Goal: Submit feedback/report problem: Submit feedback/report problem

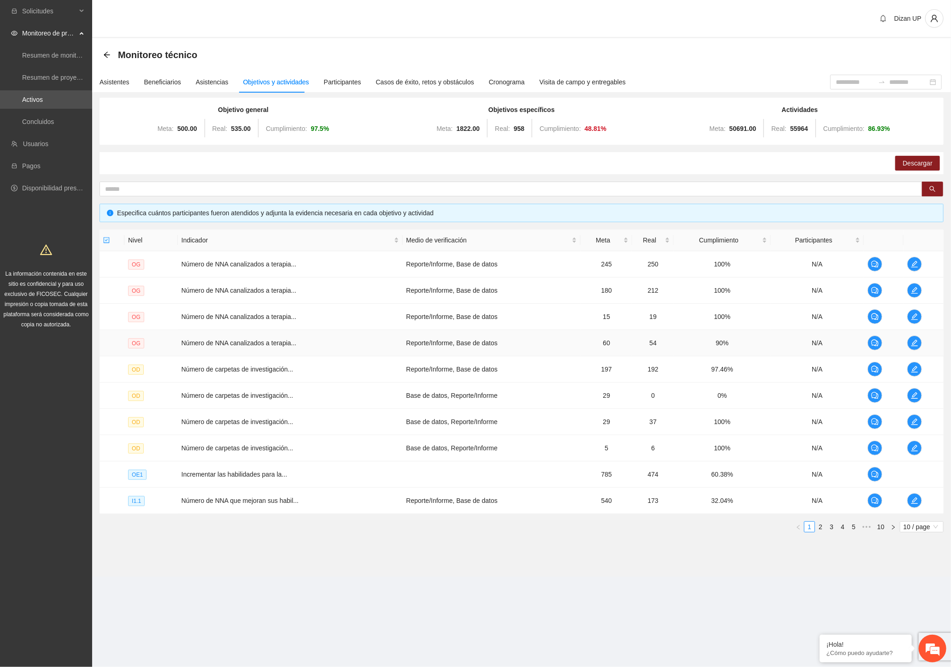
drag, startPoint x: 412, startPoint y: 578, endPoint x: 533, endPoint y: 330, distance: 277.0
click at [411, 574] on section "Dizan UP Monitoreo técnico Asistentes Beneficiarios Asistencias Objetivos y act…" at bounding box center [521, 301] width 859 height 602
drag, startPoint x: 445, startPoint y: 168, endPoint x: 400, endPoint y: 164, distance: 45.8
click at [445, 168] on div "Descargar" at bounding box center [522, 163] width 844 height 22
click at [104, 52] on icon "arrow-left" at bounding box center [106, 54] width 7 height 7
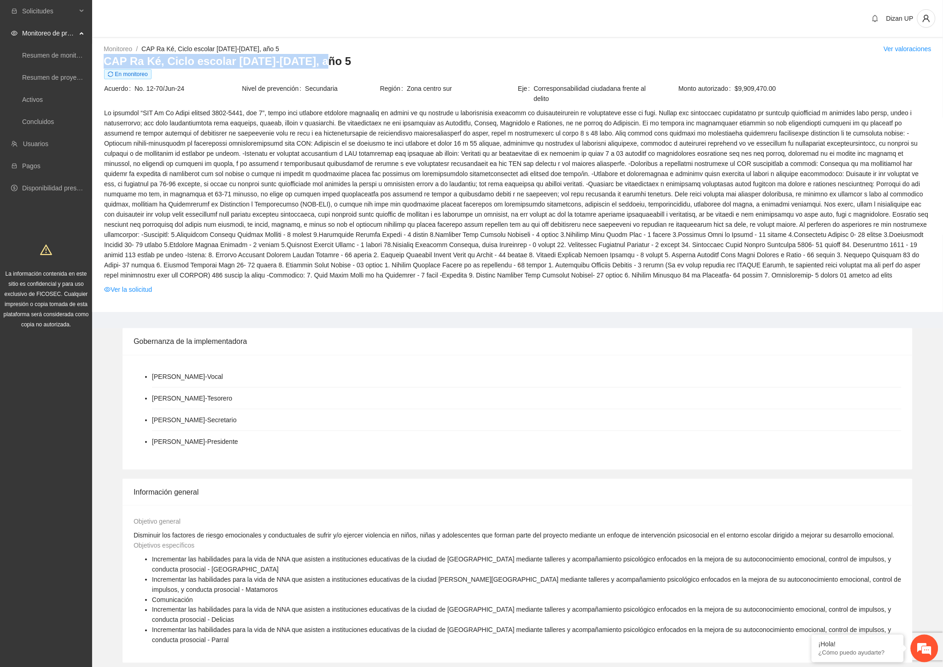
drag, startPoint x: 317, startPoint y: 60, endPoint x: 103, endPoint y: 65, distance: 213.9
click at [104, 65] on h3 "CAP Ra Ké, Ciclo escolar [DATE]-[DATE], año 5" at bounding box center [518, 61] width 828 height 15
copy h3 "CAP Ra Ké, Ciclo escolar [DATE]-[DATE], año 5"
drag, startPoint x: 177, startPoint y: 88, endPoint x: 135, endPoint y: 91, distance: 41.6
click at [135, 91] on span "No. 12-70/Jun-24" at bounding box center [188, 88] width 106 height 10
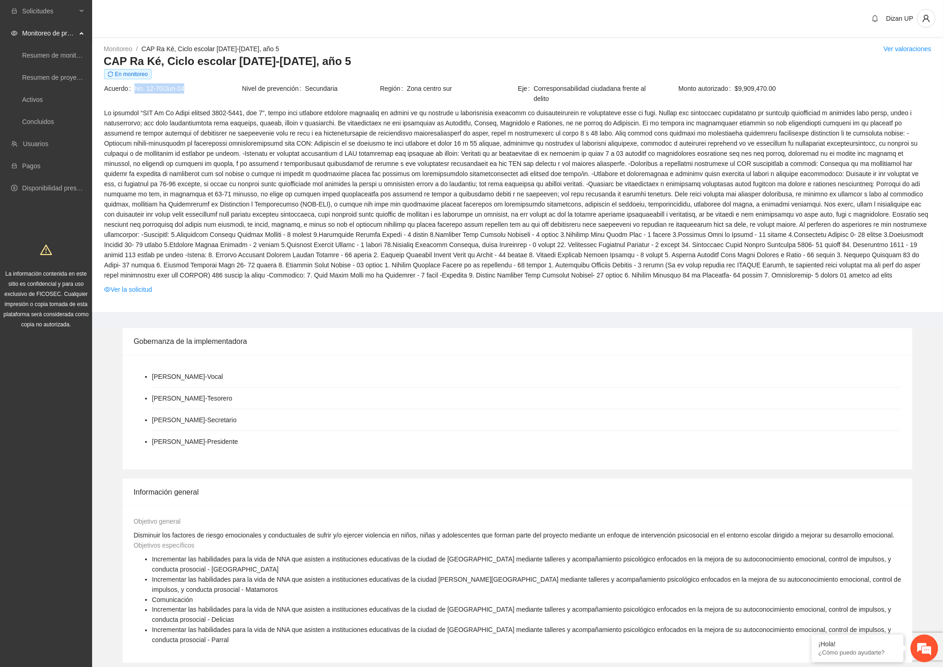
copy span "No. 12-70/Jun-24"
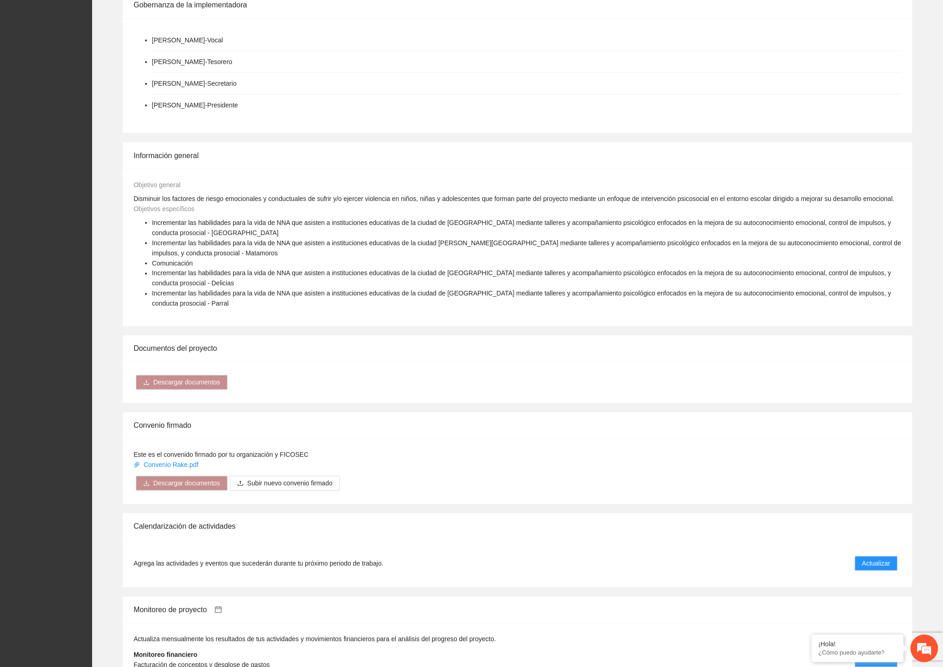
scroll to position [358, 0]
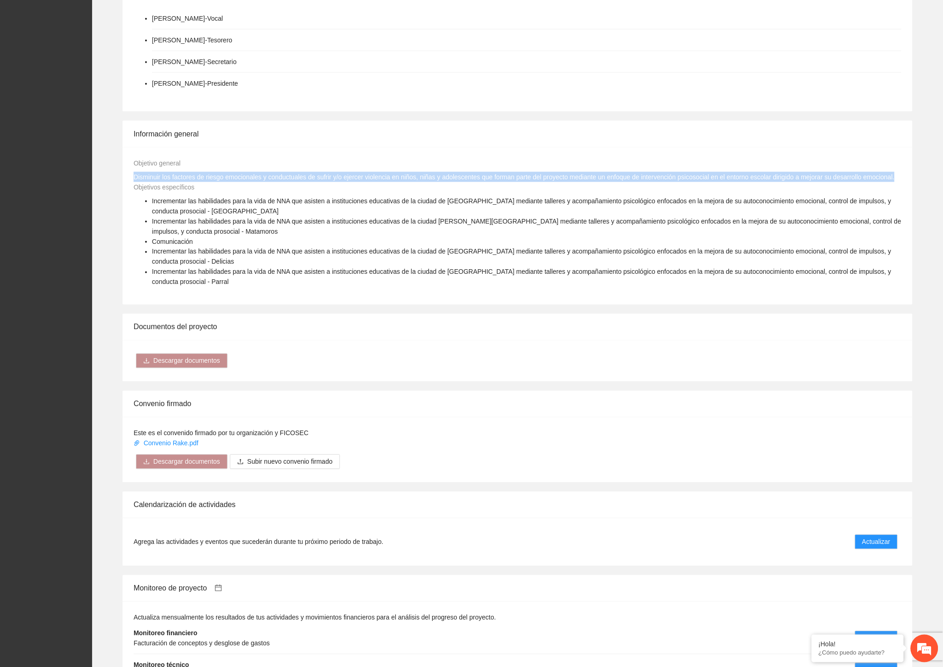
drag, startPoint x: 134, startPoint y: 177, endPoint x: 896, endPoint y: 178, distance: 762.7
click at [896, 178] on div "Objetivo general Disminuir los factores de riesgo emocionales y conductuales de…" at bounding box center [517, 170] width 773 height 24
copy span "Disminuir los factores de riesgo emocionales y conductuales de sufrir y/o ejerc…"
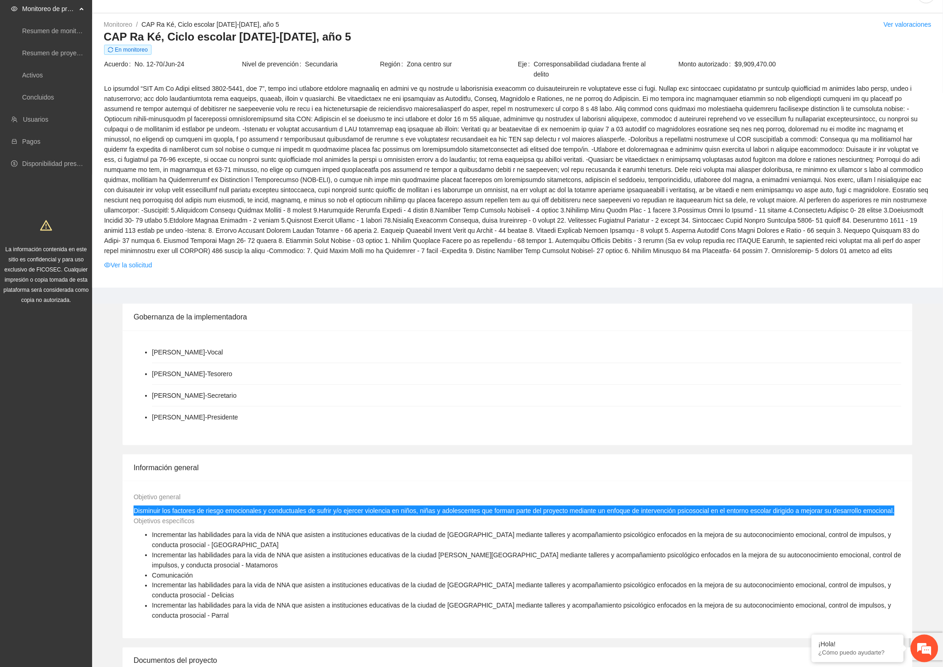
scroll to position [0, 0]
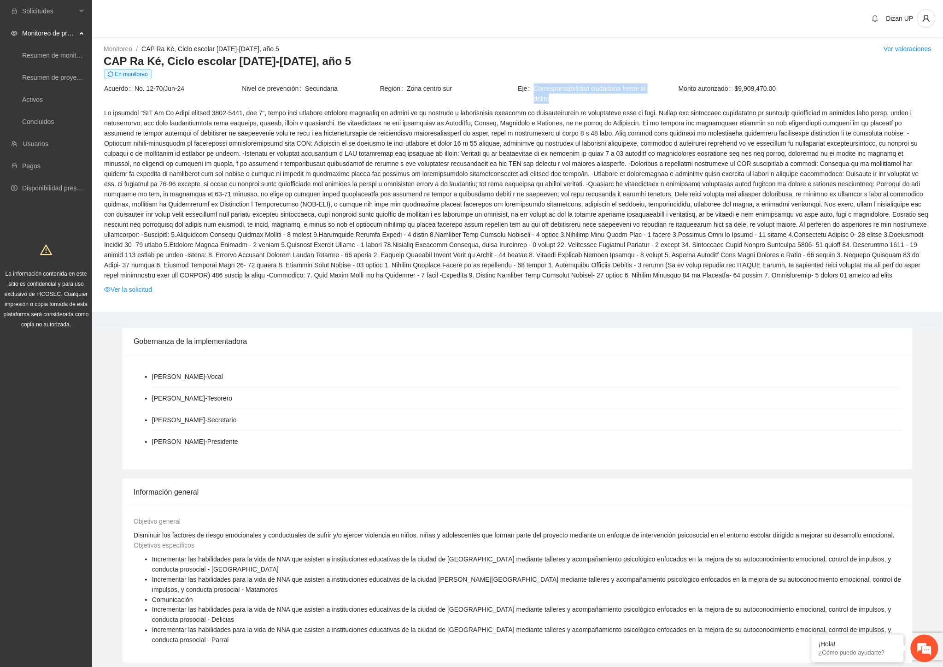
drag, startPoint x: 548, startPoint y: 98, endPoint x: 533, endPoint y: 89, distance: 18.0
click at [534, 89] on span "Corresponsabilidad ciudadana frente al delito" at bounding box center [594, 93] width 121 height 20
copy span "Corresponsabilidad ciudadana frente al delito"
click at [123, 292] on link "Ver la solicitud" at bounding box center [128, 289] width 48 height 10
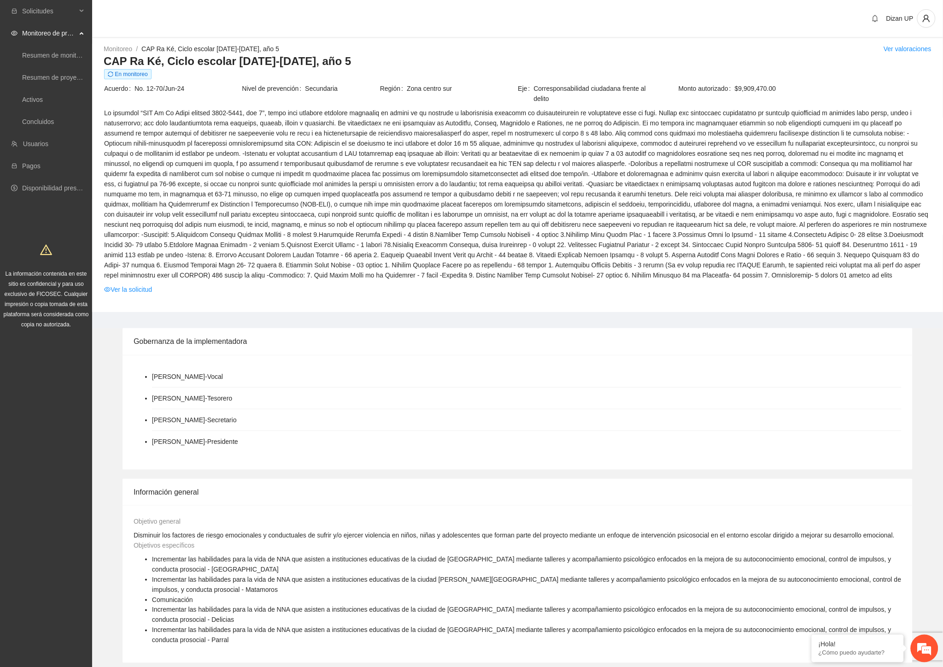
click at [173, 309] on div "Monitoreo / CAP Ra Ké, Ciclo escolar [DATE]-[DATE], año 5 / Ver valoraciones CA…" at bounding box center [517, 178] width 851 height 268
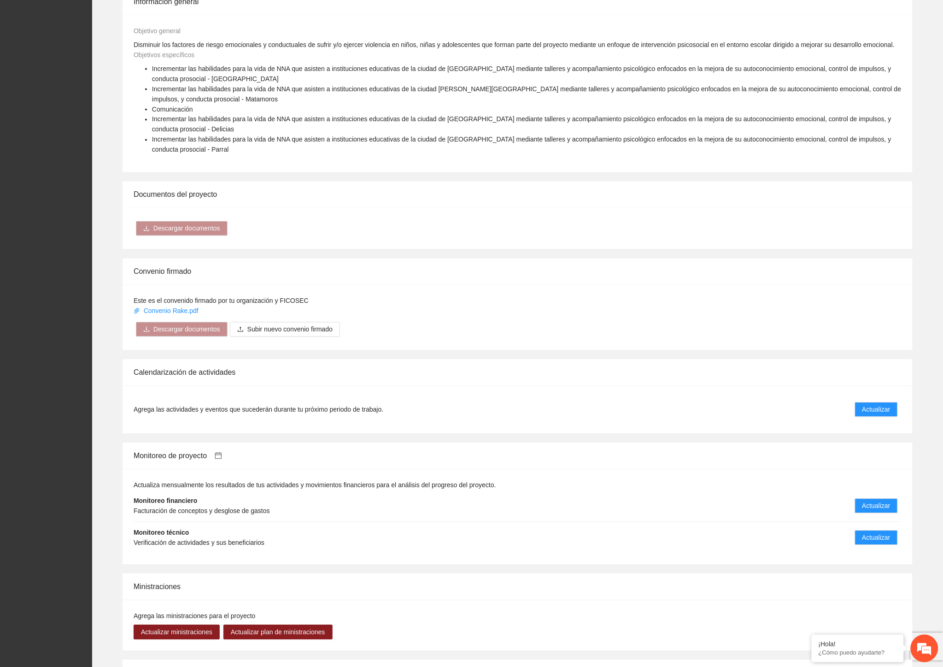
scroll to position [563, 0]
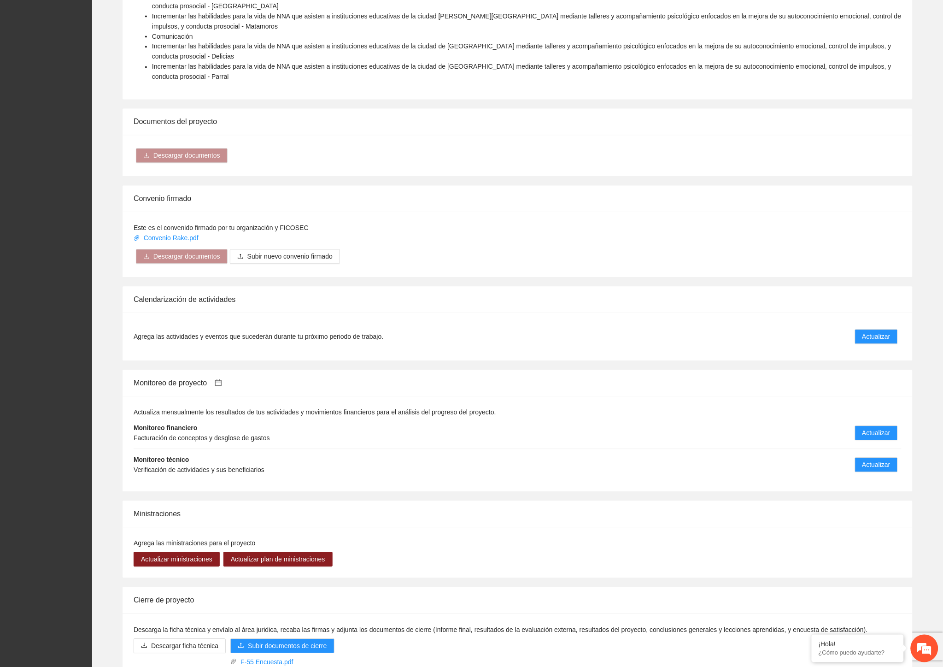
click at [220, 383] on icon "calendar" at bounding box center [218, 382] width 7 height 7
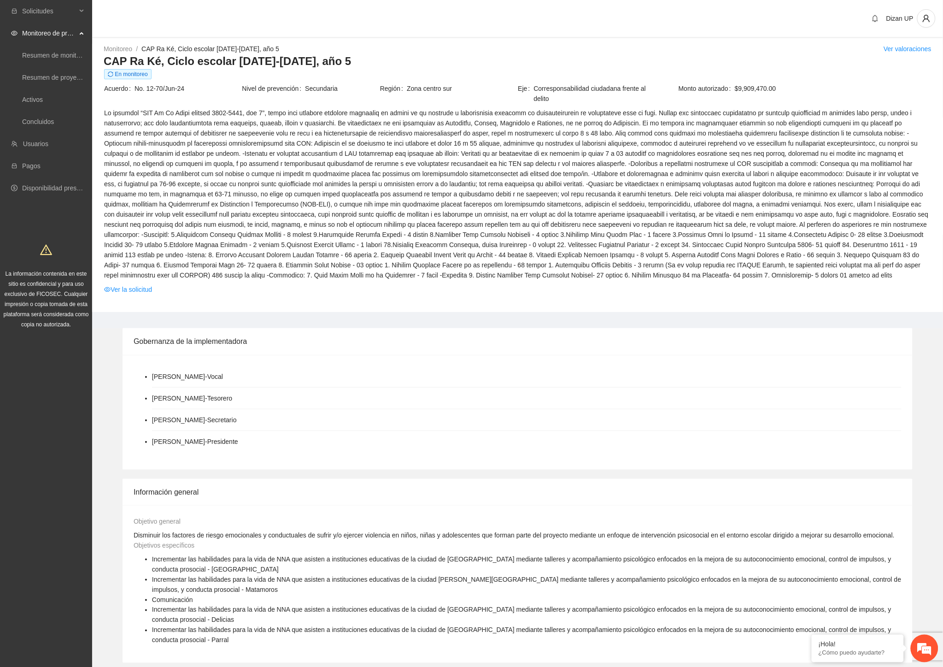
drag, startPoint x: 444, startPoint y: 363, endPoint x: 518, endPoint y: 339, distance: 78.0
click at [444, 363] on div "[PERSON_NAME] - Vocal [PERSON_NAME] - Tesorero [PERSON_NAME] - Secretario [PERS…" at bounding box center [518, 412] width 790 height 115
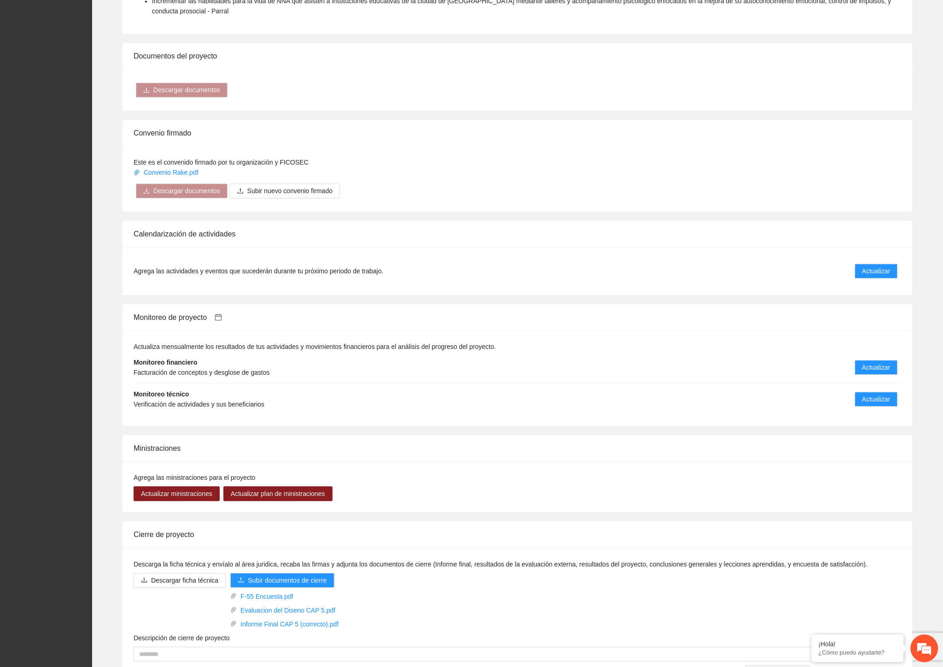
scroll to position [687, 0]
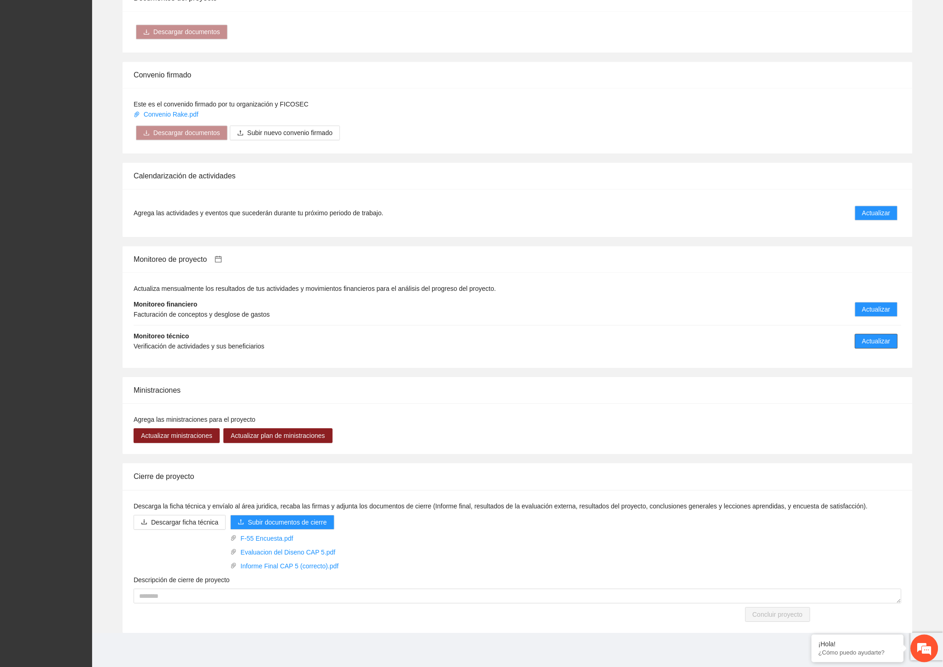
click at [882, 339] on span "Actualizar" at bounding box center [877, 341] width 28 height 10
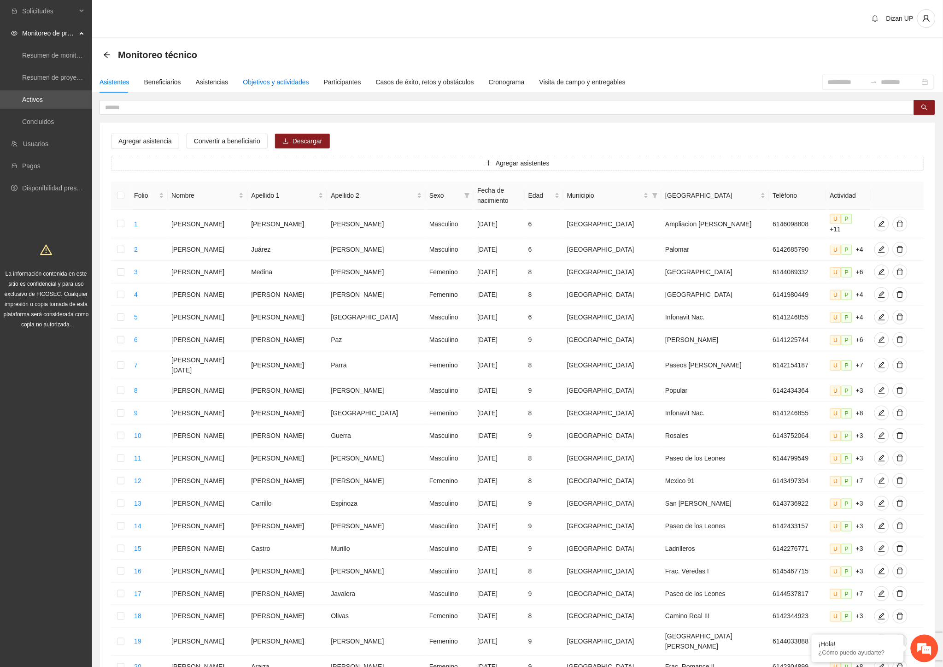
click at [288, 82] on div "Objetivos y actividades" at bounding box center [276, 82] width 66 height 10
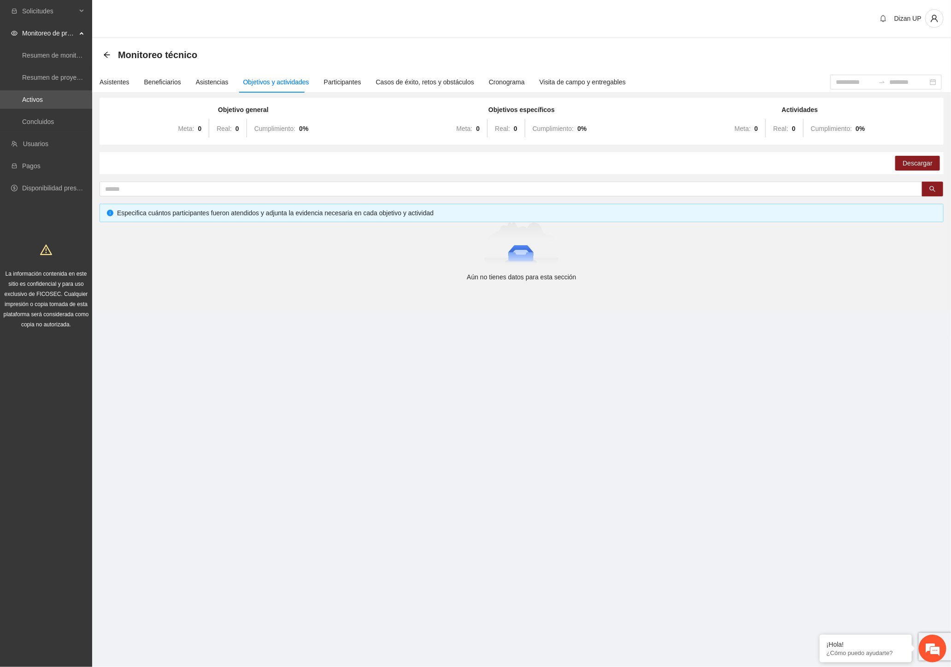
click at [365, 283] on section "Monitoreo técnico Asistentes Beneficiarios Asistencias Objetivos y actividades …" at bounding box center [521, 174] width 859 height 273
click at [338, 80] on div "Participantes" at bounding box center [342, 82] width 37 height 10
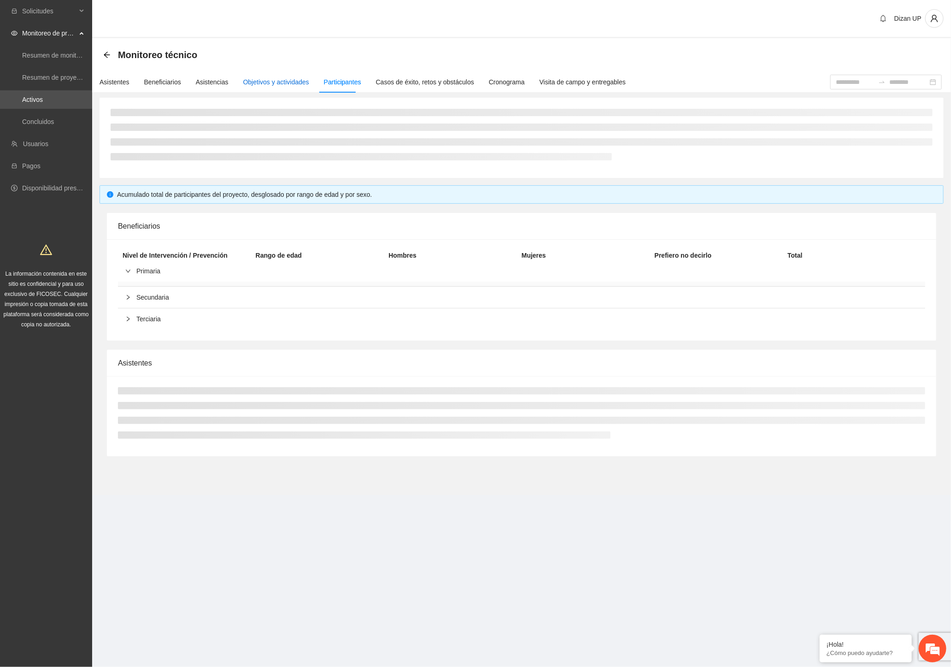
click at [287, 84] on div "Objetivos y actividades" at bounding box center [276, 82] width 66 height 10
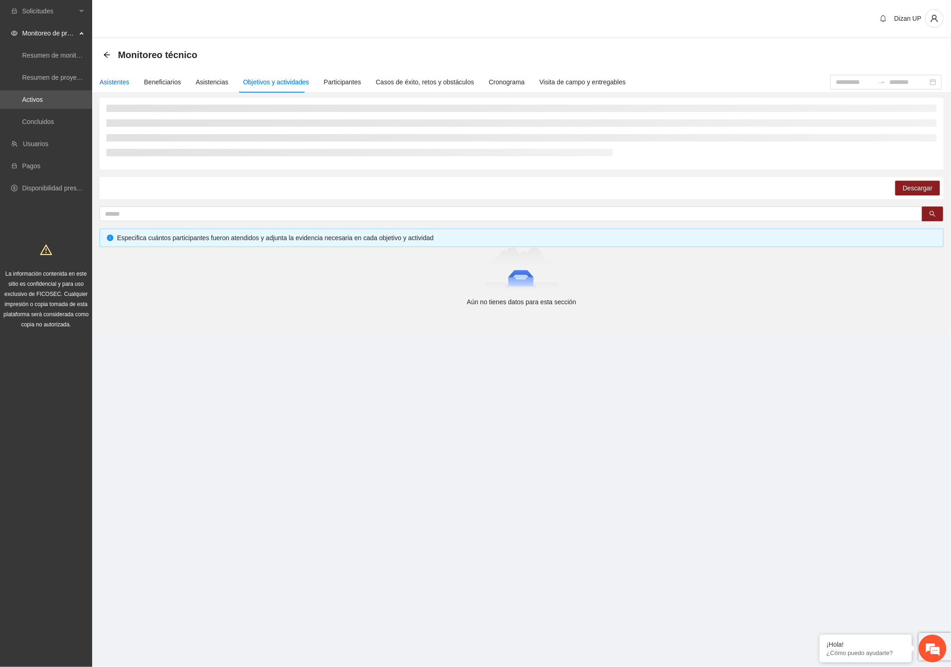
click at [109, 80] on div "Asistentes" at bounding box center [115, 82] width 30 height 10
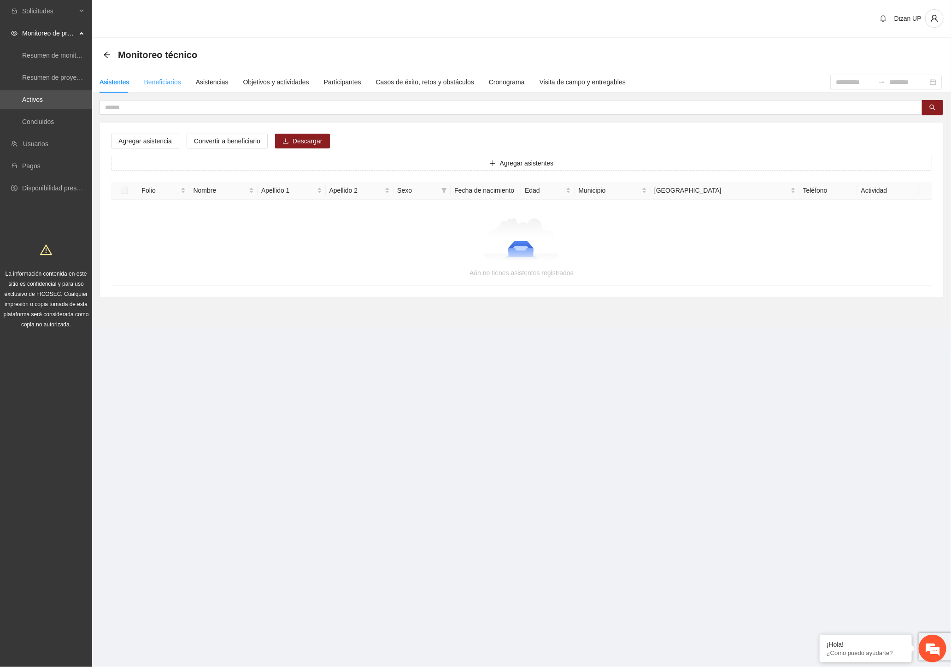
click at [665, 287] on div "Agregar asistencia Convertir a beneficiario Descargar Agregar asistentes Folio …" at bounding box center [521, 210] width 843 height 174
click at [107, 53] on icon "arrow-left" at bounding box center [106, 54] width 7 height 7
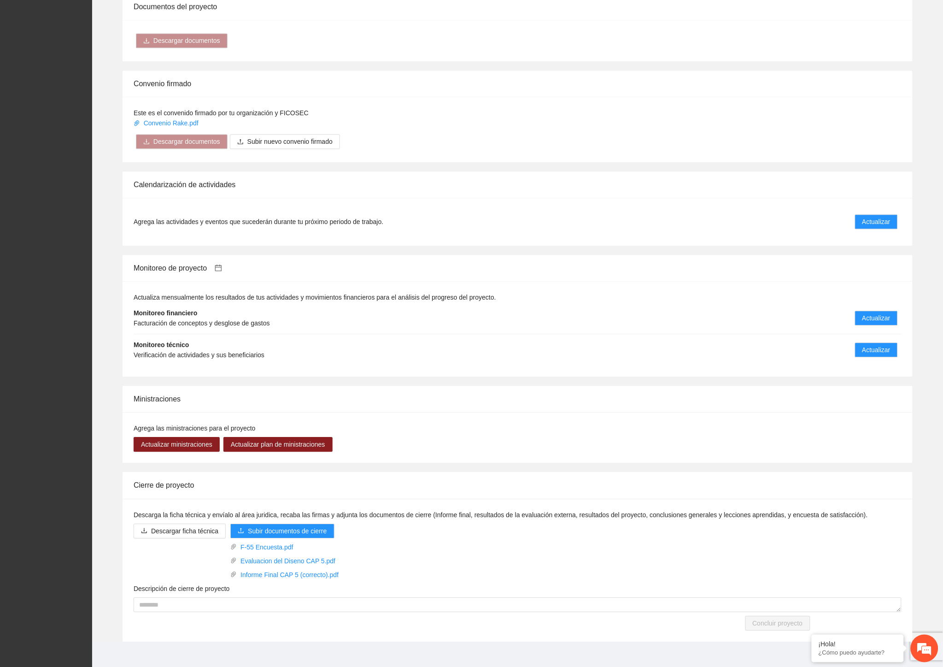
scroll to position [687, 0]
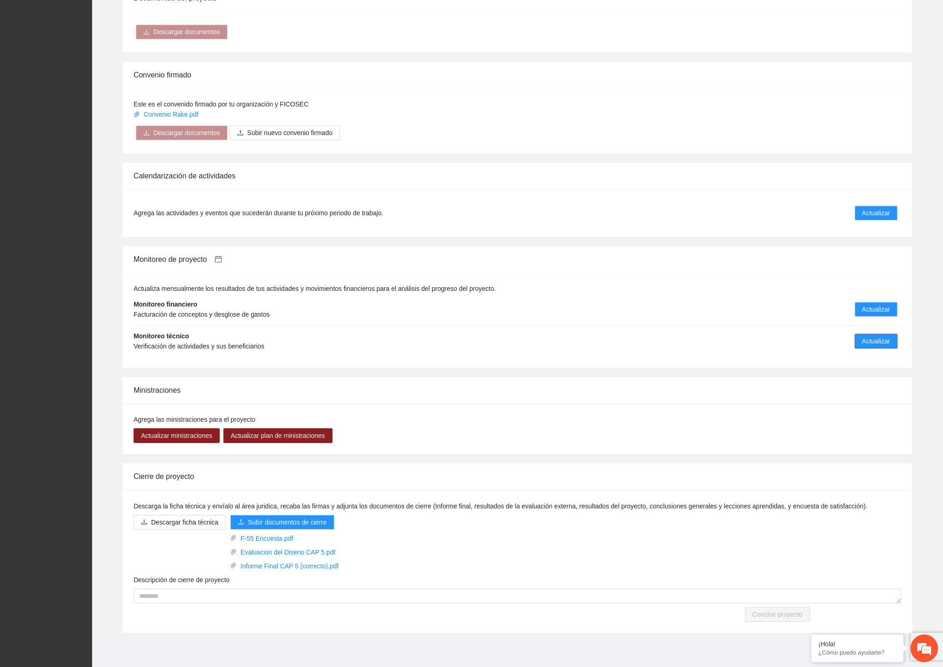
click at [862, 340] on button "Actualizar" at bounding box center [876, 341] width 43 height 15
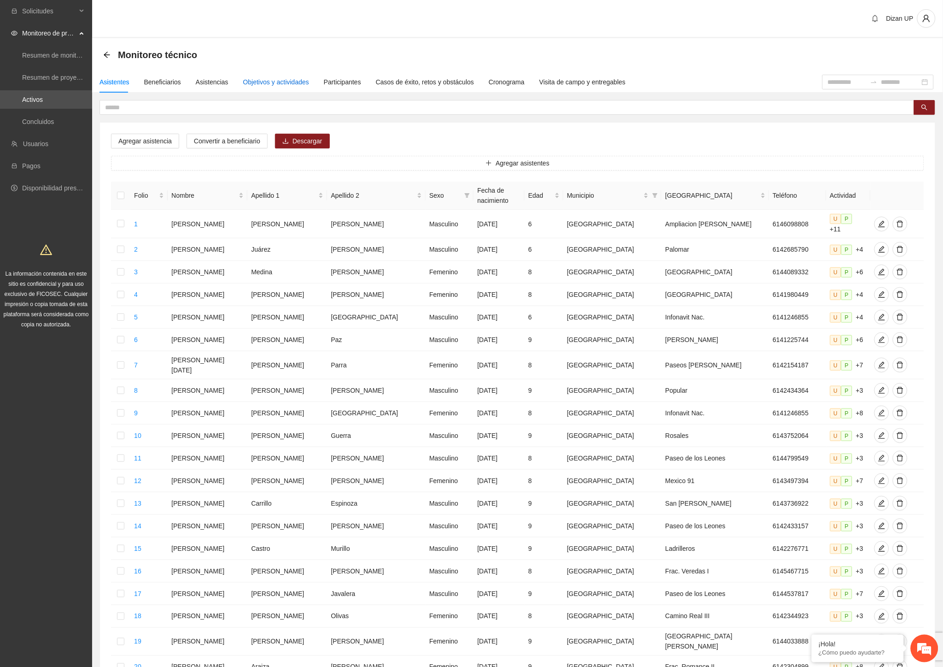
click at [271, 85] on div "Objetivos y actividades" at bounding box center [276, 82] width 66 height 10
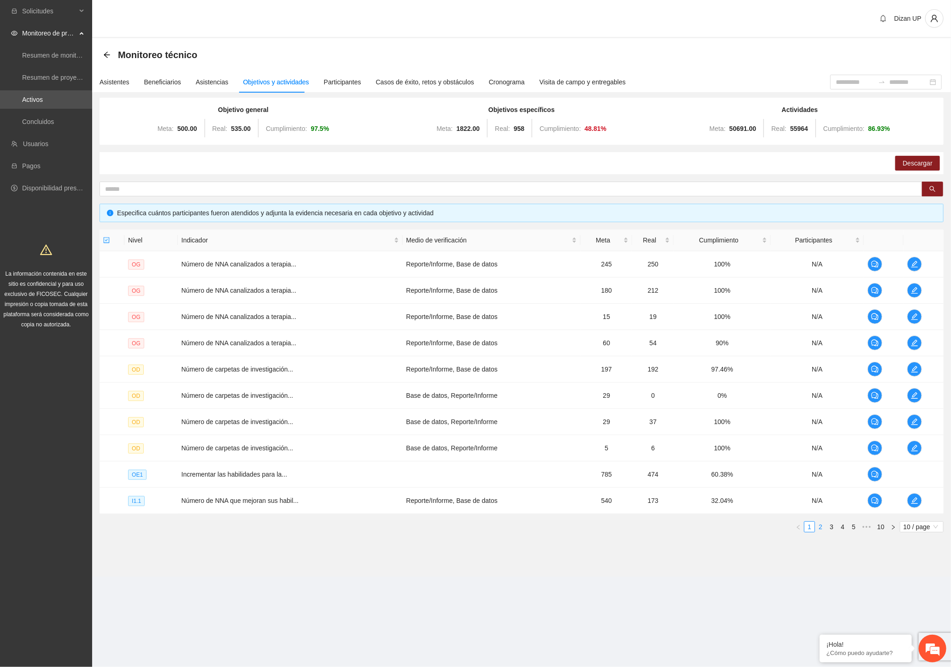
click at [819, 527] on link "2" at bounding box center [821, 527] width 10 height 10
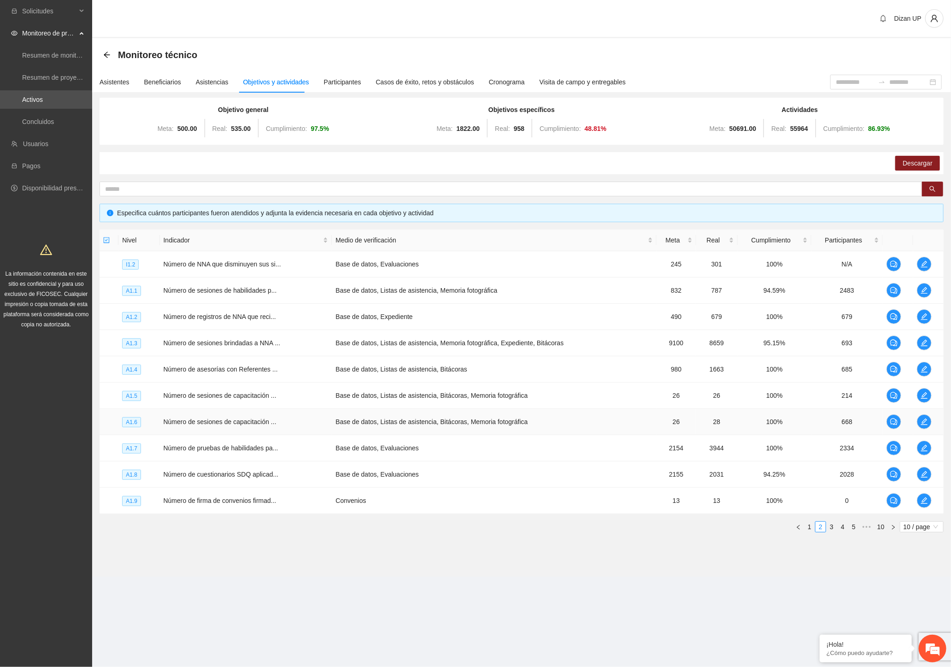
drag, startPoint x: 199, startPoint y: 428, endPoint x: 202, endPoint y: 418, distance: 10.6
click at [200, 426] on td "Número de sesiones de capacitación ..." at bounding box center [246, 422] width 172 height 26
drag, startPoint x: 265, startPoint y: 317, endPoint x: 300, endPoint y: 318, distance: 35.1
click at [266, 317] on span "Número de registros de NNA que reci..." at bounding box center [220, 316] width 112 height 7
click at [926, 313] on icon "edit" at bounding box center [924, 316] width 7 height 7
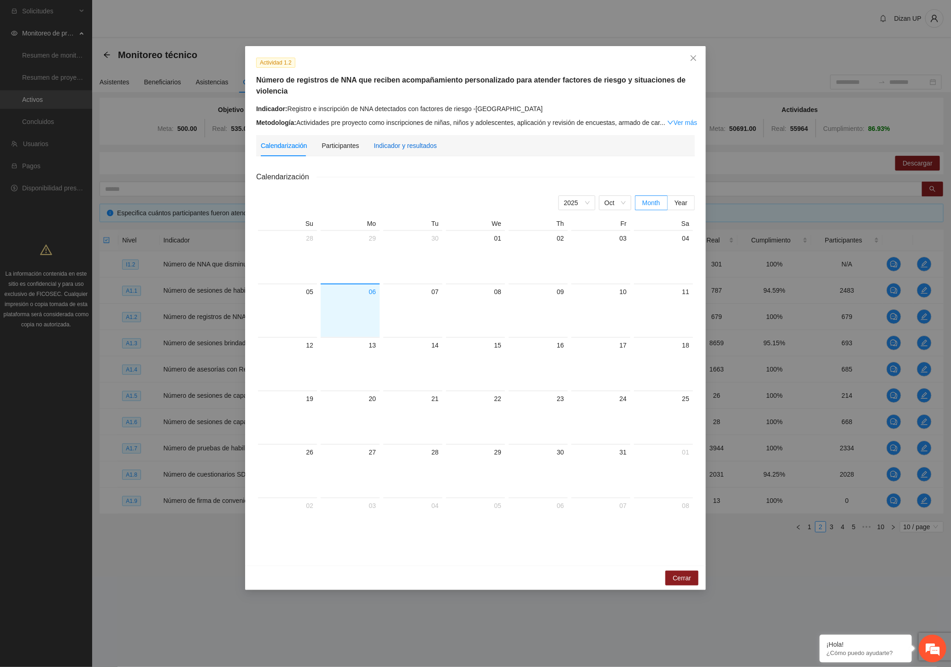
click at [410, 144] on div "Indicador y resultados" at bounding box center [405, 146] width 63 height 10
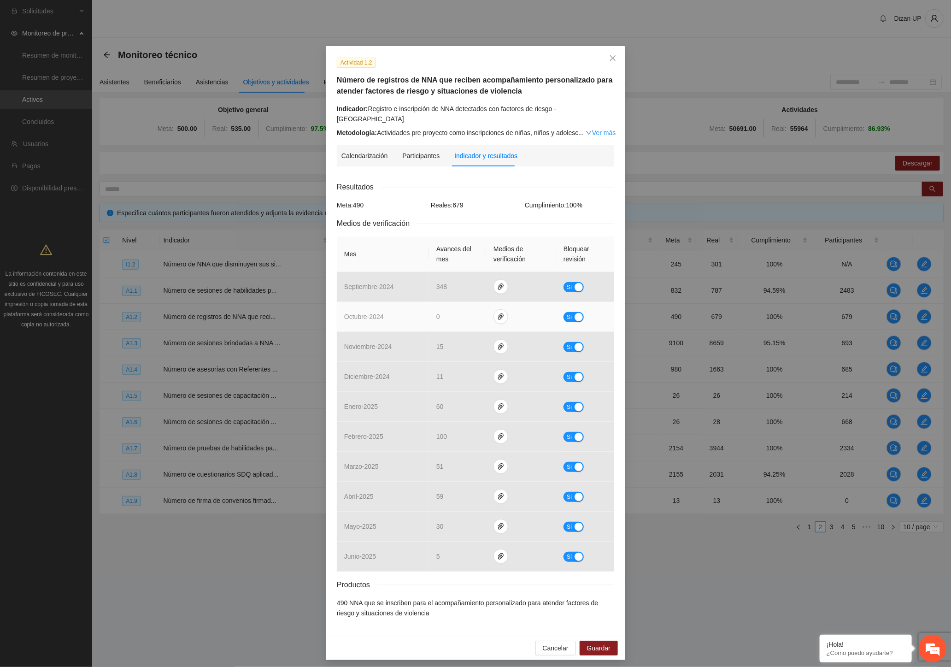
click at [374, 314] on td "octubre - 2024" at bounding box center [383, 317] width 92 height 30
click at [613, 57] on icon "close" at bounding box center [612, 57] width 7 height 7
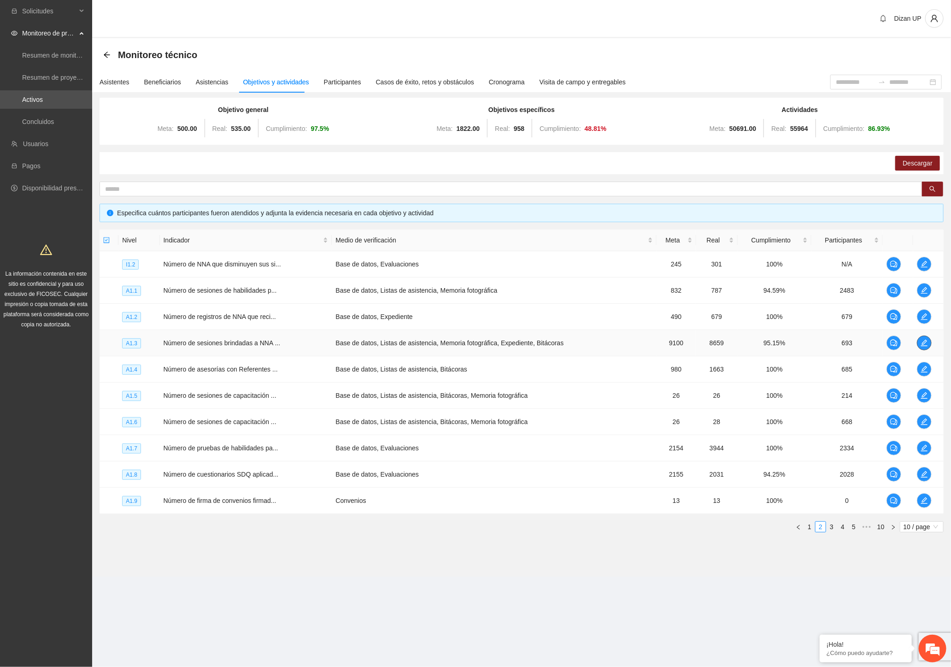
click at [922, 338] on button "button" at bounding box center [924, 343] width 15 height 15
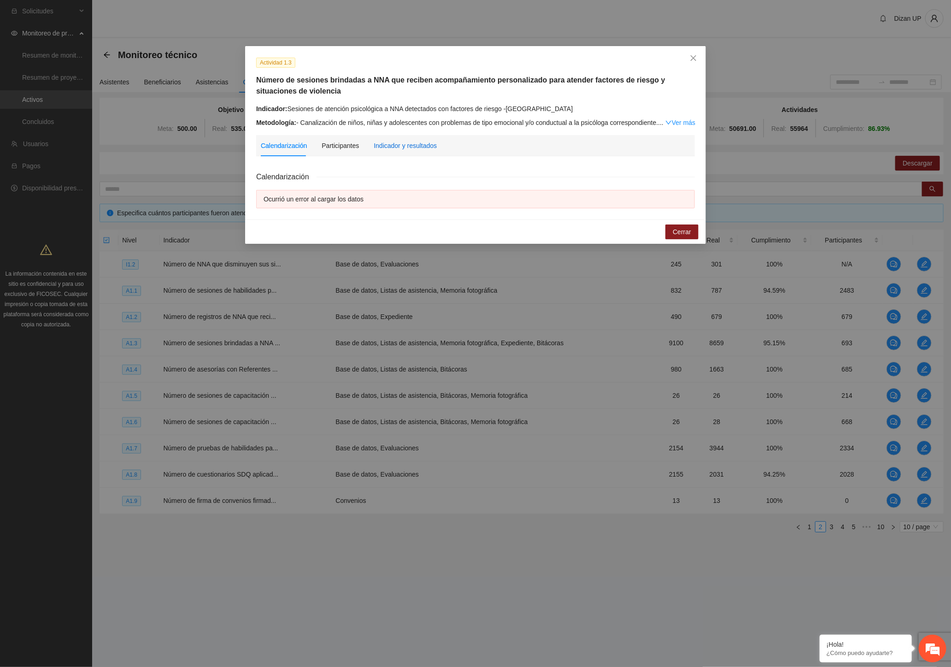
click at [392, 147] on div "Indicador y resultados" at bounding box center [405, 146] width 63 height 10
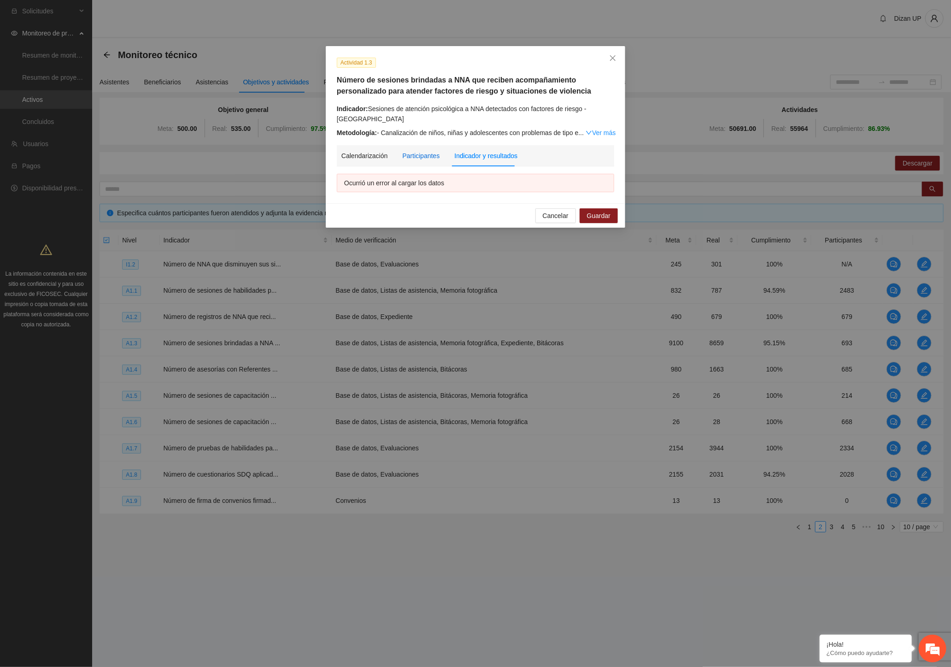
click at [422, 154] on div "Participantes" at bounding box center [420, 156] width 37 height 10
click at [481, 157] on div "Indicador y resultados" at bounding box center [485, 156] width 63 height 10
drag, startPoint x: 19, startPoint y: 352, endPoint x: 35, endPoint y: 343, distance: 19.0
click at [19, 352] on div "Actividad 1.3 Número de sesiones brindadas a NNA que reciben acompañamiento per…" at bounding box center [475, 333] width 951 height 667
drag, startPoint x: 548, startPoint y: 211, endPoint x: 672, endPoint y: 357, distance: 191.3
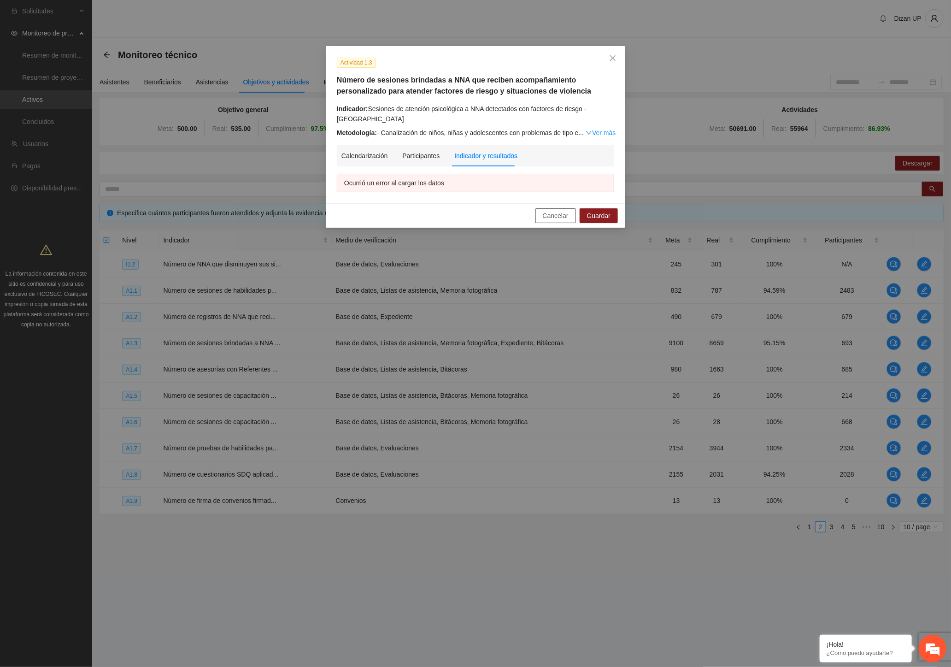
click at [549, 211] on span "Cancelar" at bounding box center [556, 216] width 26 height 10
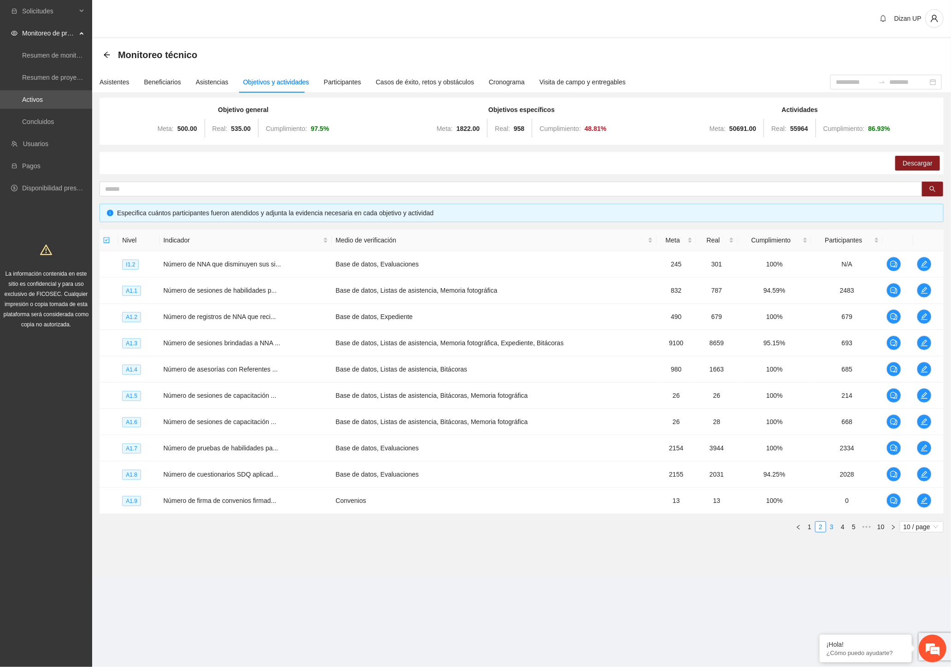
click at [830, 527] on link "3" at bounding box center [832, 527] width 10 height 10
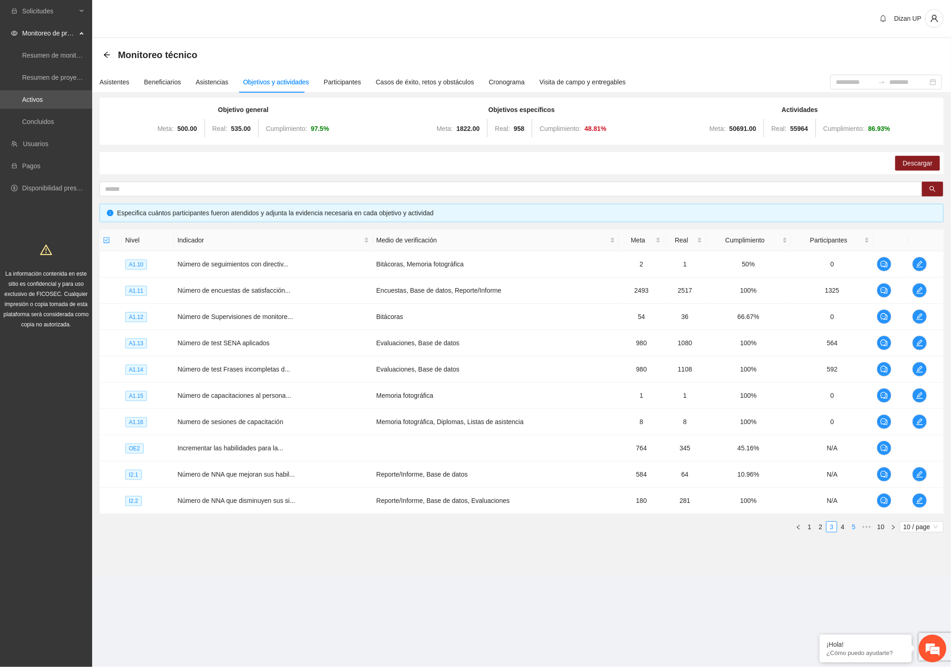
click at [844, 528] on link "4" at bounding box center [843, 527] width 10 height 10
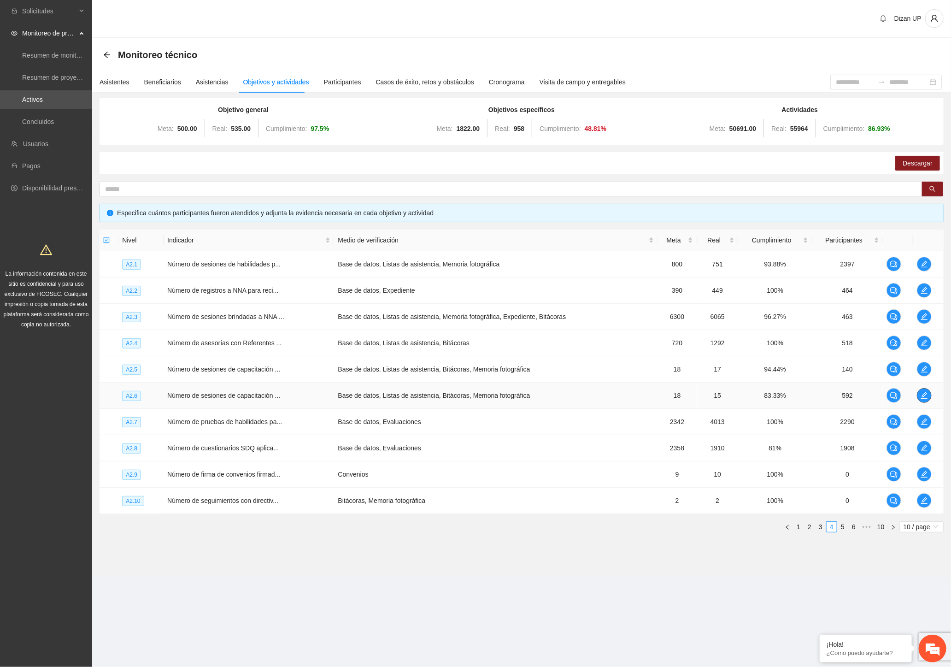
click at [925, 393] on icon "edit" at bounding box center [924, 395] width 6 height 6
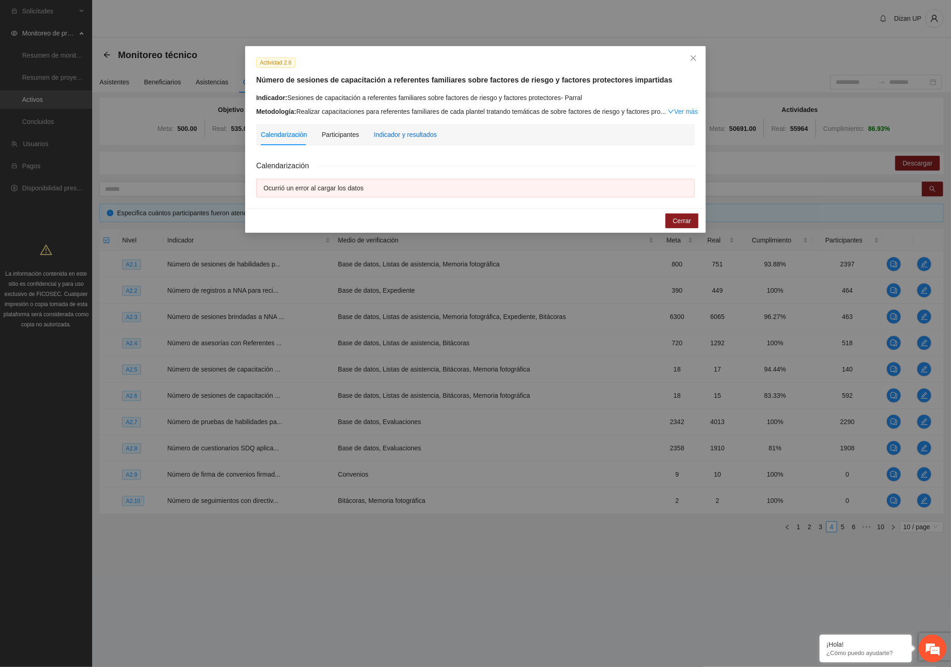
click at [384, 135] on div "Indicador y resultados" at bounding box center [405, 135] width 63 height 10
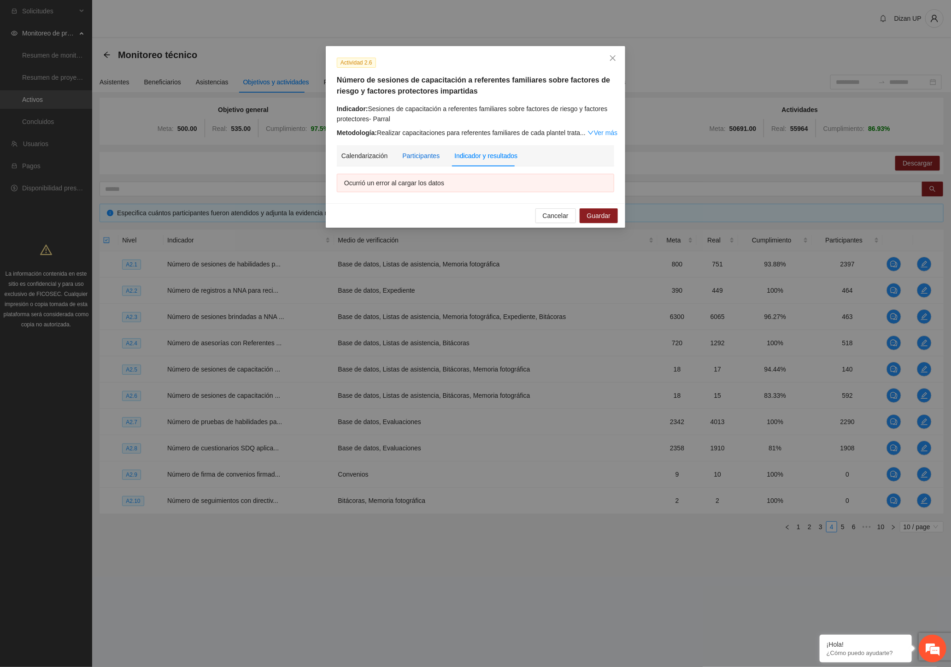
click at [406, 156] on div "Participantes" at bounding box center [420, 156] width 37 height 10
click at [466, 154] on div "Indicador y resultados" at bounding box center [485, 156] width 63 height 10
click at [413, 151] on div "Participantes" at bounding box center [420, 156] width 37 height 10
click at [366, 150] on div "Calendarización" at bounding box center [365, 155] width 46 height 21
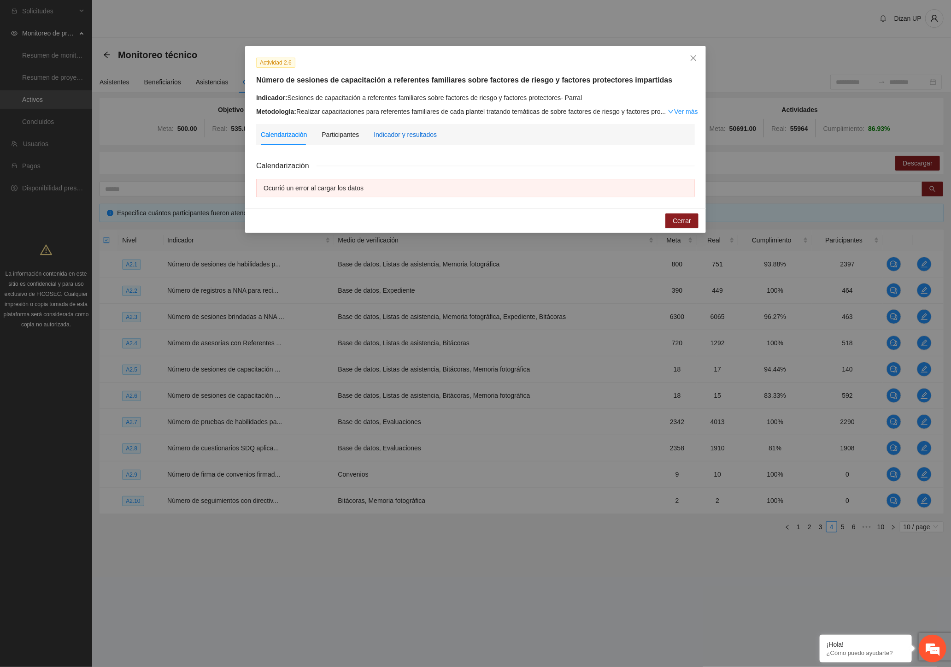
click at [403, 133] on div "Indicador y resultados" at bounding box center [405, 135] width 63 height 10
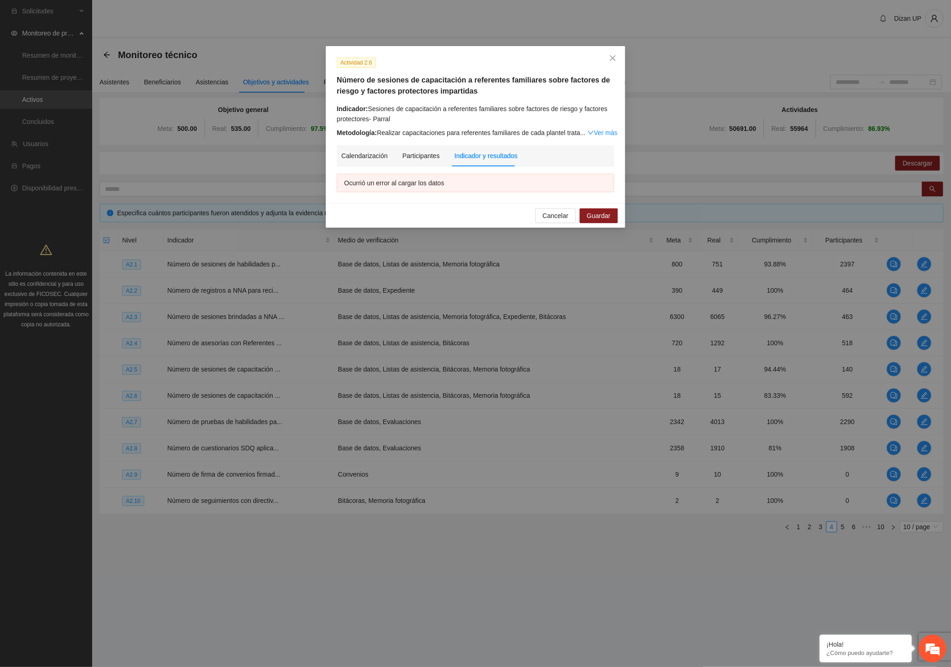
click at [12, 448] on div "Actividad 2.6 Número de sesiones de capacitación a referentes familiares sobre …" at bounding box center [475, 333] width 951 height 667
click at [418, 156] on div "Participantes" at bounding box center [420, 156] width 37 height 10
click at [483, 155] on div "Indicador y resultados" at bounding box center [485, 156] width 63 height 10
click at [545, 212] on span "Cancelar" at bounding box center [556, 216] width 26 height 10
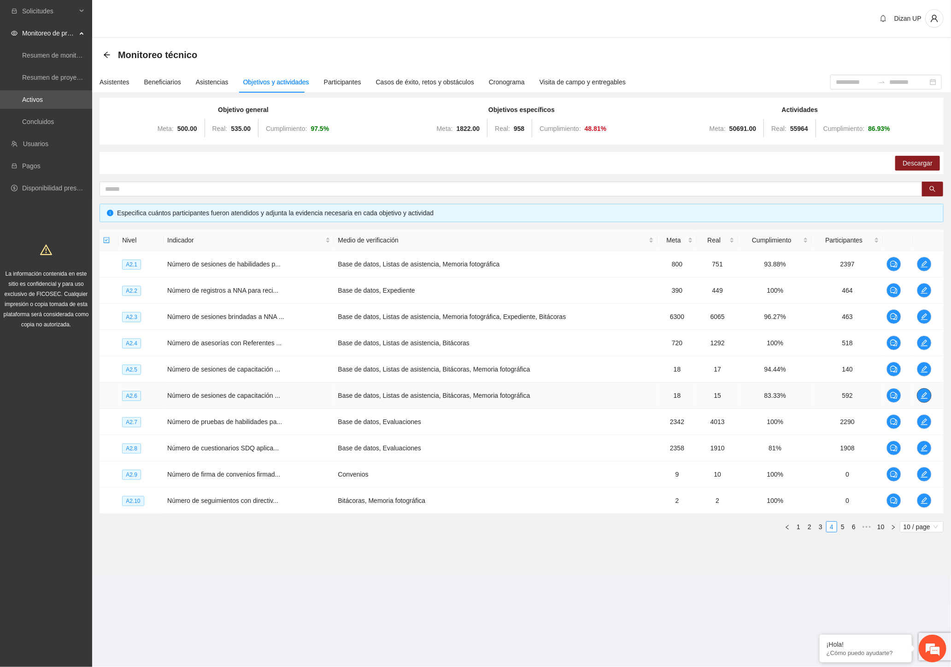
click at [924, 392] on icon "edit" at bounding box center [924, 395] width 7 height 7
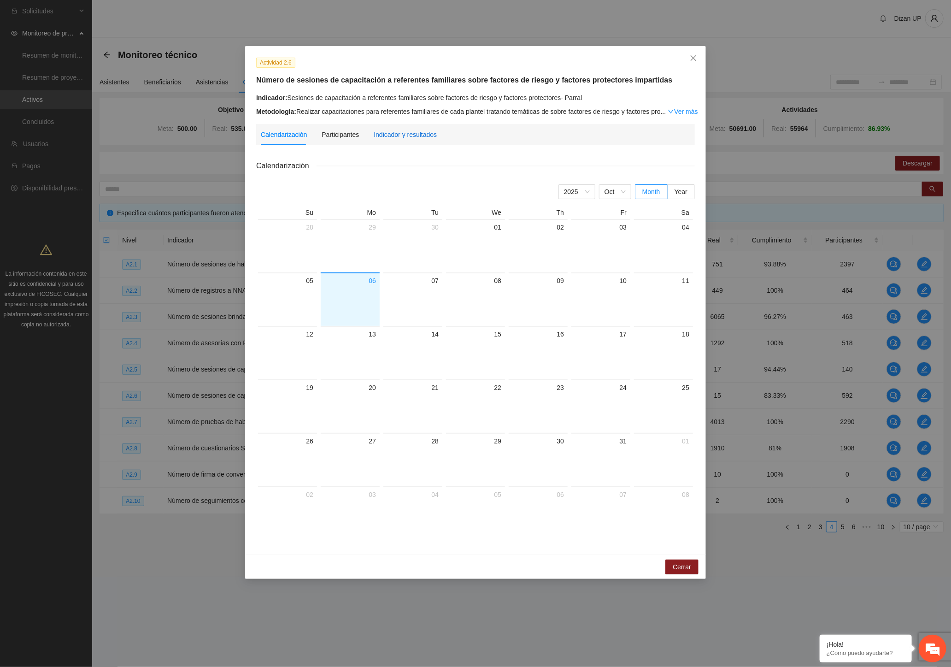
click at [406, 136] on div "Indicador y resultados" at bounding box center [405, 135] width 63 height 10
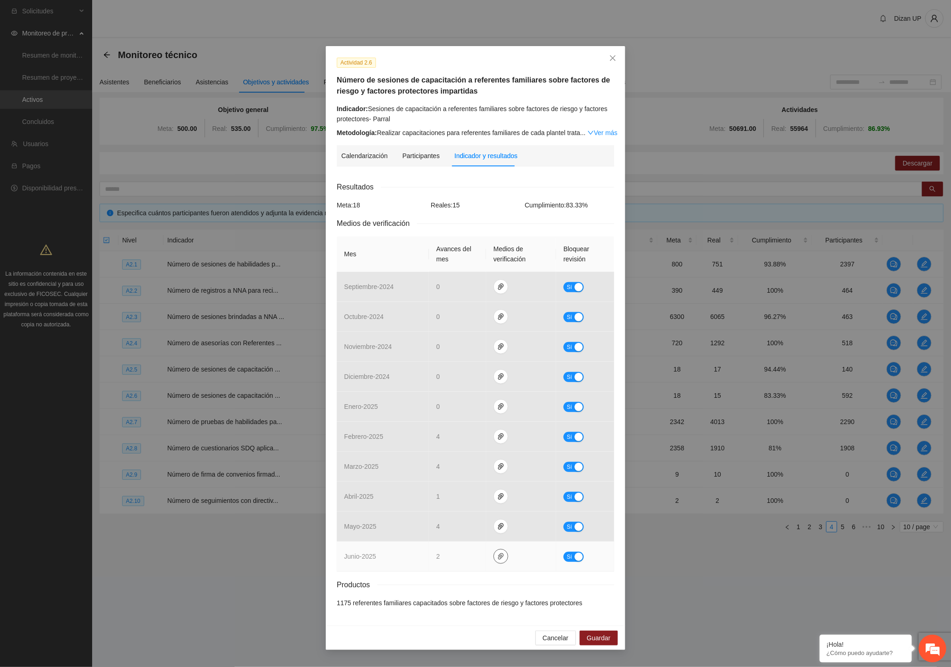
click at [505, 557] on span "paper-clip" at bounding box center [501, 556] width 14 height 7
click at [460, 554] on td "2" at bounding box center [457, 557] width 57 height 30
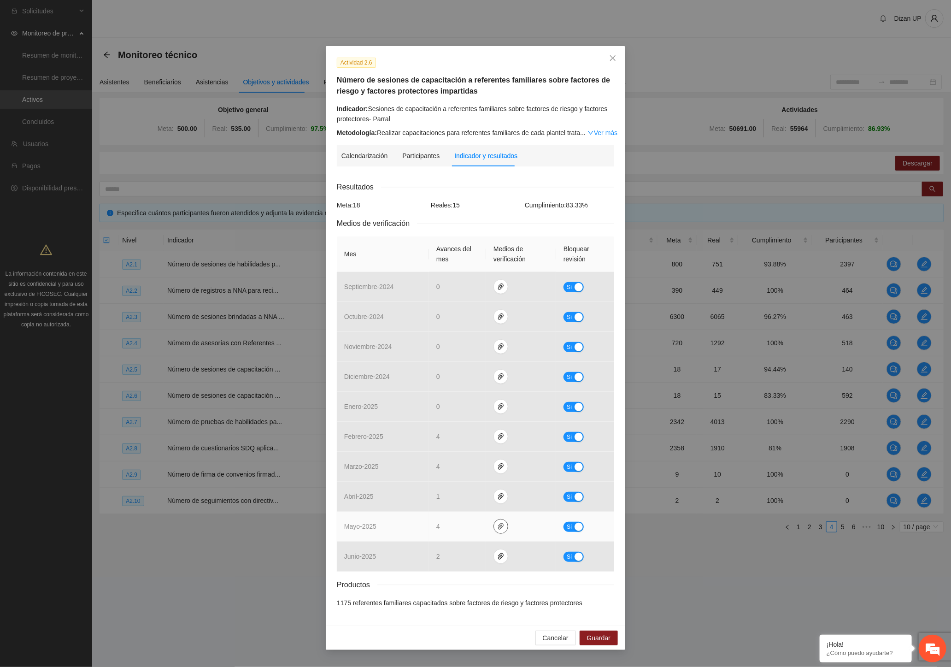
click at [498, 526] on icon "paper-clip" at bounding box center [501, 526] width 6 height 6
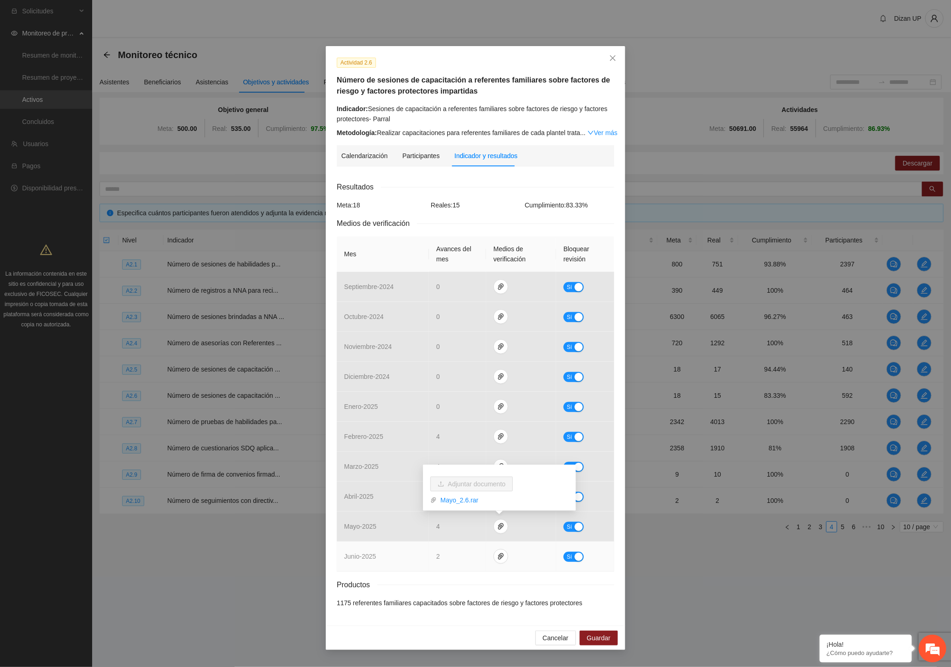
click at [398, 542] on td "junio - 2025" at bounding box center [383, 557] width 92 height 30
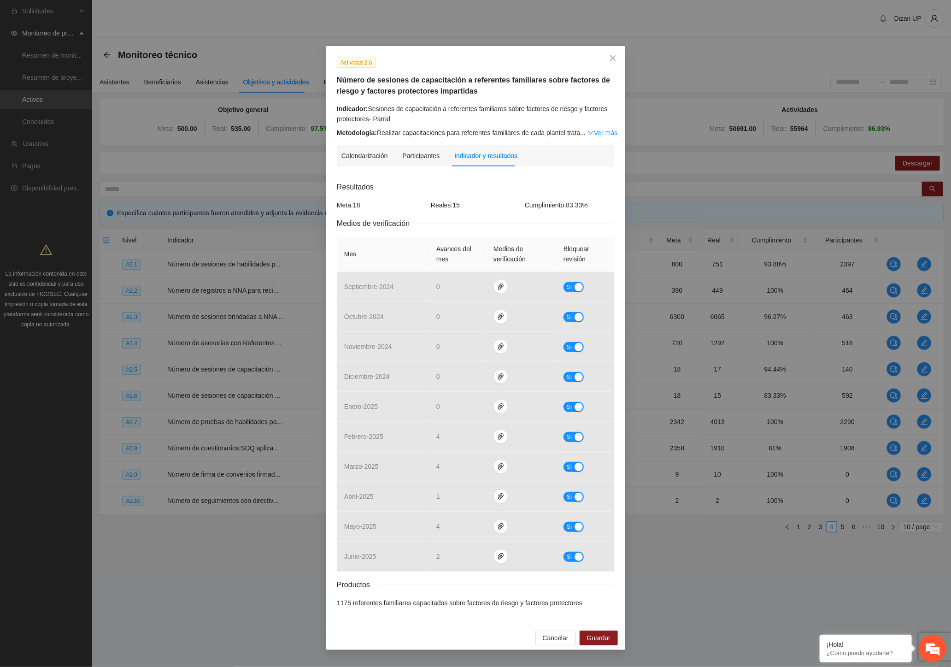
drag, startPoint x: 426, startPoint y: 182, endPoint x: 448, endPoint y: 162, distance: 29.7
click at [427, 181] on div "Resultados" at bounding box center [475, 187] width 277 height 12
click at [615, 57] on icon "close" at bounding box center [612, 57] width 7 height 7
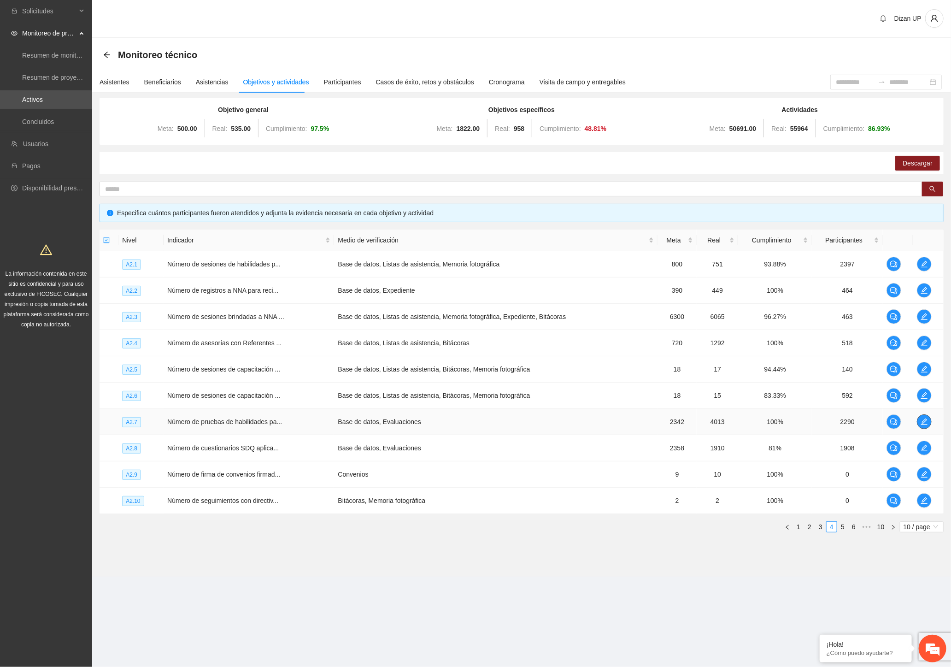
click at [923, 423] on icon "edit" at bounding box center [924, 421] width 6 height 6
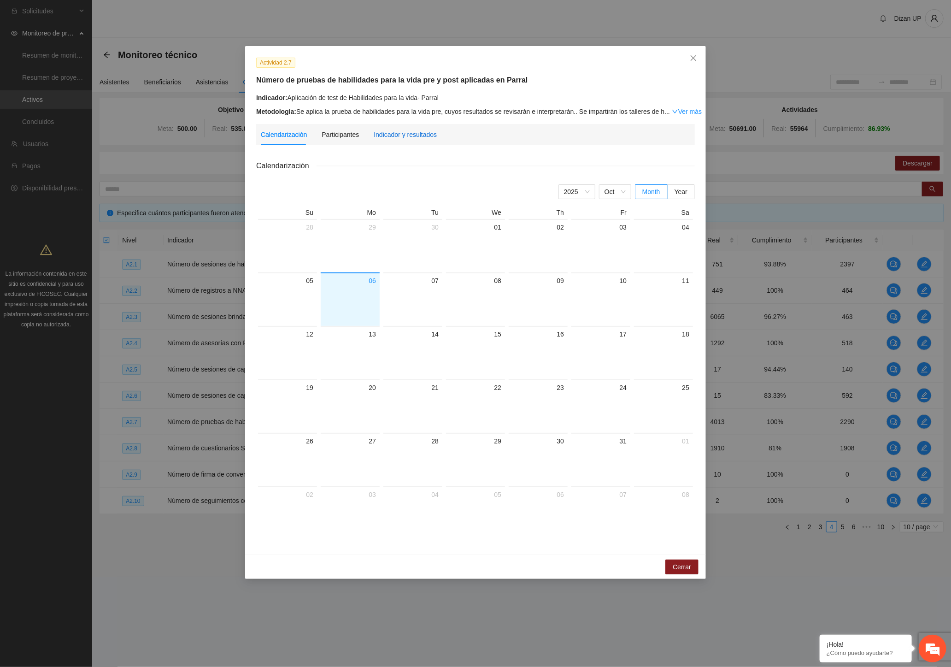
click at [424, 137] on div "Indicador y resultados" at bounding box center [405, 135] width 63 height 10
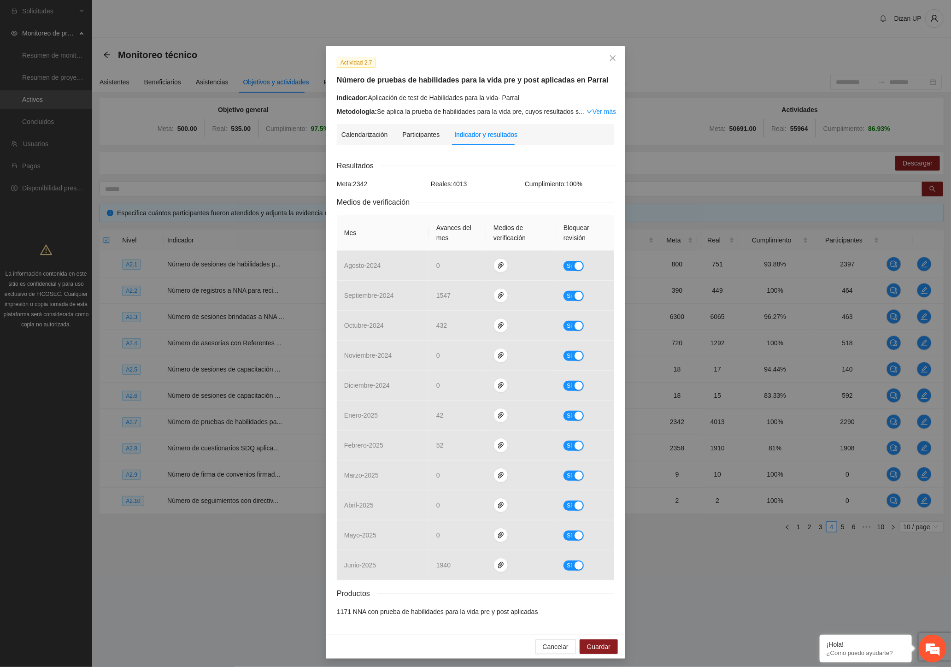
click at [420, 123] on div "Actividad 2.7 Número de pruebas de habilidades para la vida pre y post aplicada…" at bounding box center [476, 340] width 300 height 588
click at [609, 55] on icon "close" at bounding box center [612, 57] width 7 height 7
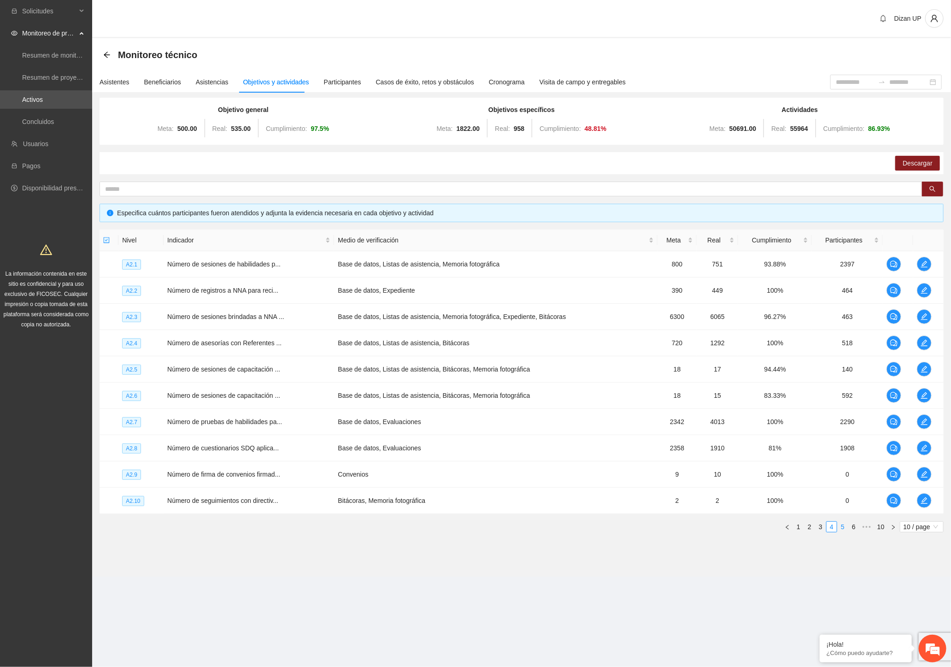
click at [841, 528] on link "5" at bounding box center [843, 527] width 10 height 10
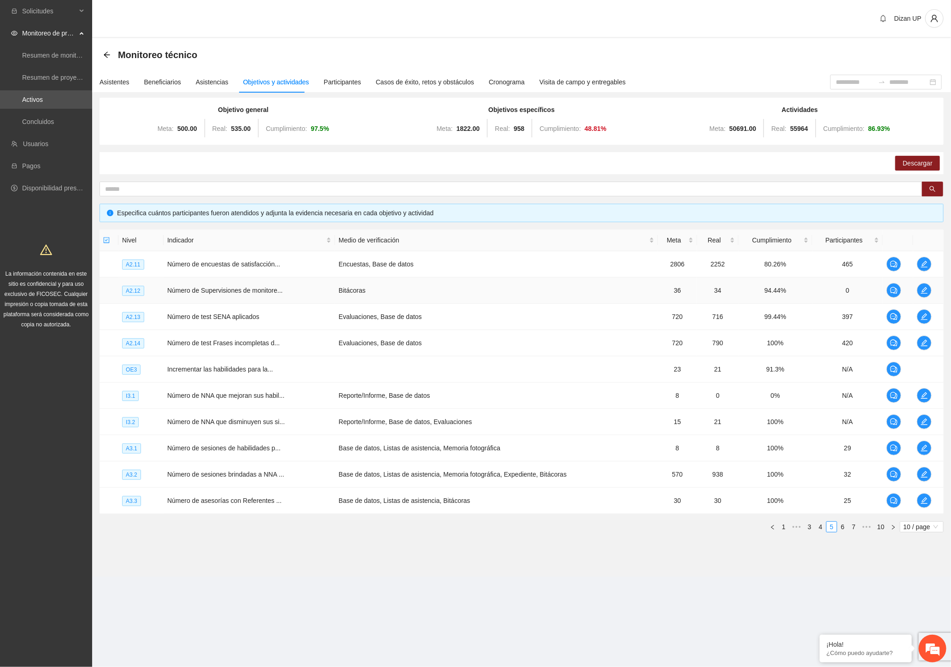
click at [230, 297] on td "Número de Supervisiones de monitore..." at bounding box center [249, 290] width 171 height 26
click at [928, 340] on icon "edit" at bounding box center [924, 342] width 7 height 7
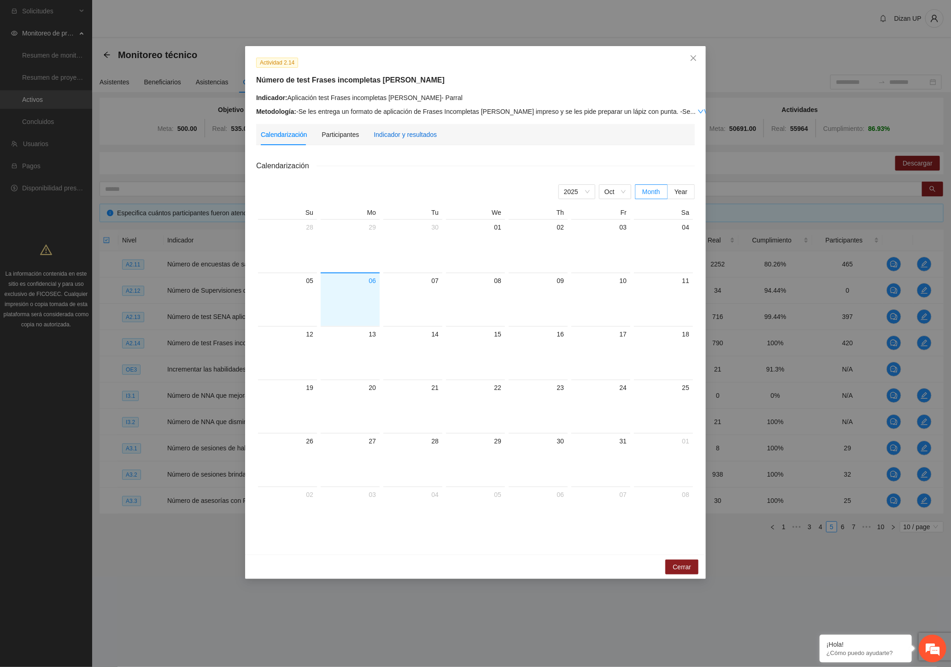
click at [390, 137] on div "Indicador y resultados" at bounding box center [405, 135] width 63 height 10
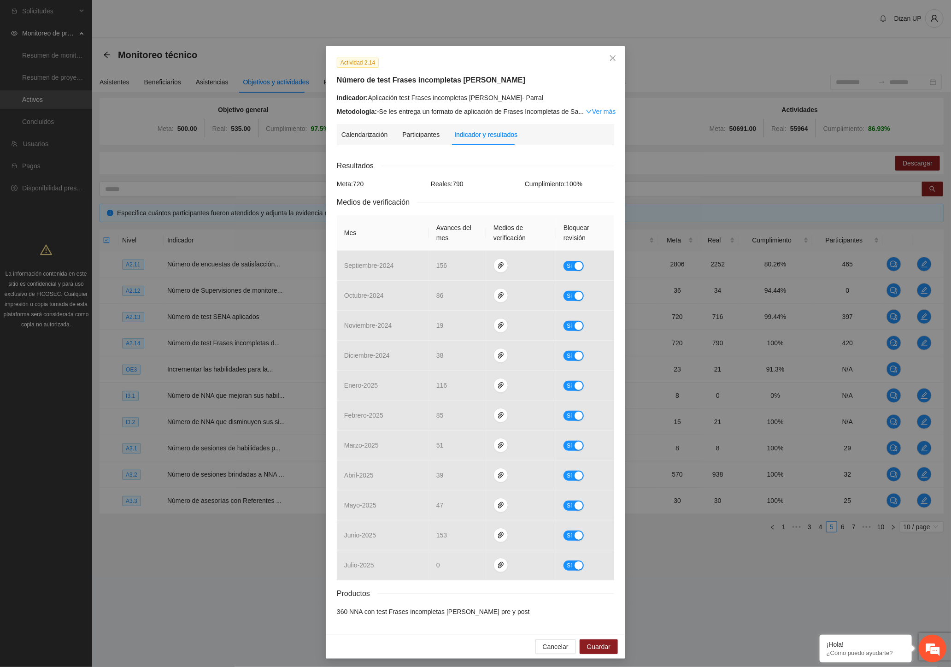
click at [417, 157] on div "Calendarización [DATE] Month Year Su Mo Tu We Th Fr Sa 28 29 30 01 02 03 04 05 …" at bounding box center [475, 388] width 277 height 471
click at [609, 56] on icon "close" at bounding box center [612, 57] width 7 height 7
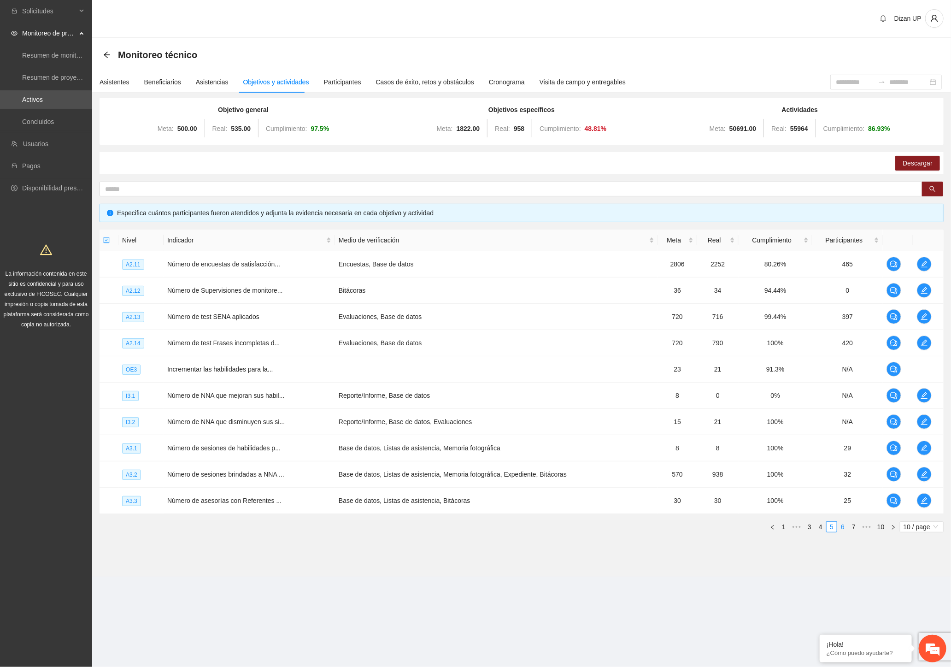
click at [842, 528] on link "6" at bounding box center [843, 527] width 10 height 10
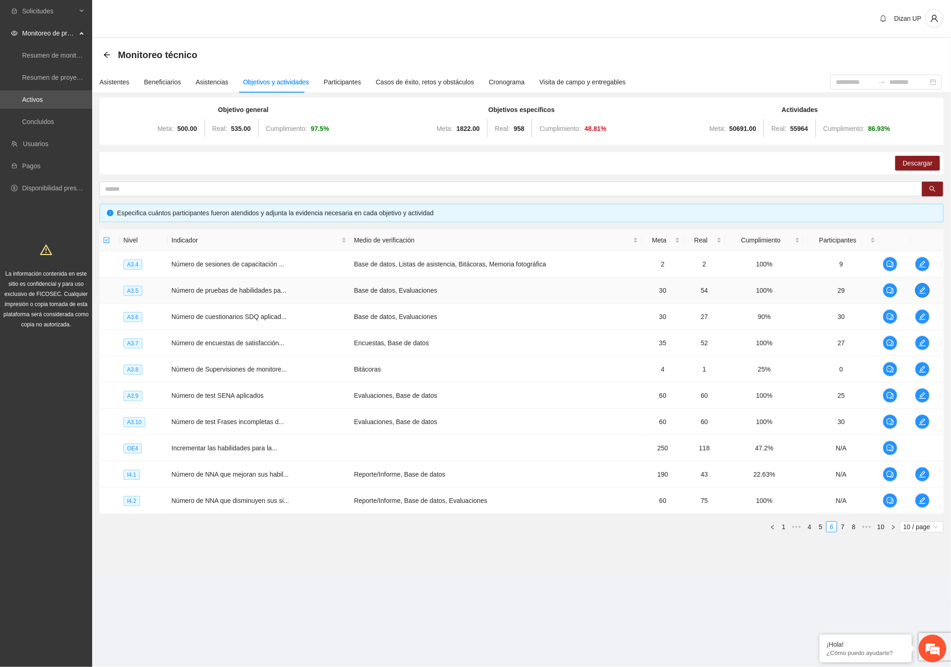
click at [925, 289] on icon "edit" at bounding box center [922, 290] width 7 height 7
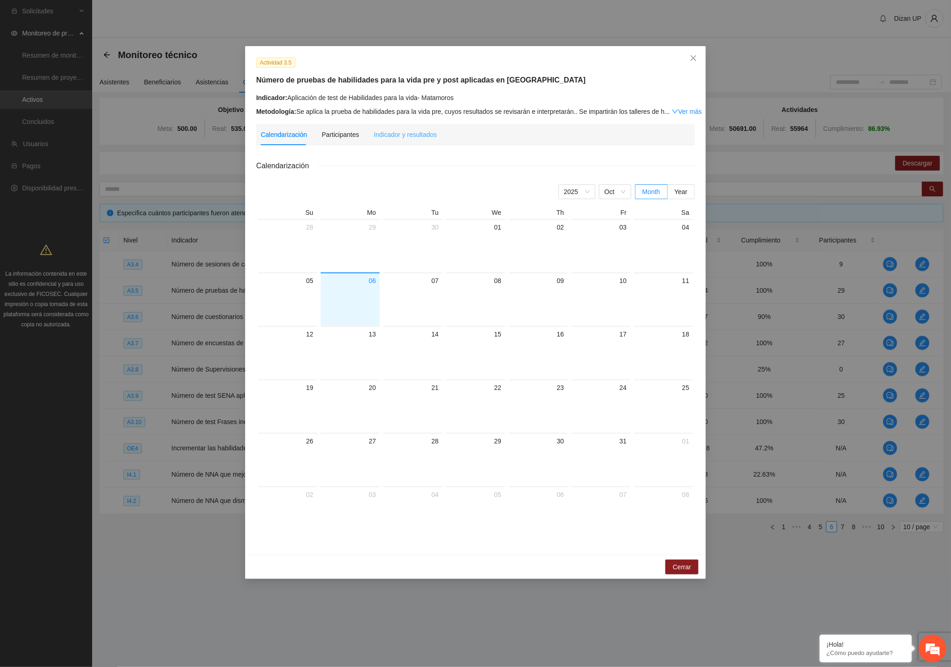
click at [409, 143] on div "Indicador y resultados" at bounding box center [405, 134] width 63 height 21
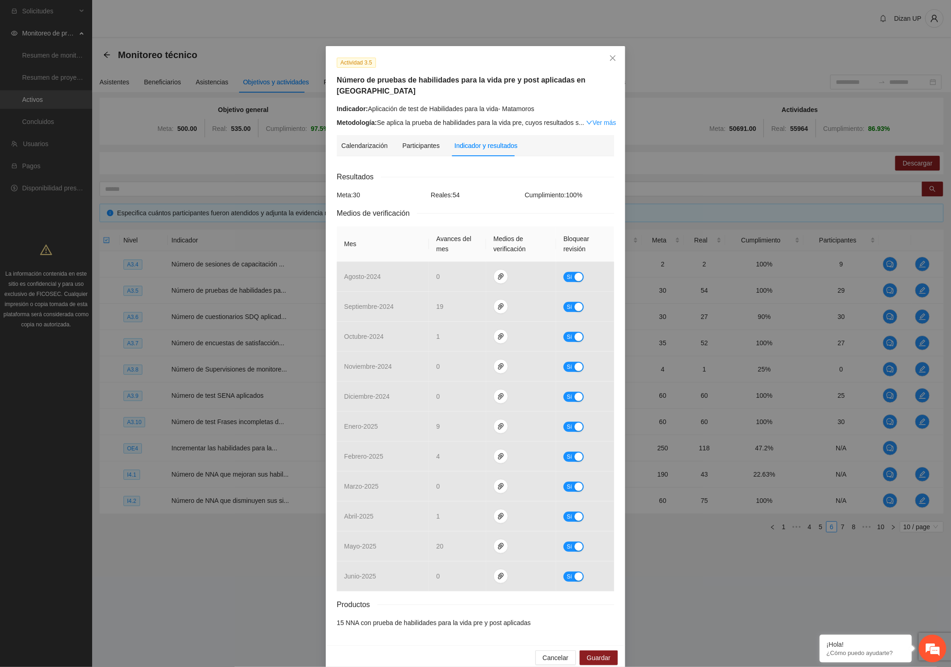
click at [416, 151] on div "Calendarización Participantes Indicador y resultados Calendarización [DATE] Mon…" at bounding box center [475, 384] width 277 height 499
drag, startPoint x: 610, startPoint y: 56, endPoint x: 548, endPoint y: 100, distance: 75.8
click at [610, 57] on icon "close" at bounding box center [612, 57] width 7 height 7
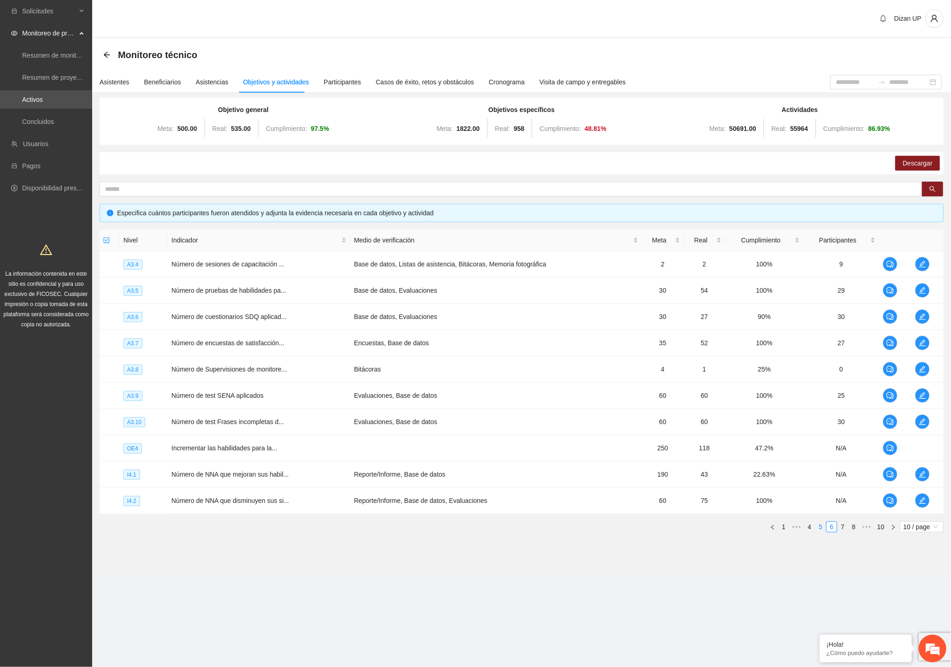
click at [824, 528] on link "5" at bounding box center [821, 527] width 10 height 10
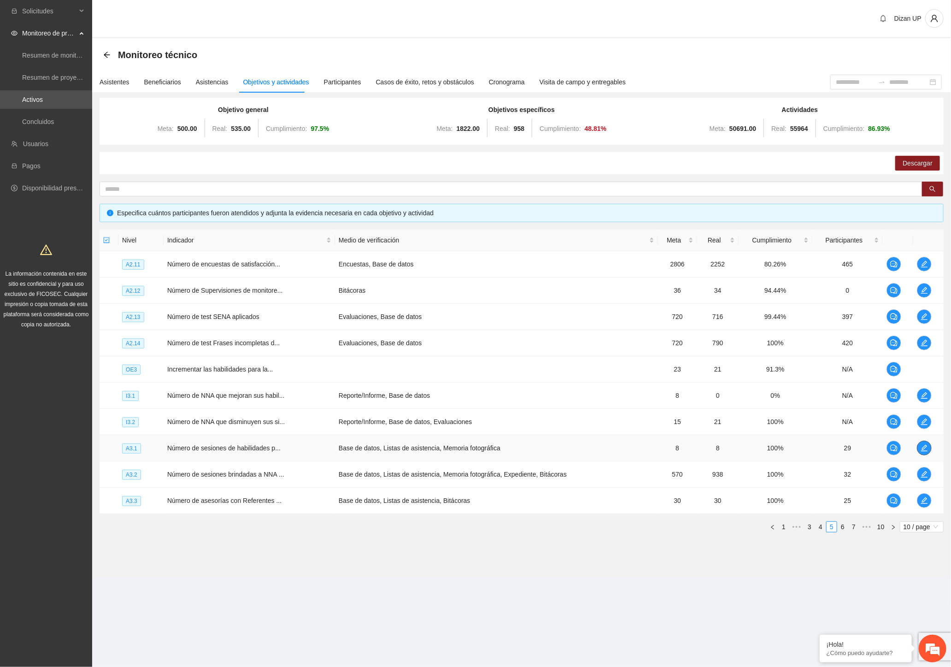
click at [922, 445] on icon "edit" at bounding box center [924, 447] width 7 height 7
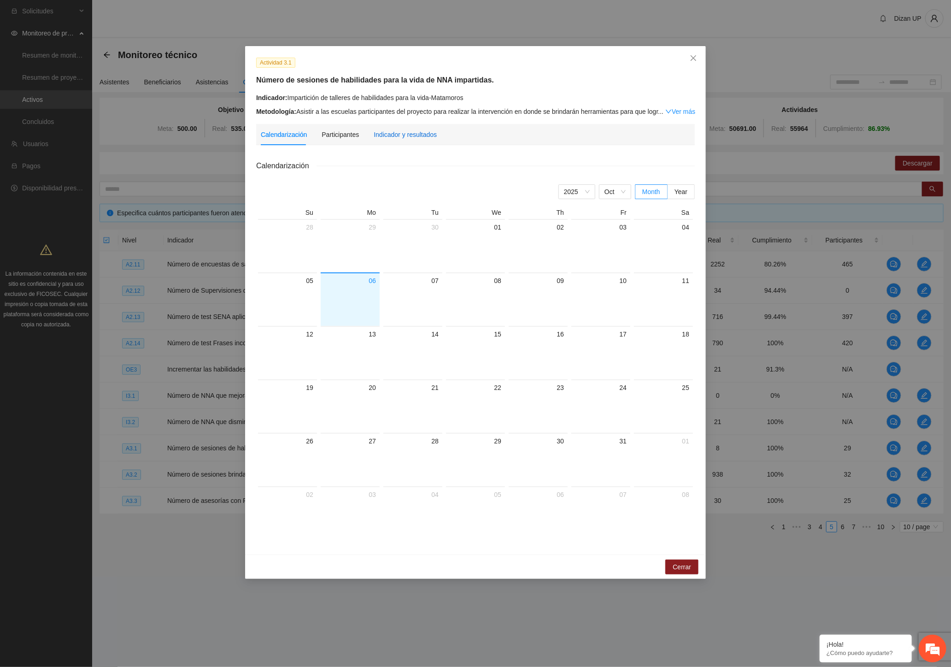
click at [409, 135] on div "Indicador y resultados" at bounding box center [405, 135] width 63 height 10
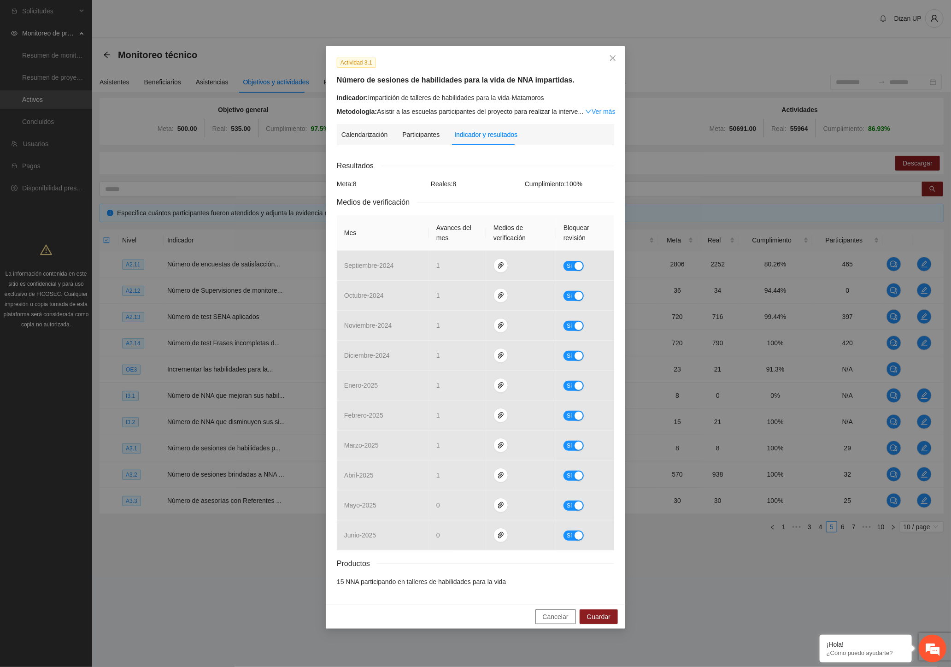
drag, startPoint x: 553, startPoint y: 618, endPoint x: 558, endPoint y: 614, distance: 6.3
click at [553, 618] on span "Cancelar" at bounding box center [556, 617] width 26 height 10
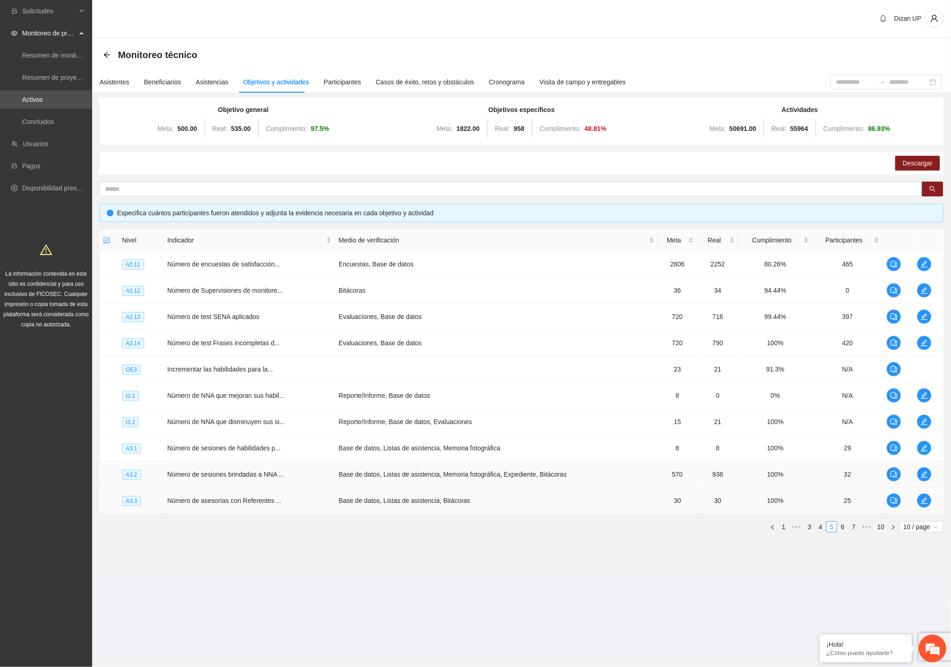
drag, startPoint x: 343, startPoint y: 476, endPoint x: 362, endPoint y: 495, distance: 26.7
click at [343, 476] on td "Base de datos, Listas de asistencia, Memoria fotográfica, Expediente, Bitácoras" at bounding box center [496, 474] width 323 height 26
click at [841, 524] on link "6" at bounding box center [843, 527] width 10 height 10
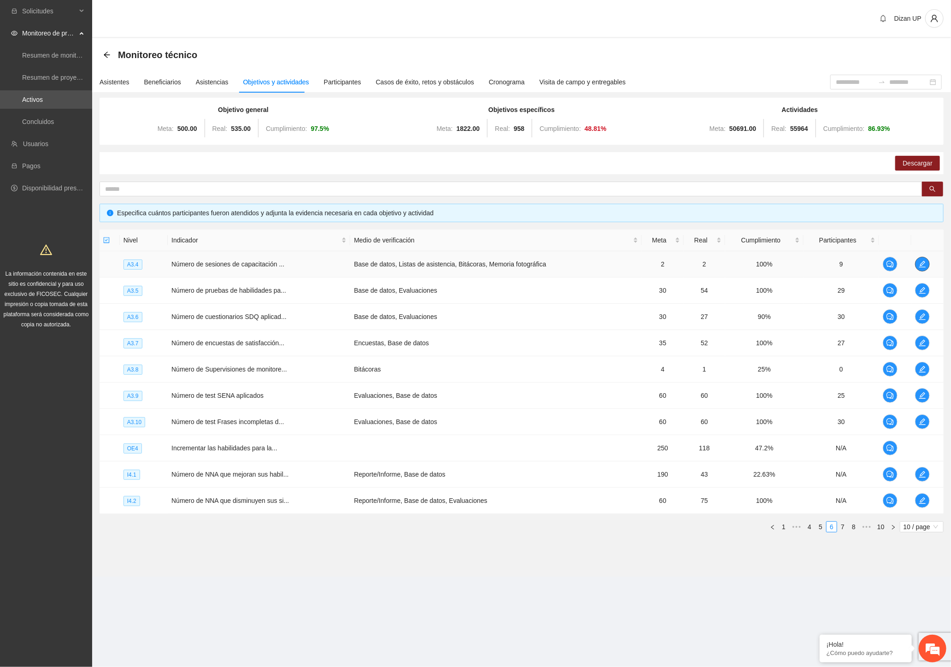
click at [921, 261] on icon "edit" at bounding box center [922, 263] width 7 height 7
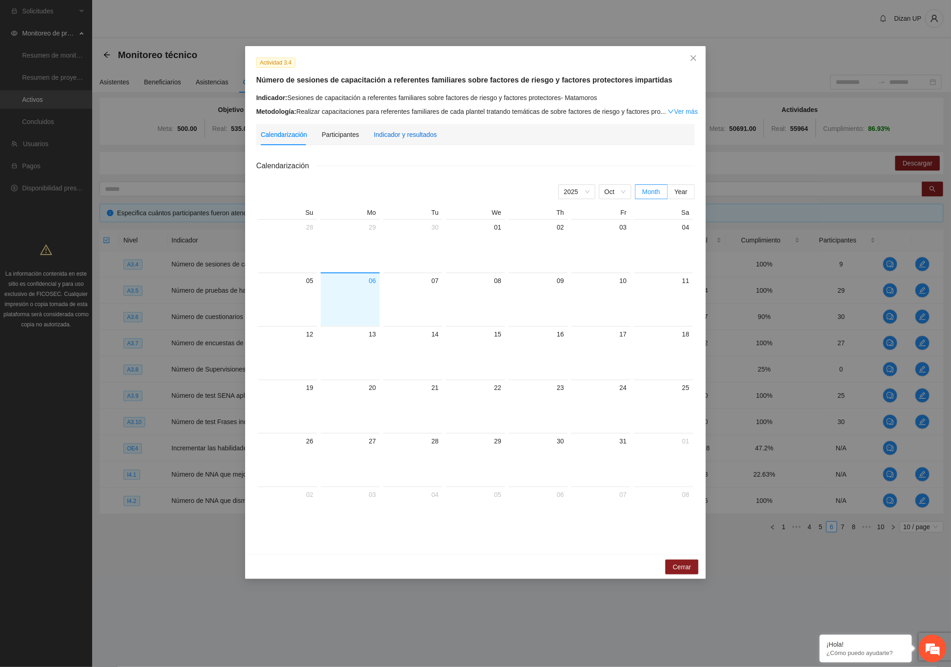
click at [411, 135] on div "Indicador y resultados" at bounding box center [405, 135] width 63 height 10
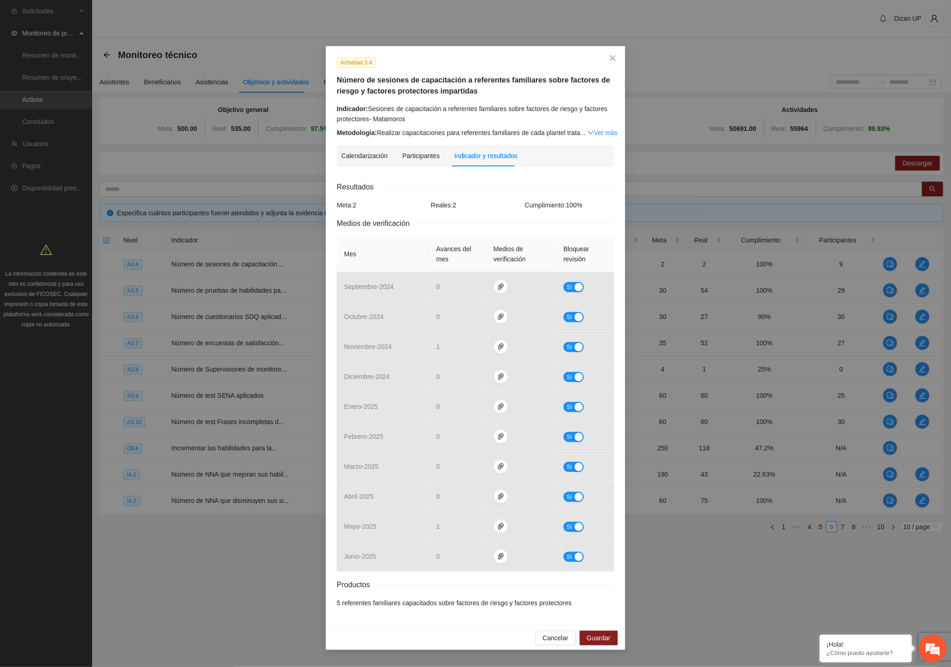
drag, startPoint x: 383, startPoint y: 219, endPoint x: 492, endPoint y: 163, distance: 121.8
click at [383, 219] on span "Medios de verificación" at bounding box center [377, 224] width 80 height 12
click at [612, 56] on icon "close" at bounding box center [612, 57] width 7 height 7
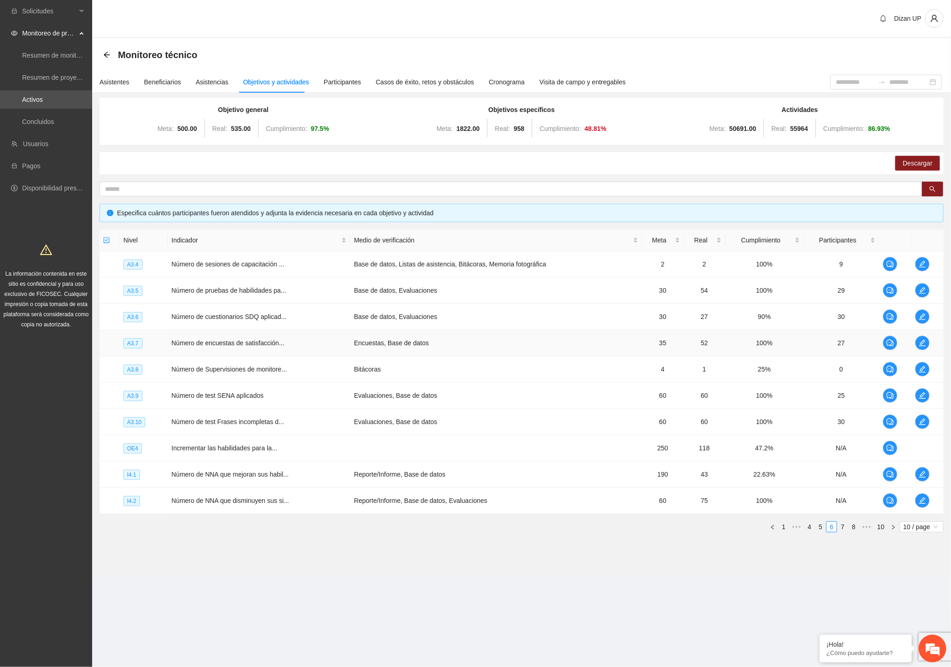
click at [312, 337] on td "Número de encuestas de satisfacción..." at bounding box center [259, 343] width 183 height 26
click at [820, 526] on link "5" at bounding box center [821, 527] width 10 height 10
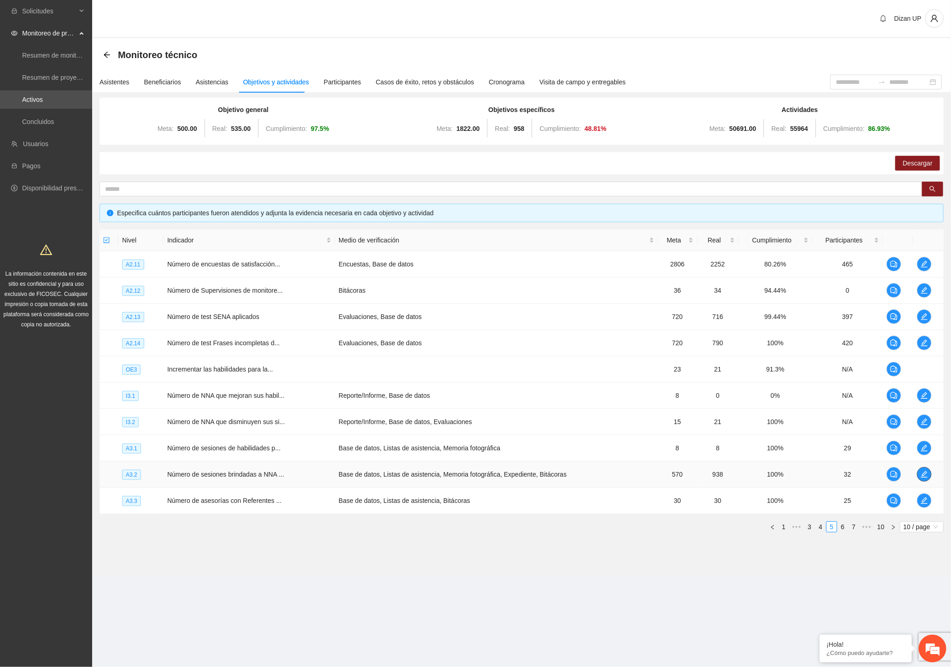
click at [924, 471] on icon "edit" at bounding box center [924, 474] width 7 height 7
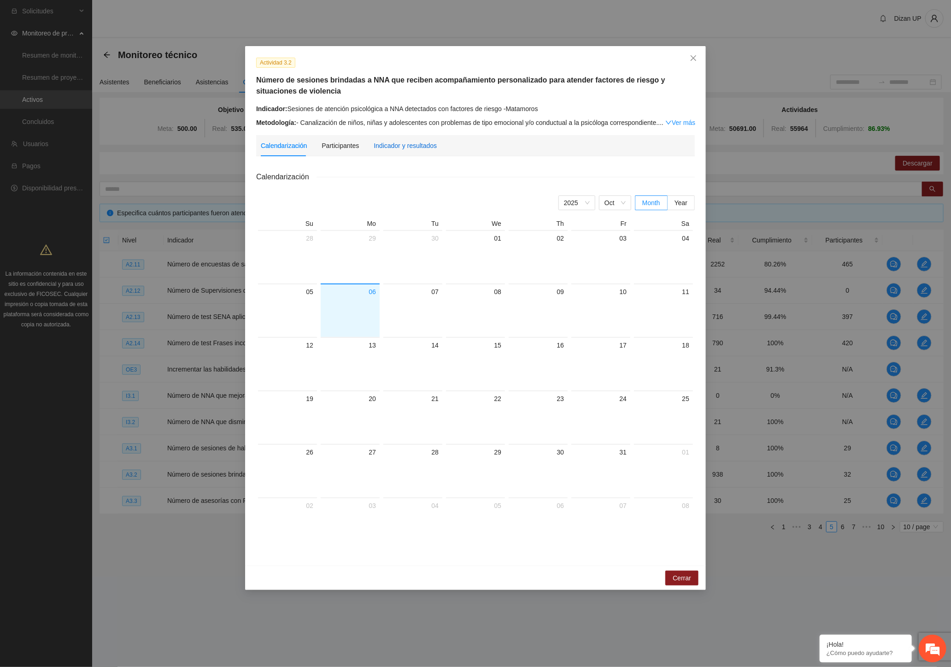
click at [415, 147] on div "Indicador y resultados" at bounding box center [405, 146] width 63 height 10
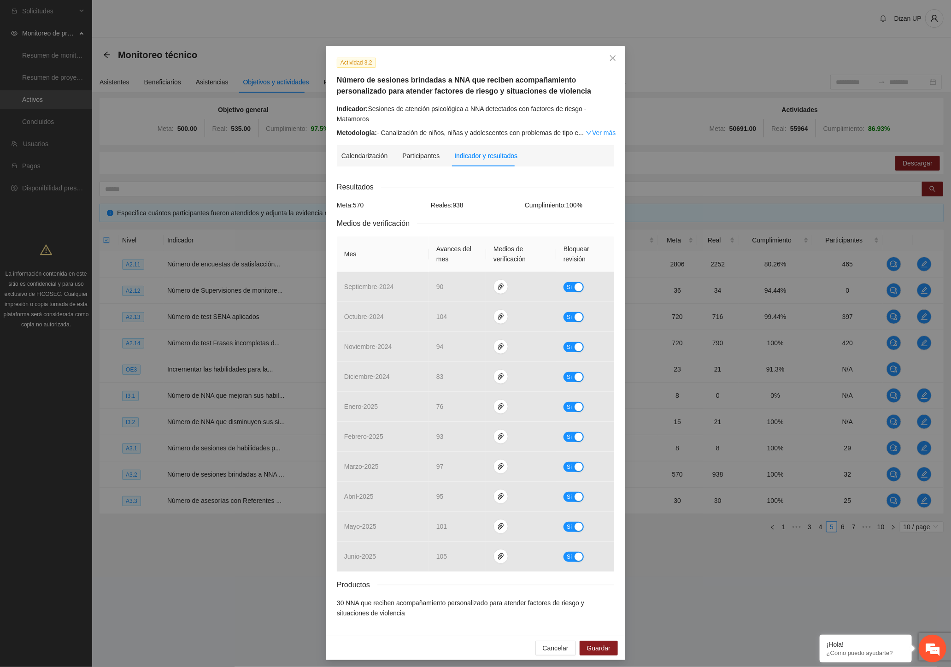
click at [446, 174] on div "Calendarización [DATE] Month Year Su Mo Tu We Th Fr Sa 28 29 30 01 02 03 04 05 …" at bounding box center [475, 399] width 277 height 451
click at [609, 58] on icon "close" at bounding box center [612, 57] width 7 height 7
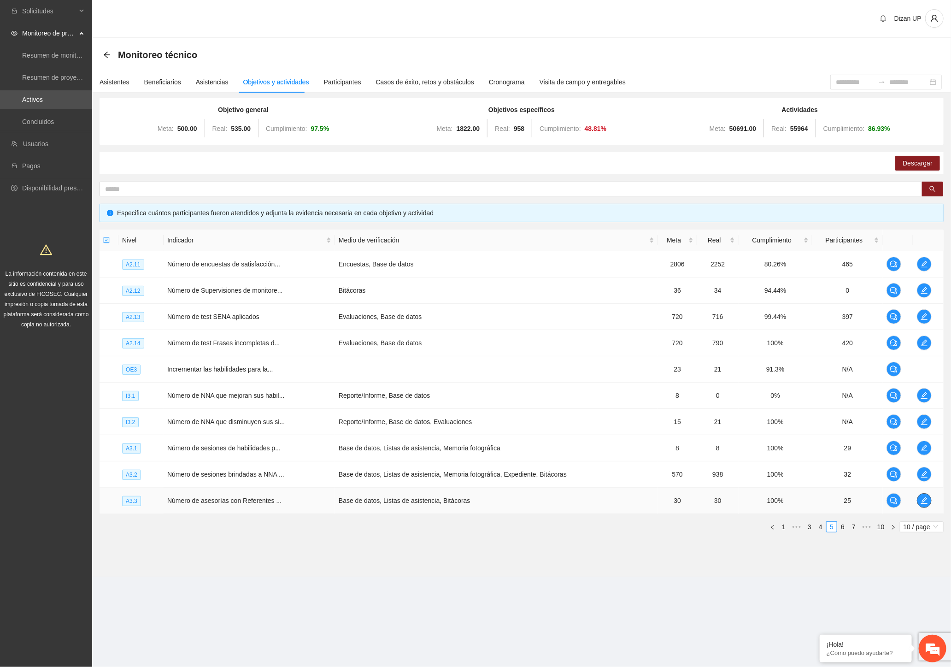
click at [927, 501] on icon "edit" at bounding box center [924, 500] width 7 height 7
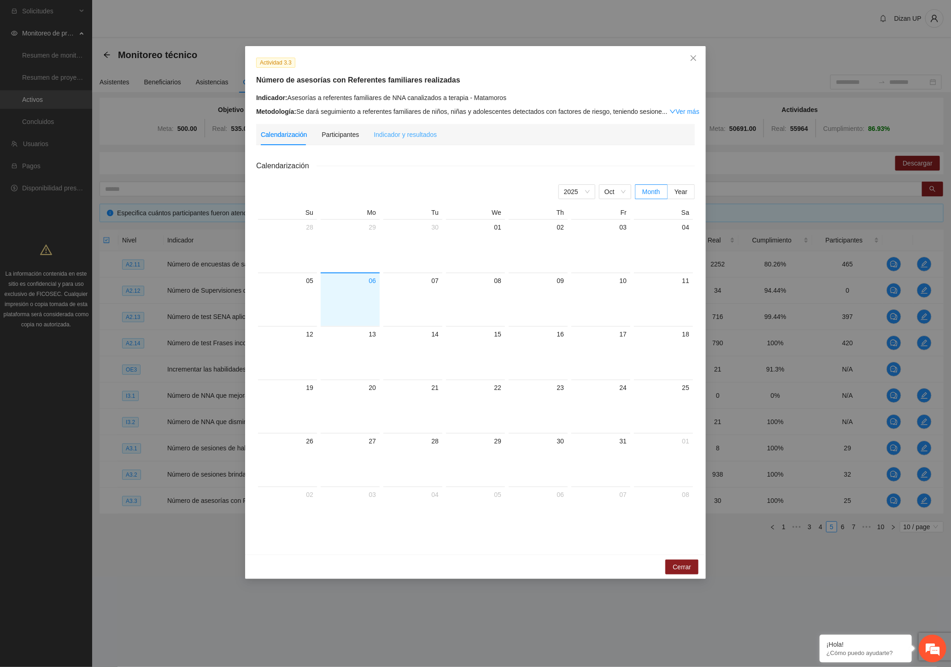
click at [400, 129] on div "Indicador y resultados" at bounding box center [405, 134] width 63 height 21
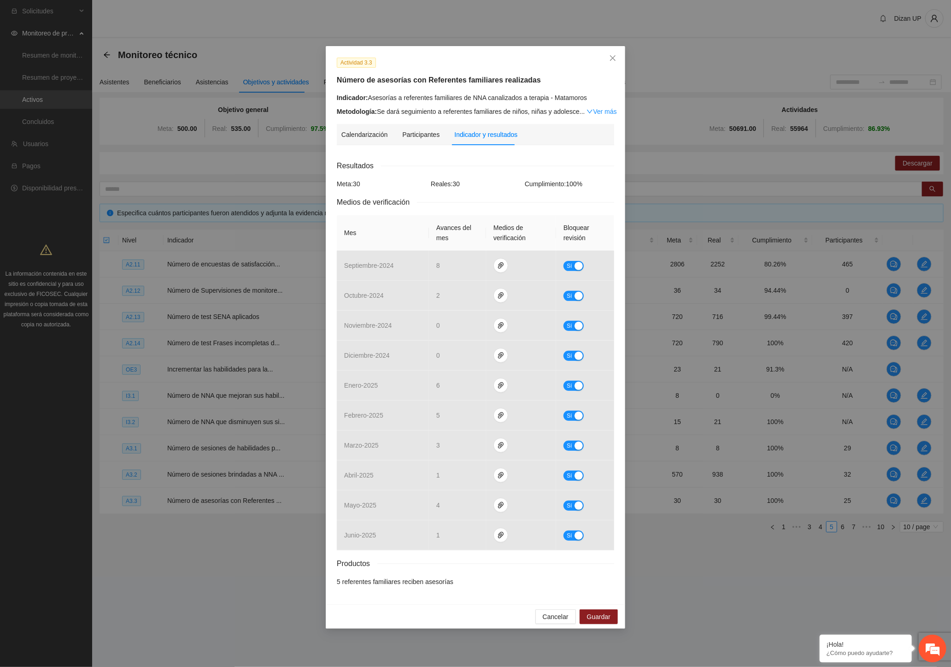
click at [436, 211] on div "Resultados Meta: 30 Reales: 30 Cumplimiento: 100 % Medios de verificación Mes A…" at bounding box center [475, 373] width 277 height 427
click at [612, 59] on icon "close" at bounding box center [613, 58] width 6 height 6
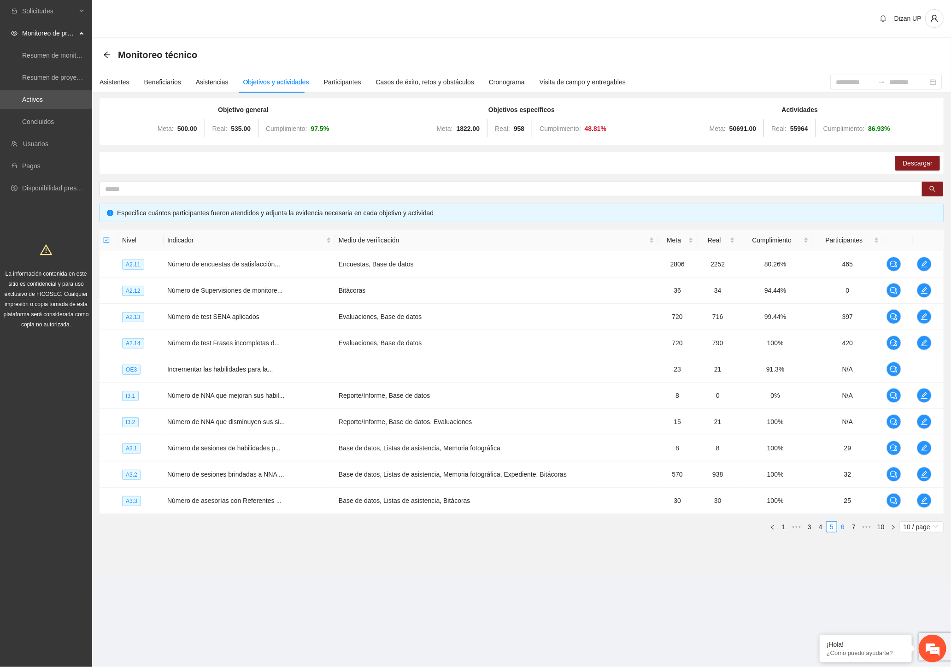
click at [844, 527] on link "6" at bounding box center [843, 527] width 10 height 10
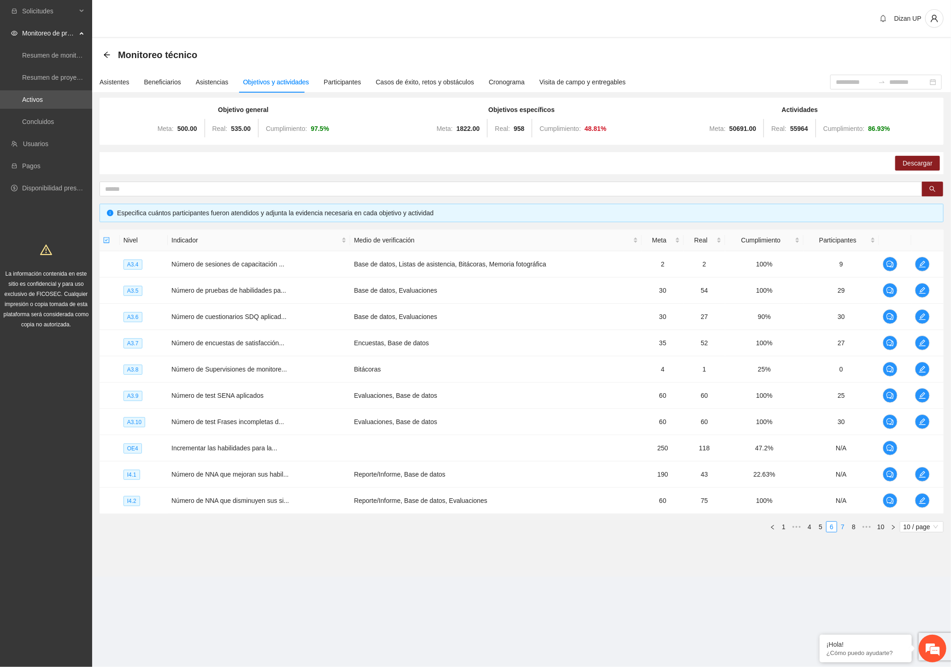
click at [841, 524] on link "7" at bounding box center [843, 527] width 10 height 10
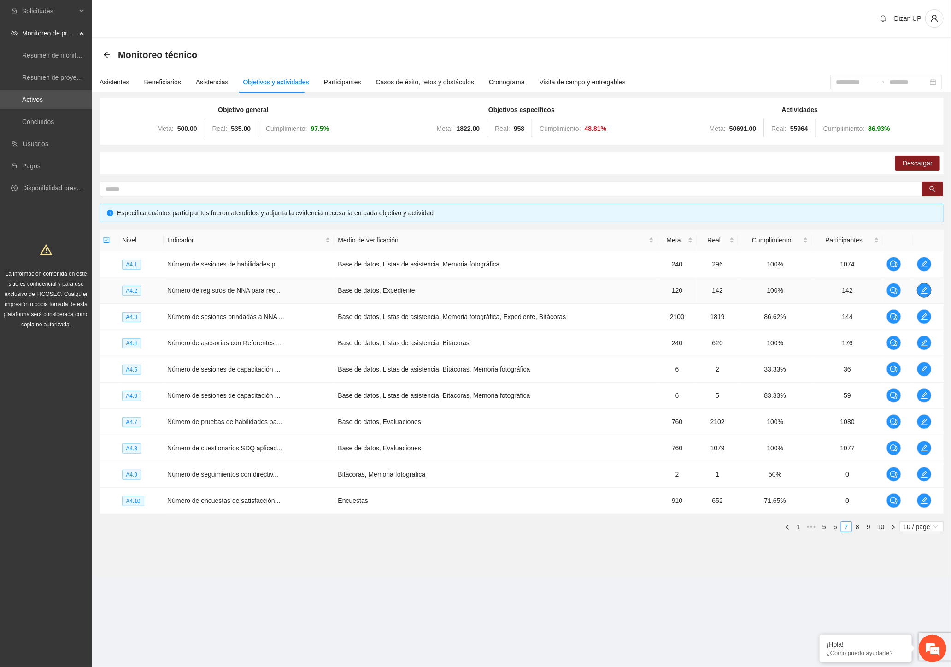
click at [924, 289] on icon "edit" at bounding box center [924, 290] width 7 height 7
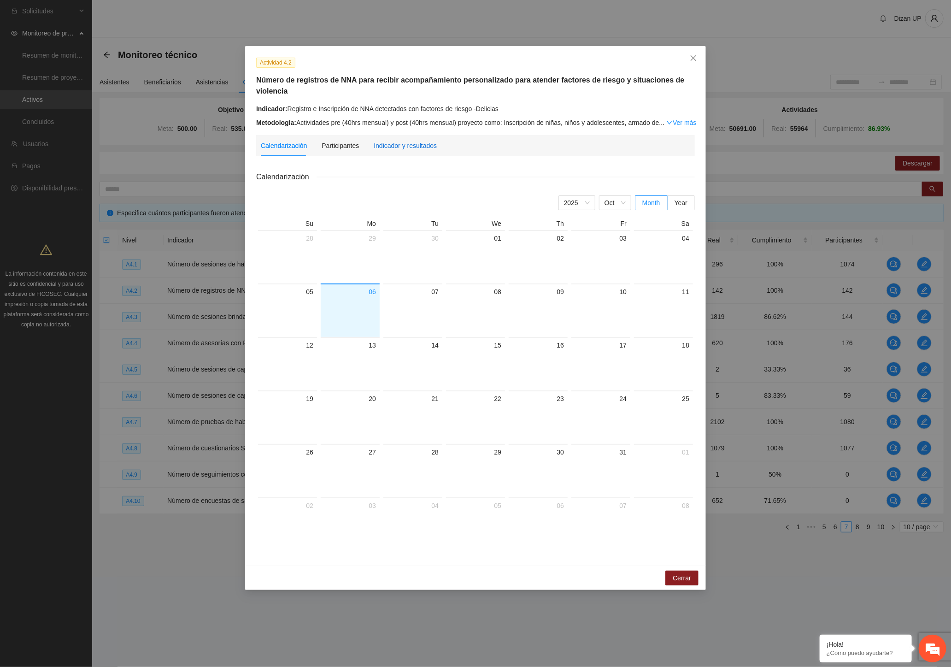
click at [413, 149] on div "Indicador y resultados" at bounding box center [405, 146] width 63 height 10
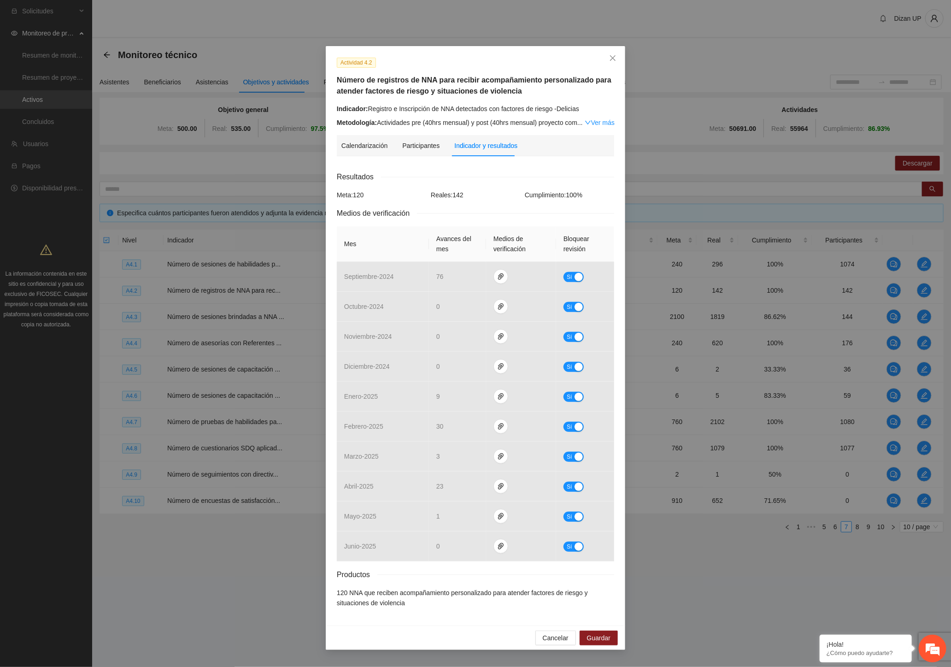
drag, startPoint x: 399, startPoint y: 171, endPoint x: 419, endPoint y: 160, distance: 22.9
click at [413, 164] on div "Calendarización [DATE] Month Year Su Mo Tu We Th Fr Sa 28 29 30 01 02 03 04 05 …" at bounding box center [475, 389] width 277 height 451
click at [614, 54] on icon "close" at bounding box center [612, 57] width 7 height 7
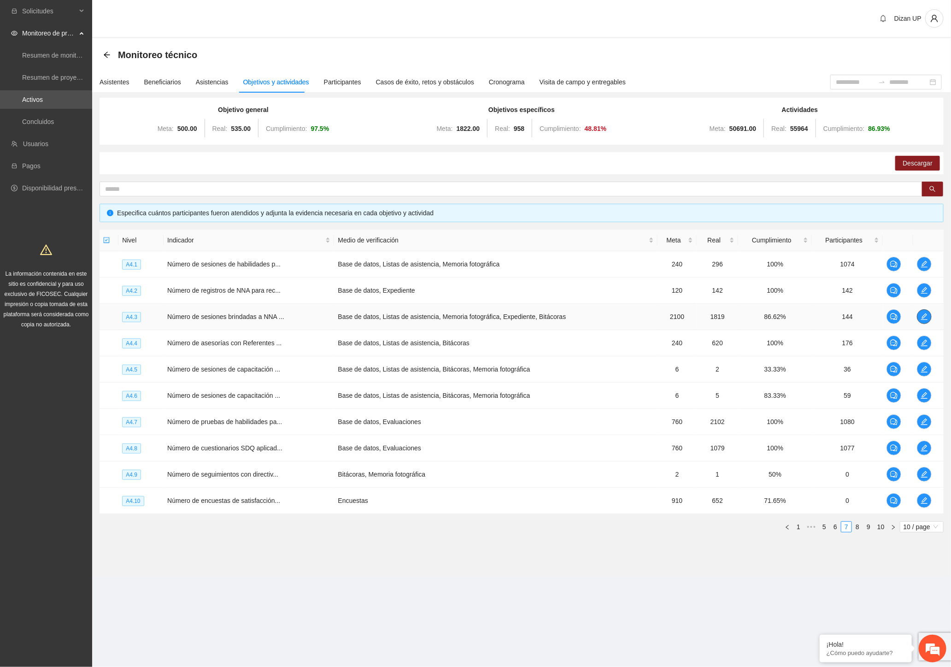
click at [923, 313] on icon "edit" at bounding box center [924, 316] width 7 height 7
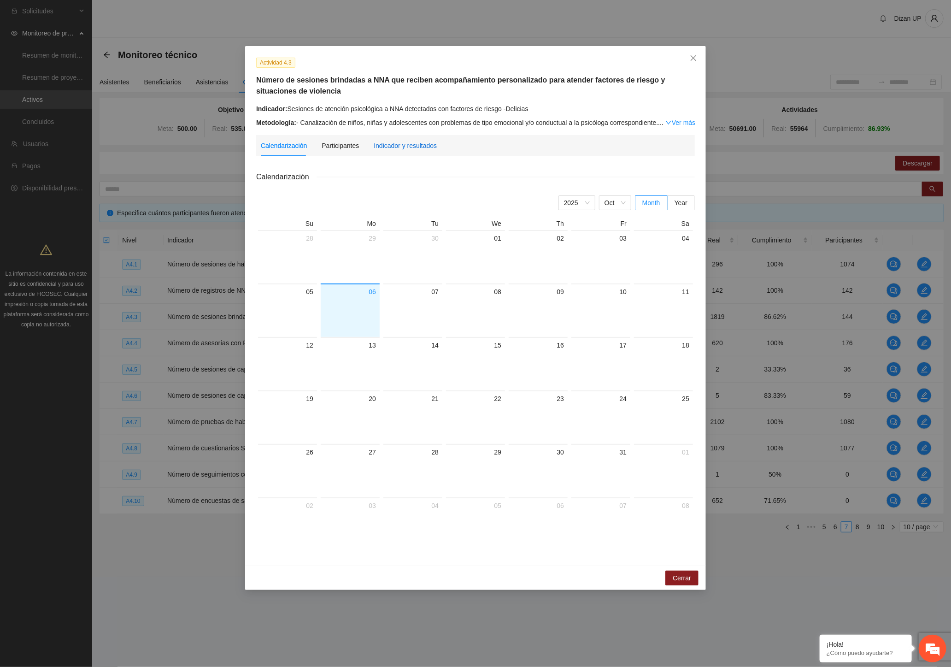
click at [409, 144] on div "Indicador y resultados" at bounding box center [405, 146] width 63 height 10
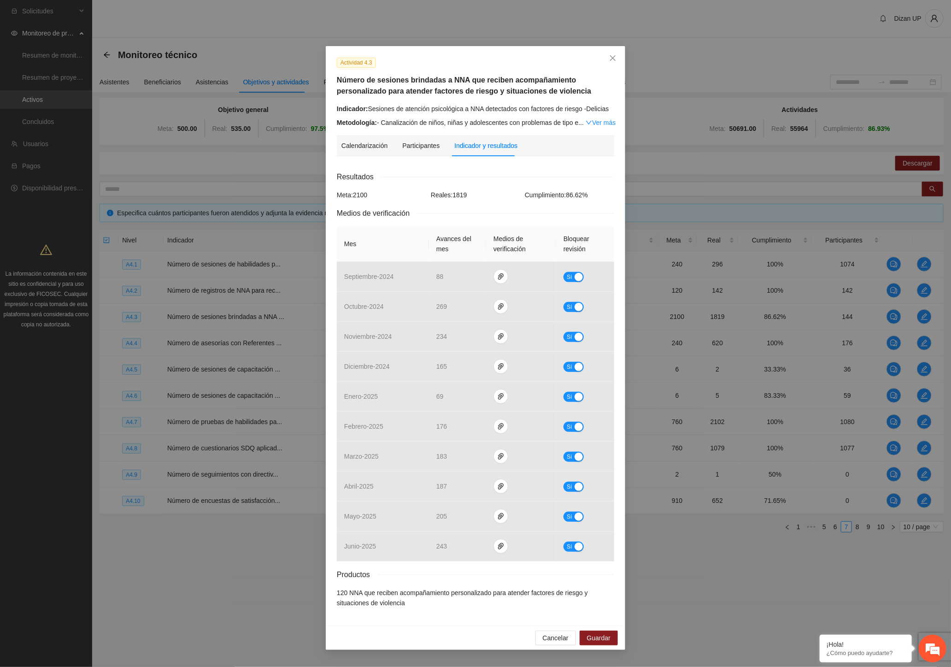
click at [409, 240] on th "Mes" at bounding box center [383, 243] width 92 height 35
click at [401, 208] on span "Medios de verificación" at bounding box center [377, 213] width 80 height 12
click at [614, 56] on icon "close" at bounding box center [612, 57] width 7 height 7
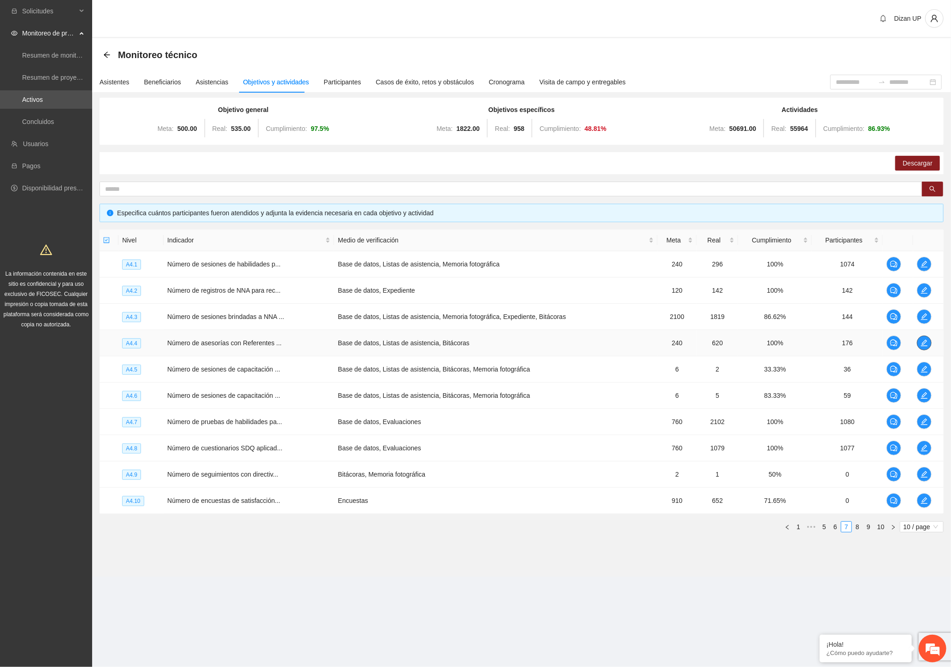
click at [924, 343] on icon "edit" at bounding box center [924, 343] width 6 height 6
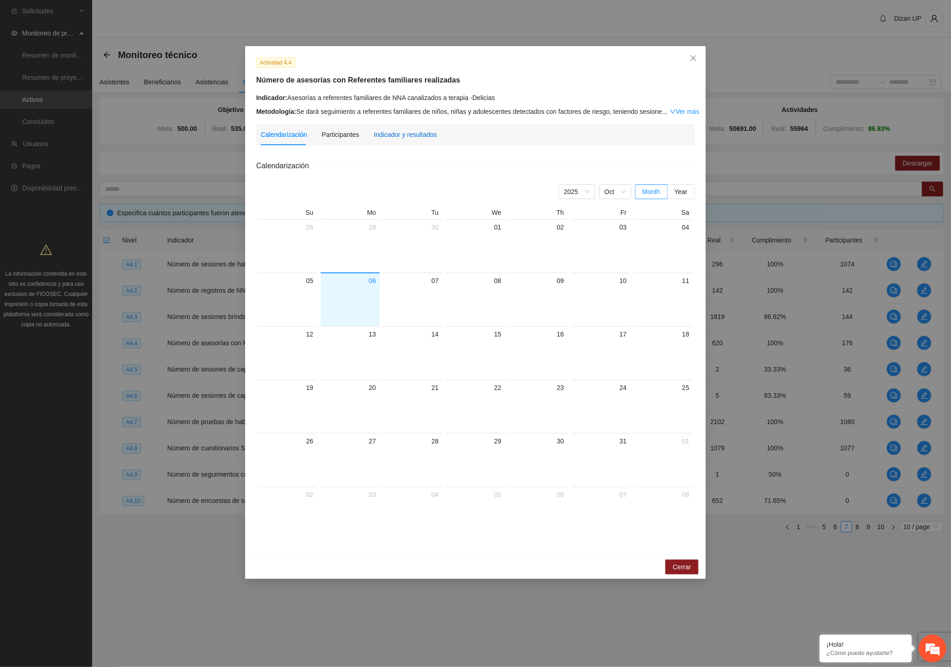
click at [413, 131] on div "Indicador y resultados" at bounding box center [405, 135] width 63 height 10
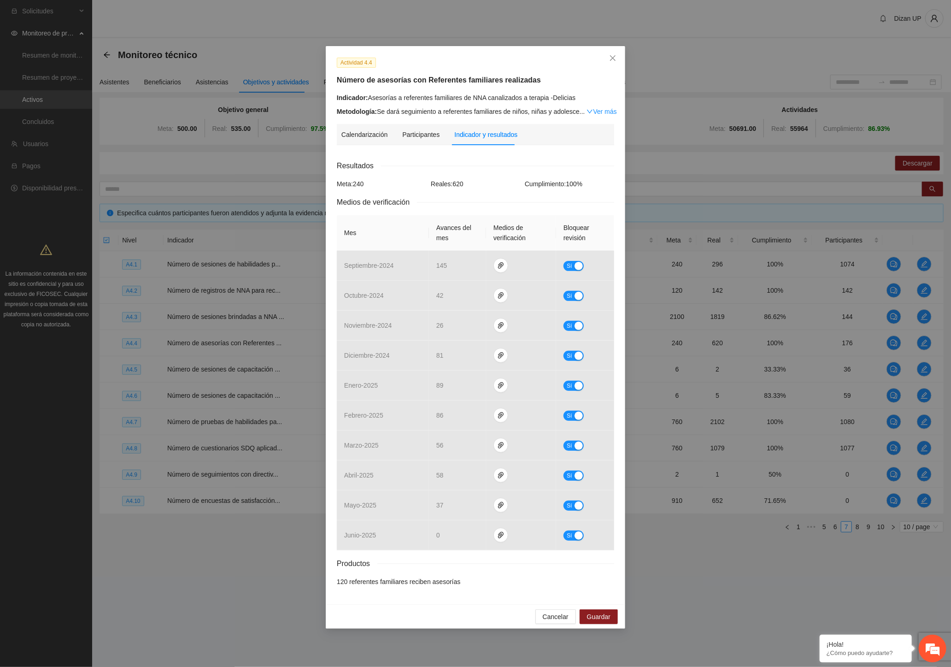
click at [387, 213] on div "Resultados Meta: 240 Reales: 620 Cumplimiento: 100 % Medios de verificación Mes…" at bounding box center [475, 373] width 277 height 427
click at [610, 57] on icon "close" at bounding box center [612, 57] width 7 height 7
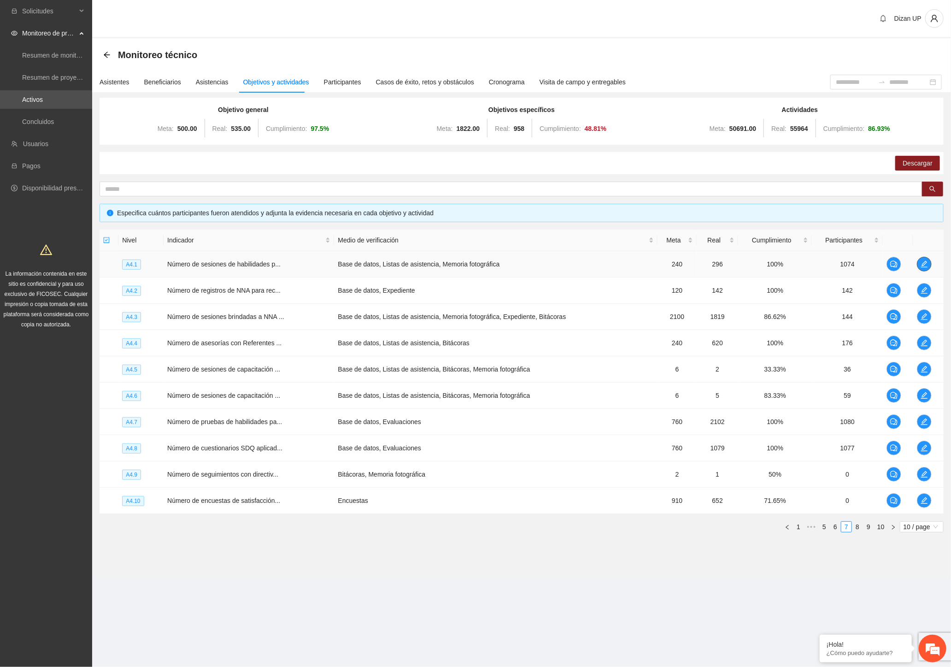
click at [927, 262] on icon "edit" at bounding box center [924, 264] width 6 height 6
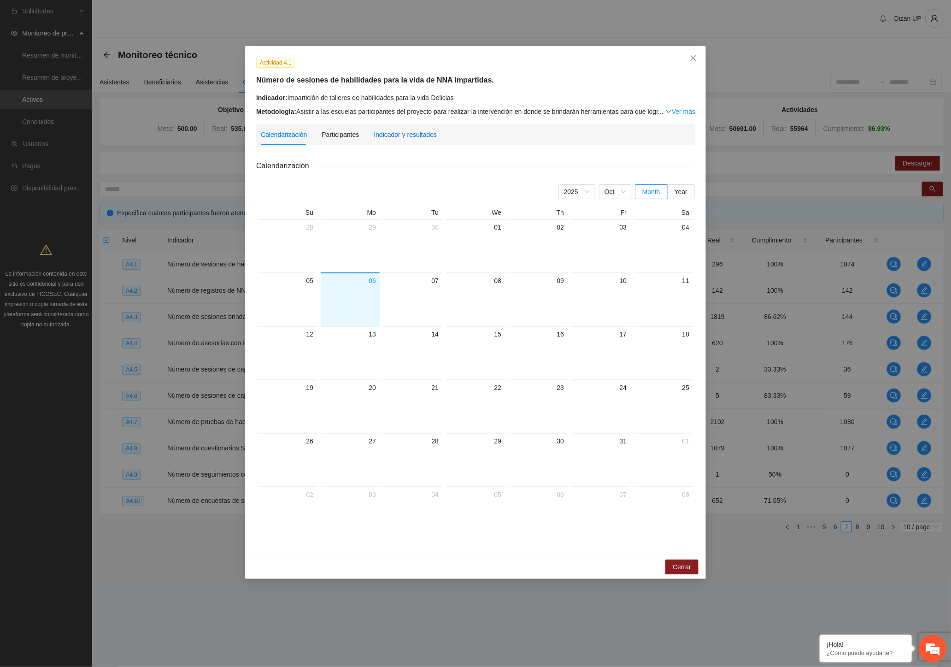
click at [402, 137] on div "Indicador y resultados" at bounding box center [405, 135] width 63 height 10
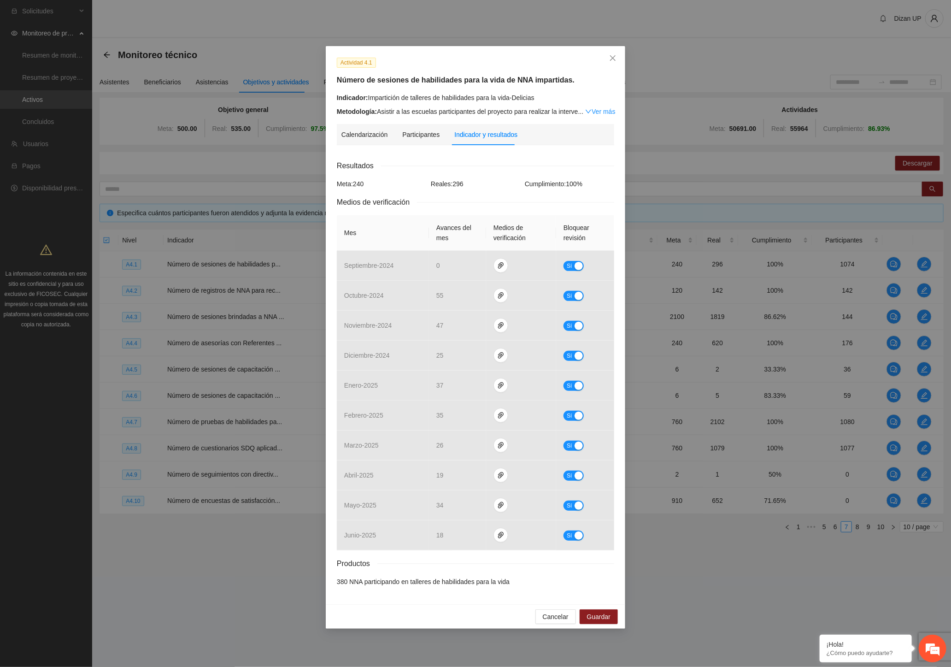
click at [436, 177] on div "Resultados Meta: 240 Reales: 296 Cumplimiento: 100 % Medios de verificación Mes…" at bounding box center [475, 373] width 277 height 427
click at [375, 169] on span "Resultados" at bounding box center [359, 166] width 44 height 12
click at [611, 53] on span "Close" at bounding box center [613, 58] width 25 height 25
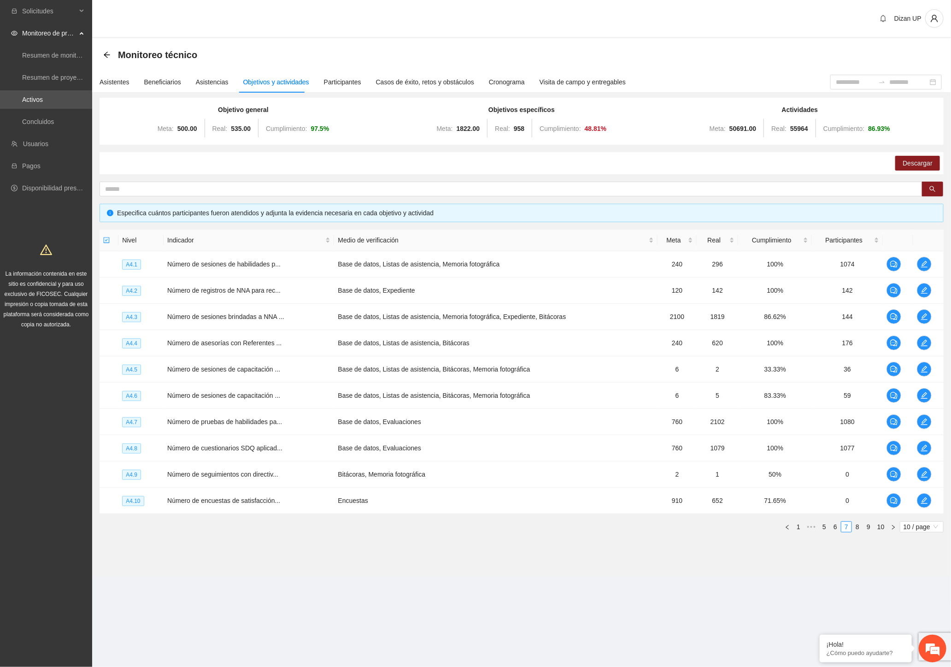
drag, startPoint x: 859, startPoint y: 528, endPoint x: 855, endPoint y: 534, distance: 7.0
click at [859, 529] on link "8" at bounding box center [858, 527] width 10 height 10
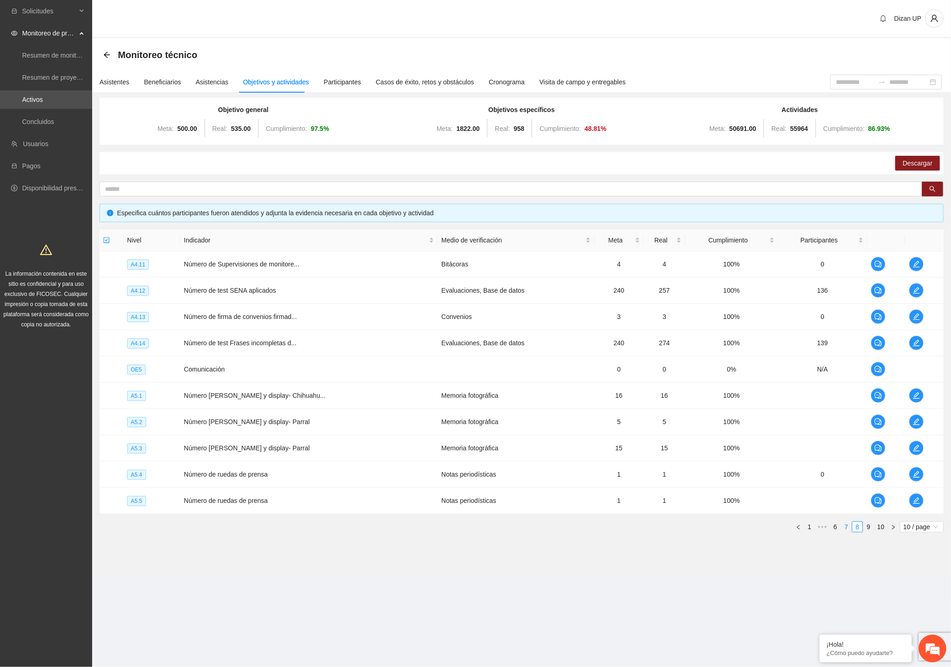
click at [847, 526] on link "7" at bounding box center [847, 527] width 10 height 10
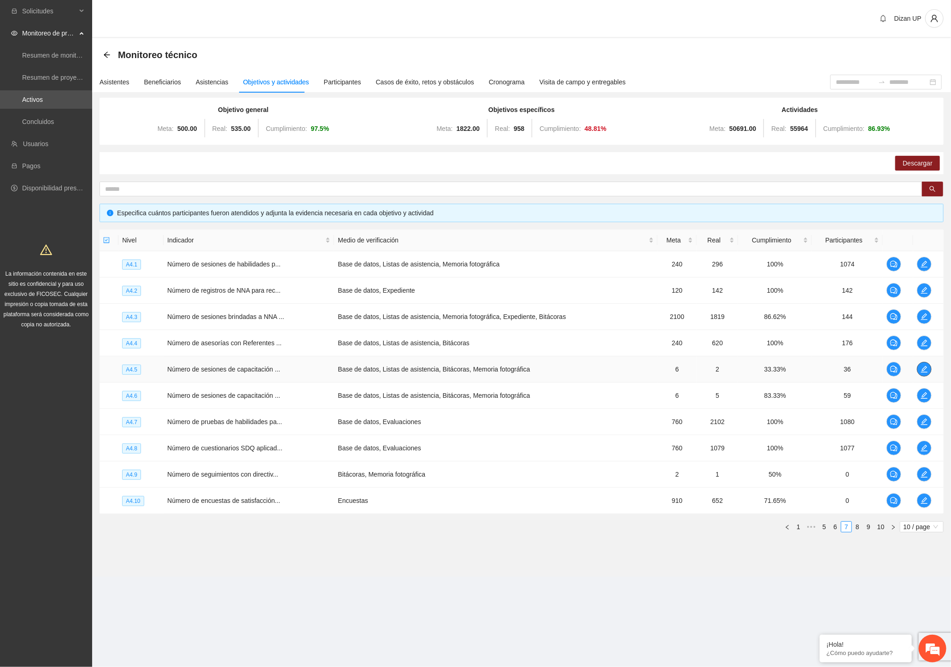
click at [924, 371] on icon "edit" at bounding box center [924, 368] width 7 height 7
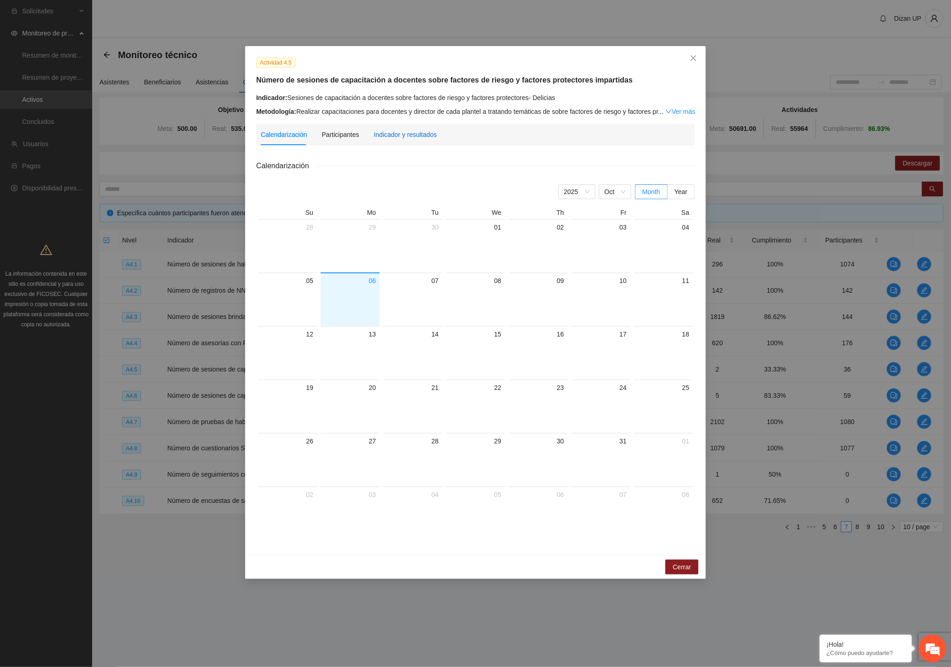
click at [405, 136] on div "Indicador y resultados" at bounding box center [405, 135] width 63 height 10
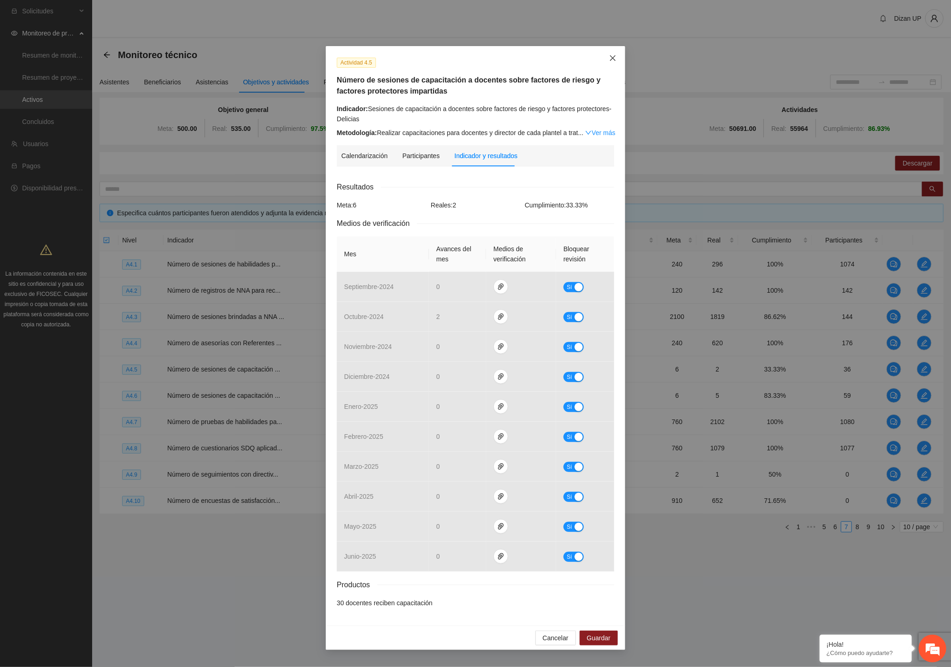
click at [617, 58] on span "Close" at bounding box center [613, 58] width 25 height 25
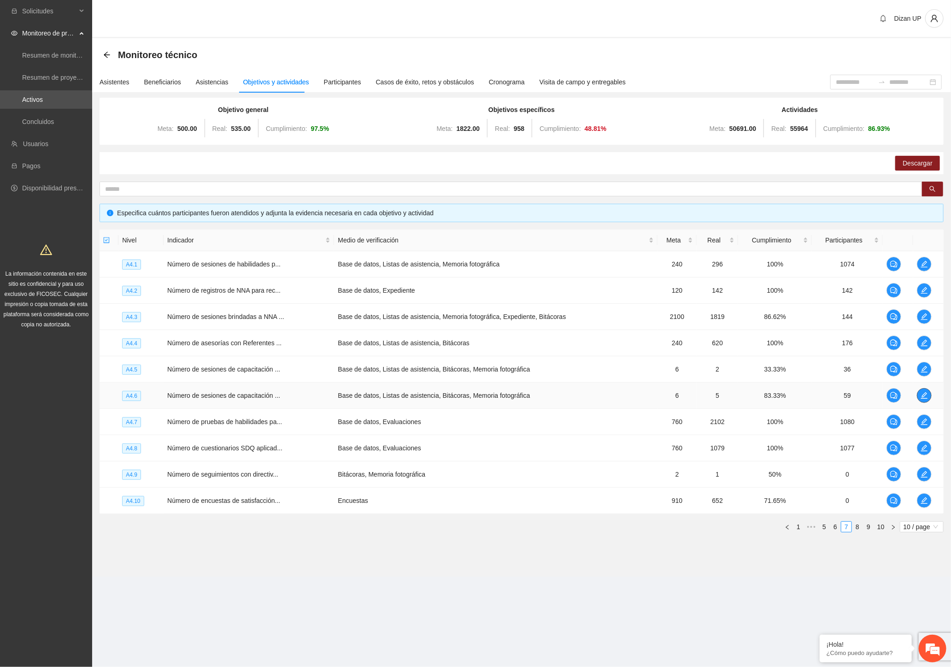
click at [922, 394] on icon "edit" at bounding box center [924, 395] width 7 height 7
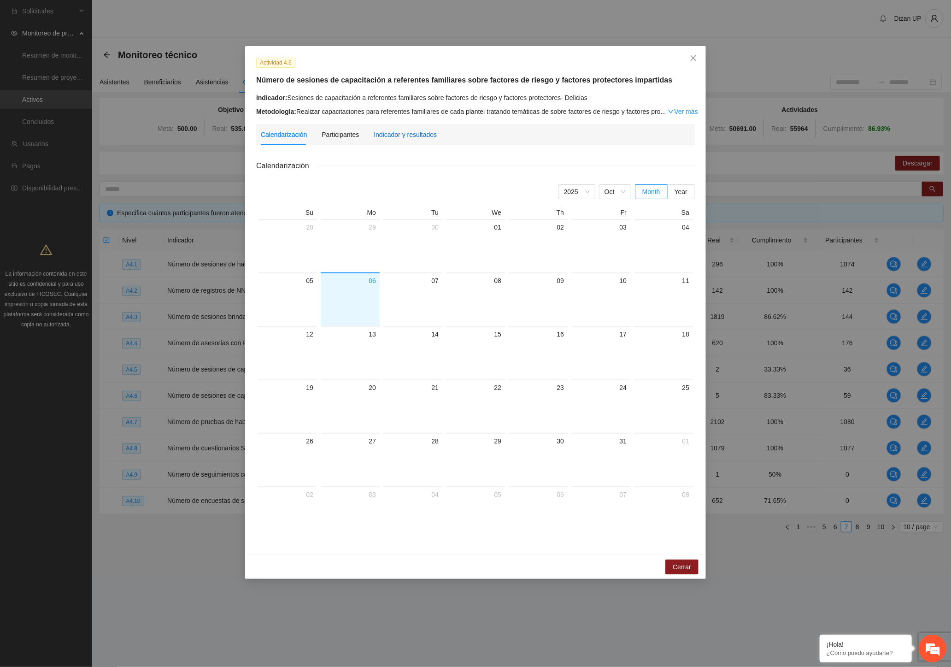
click at [409, 135] on div "Indicador y resultados" at bounding box center [405, 135] width 63 height 10
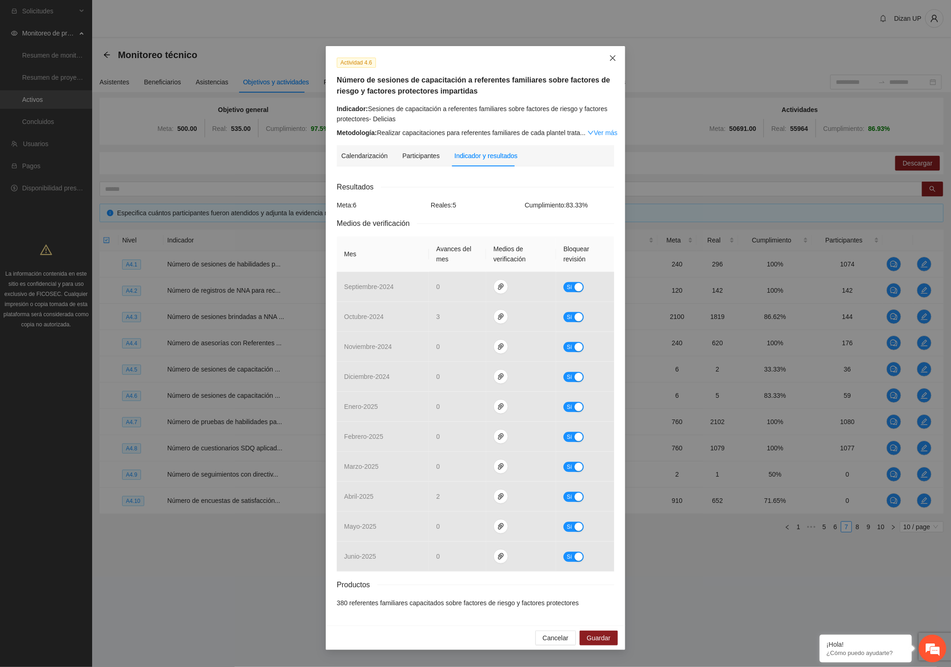
drag, startPoint x: 610, startPoint y: 58, endPoint x: 933, endPoint y: 226, distance: 364.0
click at [612, 58] on icon "close" at bounding box center [612, 57] width 7 height 7
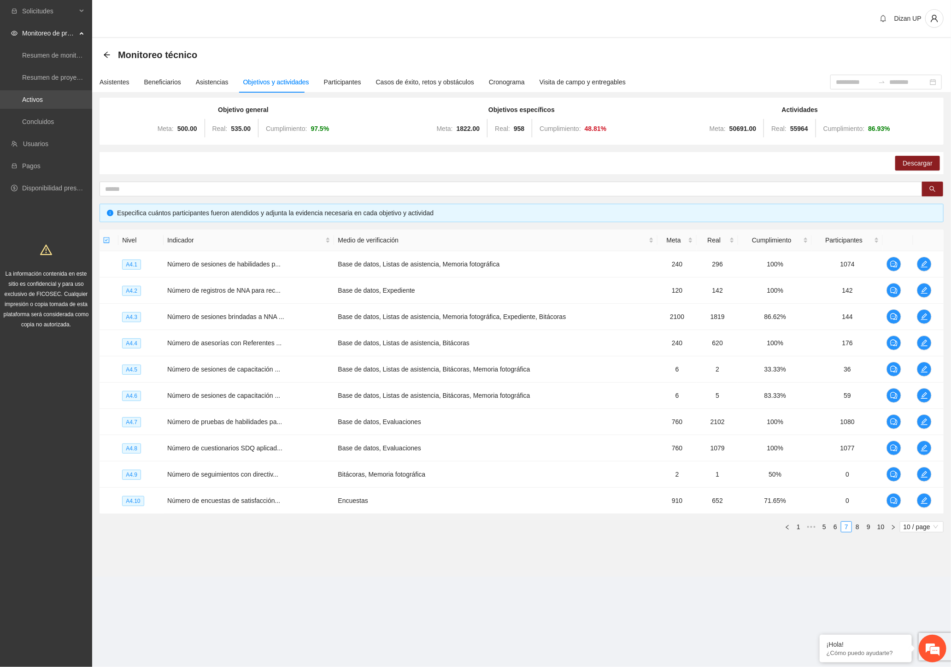
click at [41, 103] on link "Activos" at bounding box center [32, 99] width 21 height 7
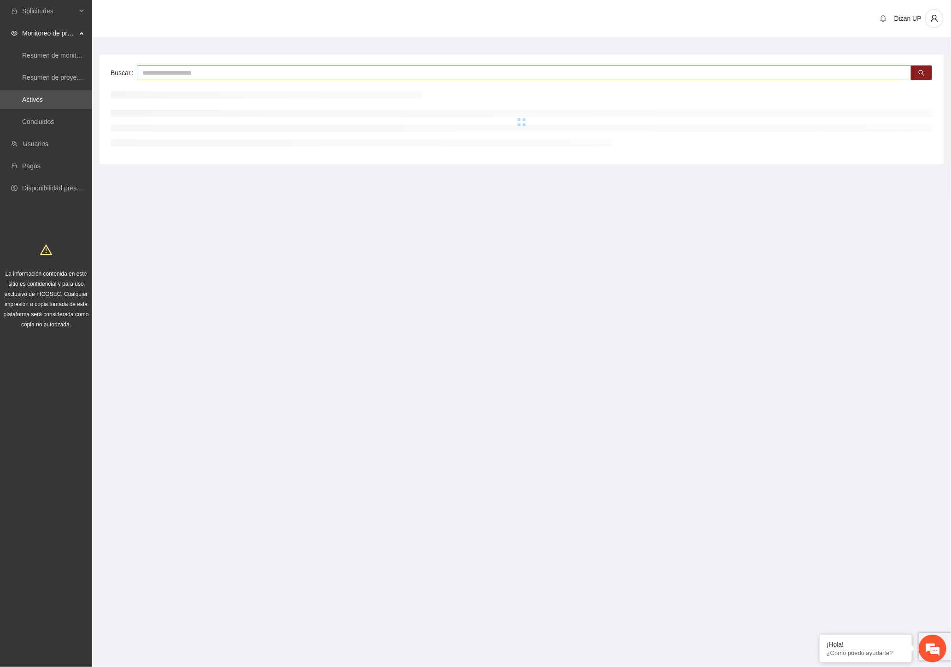
click at [160, 71] on input "text" at bounding box center [524, 72] width 775 height 15
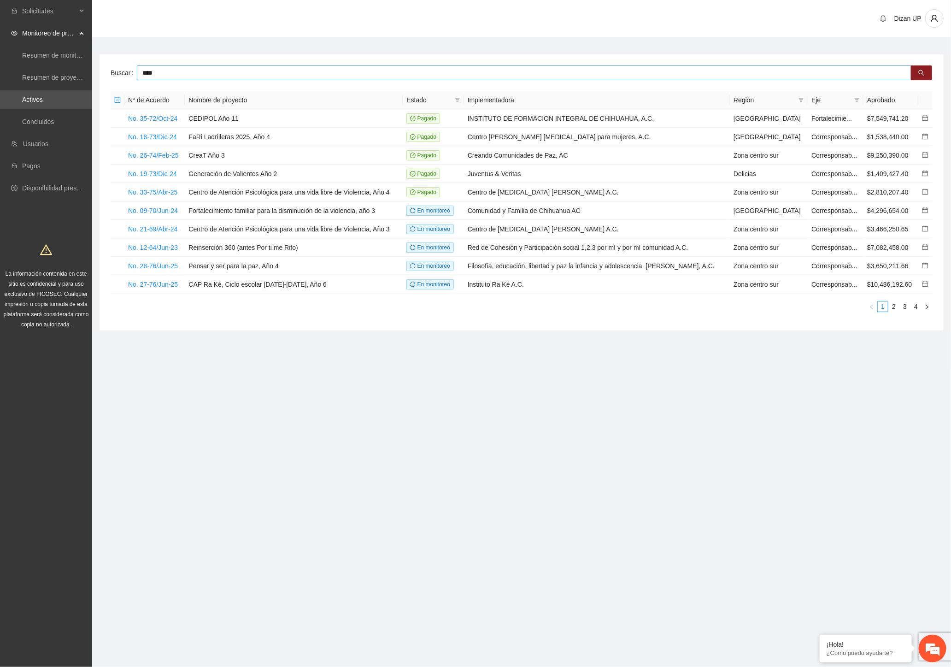
type input "****"
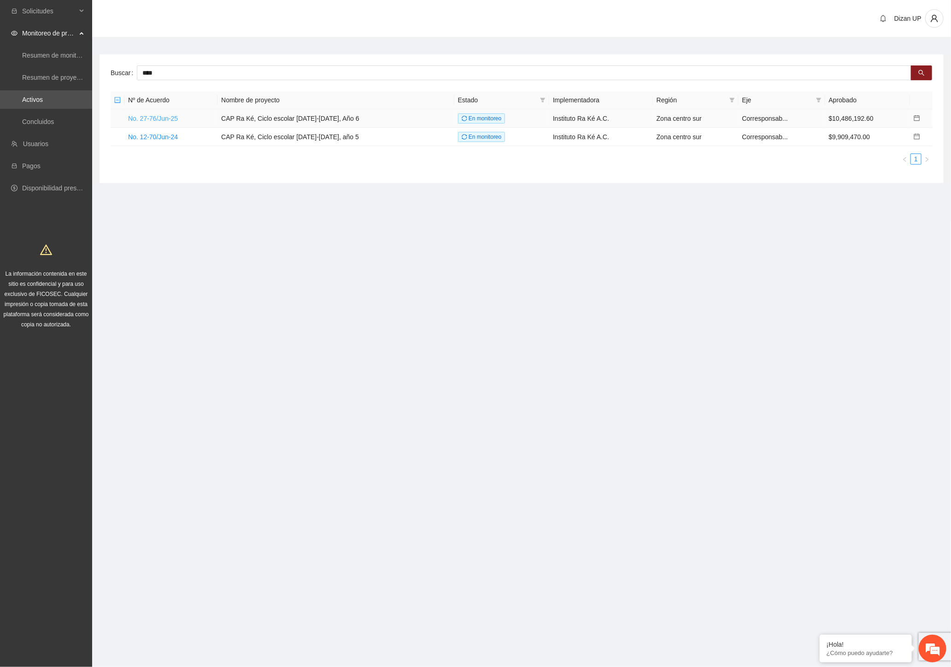
click at [153, 118] on link "No. 27-76/Jun-25" at bounding box center [153, 118] width 50 height 7
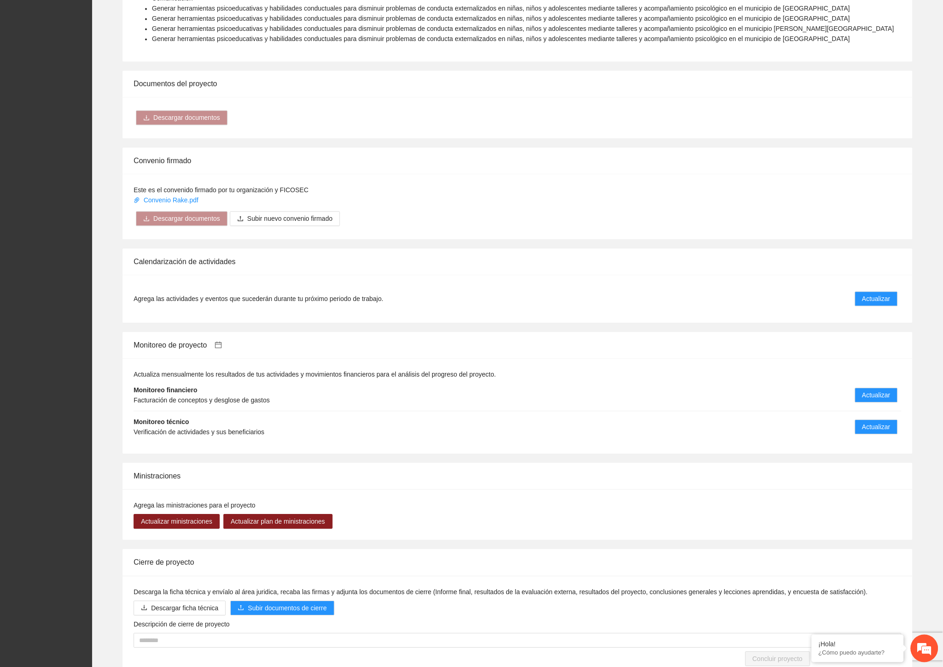
scroll to position [676, 0]
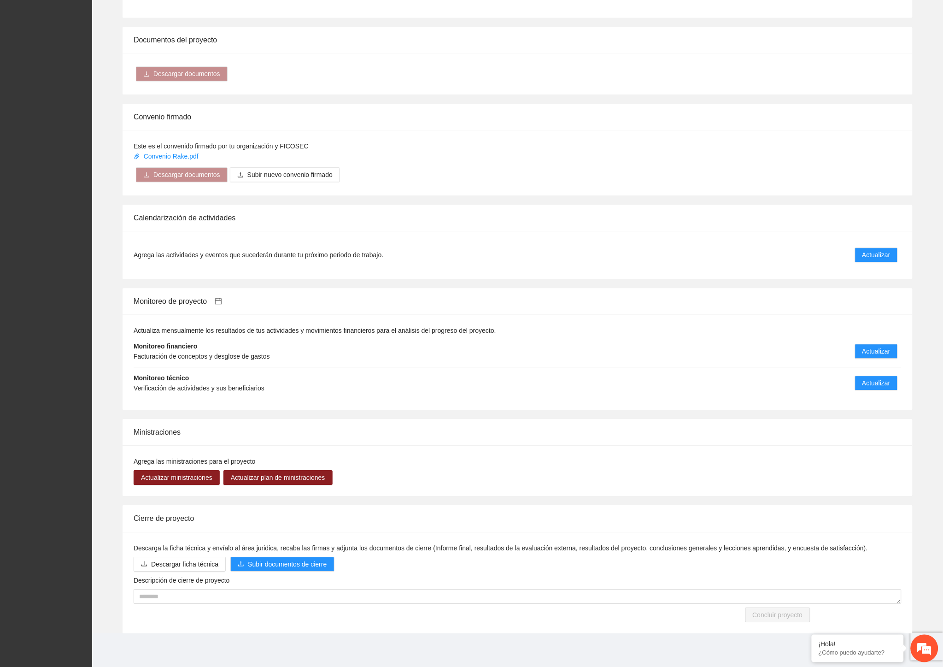
click at [456, 381] on li "Monitoreo técnico Verificación de actividades y sus beneficiarios Actualizar" at bounding box center [518, 382] width 768 height 31
click at [866, 383] on span "Actualizar" at bounding box center [877, 383] width 28 height 10
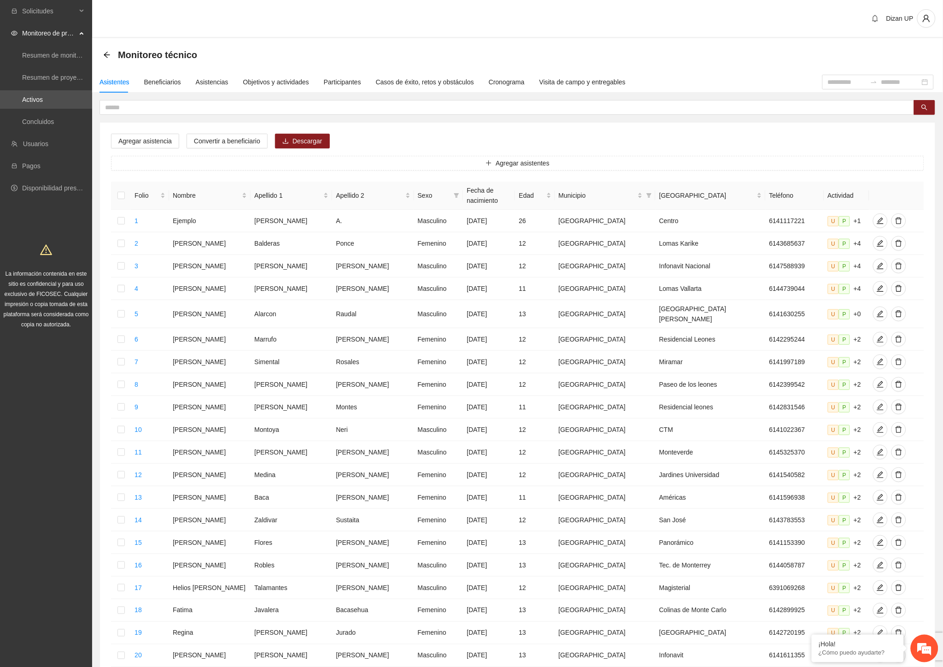
drag, startPoint x: 479, startPoint y: 136, endPoint x: 472, endPoint y: 135, distance: 7.4
click at [479, 136] on div "Agregar asistencia Convertir a beneficiario Descargar Agregar asistentes Folio …" at bounding box center [518, 413] width 836 height 581
click at [275, 82] on div "Objetivos y actividades" at bounding box center [276, 82] width 66 height 10
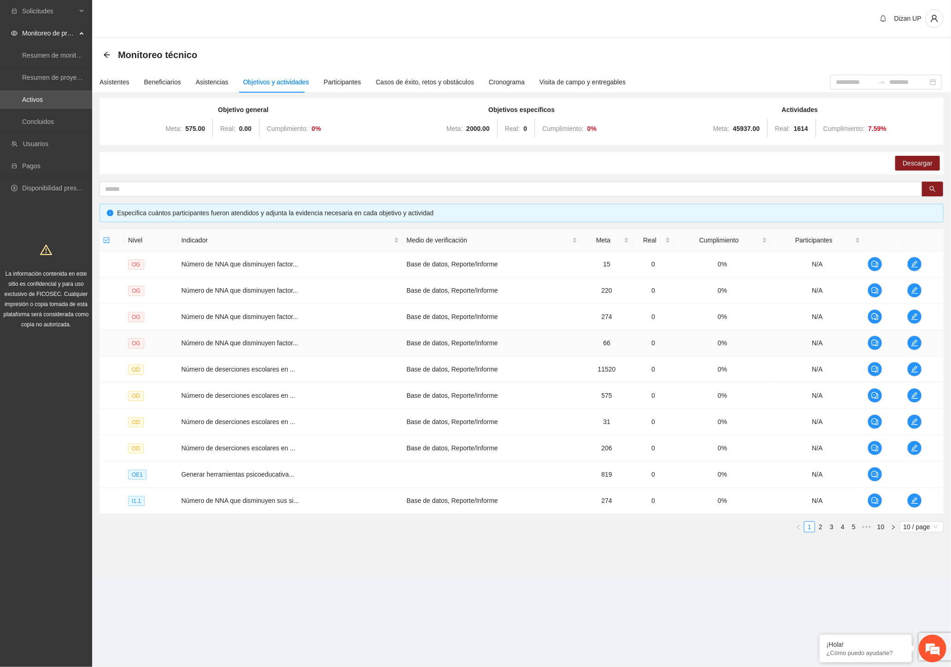
click at [545, 345] on td "Base de datos, Reporte/Informe" at bounding box center [492, 343] width 178 height 26
drag, startPoint x: 351, startPoint y: 370, endPoint x: 402, endPoint y: 365, distance: 51.0
click at [351, 370] on td "Número de deserciones escolares en ..." at bounding box center [289, 369] width 225 height 26
click at [818, 527] on link "2" at bounding box center [821, 527] width 10 height 10
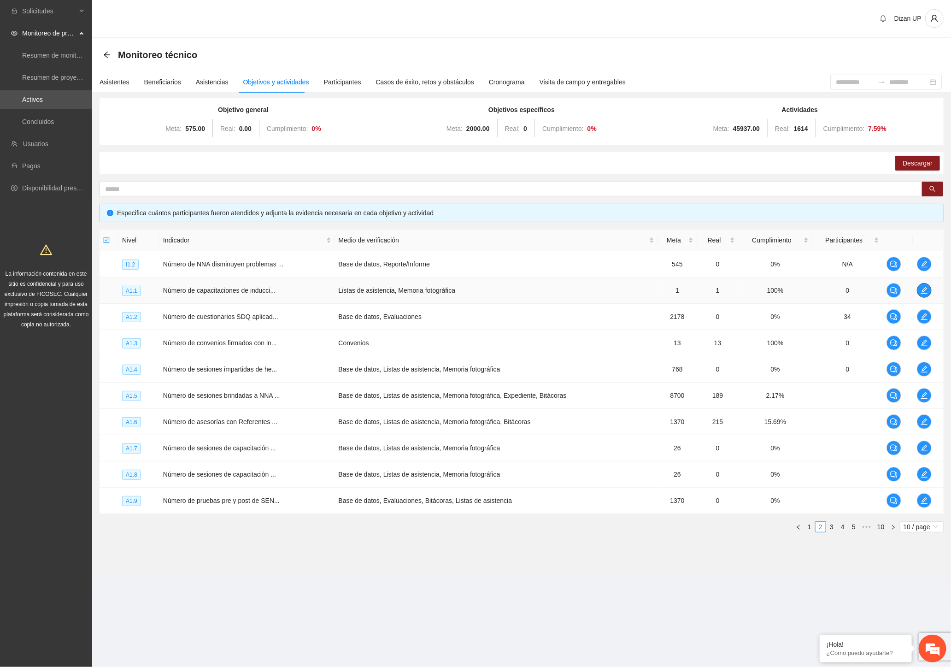
click at [926, 289] on icon "edit" at bounding box center [924, 290] width 6 height 6
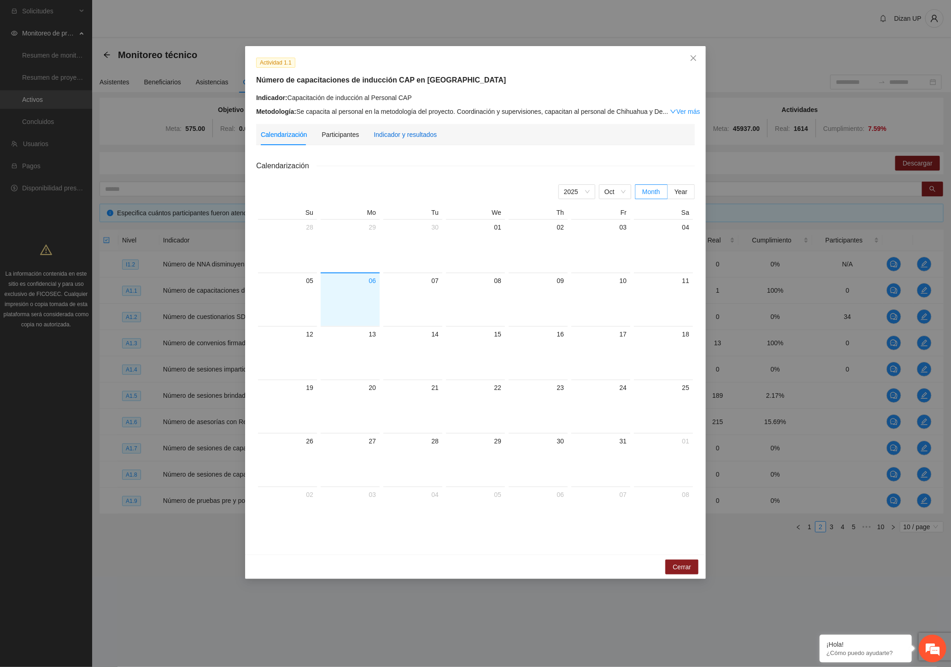
click at [404, 134] on div "Indicador y resultados" at bounding box center [405, 135] width 63 height 10
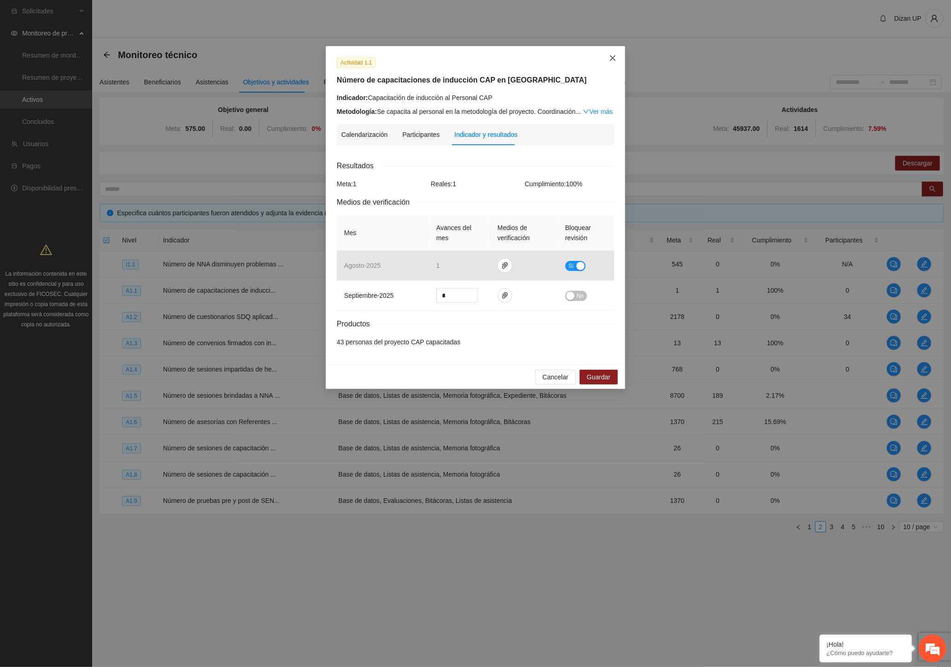
drag, startPoint x: 610, startPoint y: 59, endPoint x: 605, endPoint y: 61, distance: 5.8
click at [610, 59] on icon "close" at bounding box center [612, 57] width 7 height 7
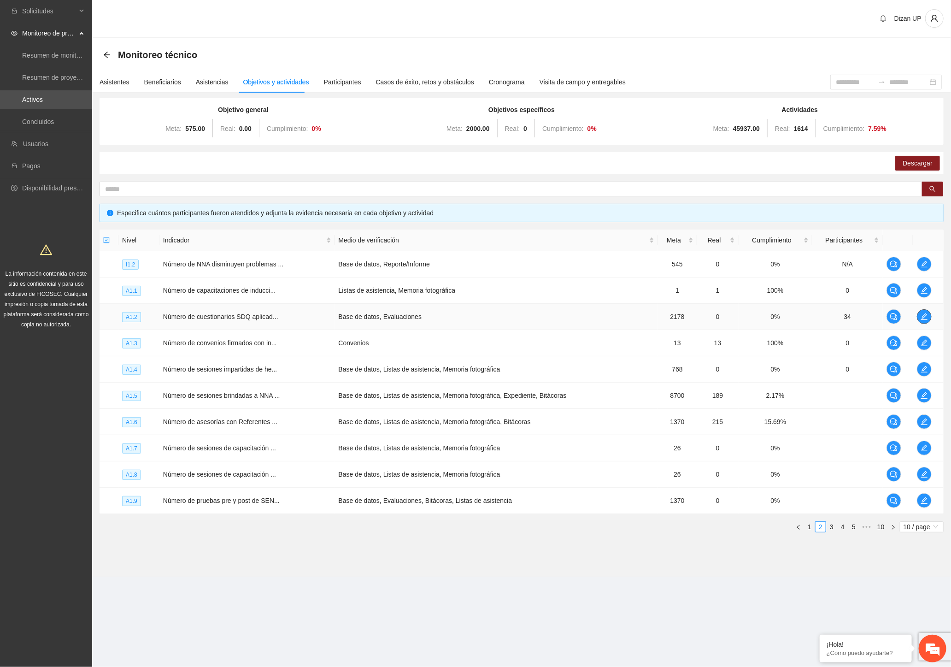
click at [925, 317] on icon "edit" at bounding box center [924, 316] width 7 height 7
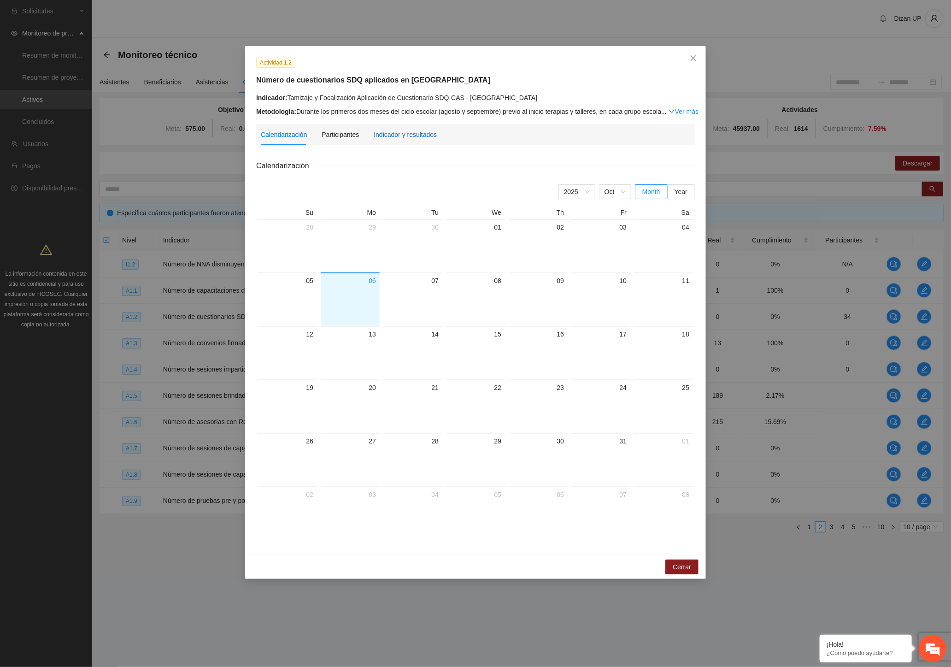
click at [403, 131] on div "Indicador y resultados" at bounding box center [405, 135] width 63 height 10
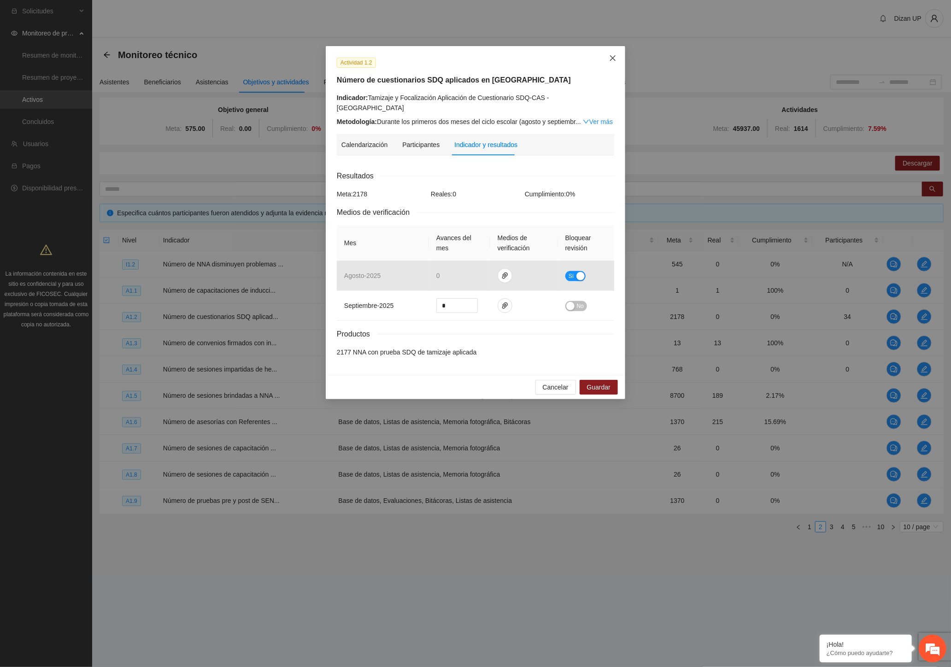
click at [611, 58] on icon "close" at bounding box center [612, 57] width 7 height 7
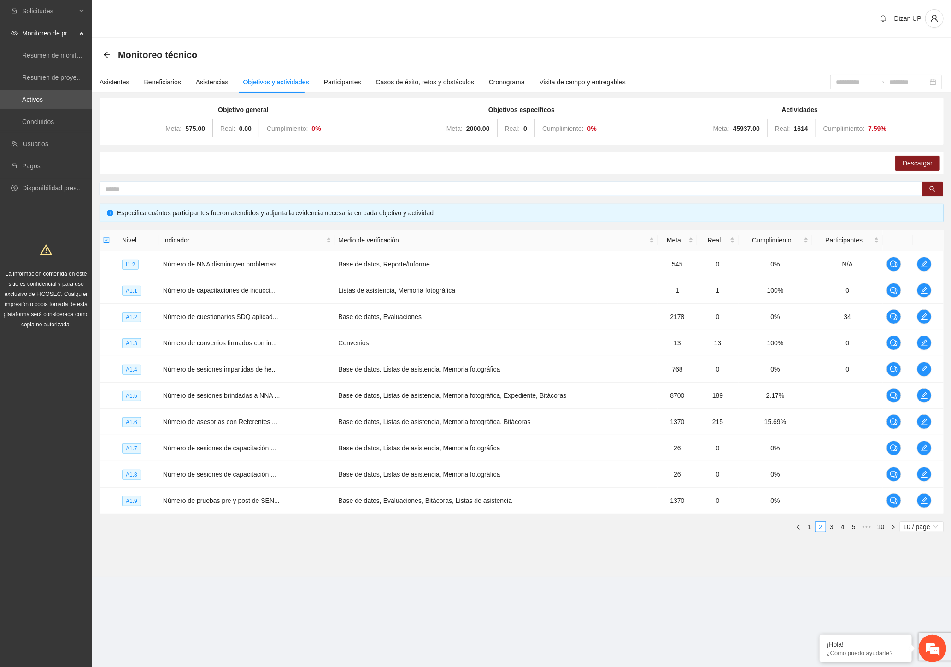
click at [208, 192] on input "text" at bounding box center [507, 189] width 805 height 10
click at [841, 525] on link "4" at bounding box center [843, 527] width 10 height 10
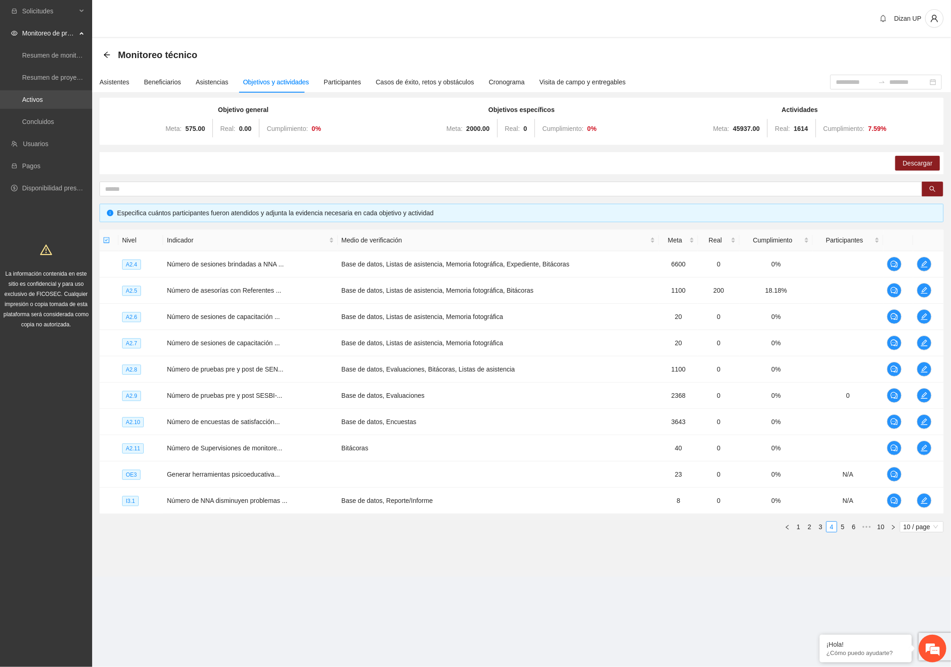
click at [43, 97] on link "Activos" at bounding box center [32, 99] width 21 height 7
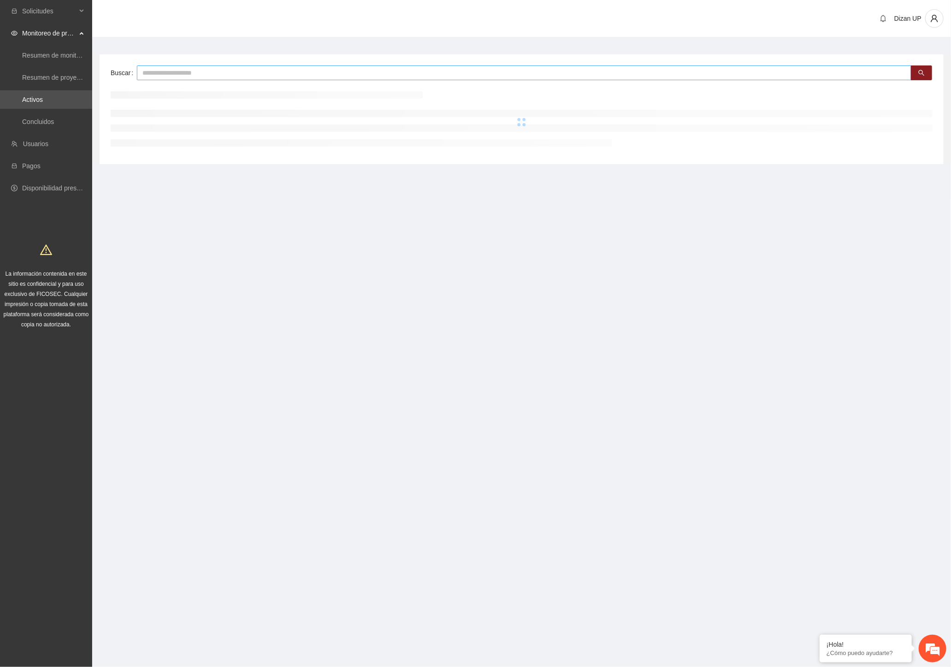
click at [212, 72] on input "text" at bounding box center [524, 72] width 775 height 15
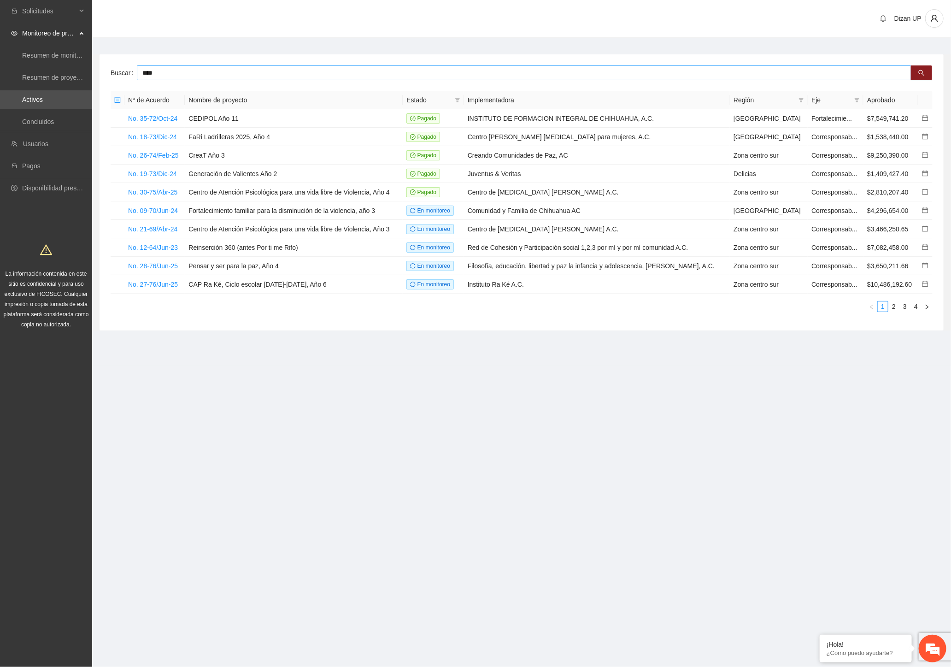
type input "****"
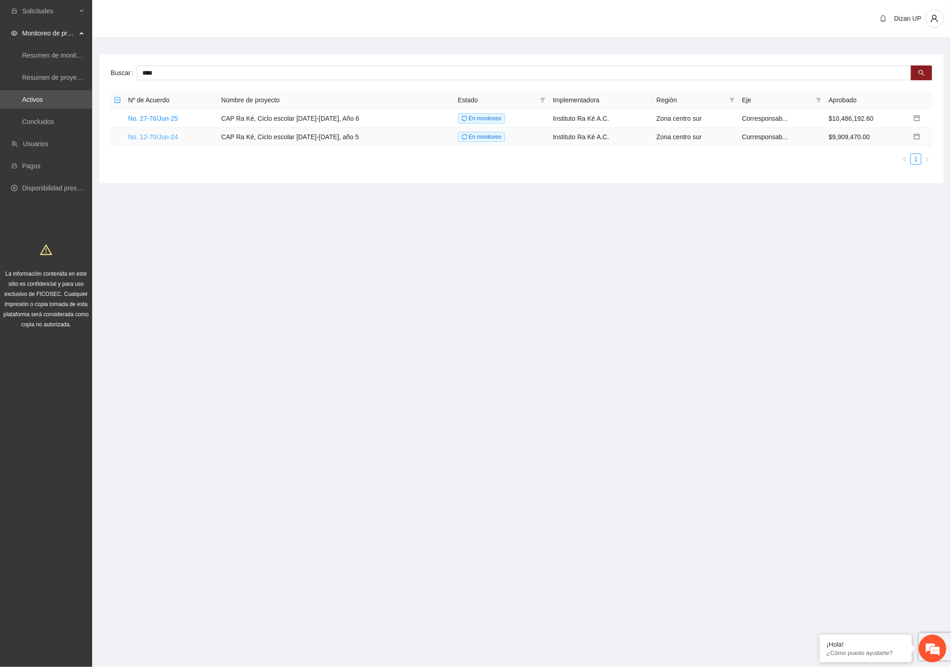
click at [165, 135] on link "No. 12-70/Jun-24" at bounding box center [153, 136] width 50 height 7
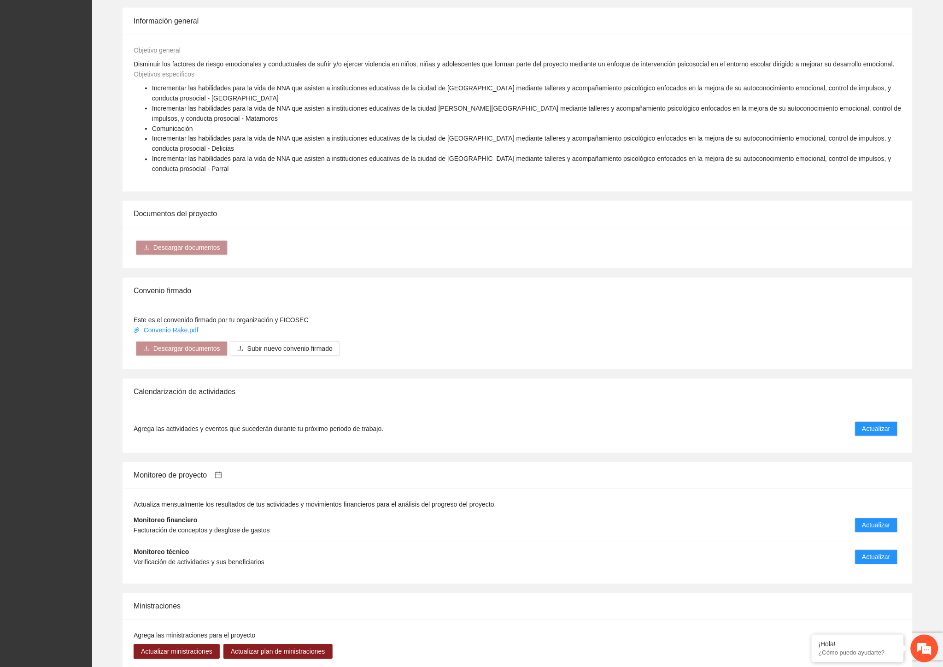
scroll to position [614, 0]
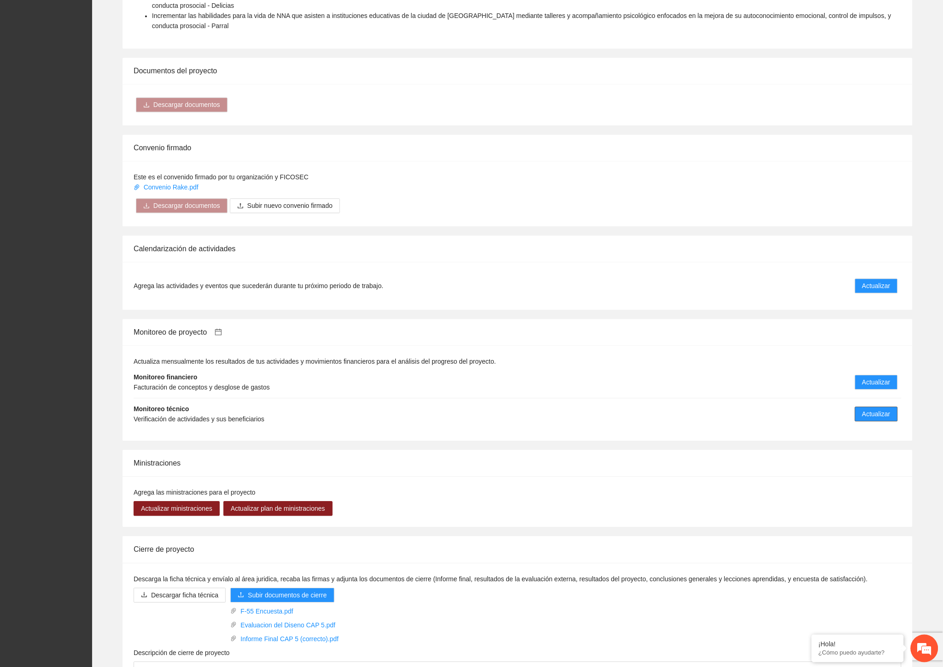
click at [862, 412] on button "Actualizar" at bounding box center [876, 413] width 43 height 15
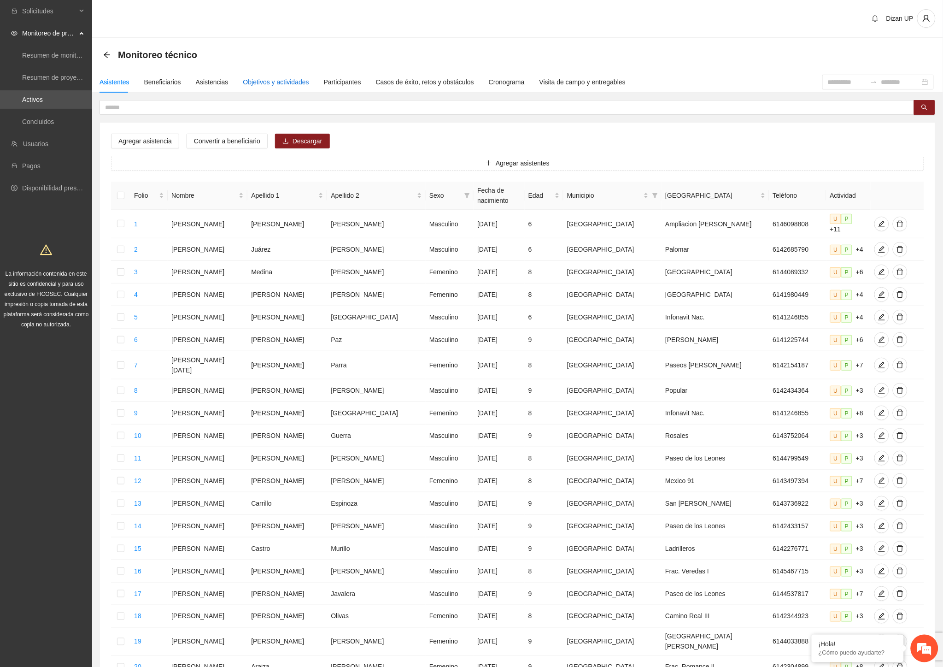
click at [253, 79] on div "Objetivos y actividades" at bounding box center [276, 82] width 66 height 10
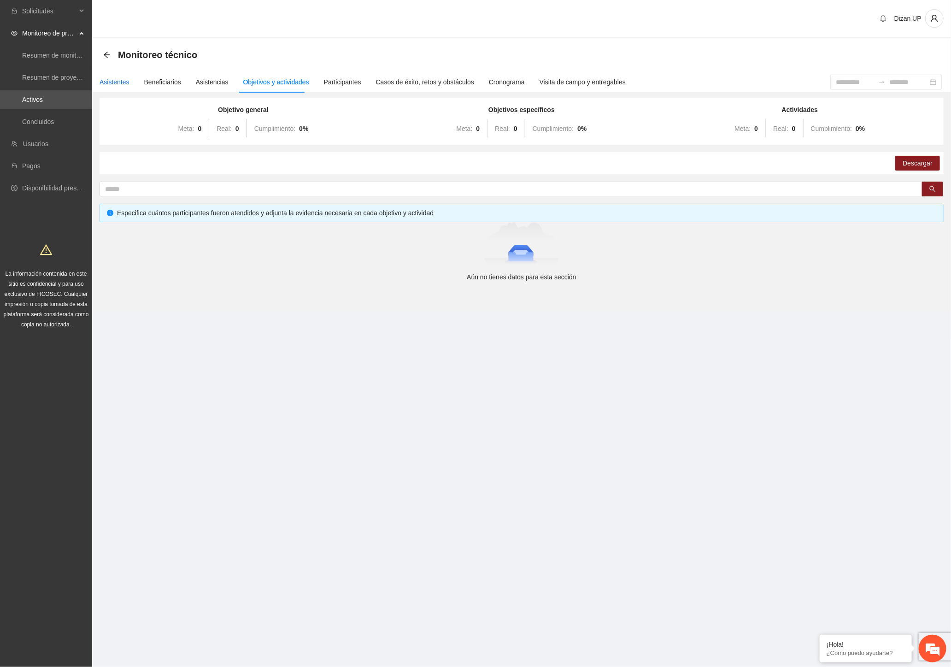
click at [121, 84] on div "Asistentes" at bounding box center [115, 82] width 30 height 10
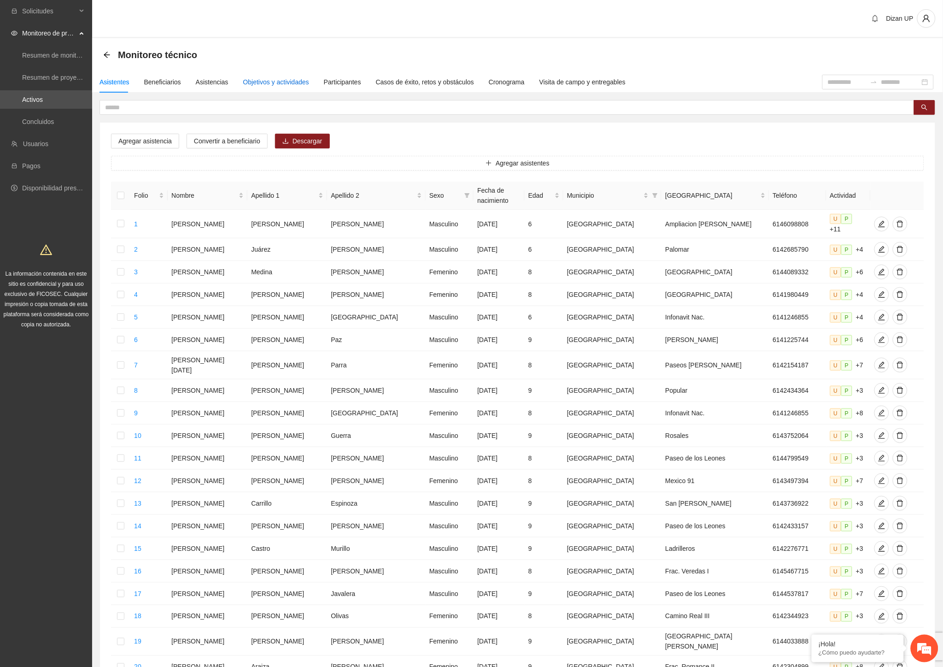
click at [274, 77] on div "Objetivos y actividades" at bounding box center [276, 82] width 66 height 10
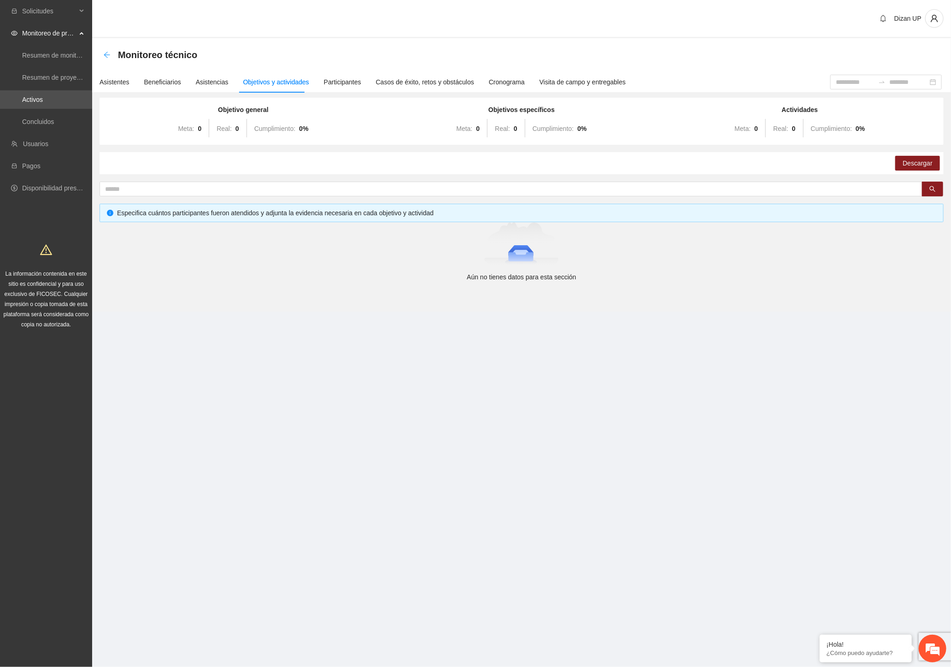
click at [109, 56] on icon "arrow-left" at bounding box center [106, 54] width 7 height 7
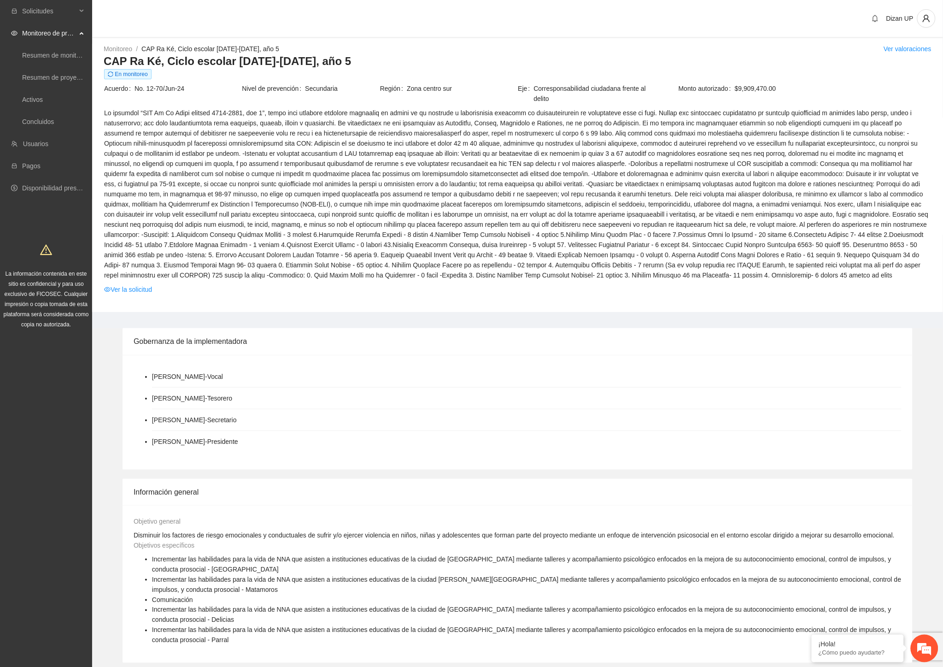
drag, startPoint x: 336, startPoint y: 231, endPoint x: 344, endPoint y: 231, distance: 8.3
click at [336, 232] on span at bounding box center [517, 194] width 827 height 172
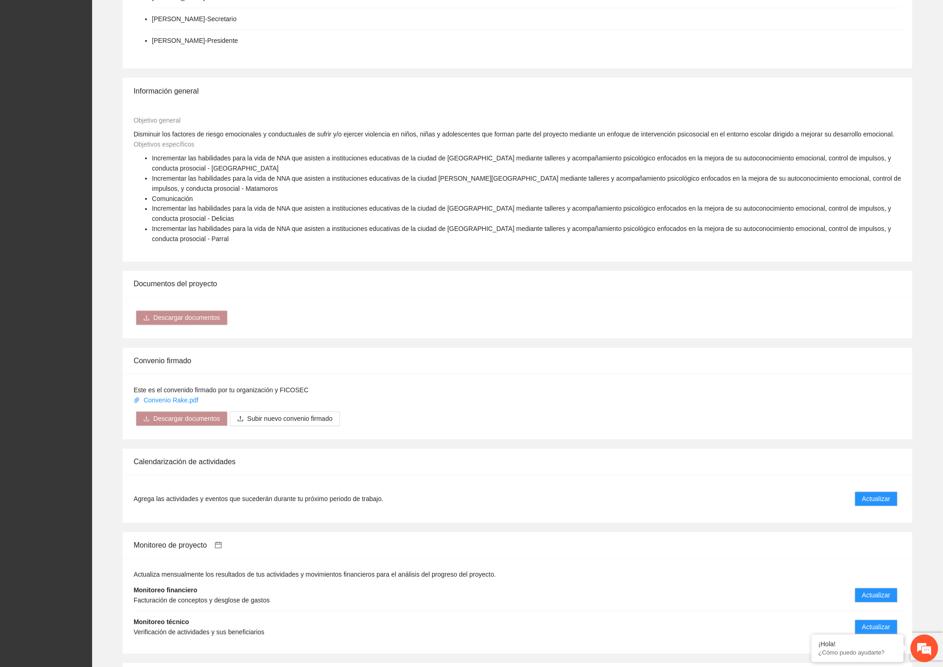
scroll to position [512, 0]
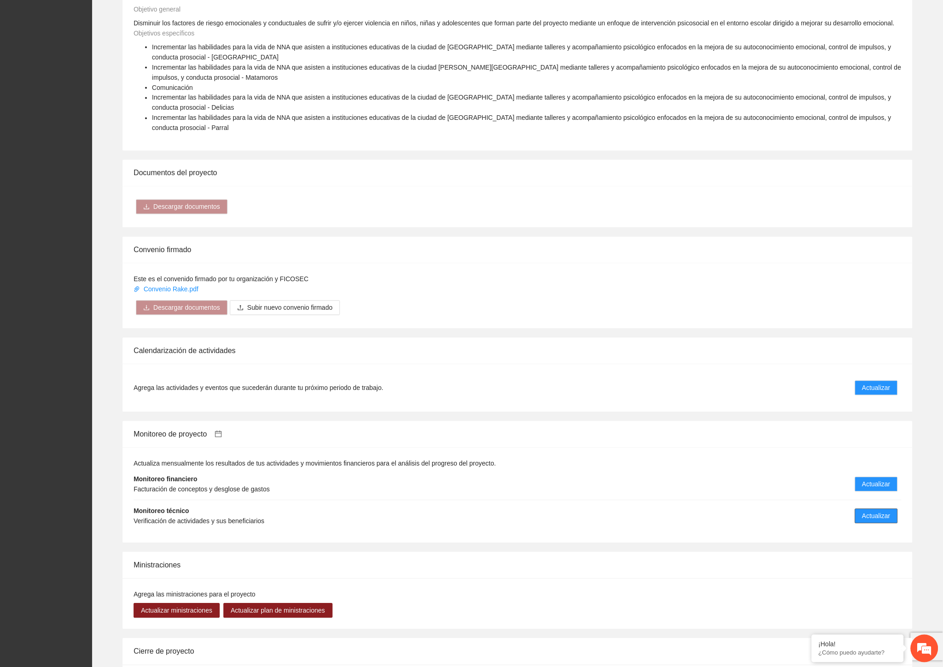
click at [868, 512] on span "Actualizar" at bounding box center [877, 516] width 28 height 10
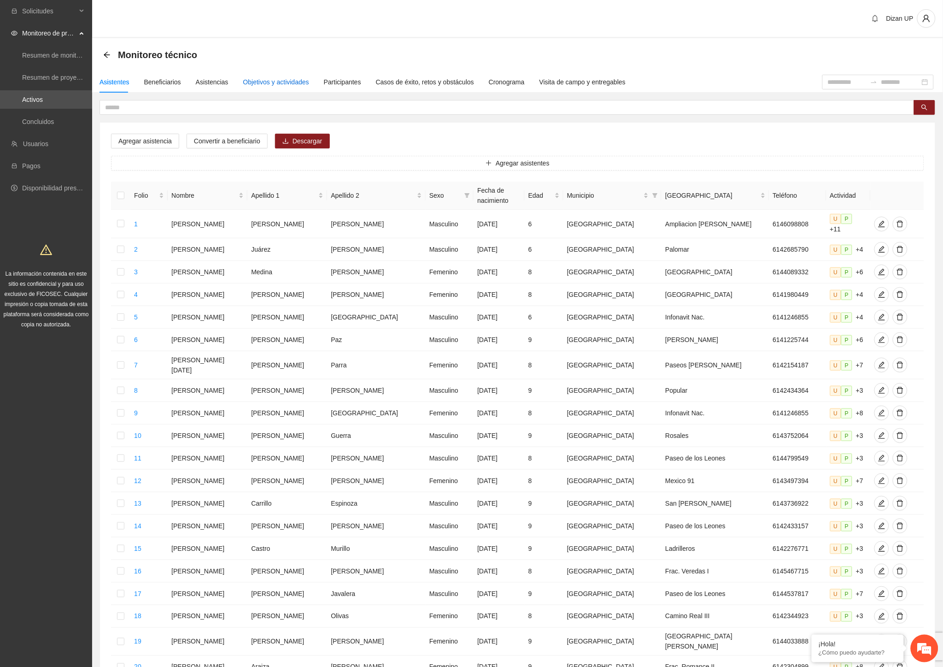
click at [255, 80] on div "Objetivos y actividades" at bounding box center [276, 82] width 66 height 10
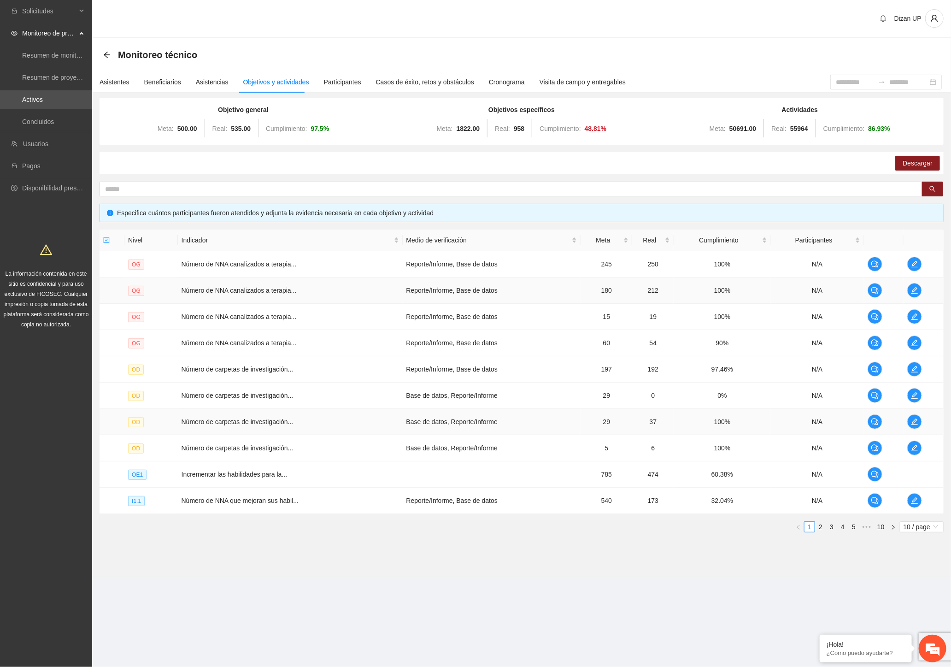
click at [446, 419] on td "Base de datos, Reporte/Informe" at bounding box center [492, 422] width 178 height 26
click at [844, 524] on link "4" at bounding box center [843, 527] width 10 height 10
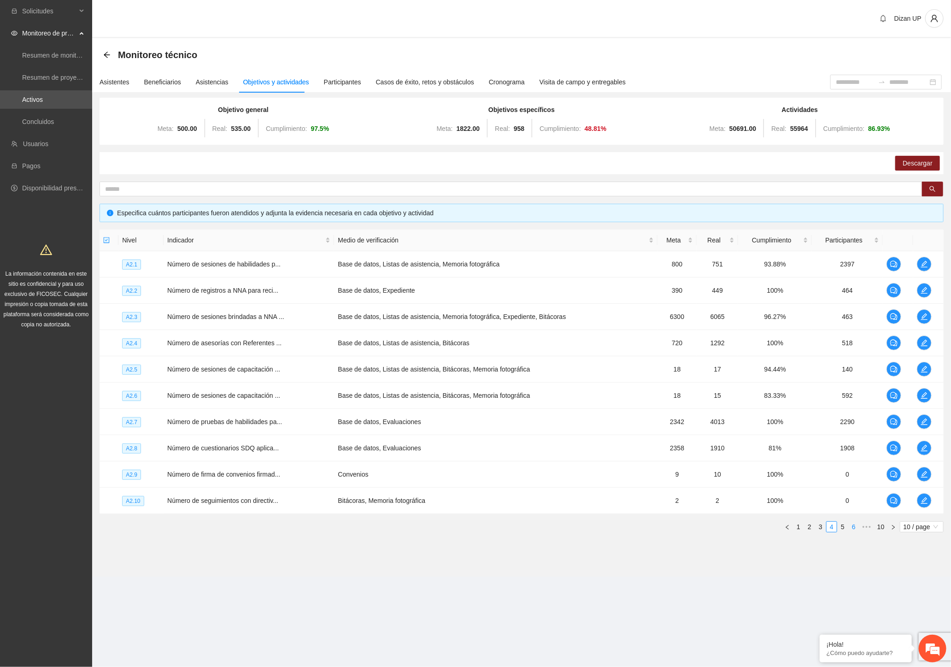
drag, startPoint x: 843, startPoint y: 527, endPoint x: 837, endPoint y: 526, distance: 6.5
click at [844, 527] on link "5" at bounding box center [843, 527] width 10 height 10
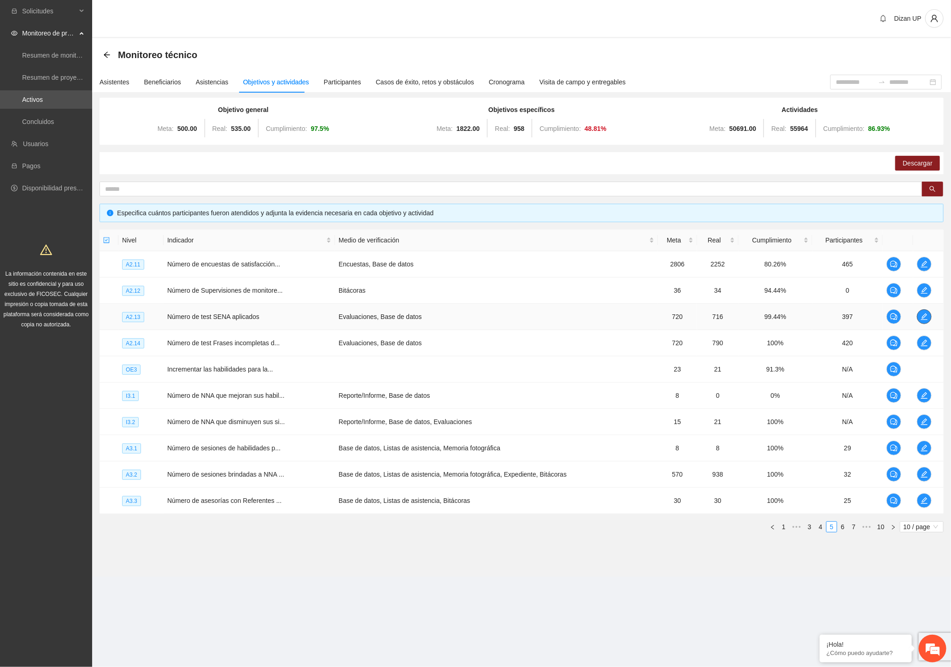
click at [922, 315] on icon "edit" at bounding box center [924, 316] width 7 height 7
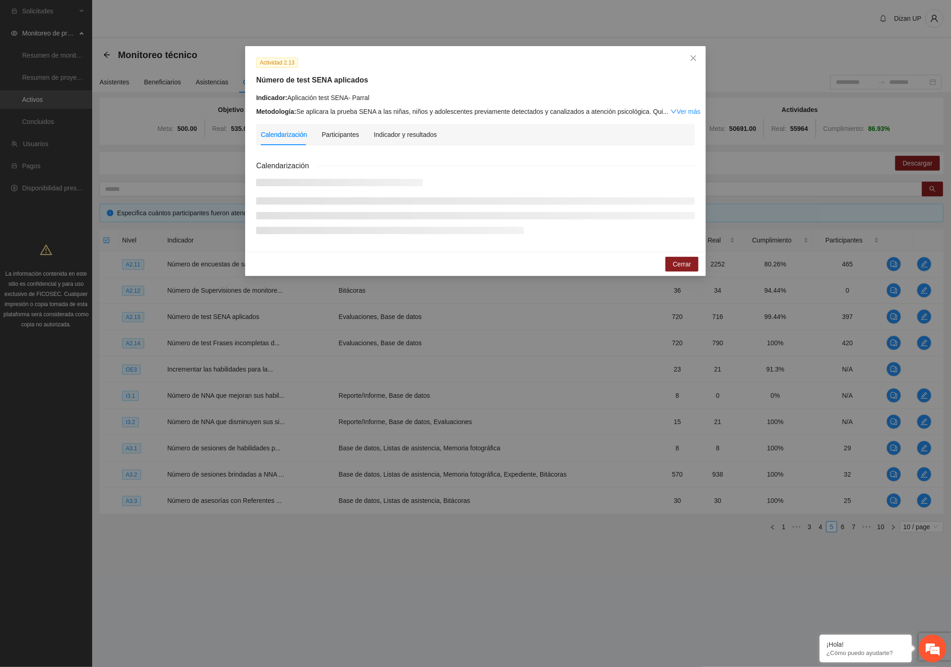
click at [396, 126] on div "Indicador y resultados" at bounding box center [405, 134] width 63 height 21
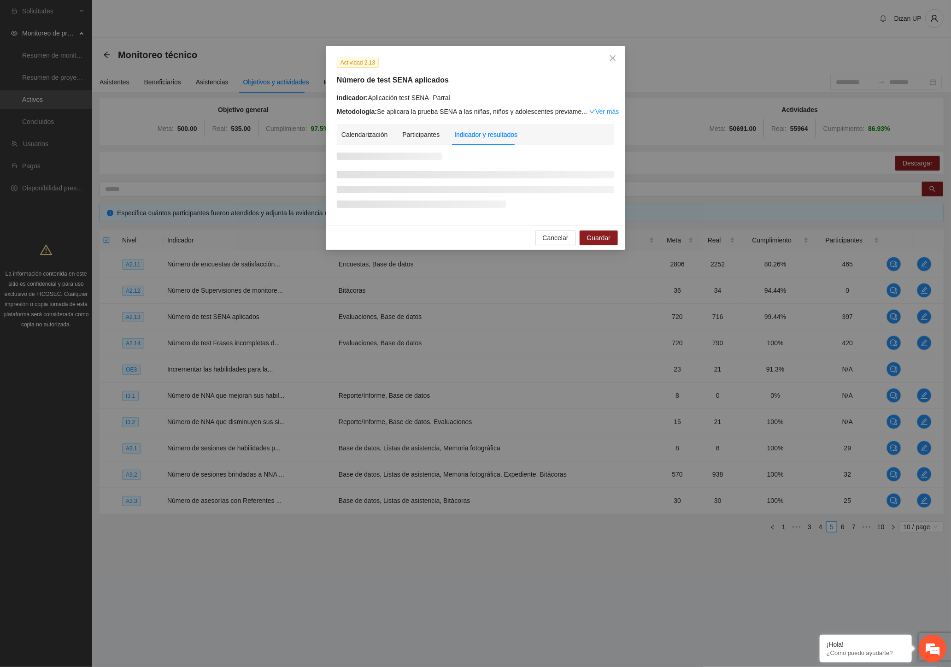
click at [396, 128] on div "Calendarización Participantes Indicador y resultados" at bounding box center [430, 134] width 176 height 21
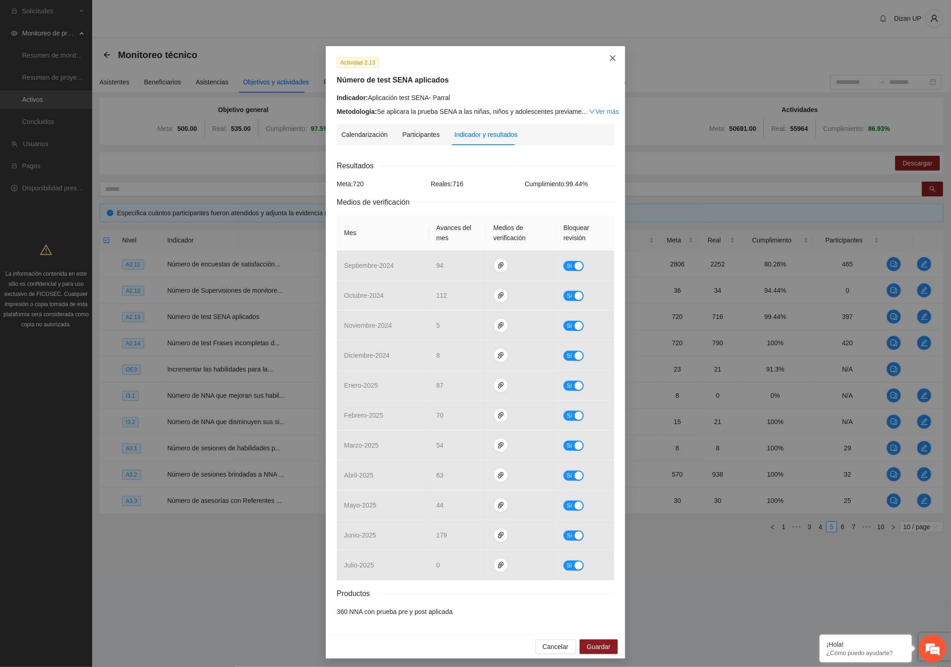
click at [611, 56] on icon "close" at bounding box center [612, 57] width 7 height 7
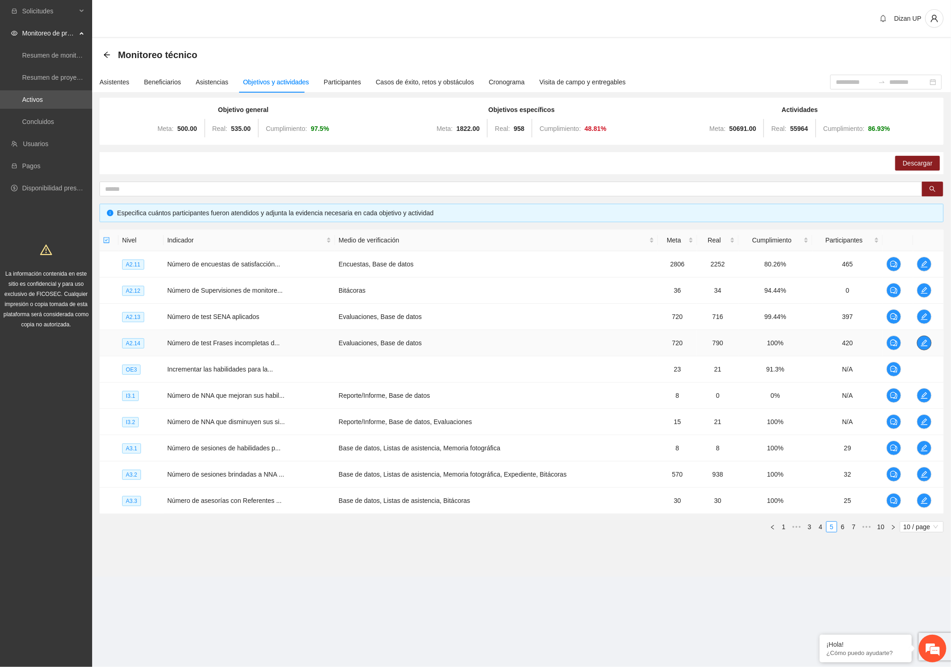
click at [925, 342] on icon "edit" at bounding box center [924, 342] width 7 height 7
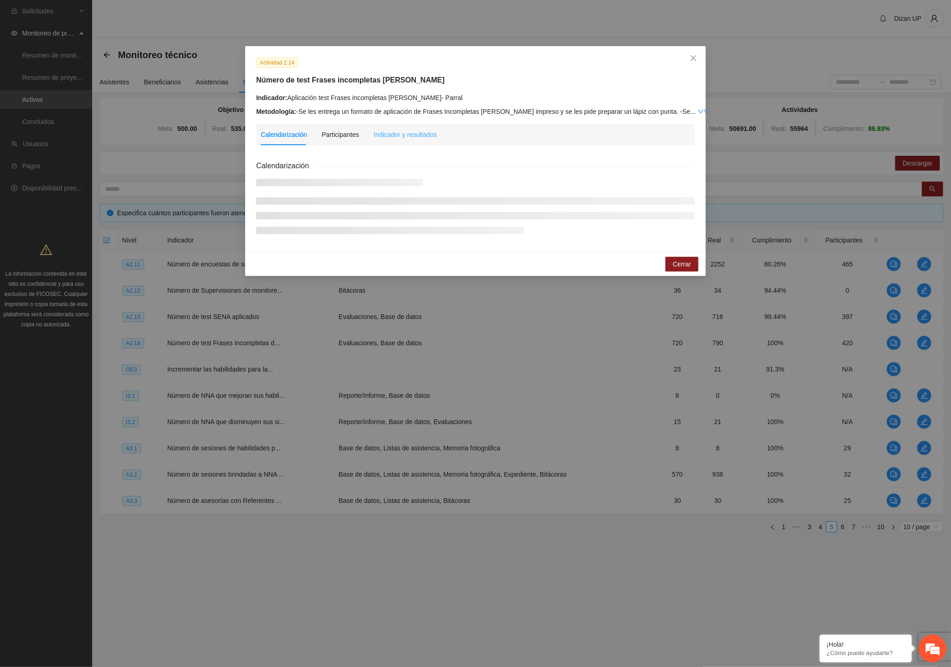
click at [398, 142] on div "Indicador y resultados" at bounding box center [405, 134] width 63 height 21
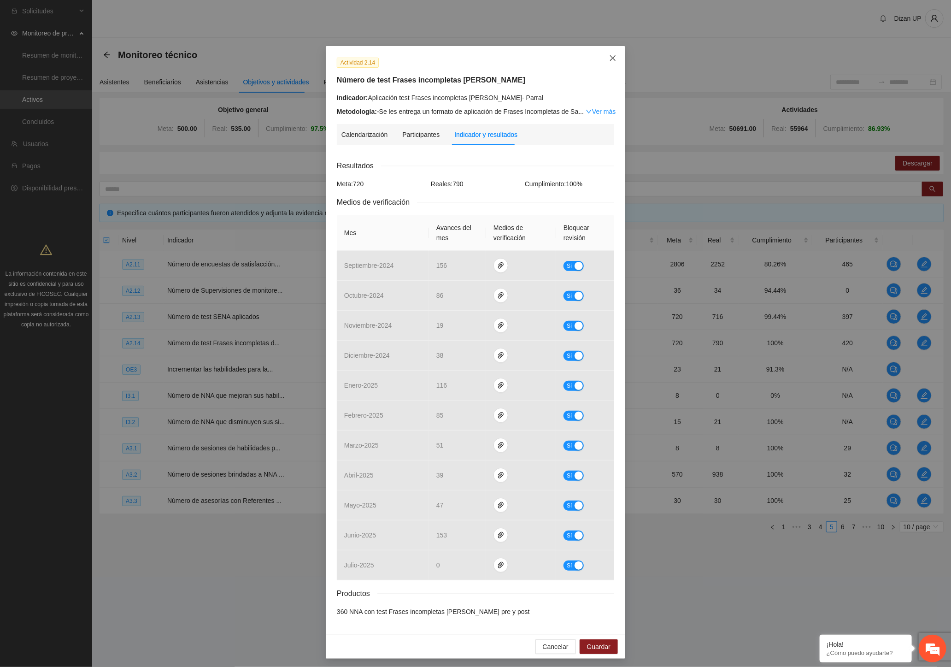
click at [609, 59] on icon "close" at bounding box center [612, 57] width 7 height 7
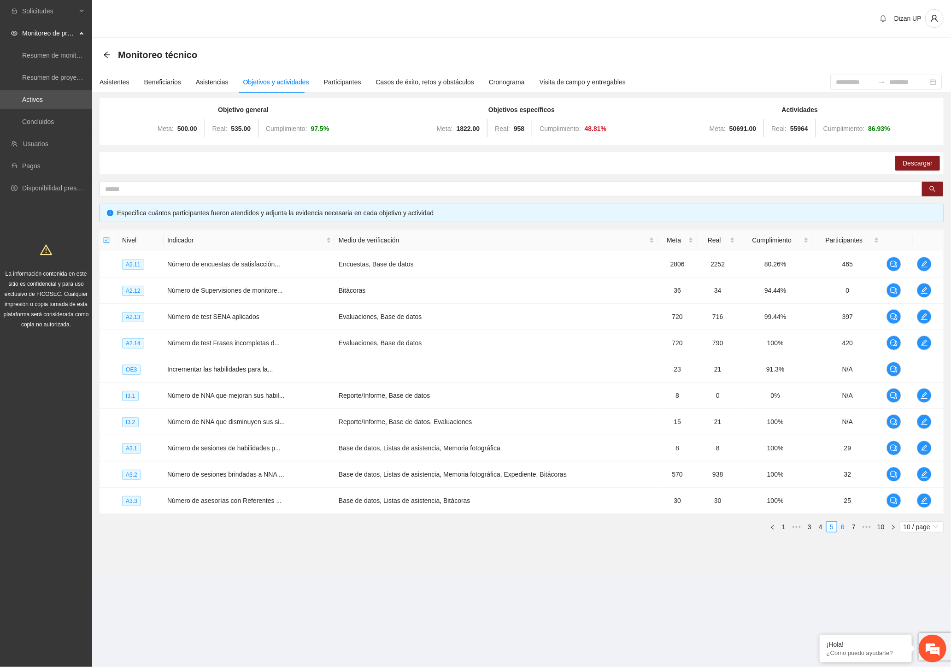
click at [845, 526] on link "6" at bounding box center [843, 527] width 10 height 10
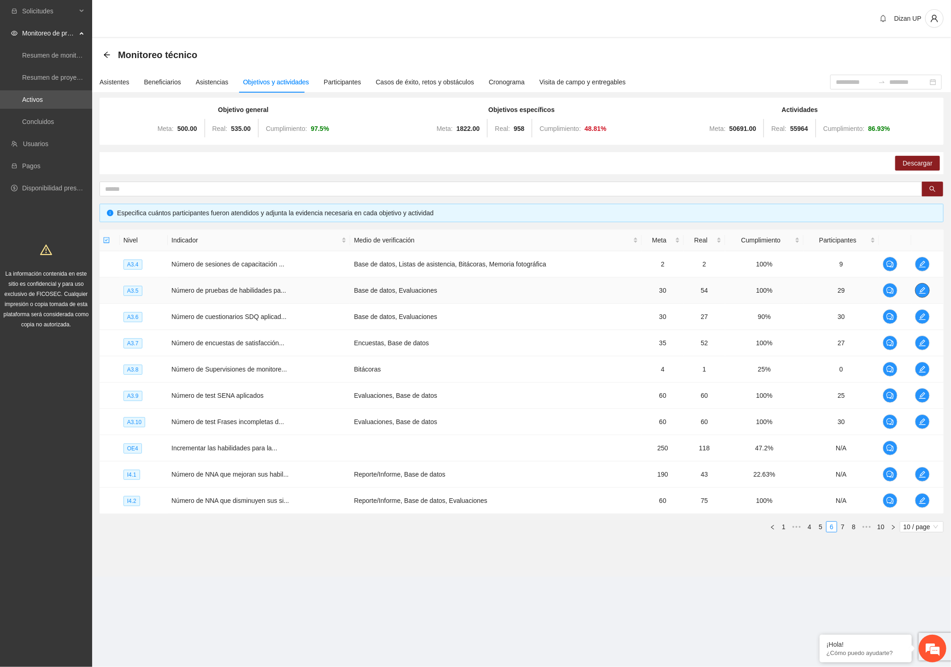
click at [923, 288] on icon "edit" at bounding box center [922, 290] width 6 height 6
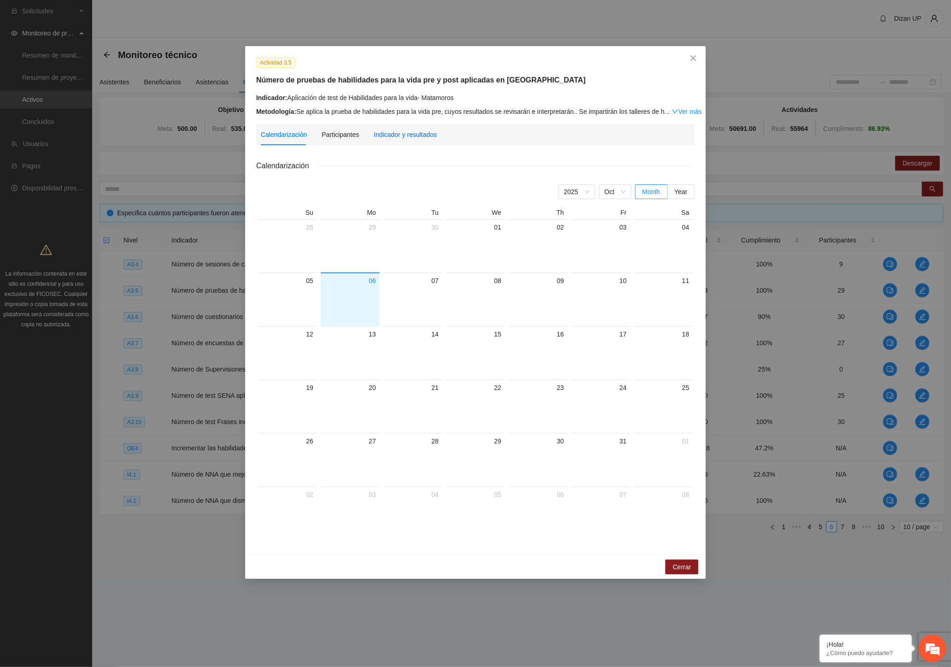
click at [395, 134] on div "Indicador y resultados" at bounding box center [405, 135] width 63 height 10
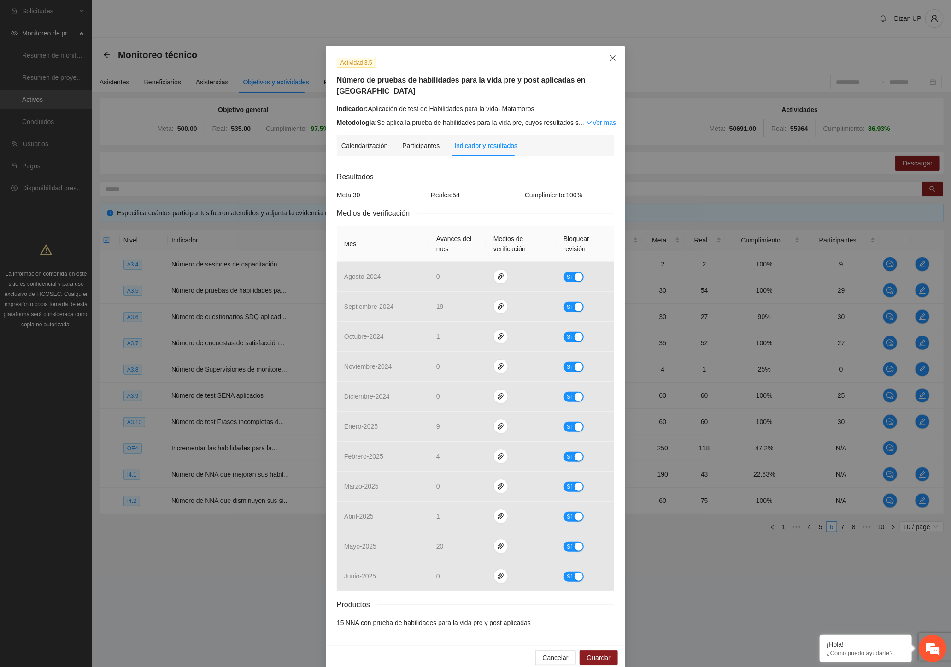
click at [610, 57] on icon "close" at bounding box center [613, 58] width 6 height 6
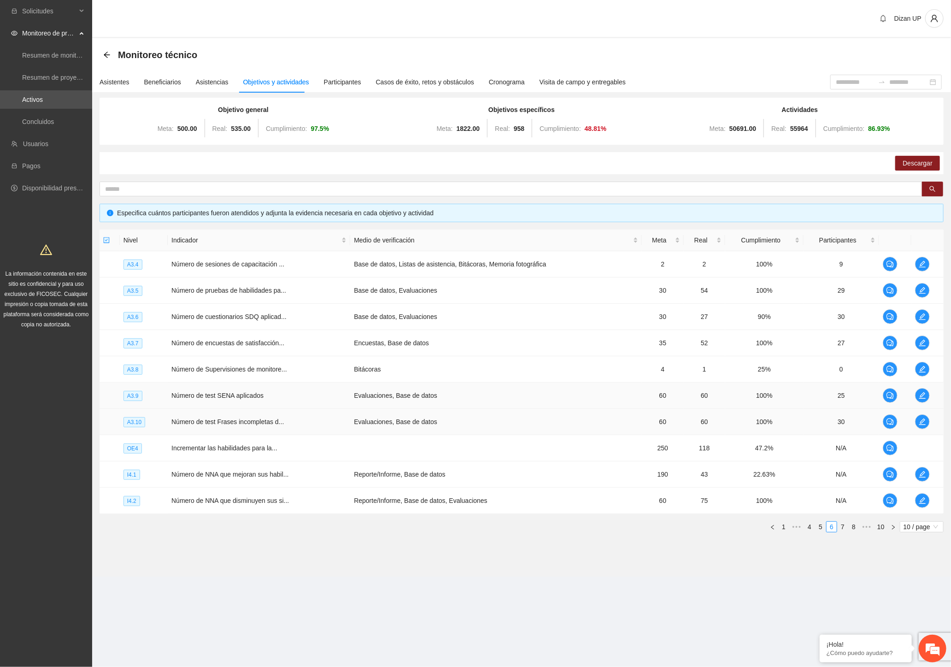
drag, startPoint x: 429, startPoint y: 421, endPoint x: 406, endPoint y: 390, distance: 37.6
click at [429, 421] on td "Evaluaciones, Base de datos" at bounding box center [496, 422] width 292 height 26
click at [822, 527] on link "5" at bounding box center [821, 527] width 10 height 10
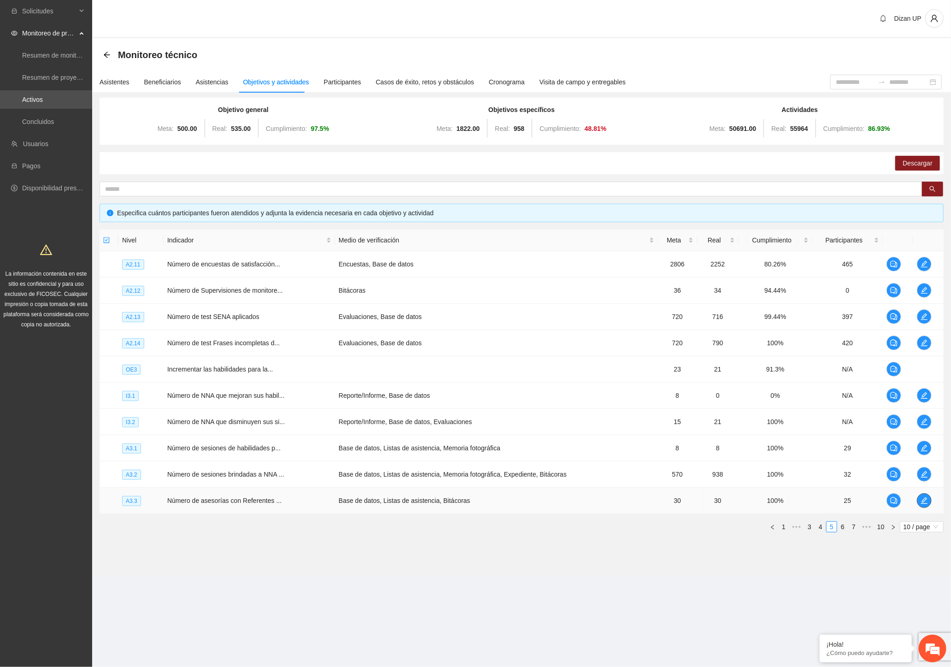
click at [925, 500] on icon "edit" at bounding box center [924, 500] width 7 height 7
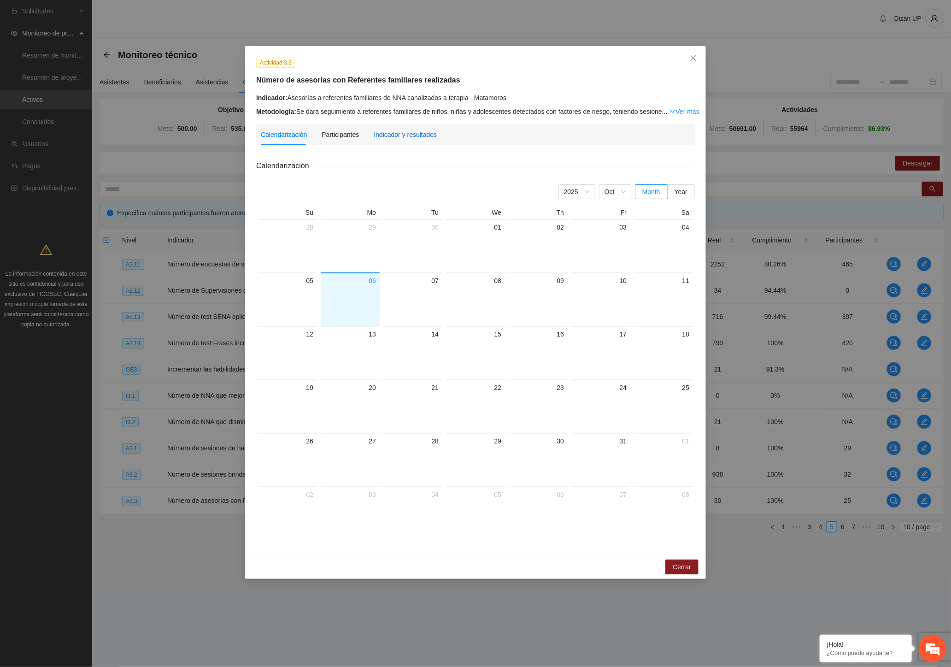
click at [395, 132] on div "Indicador y resultados" at bounding box center [405, 135] width 63 height 10
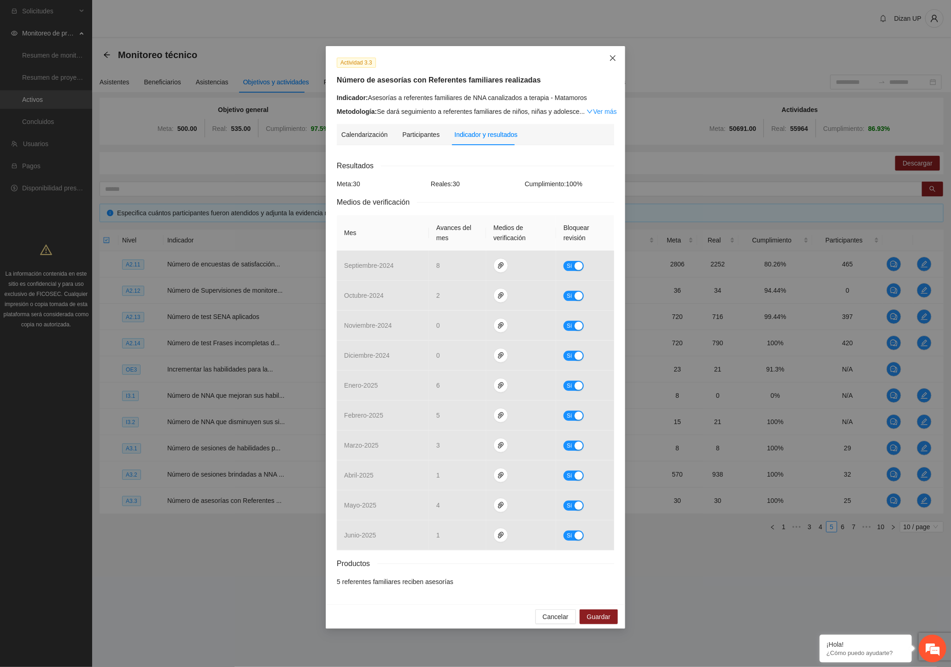
click at [611, 54] on span "Close" at bounding box center [613, 58] width 25 height 25
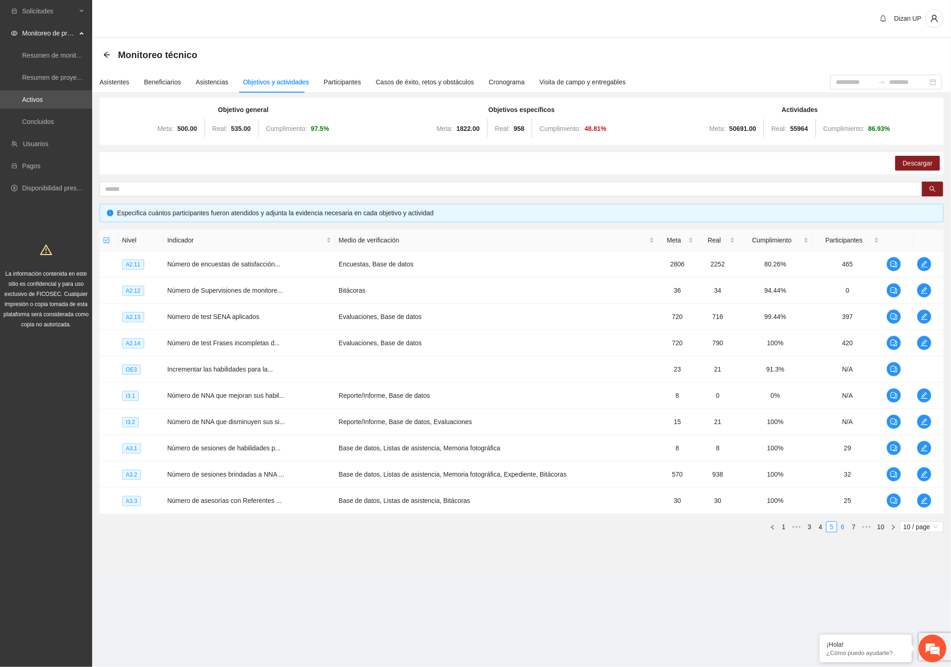
click at [840, 527] on link "6" at bounding box center [843, 527] width 10 height 10
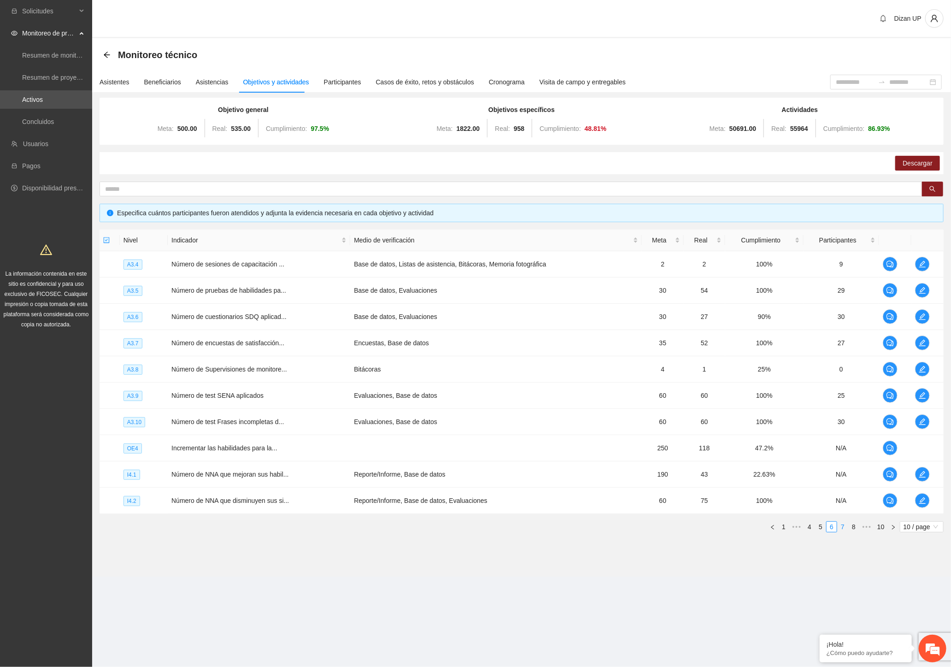
click at [841, 526] on link "7" at bounding box center [843, 527] width 10 height 10
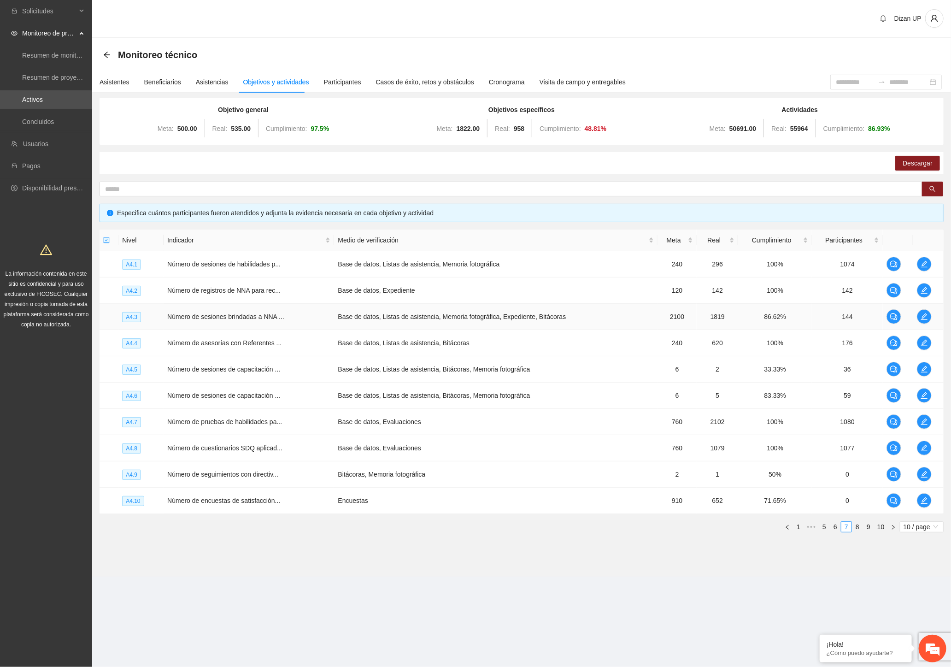
click at [314, 308] on td "Número de sesiones brindadas a NNA ..." at bounding box center [249, 317] width 171 height 26
click at [924, 314] on icon "edit" at bounding box center [924, 316] width 7 height 7
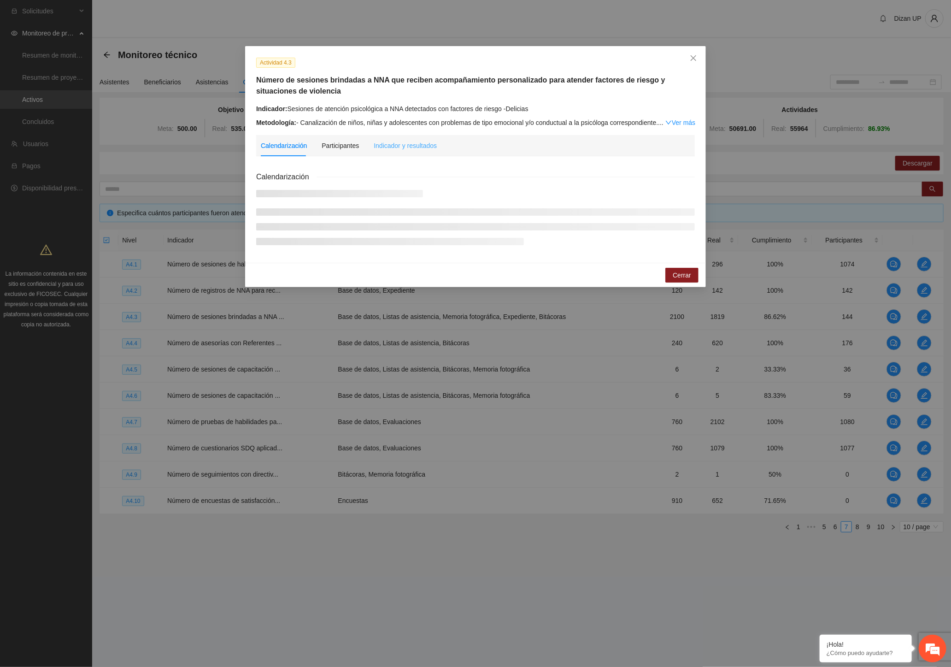
click at [418, 139] on div "Indicador y resultados" at bounding box center [405, 145] width 63 height 21
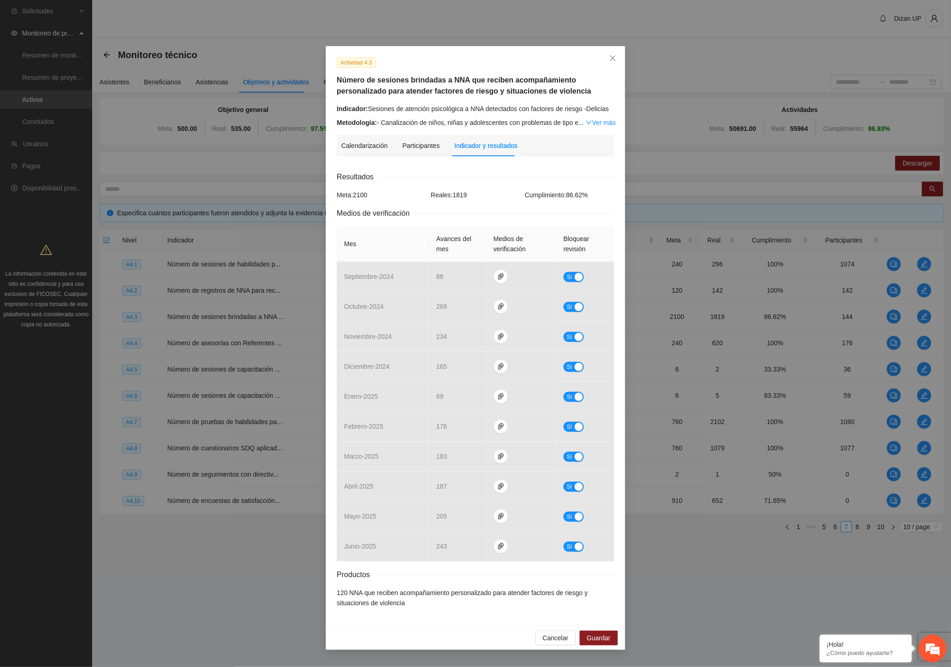
drag, startPoint x: 149, startPoint y: 341, endPoint x: 171, endPoint y: 353, distance: 25.4
click at [150, 342] on div "Actividad 4.3 Número de sesiones brindadas a NNA que reciben acompañamiento per…" at bounding box center [475, 333] width 951 height 667
drag, startPoint x: 613, startPoint y: 56, endPoint x: 574, endPoint y: 79, distance: 45.2
click at [611, 58] on icon "close" at bounding box center [612, 57] width 7 height 7
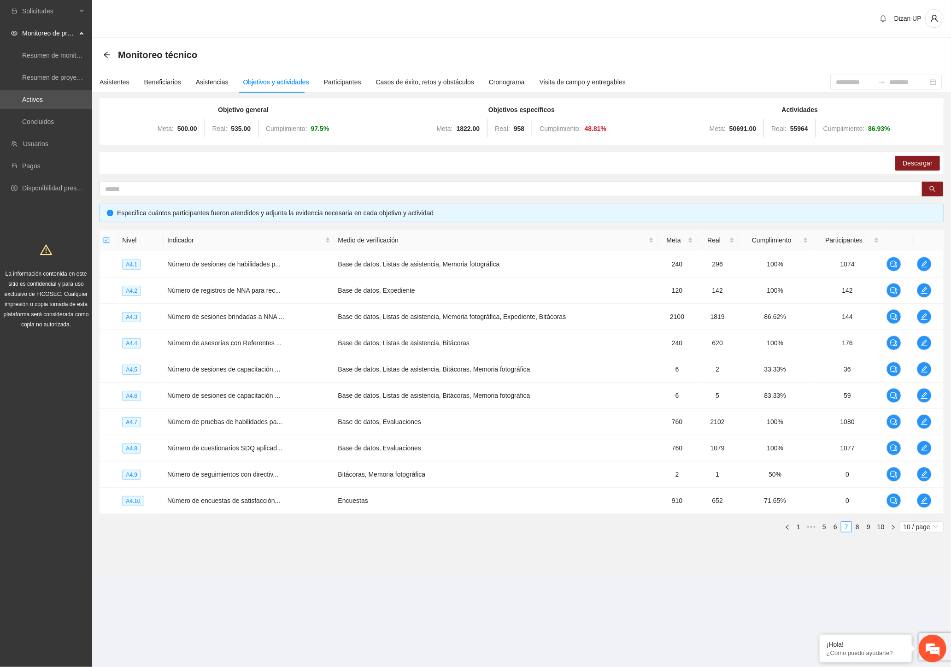
drag, startPoint x: 716, startPoint y: 173, endPoint x: 685, endPoint y: 171, distance: 30.5
click at [716, 173] on div "Descargar" at bounding box center [522, 163] width 844 height 22
click at [32, 100] on link "Activos" at bounding box center [32, 99] width 21 height 7
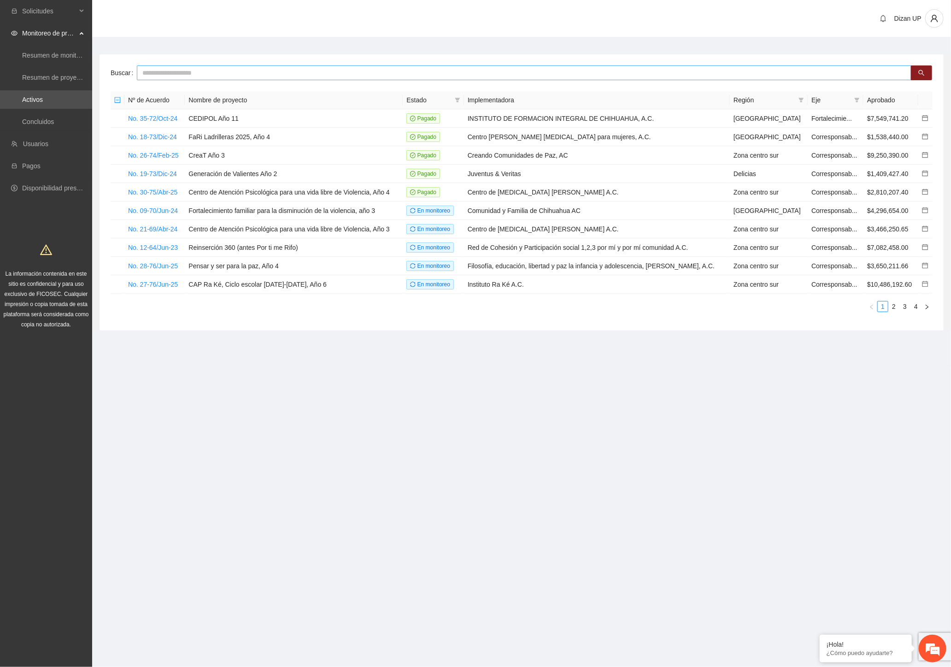
click at [195, 74] on input "text" at bounding box center [524, 72] width 775 height 15
type input "****"
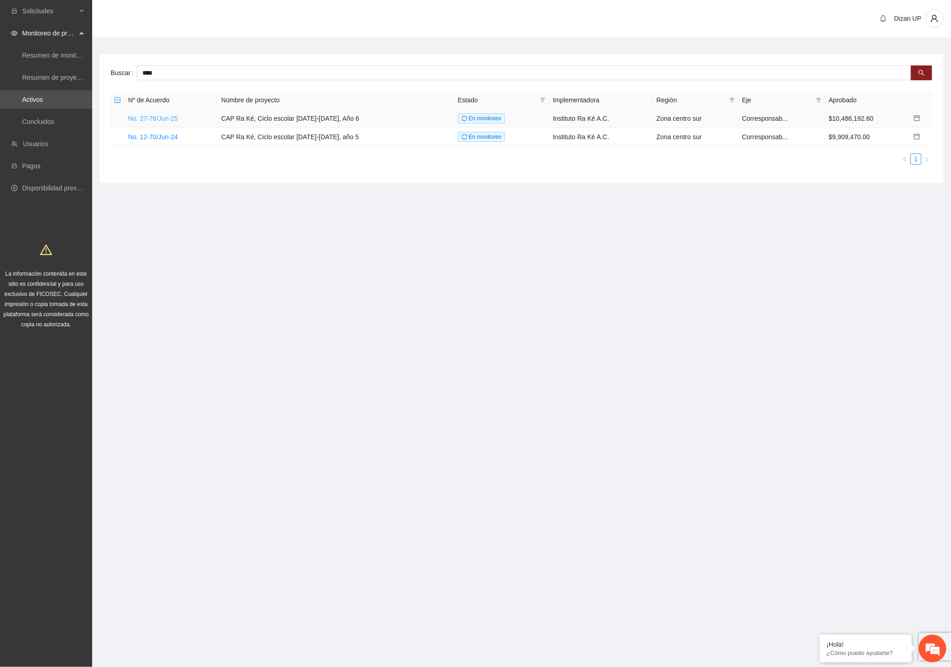
click at [153, 117] on link "No. 27-76/Jun-25" at bounding box center [153, 118] width 50 height 7
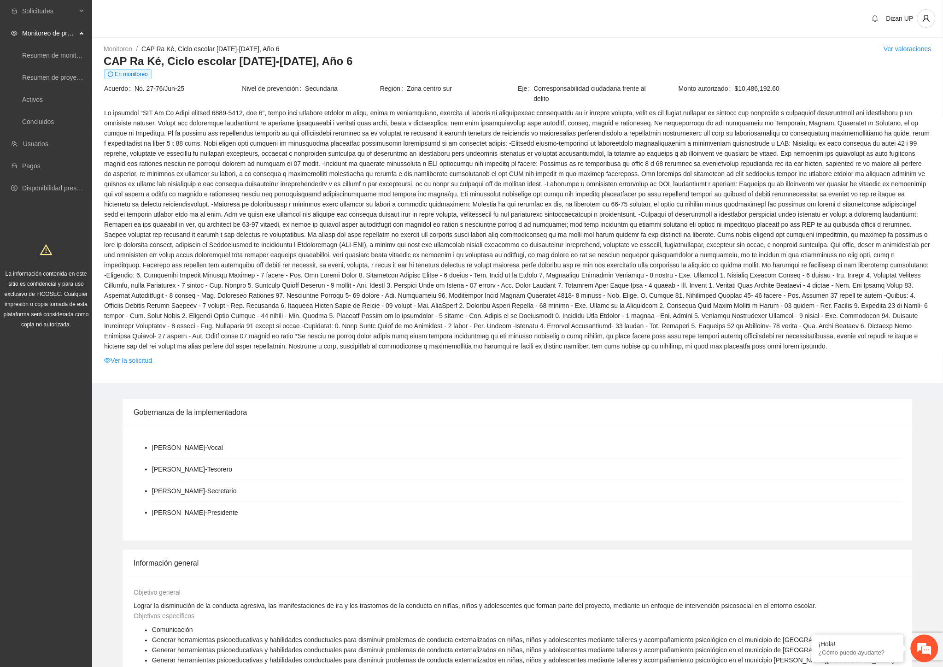
click at [455, 318] on span at bounding box center [517, 229] width 827 height 243
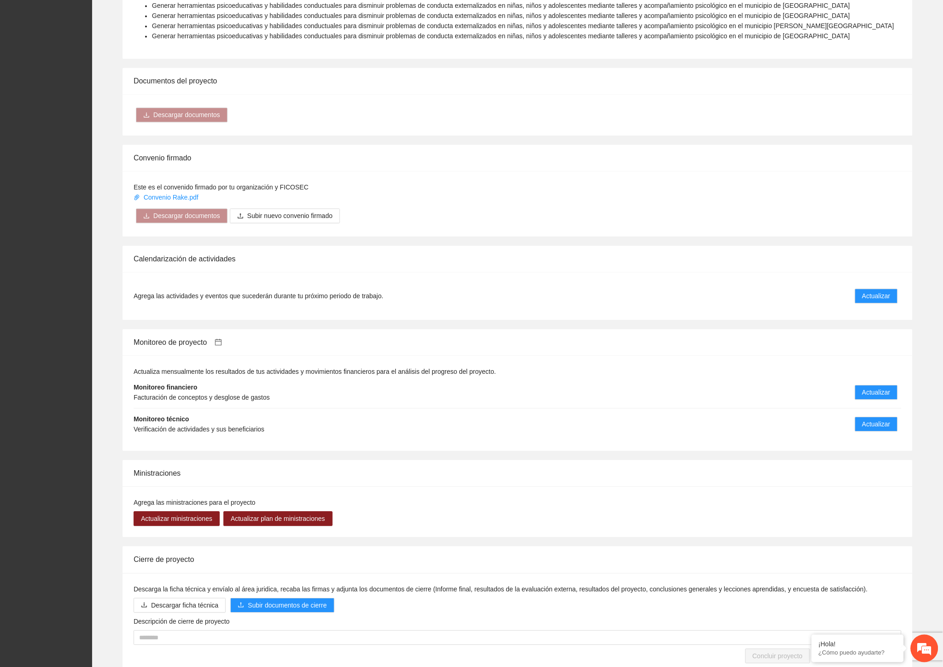
scroll to position [676, 0]
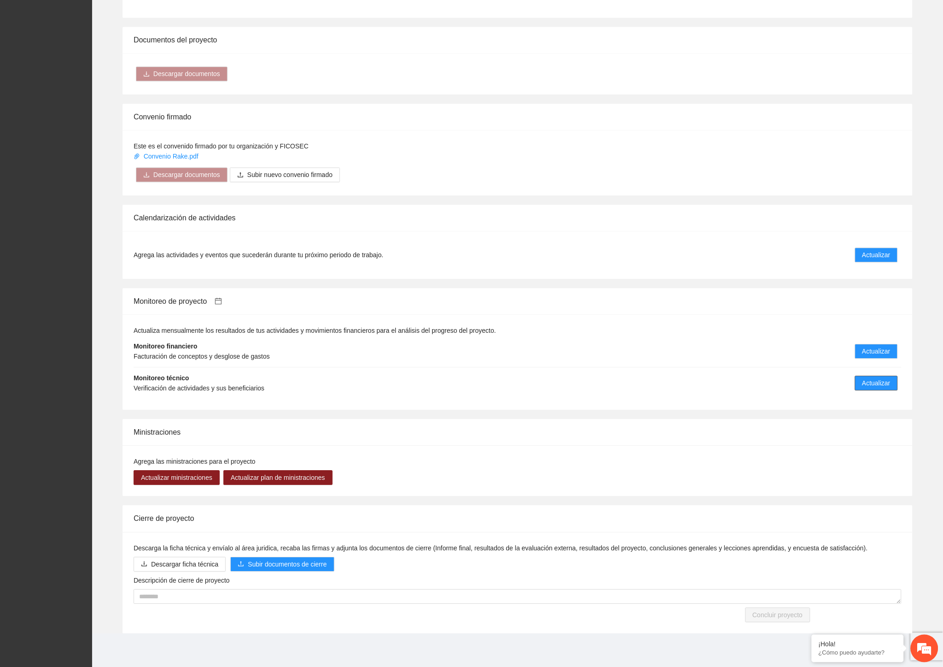
click at [864, 383] on span "Actualizar" at bounding box center [877, 383] width 28 height 10
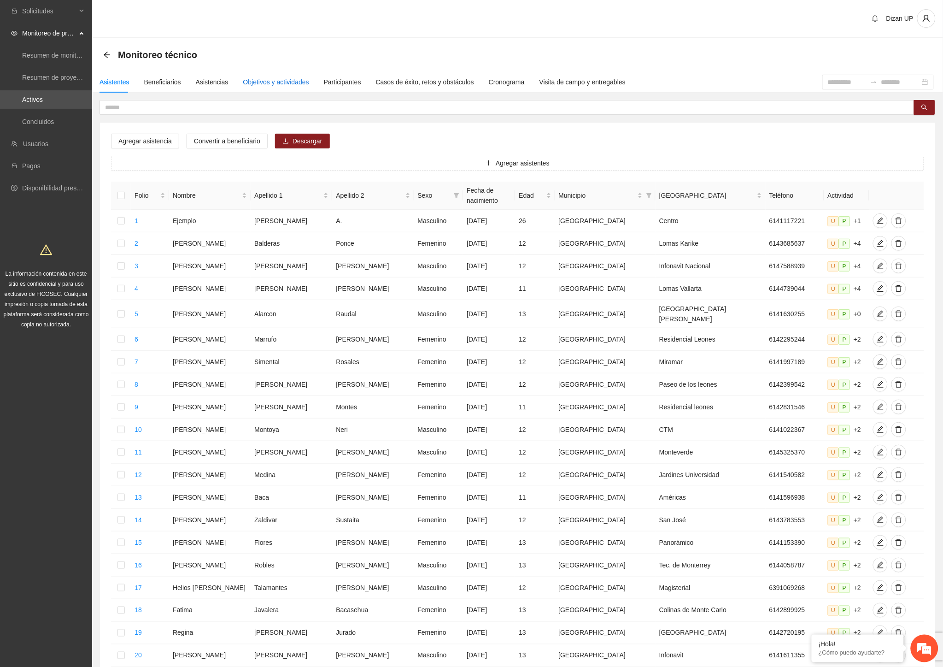
click at [294, 82] on div "Objetivos y actividades" at bounding box center [276, 82] width 66 height 10
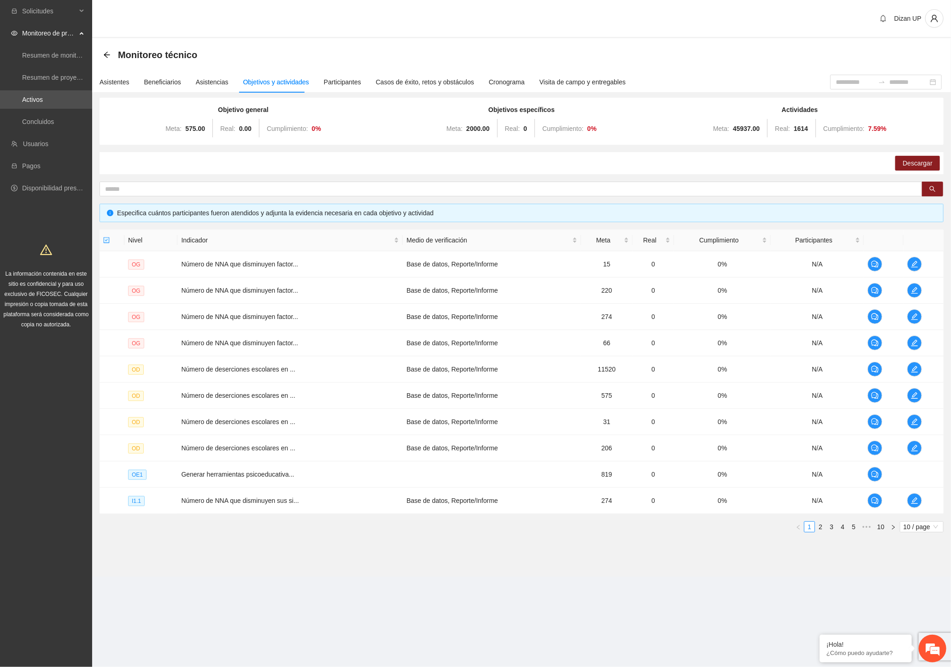
click at [483, 597] on section "Dizan UP Monitoreo técnico Asistentes Beneficiarios Asistencias Objetivos y act…" at bounding box center [521, 301] width 859 height 602
click at [817, 524] on link "2" at bounding box center [821, 527] width 10 height 10
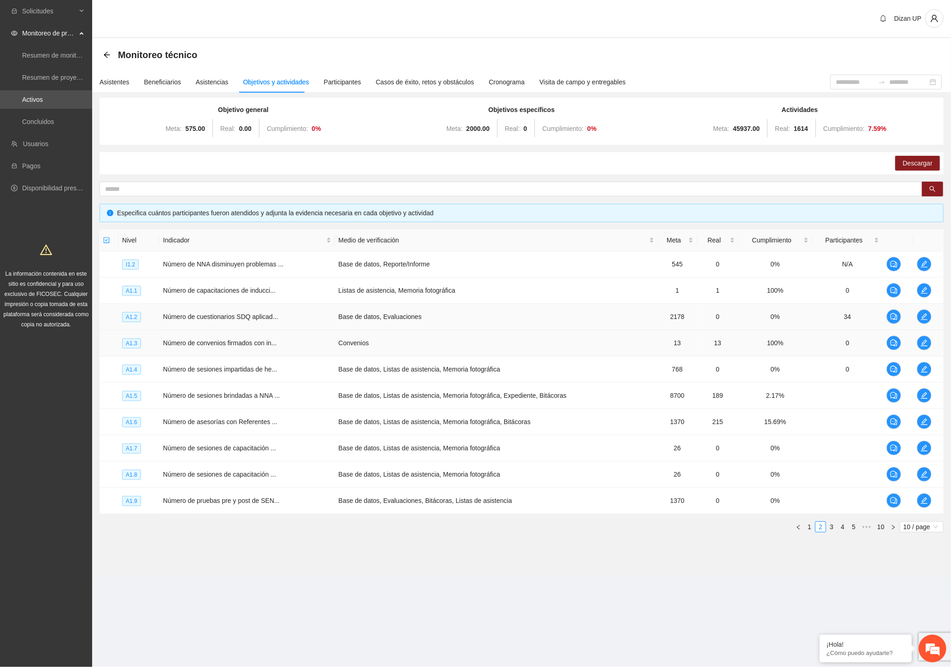
drag, startPoint x: 378, startPoint y: 344, endPoint x: 573, endPoint y: 318, distance: 196.6
click at [386, 344] on td "Convenios" at bounding box center [496, 343] width 323 height 26
click at [422, 386] on td "Base de datos, Listas de asistencia, Memoria fotográfica, Expediente, Bitácoras" at bounding box center [496, 396] width 323 height 26
click at [204, 366] on span "Número de sesiones impartidas de he..." at bounding box center [220, 368] width 114 height 7
click at [927, 393] on icon "edit" at bounding box center [924, 395] width 7 height 7
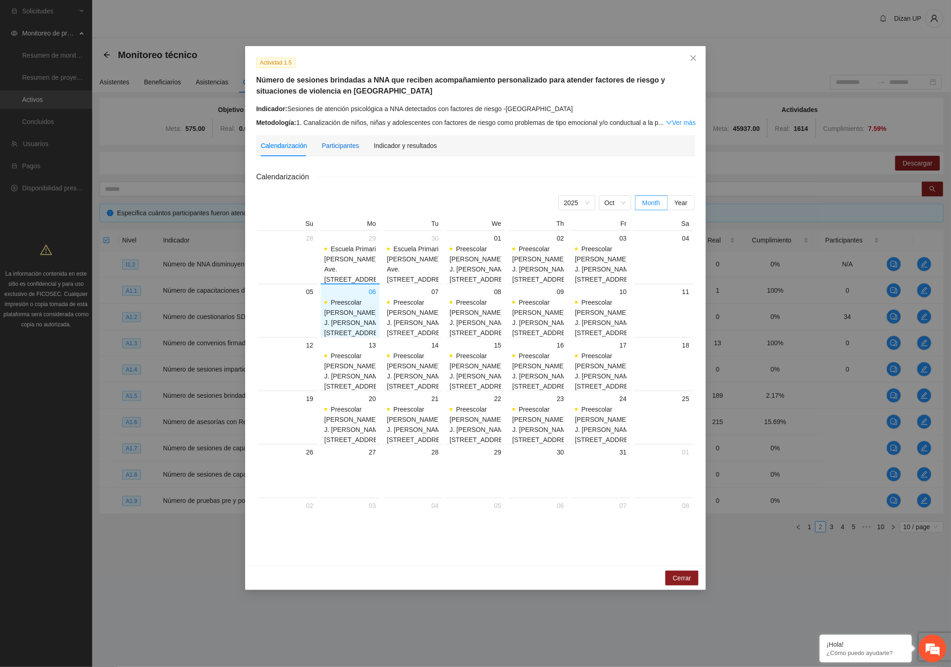
click at [346, 143] on div "Participantes" at bounding box center [340, 146] width 37 height 10
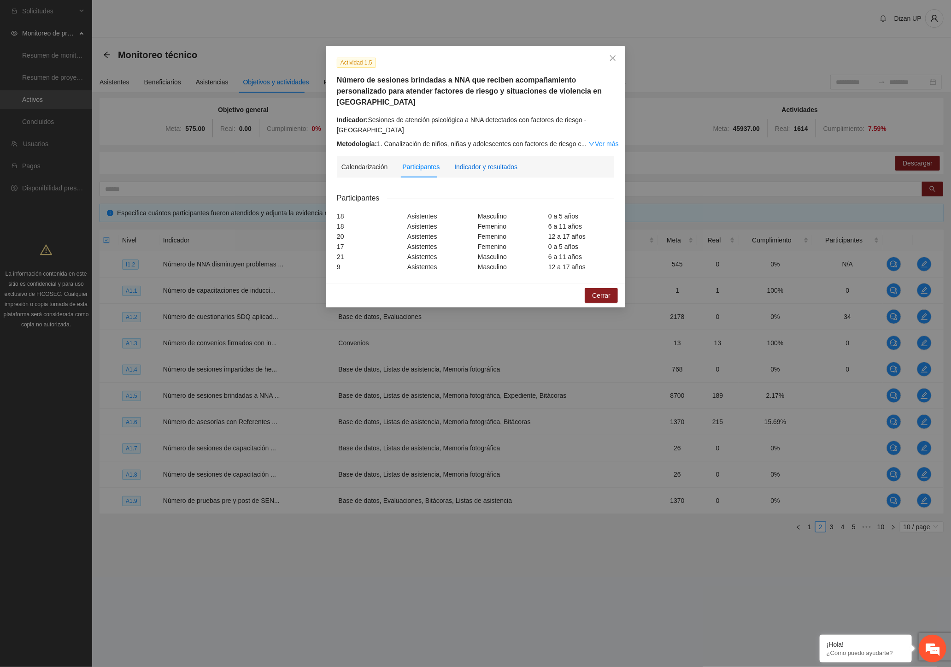
click at [480, 168] on div "Indicador y resultados" at bounding box center [485, 167] width 63 height 10
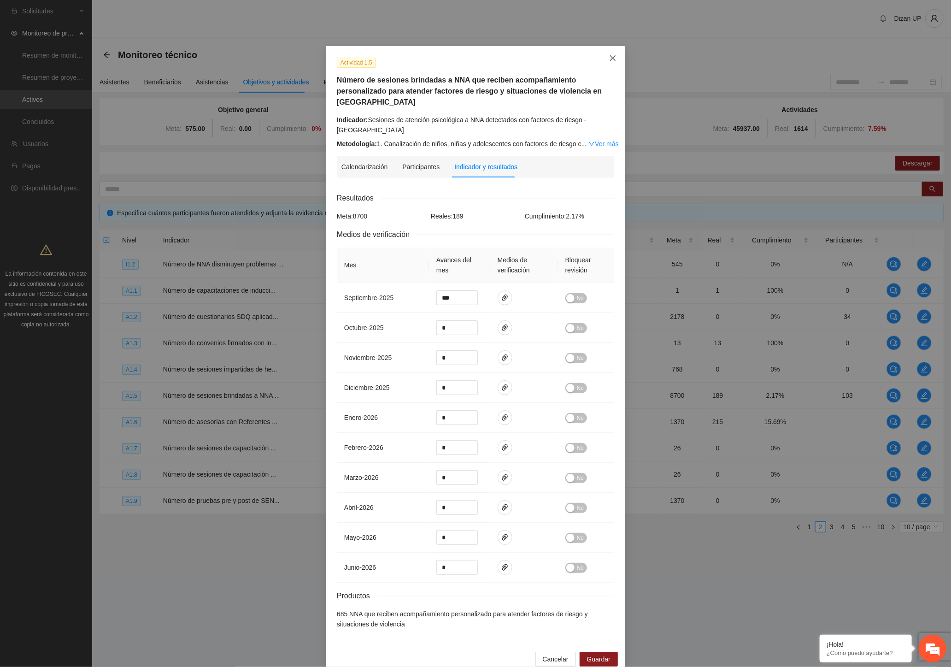
drag, startPoint x: 609, startPoint y: 57, endPoint x: 813, endPoint y: 84, distance: 206.0
click at [610, 58] on icon "close" at bounding box center [612, 57] width 7 height 7
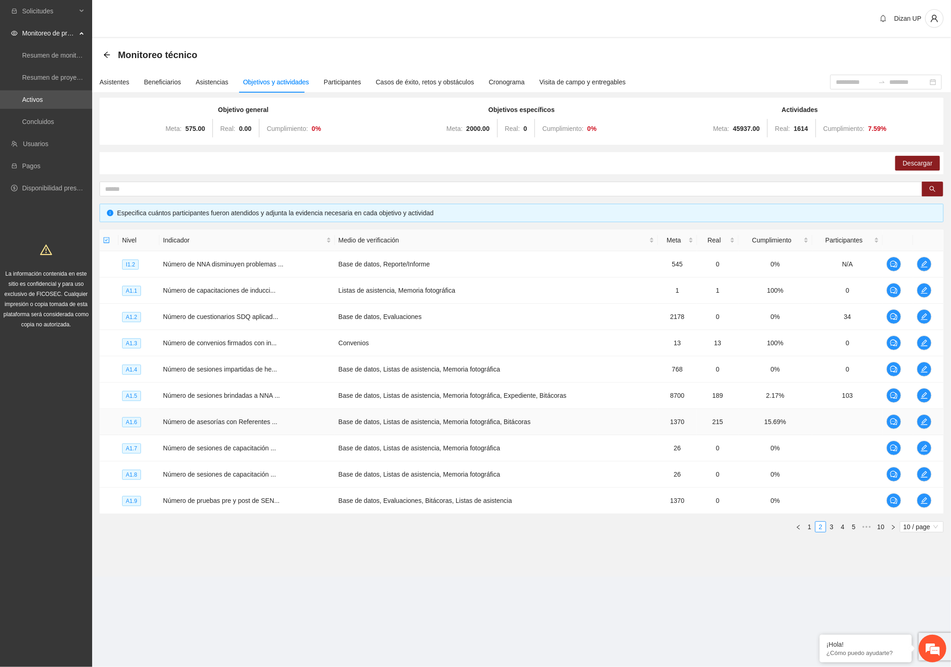
click at [776, 421] on td "15.69%" at bounding box center [776, 422] width 74 height 26
click at [923, 419] on icon "edit" at bounding box center [924, 421] width 7 height 7
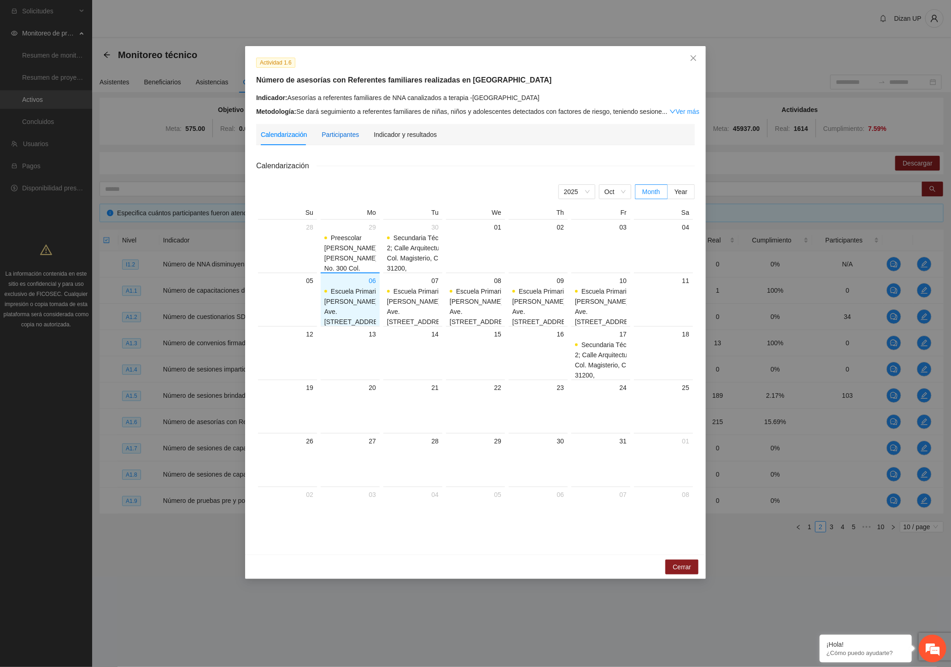
click at [343, 133] on div "Participantes" at bounding box center [340, 135] width 37 height 10
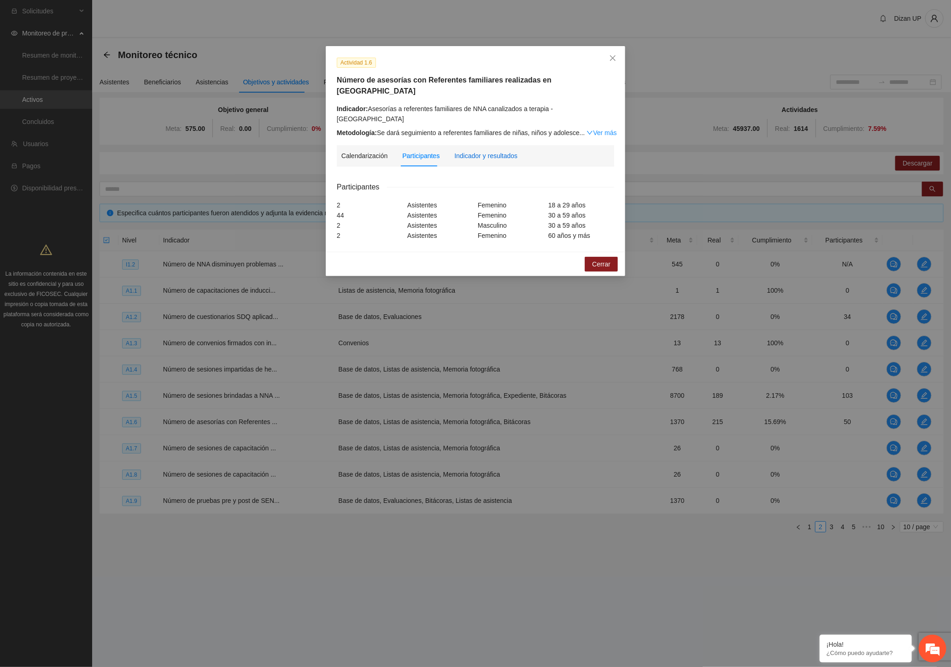
click at [471, 151] on div "Indicador y resultados" at bounding box center [485, 156] width 63 height 10
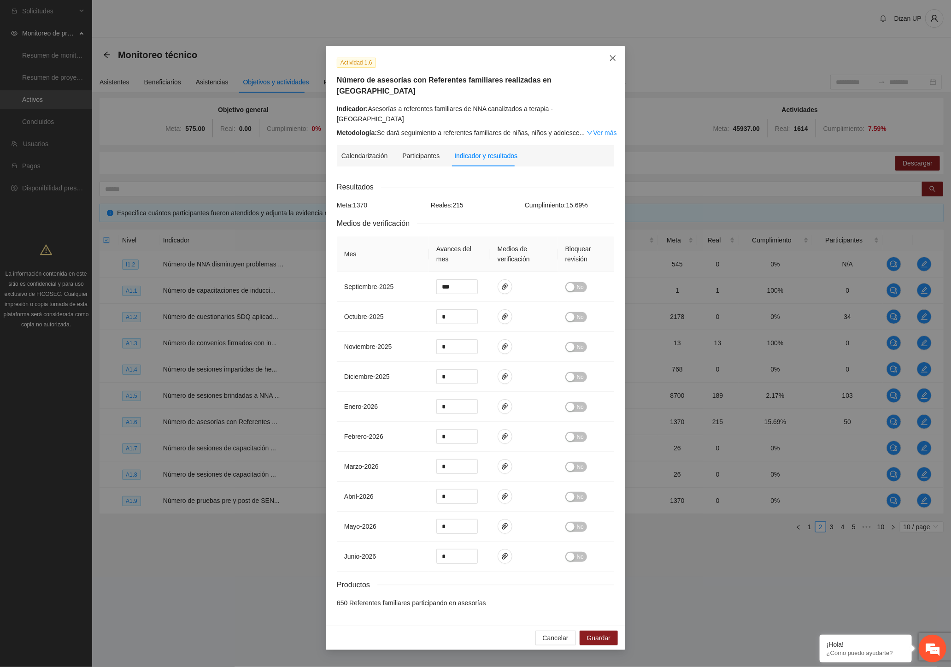
click at [613, 58] on icon "close" at bounding box center [612, 57] width 7 height 7
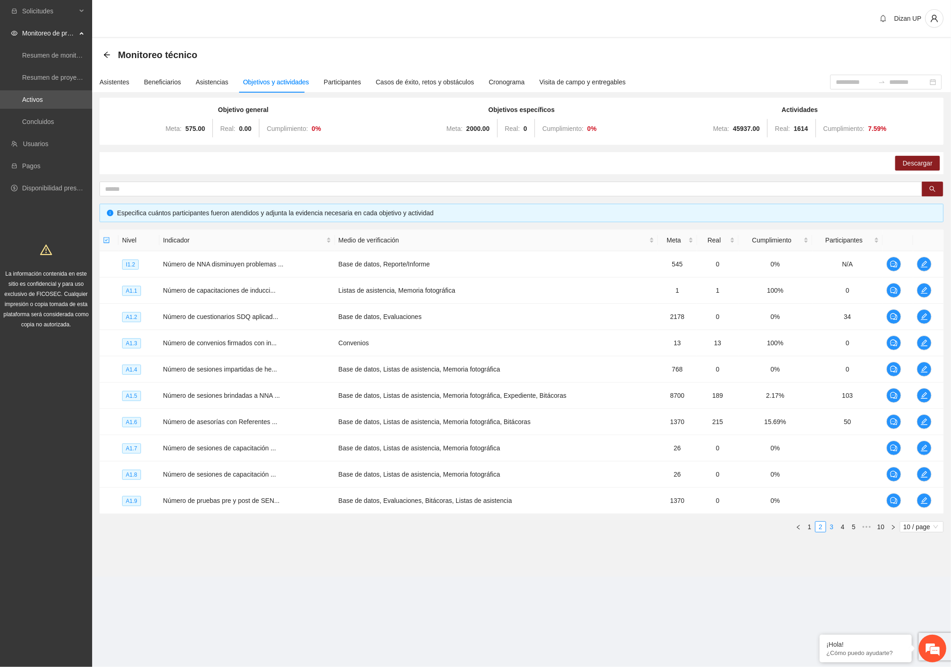
click at [832, 527] on link "3" at bounding box center [832, 527] width 10 height 10
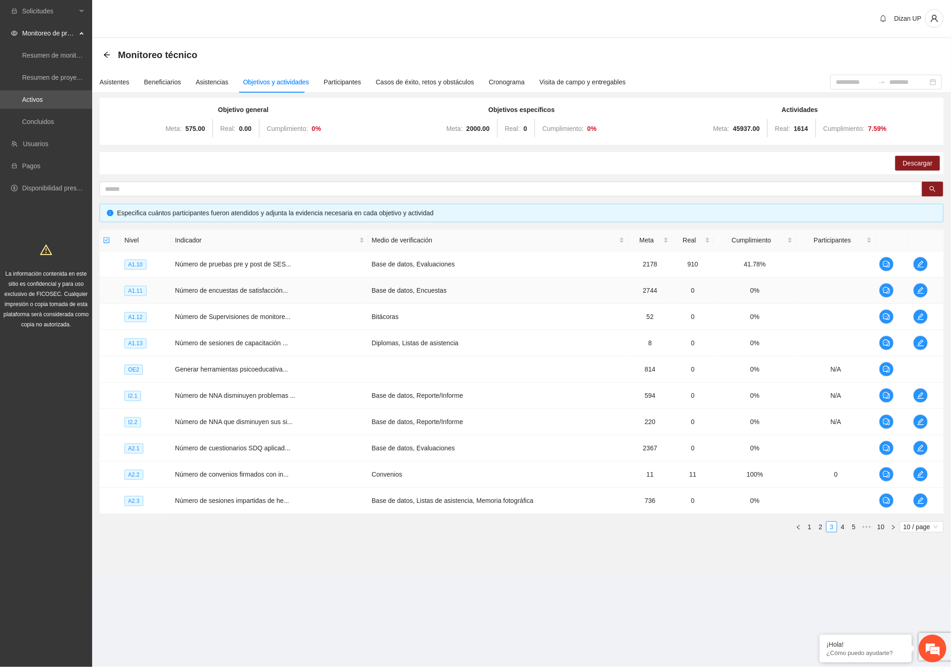
click at [330, 284] on td "Número de encuestas de satisfacción..." at bounding box center [269, 290] width 197 height 26
click at [919, 263] on icon "edit" at bounding box center [920, 263] width 7 height 7
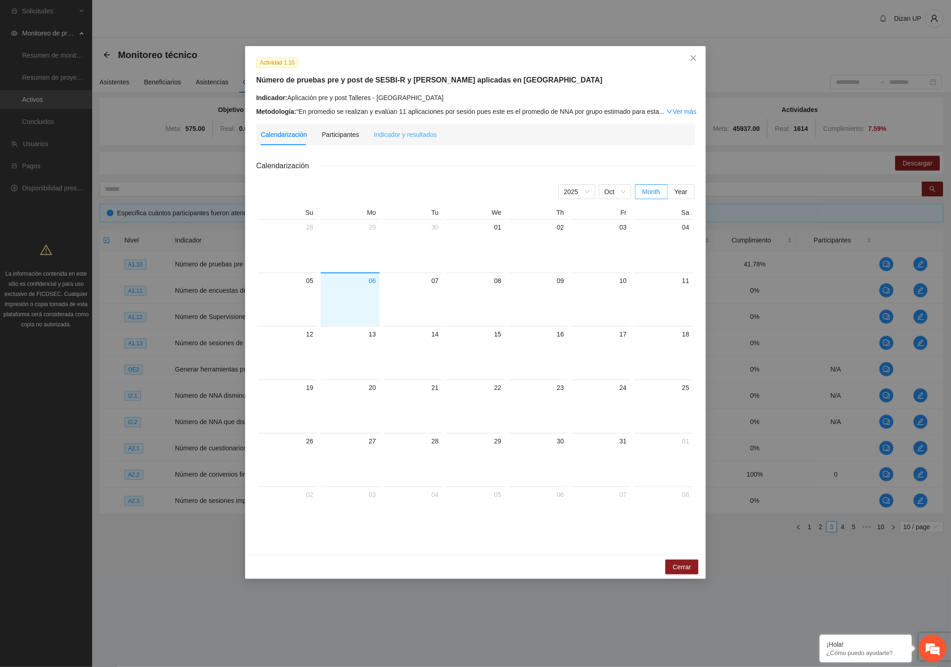
click at [394, 129] on div "Indicador y resultados" at bounding box center [405, 134] width 63 height 21
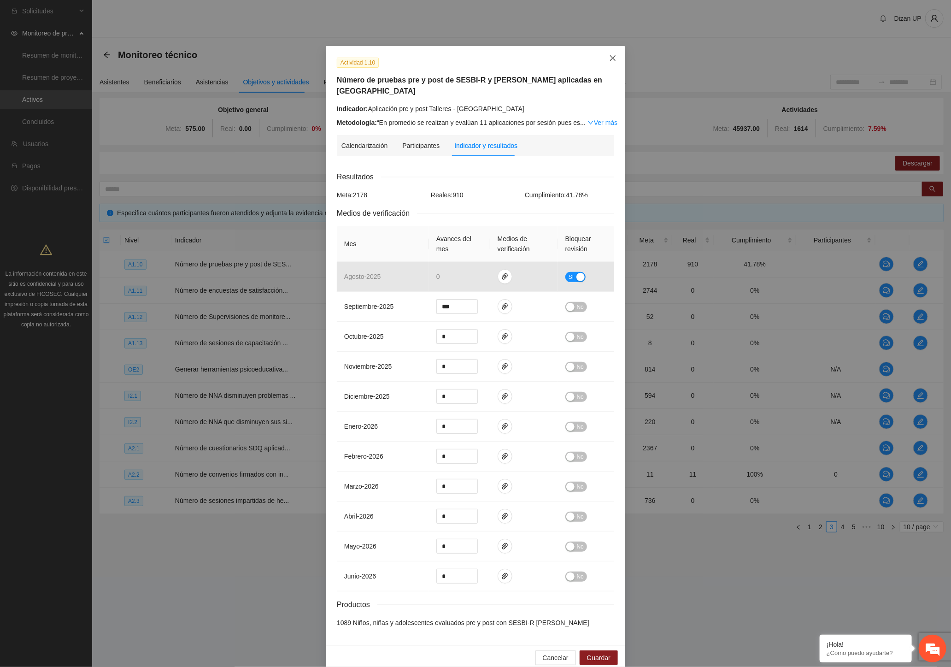
click at [610, 60] on icon "close" at bounding box center [613, 58] width 6 height 6
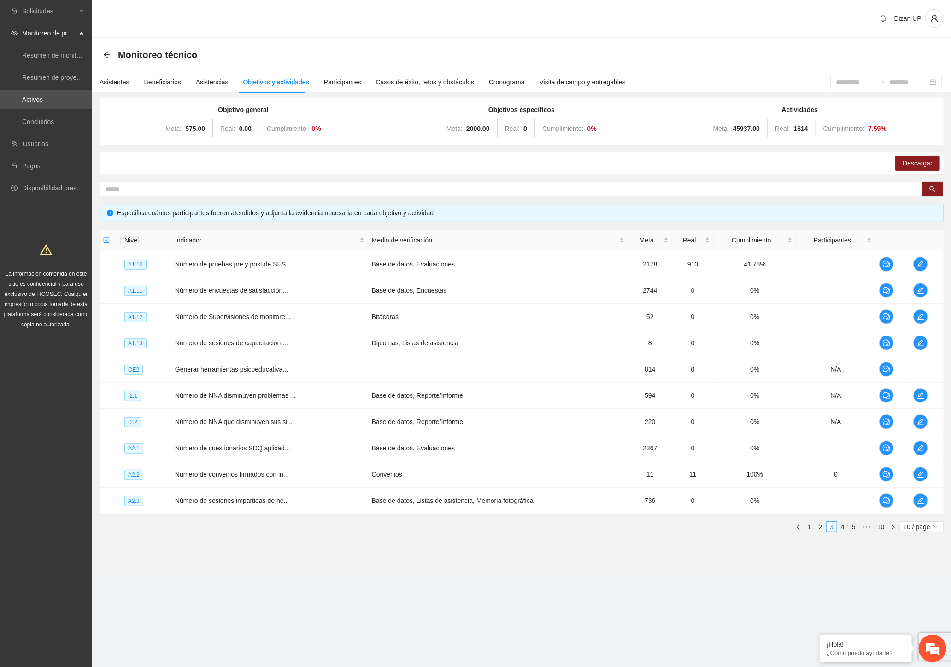
click at [610, 163] on div "Descargar" at bounding box center [522, 163] width 844 height 22
click at [633, 363] on td "814" at bounding box center [650, 369] width 44 height 26
click at [524, 420] on td "Base de datos, Reporte/Informe" at bounding box center [498, 422] width 260 height 26
drag, startPoint x: 390, startPoint y: 394, endPoint x: 468, endPoint y: 393, distance: 78.4
click at [395, 394] on td "Base de datos, Reporte/Informe" at bounding box center [498, 396] width 260 height 26
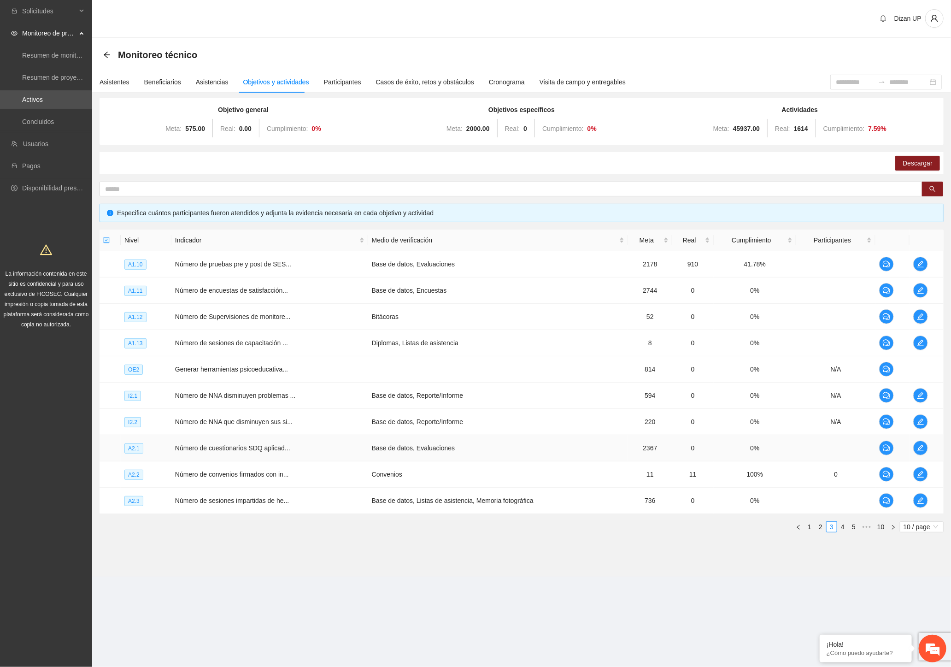
click at [265, 452] on span "Número de cuestionarios SDQ aplicad..." at bounding box center [232, 447] width 115 height 7
click at [922, 447] on icon "edit" at bounding box center [920, 447] width 7 height 7
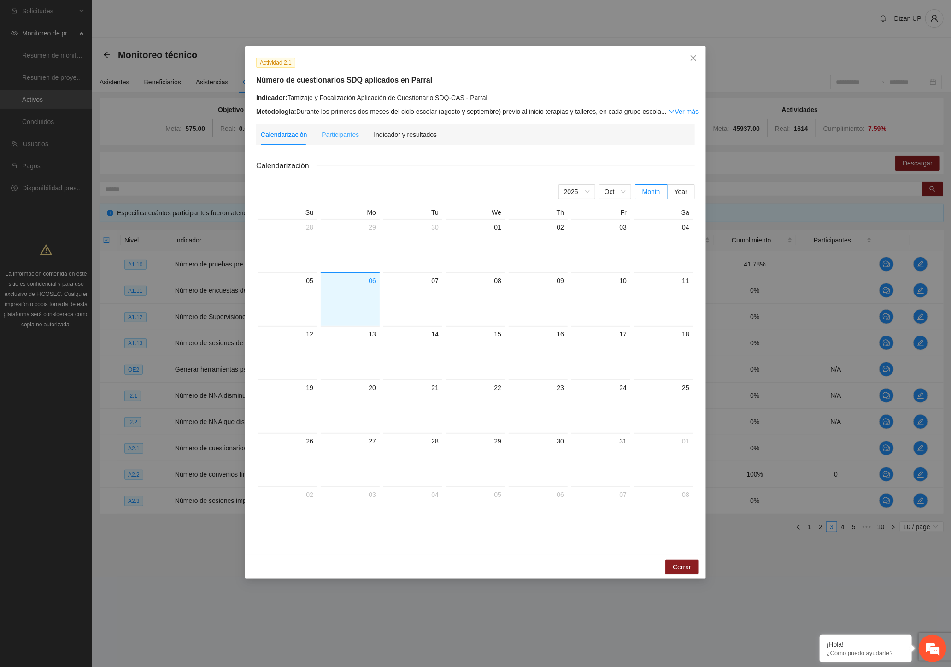
click at [406, 141] on div "Indicador y resultados" at bounding box center [405, 134] width 63 height 21
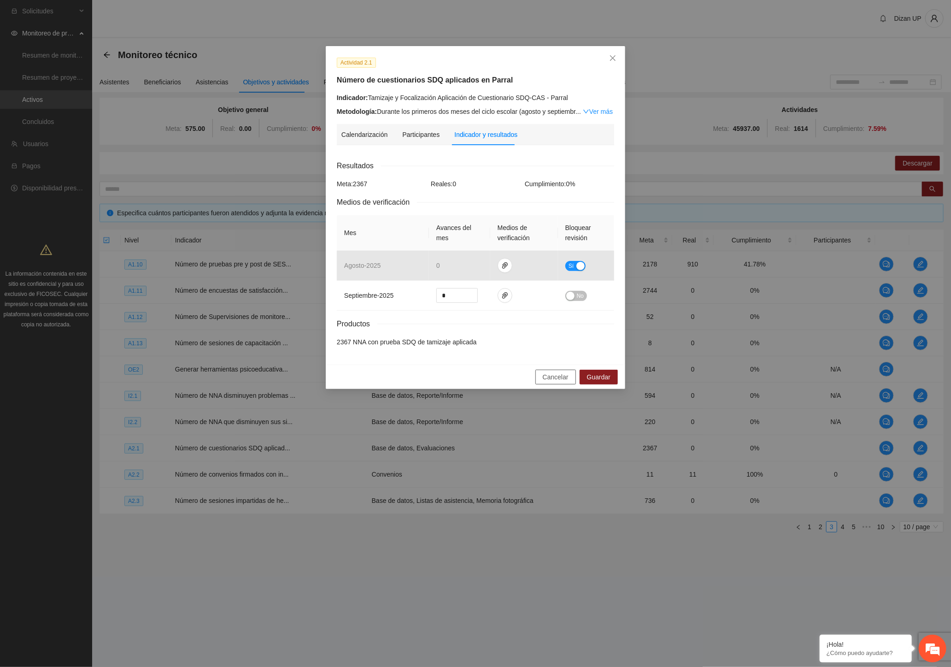
click at [559, 380] on span "Cancelar" at bounding box center [556, 377] width 26 height 10
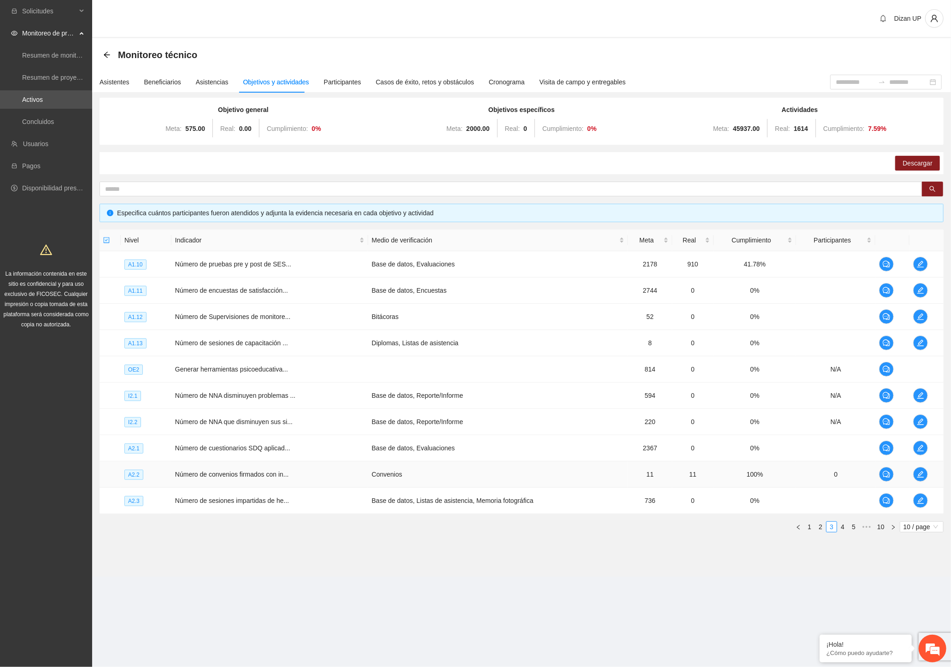
drag, startPoint x: 683, startPoint y: 477, endPoint x: 767, endPoint y: 476, distance: 84.3
click at [688, 477] on td "11" at bounding box center [692, 474] width 41 height 26
click at [660, 506] on td "736" at bounding box center [650, 501] width 44 height 26
click at [916, 503] on span "edit" at bounding box center [921, 500] width 14 height 7
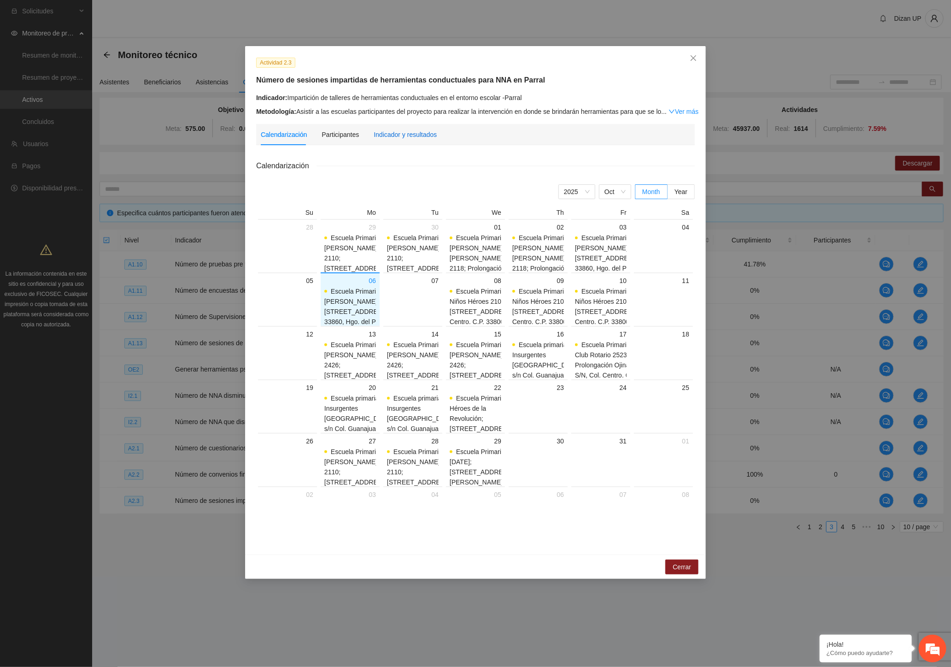
click at [406, 132] on div "Indicador y resultados" at bounding box center [405, 135] width 63 height 10
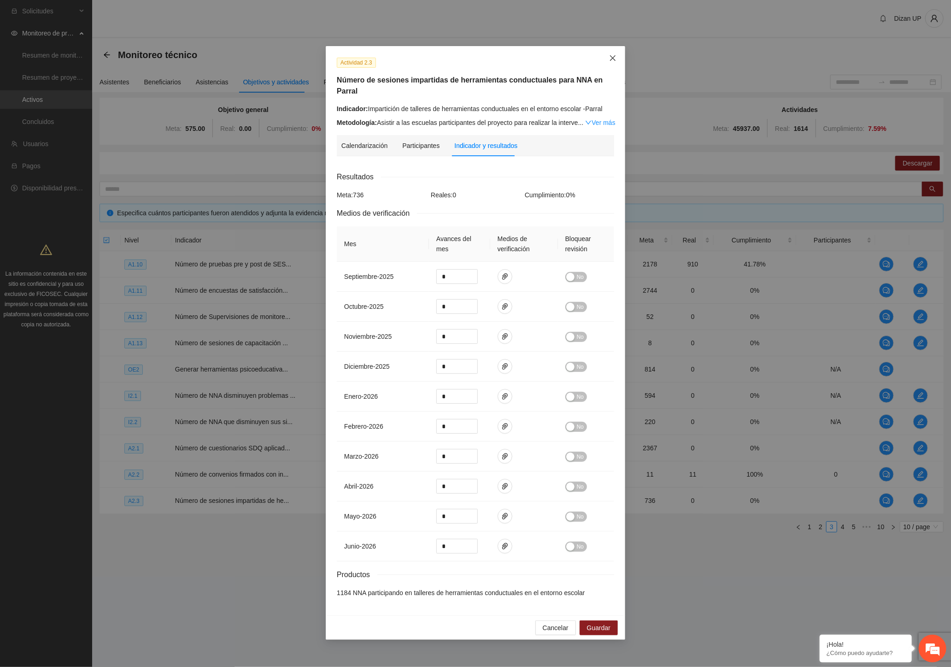
click at [612, 59] on icon "close" at bounding box center [613, 58] width 6 height 6
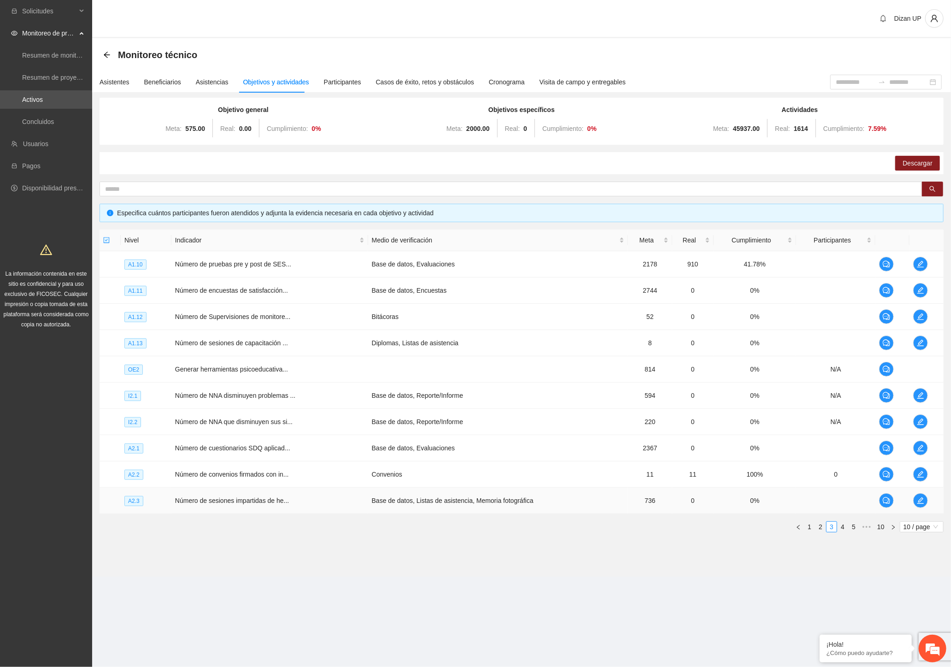
click at [409, 506] on td "Base de datos, Listas de asistencia, Memoria fotográfica" at bounding box center [498, 501] width 260 height 26
click at [844, 528] on link "4" at bounding box center [843, 527] width 10 height 10
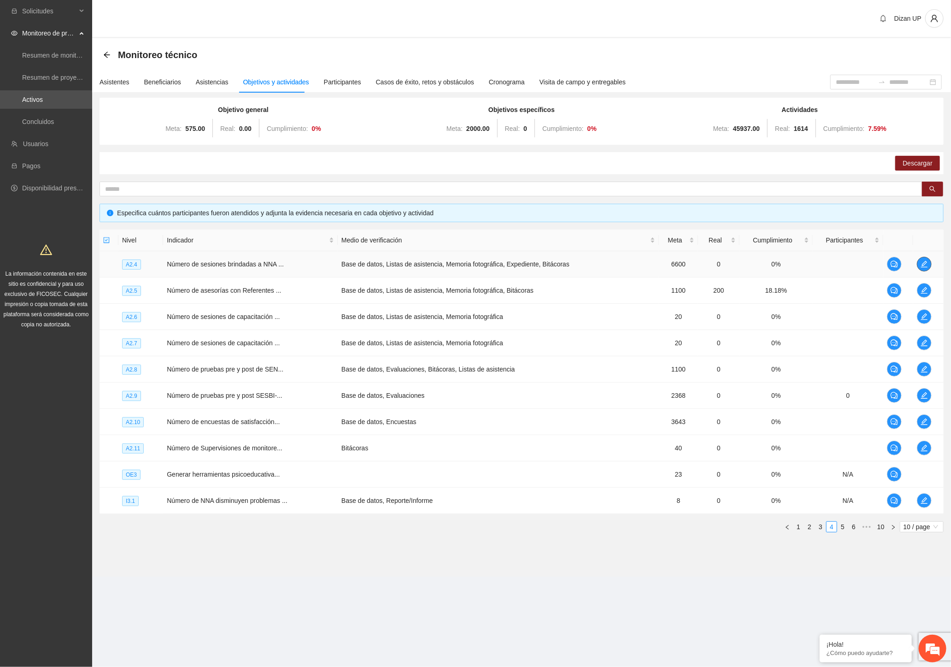
click at [923, 260] on icon "edit" at bounding box center [924, 263] width 7 height 7
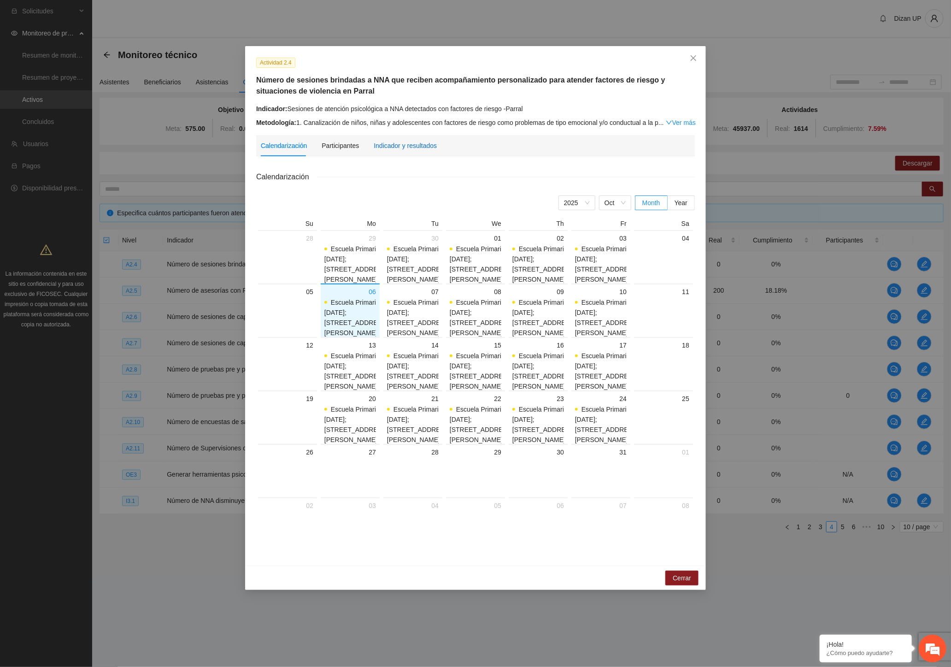
click at [408, 145] on div "Indicador y resultados" at bounding box center [405, 146] width 63 height 10
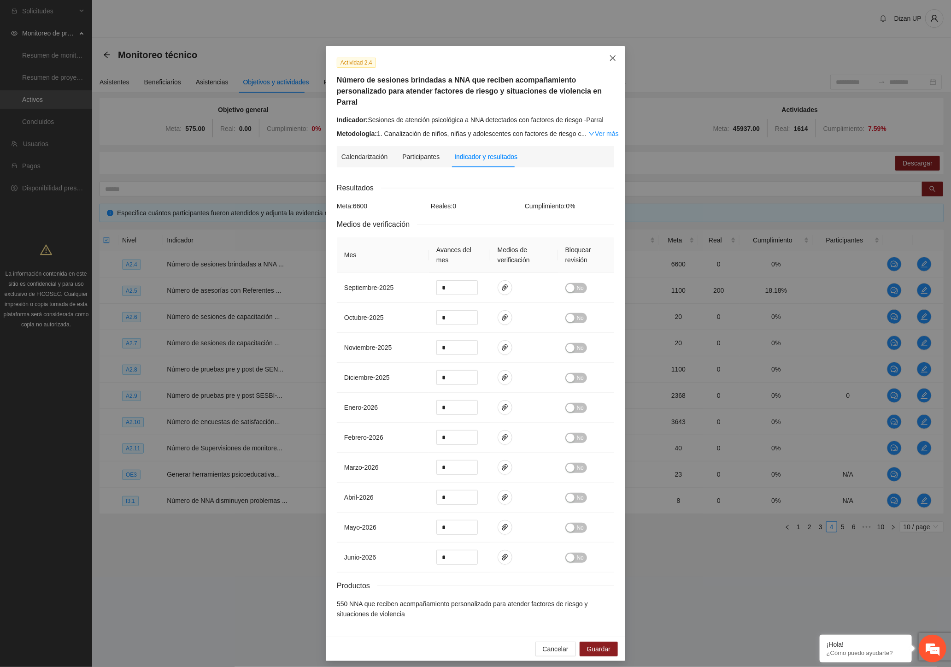
drag, startPoint x: 617, startPoint y: 59, endPoint x: 609, endPoint y: 63, distance: 8.9
click at [615, 60] on span "Close" at bounding box center [613, 58] width 25 height 25
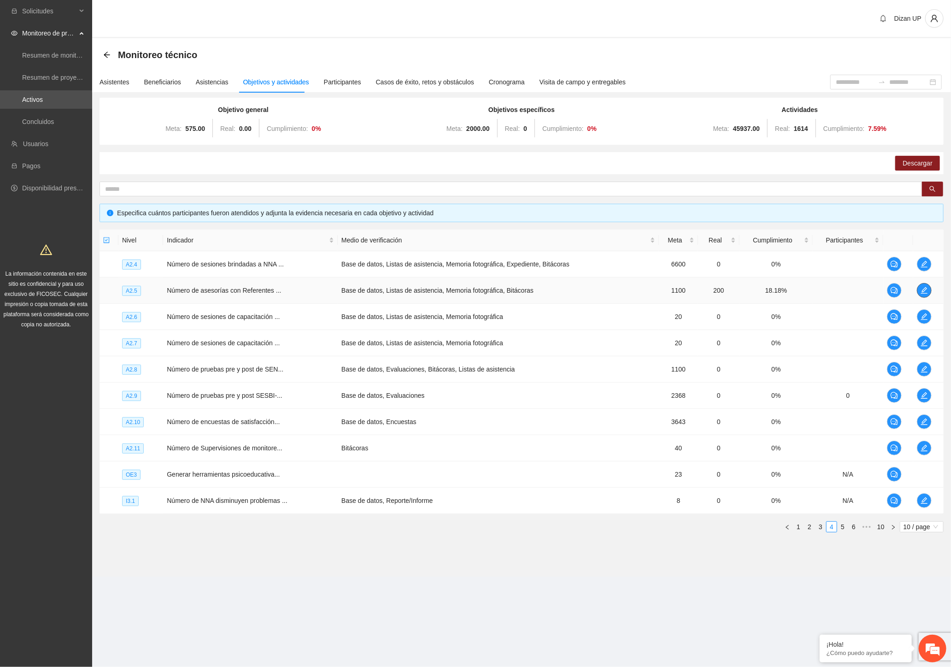
click at [922, 289] on icon "edit" at bounding box center [924, 290] width 7 height 7
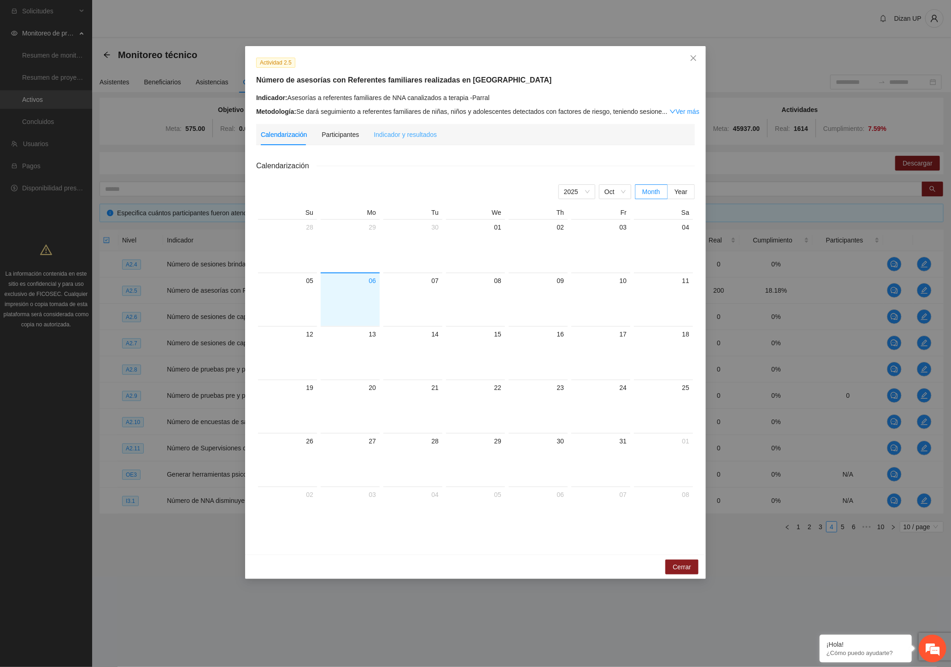
click at [412, 127] on div "Indicador y resultados" at bounding box center [405, 134] width 63 height 21
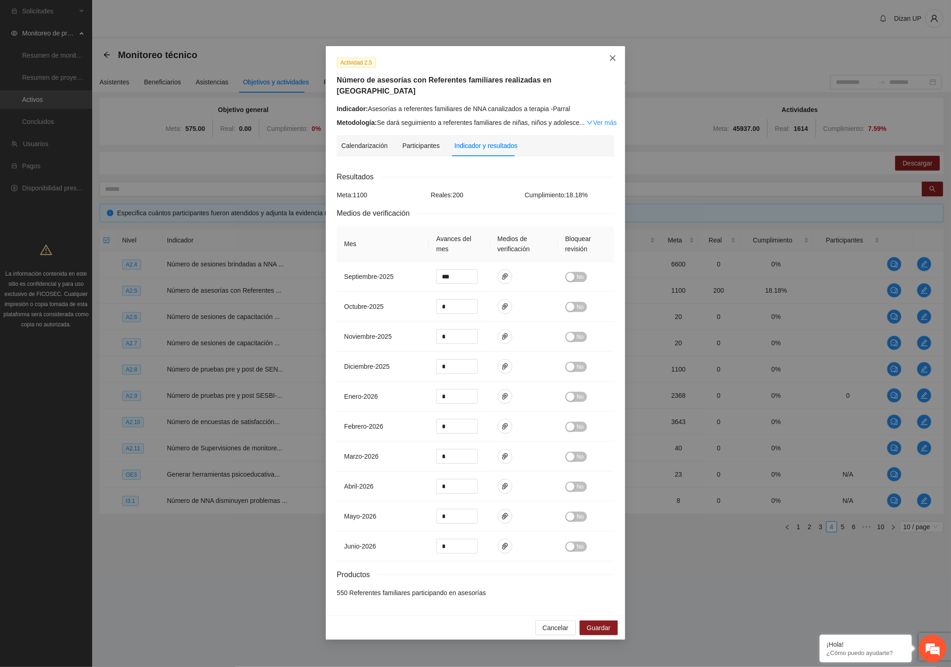
click at [612, 58] on icon "close" at bounding box center [613, 58] width 6 height 6
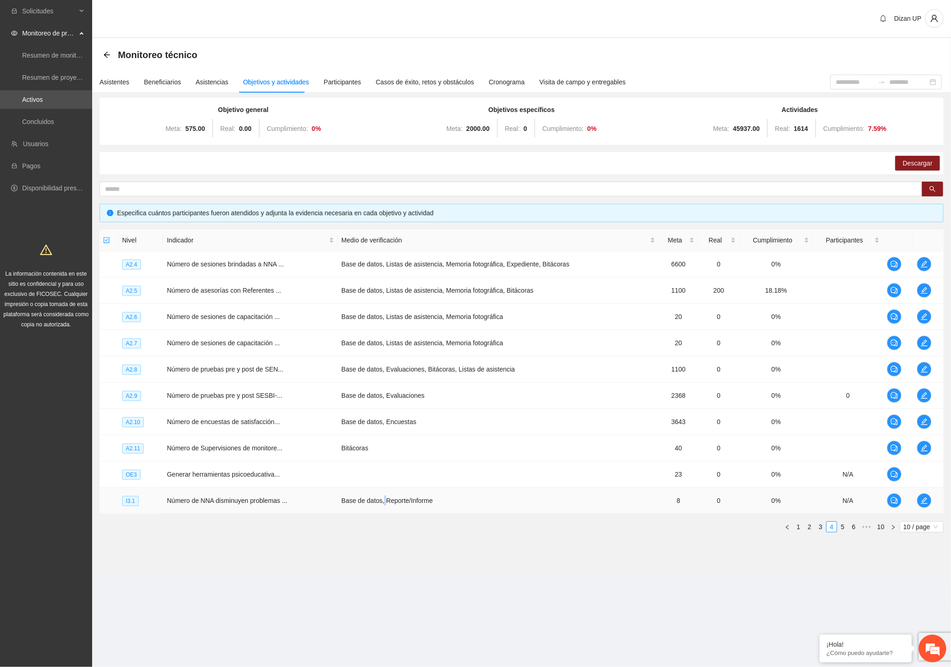
click at [386, 492] on td "Base de datos, Reporte/Informe" at bounding box center [498, 501] width 321 height 26
click at [842, 527] on link "5" at bounding box center [843, 527] width 10 height 10
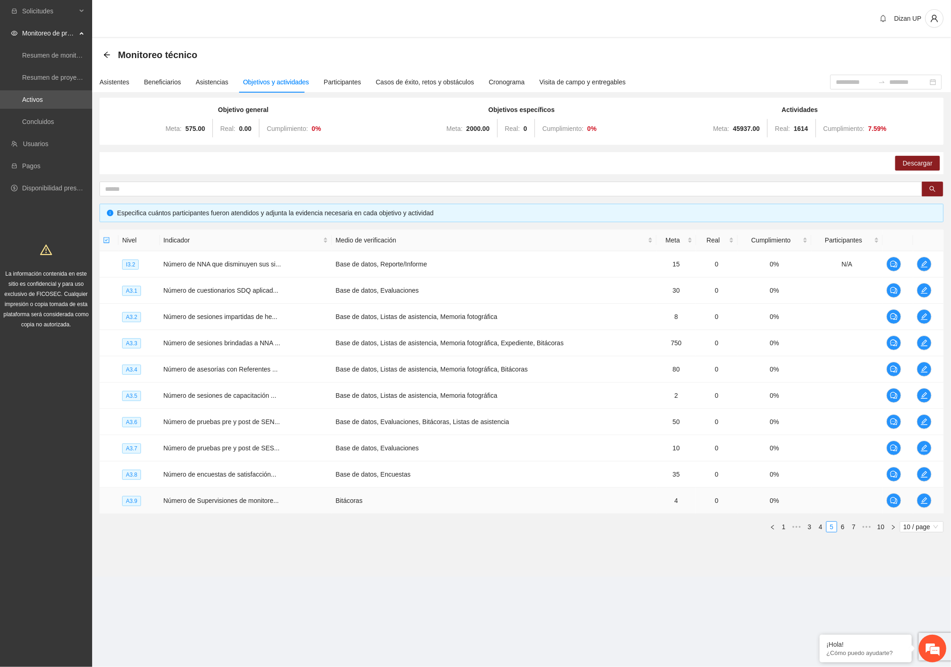
click at [380, 505] on td "Bitácoras" at bounding box center [494, 501] width 324 height 26
click at [844, 530] on link "6" at bounding box center [843, 527] width 10 height 10
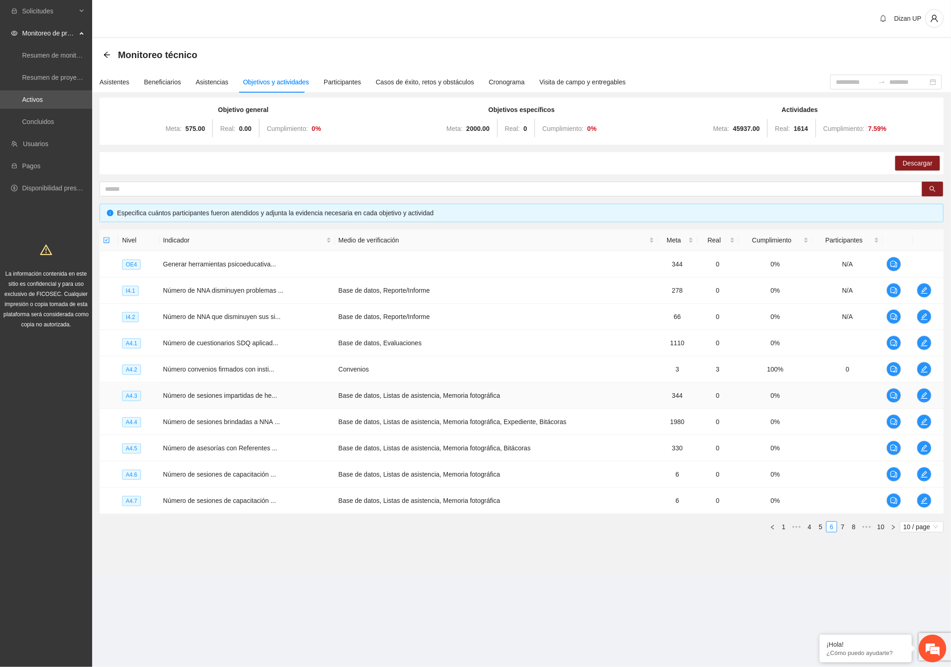
click at [183, 402] on td "Número de sesiones impartidas de he..." at bounding box center [247, 396] width 176 height 26
click at [841, 526] on link "7" at bounding box center [843, 527] width 10 height 10
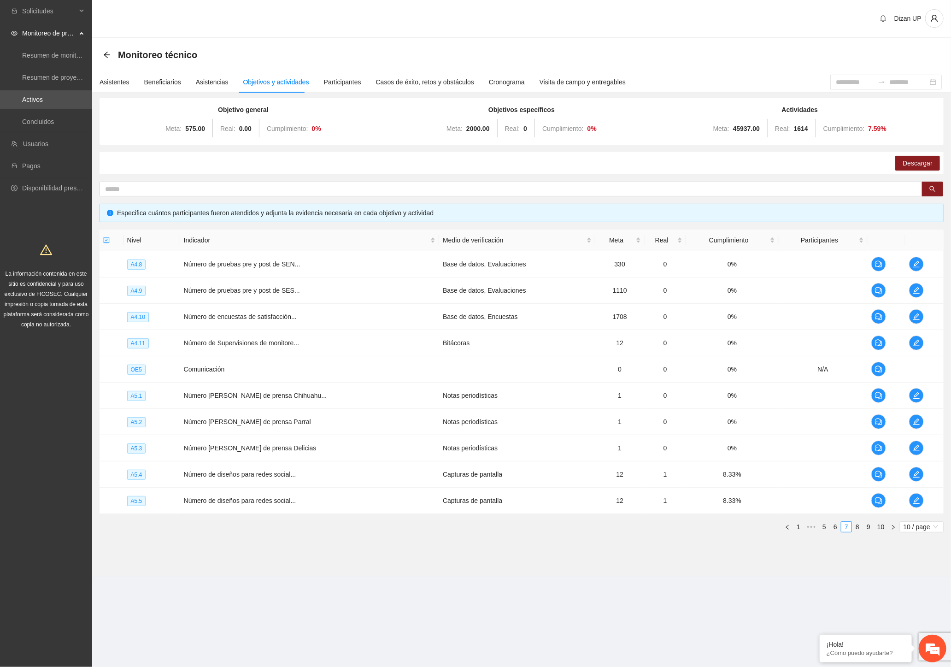
drag, startPoint x: 770, startPoint y: 555, endPoint x: 791, endPoint y: 545, distance: 23.1
click at [770, 555] on section "Monitoreo técnico Asistentes Beneficiarios Asistencias Objetivos y actividades …" at bounding box center [521, 307] width 859 height 538
drag, startPoint x: 835, startPoint y: 527, endPoint x: 827, endPoint y: 530, distance: 8.0
click at [834, 527] on link "6" at bounding box center [835, 527] width 10 height 10
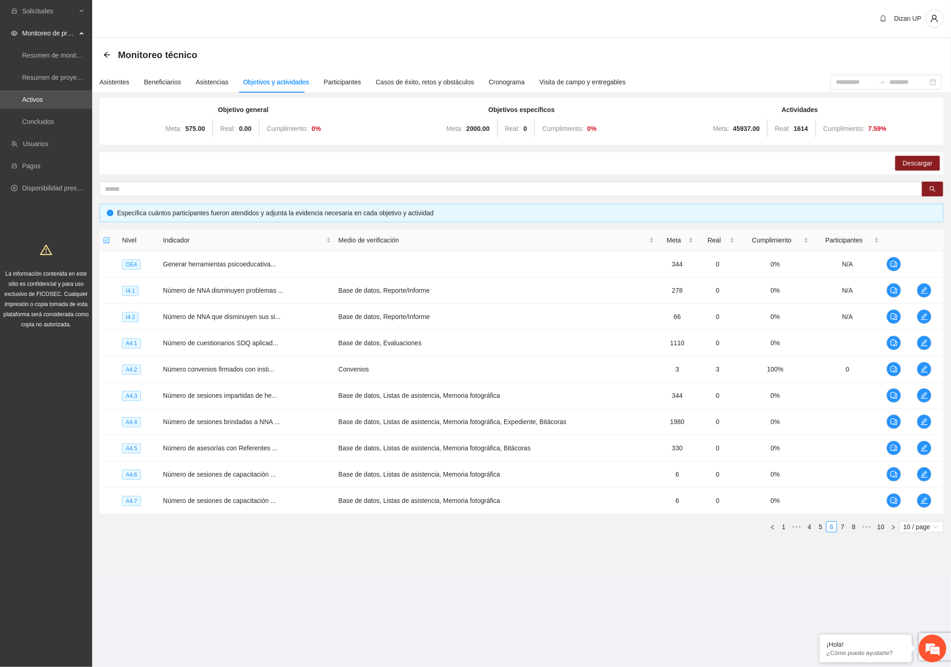
click at [648, 173] on div "Descargar" at bounding box center [522, 163] width 844 height 22
click at [689, 168] on div "Descargar" at bounding box center [522, 163] width 844 height 22
click at [739, 173] on div "Descargar" at bounding box center [522, 163] width 844 height 22
click at [731, 159] on div "Descargar" at bounding box center [522, 163] width 844 height 22
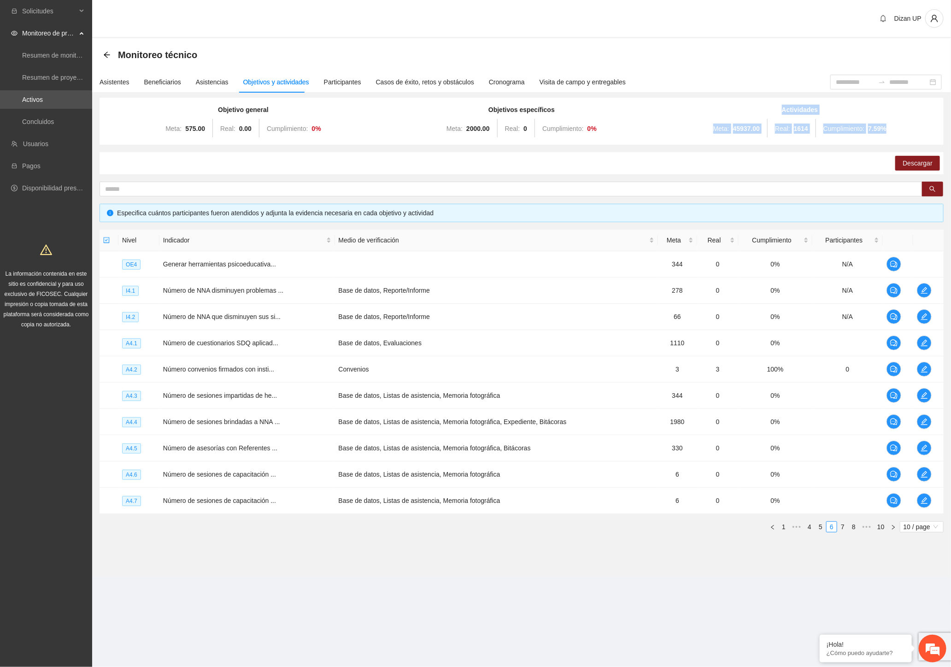
drag, startPoint x: 899, startPoint y: 127, endPoint x: 775, endPoint y: 102, distance: 126.0
click at [775, 102] on div "Objetivo general Meta: 575.00 Real: 0.00 Cumplimiento: 0 % Objetivos específico…" at bounding box center [522, 121] width 844 height 47
click at [833, 131] on span "Cumplimiento:" at bounding box center [844, 128] width 41 height 7
drag, startPoint x: 807, startPoint y: 128, endPoint x: 775, endPoint y: 128, distance: 32.3
click at [775, 128] on div "Meta: 45937.00 Real: 1614 Cumplimiento: 7.59 %" at bounding box center [800, 128] width 274 height 18
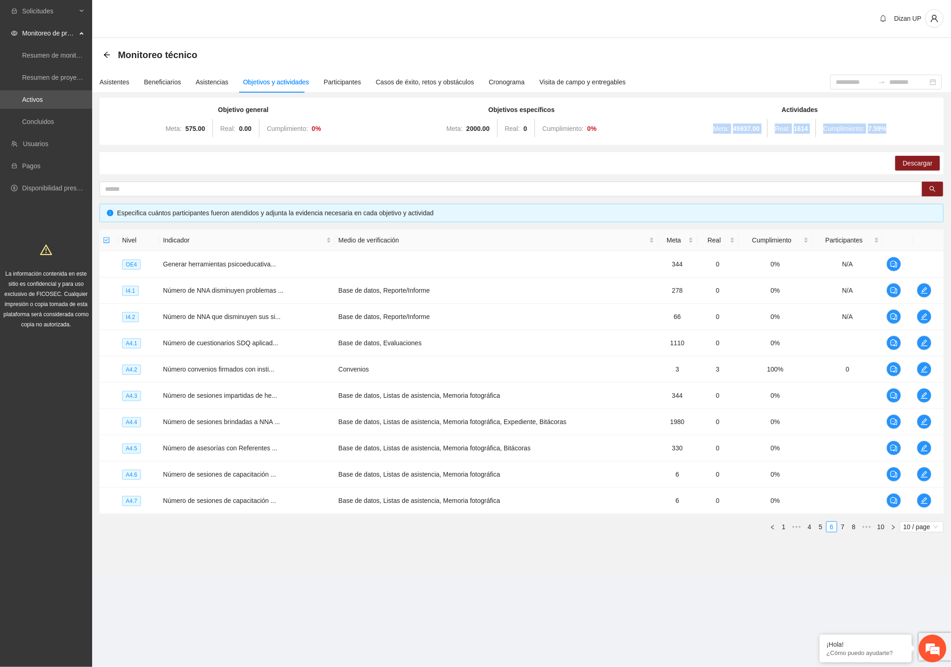
drag, startPoint x: 895, startPoint y: 124, endPoint x: 685, endPoint y: 132, distance: 210.3
click at [685, 132] on div "Meta: 45937.00 Real: 1614 Cumplimiento: 7.59 %" at bounding box center [800, 128] width 274 height 18
click at [783, 130] on span "Real:" at bounding box center [782, 128] width 15 height 7
drag, startPoint x: 808, startPoint y: 125, endPoint x: 765, endPoint y: 128, distance: 42.5
click at [765, 128] on div "Meta: 45937.00 Real: 1614 Cumplimiento: 7.59 %" at bounding box center [800, 128] width 274 height 18
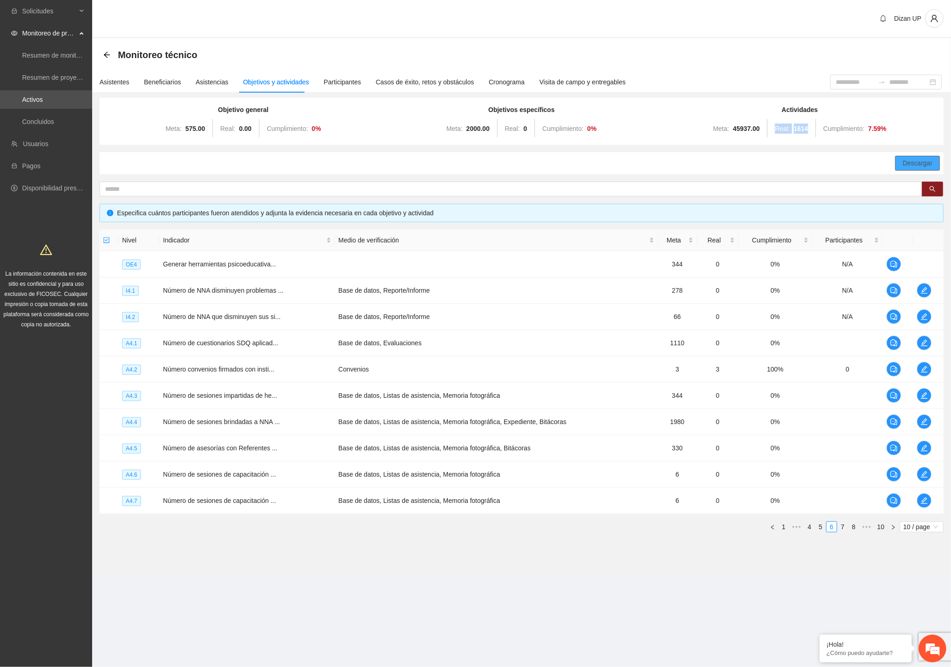
click at [918, 159] on span "Descargar" at bounding box center [918, 163] width 30 height 10
click at [113, 86] on div "Asistentes" at bounding box center [115, 82] width 30 height 10
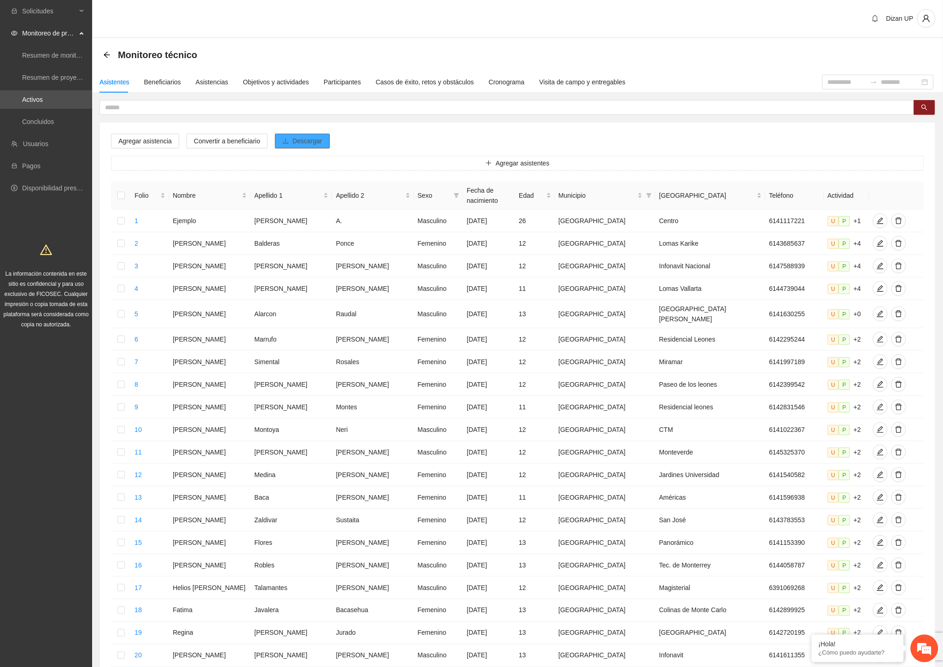
click at [309, 136] on span "Descargar" at bounding box center [308, 141] width 30 height 10
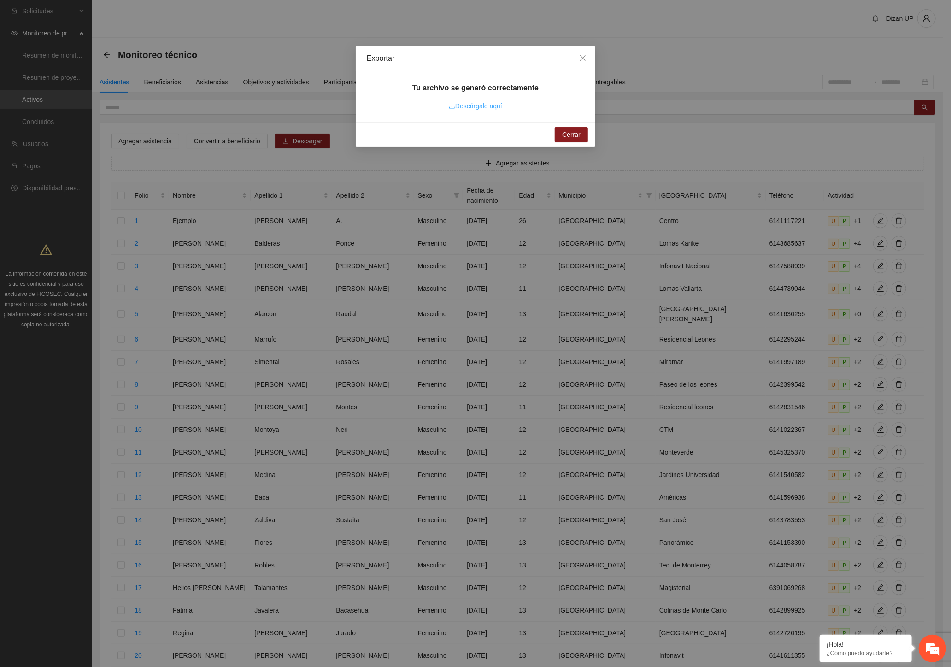
click at [478, 105] on link "Descárgalo aquí" at bounding box center [475, 105] width 53 height 7
click at [233, 364] on div "Exportar Tu archivo se generó correctamente Descárgalo aquí Cerrar" at bounding box center [475, 333] width 951 height 667
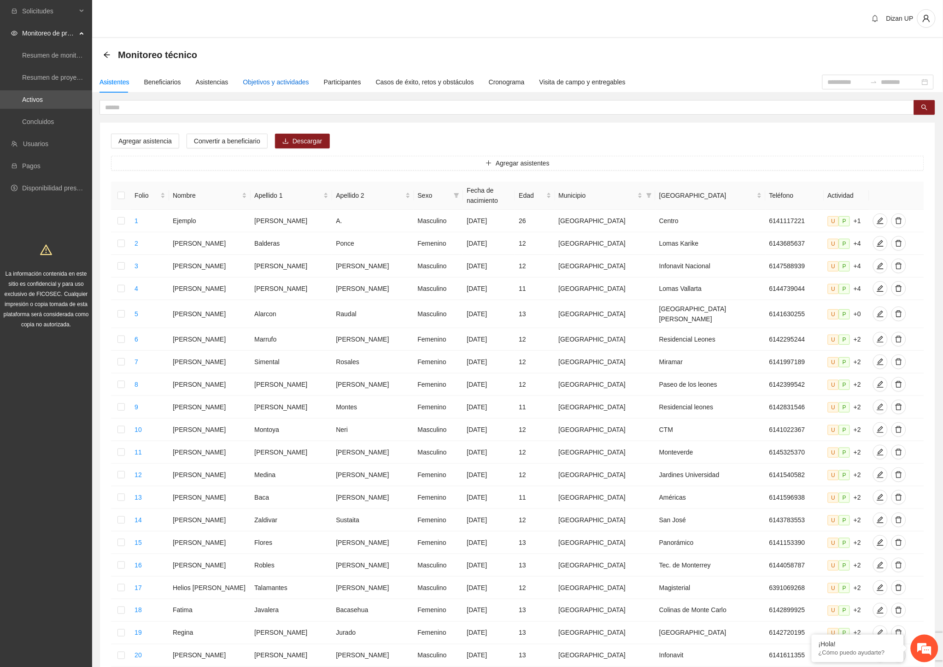
click at [291, 79] on div "Objetivos y actividades" at bounding box center [276, 82] width 66 height 10
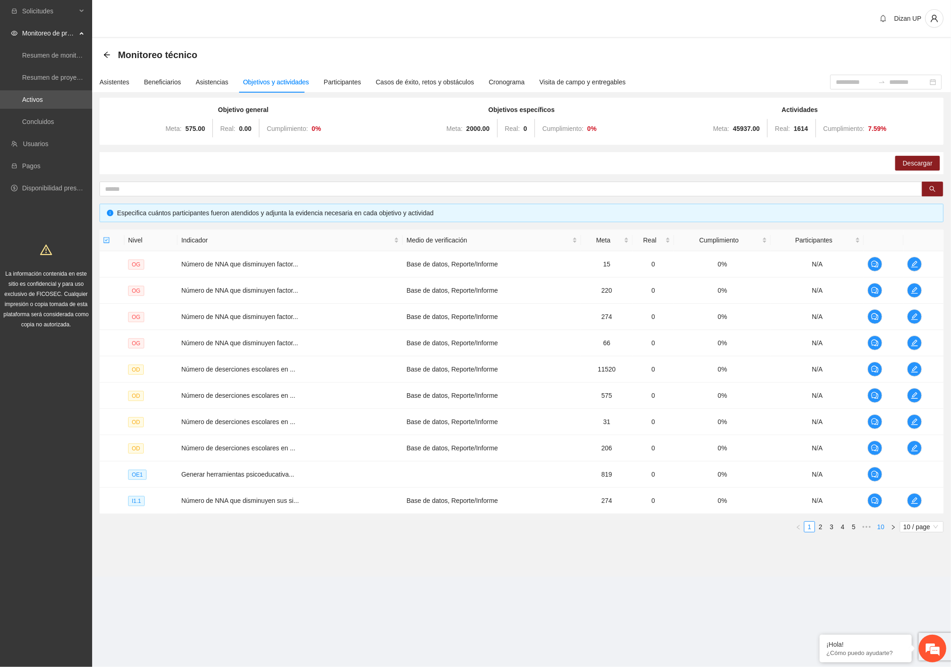
click at [880, 526] on link "10" at bounding box center [881, 527] width 13 height 10
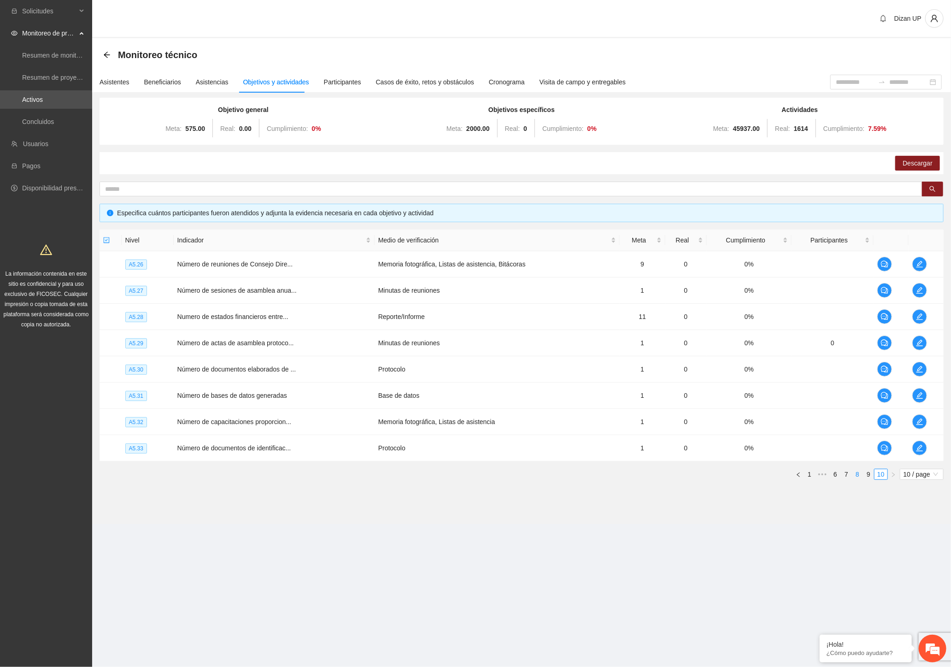
click at [860, 476] on link "8" at bounding box center [858, 474] width 10 height 10
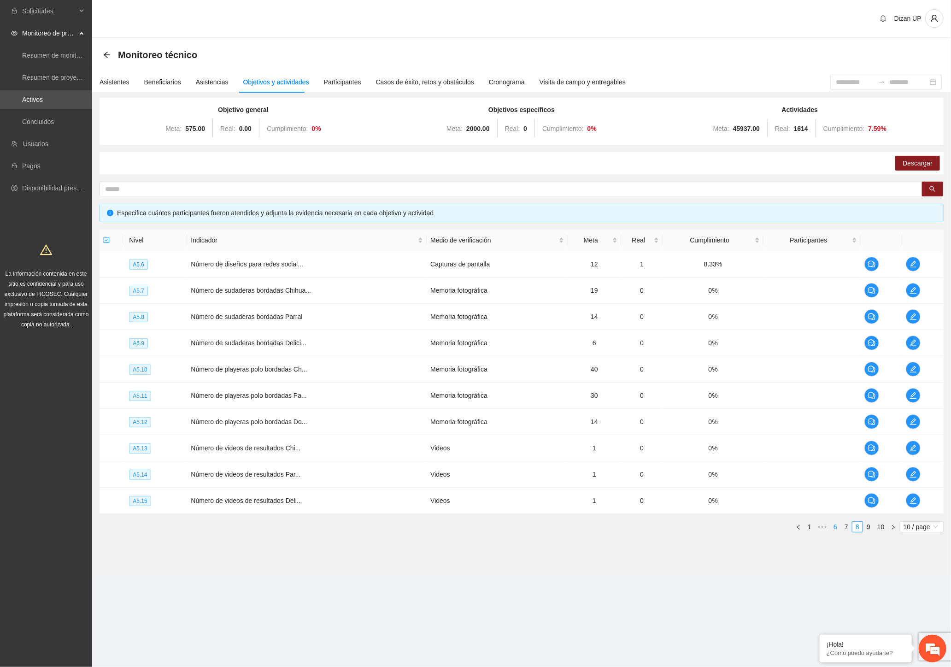
drag, startPoint x: 847, startPoint y: 529, endPoint x: 837, endPoint y: 531, distance: 10.3
click at [847, 530] on link "7" at bounding box center [847, 527] width 10 height 10
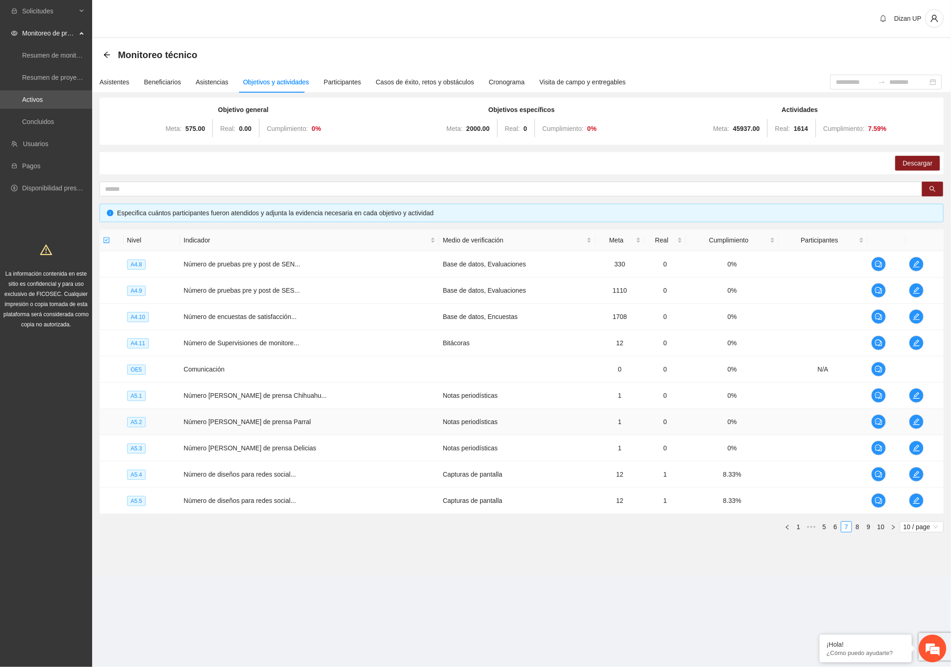
click at [403, 434] on td "Número de ruedas de prensa Parral" at bounding box center [309, 422] width 259 height 26
click at [657, 407] on td "0" at bounding box center [665, 396] width 41 height 26
click at [855, 527] on link "8" at bounding box center [858, 527] width 10 height 10
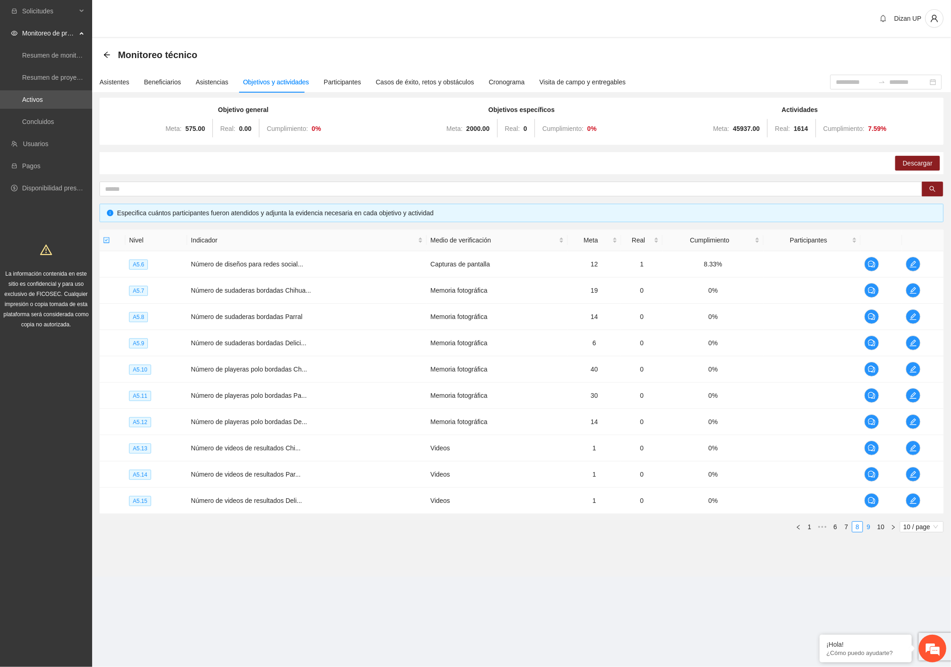
click at [866, 526] on link "9" at bounding box center [869, 527] width 10 height 10
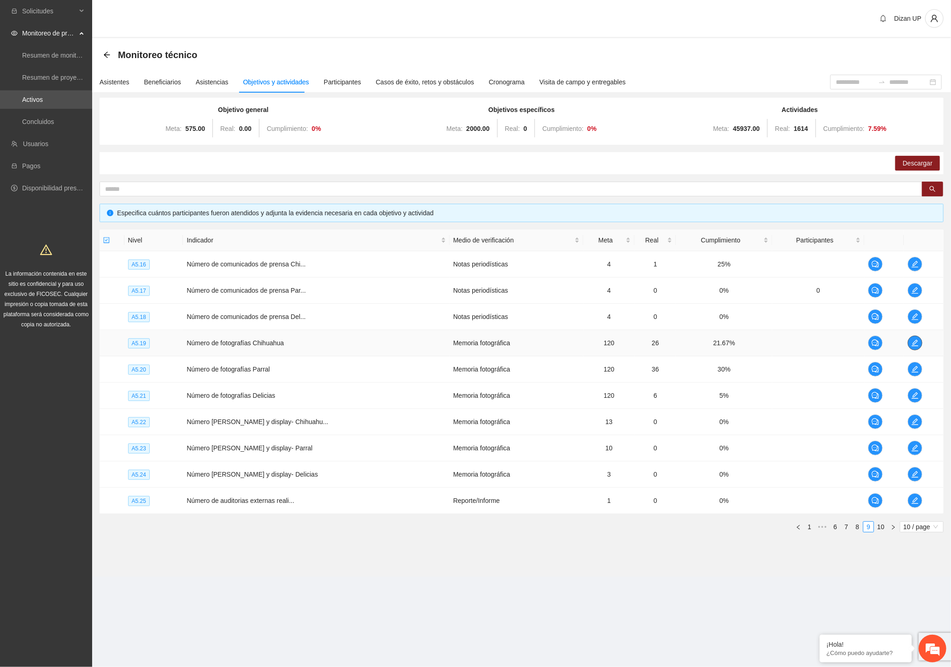
click at [915, 342] on icon "edit" at bounding box center [915, 342] width 7 height 7
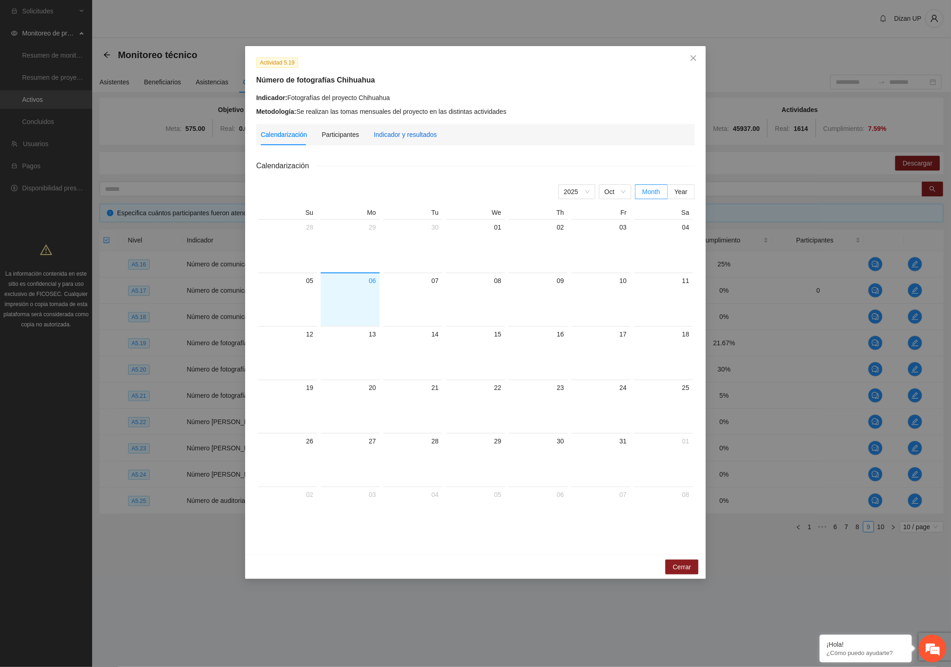
click at [398, 139] on div "Indicador y resultados" at bounding box center [405, 135] width 63 height 10
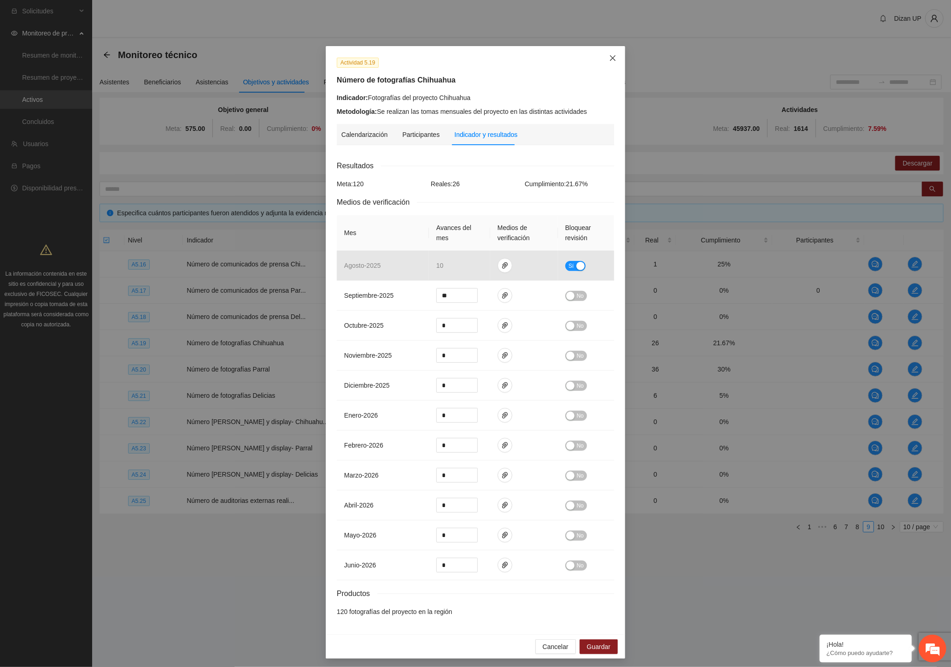
click at [609, 57] on icon "close" at bounding box center [612, 57] width 7 height 7
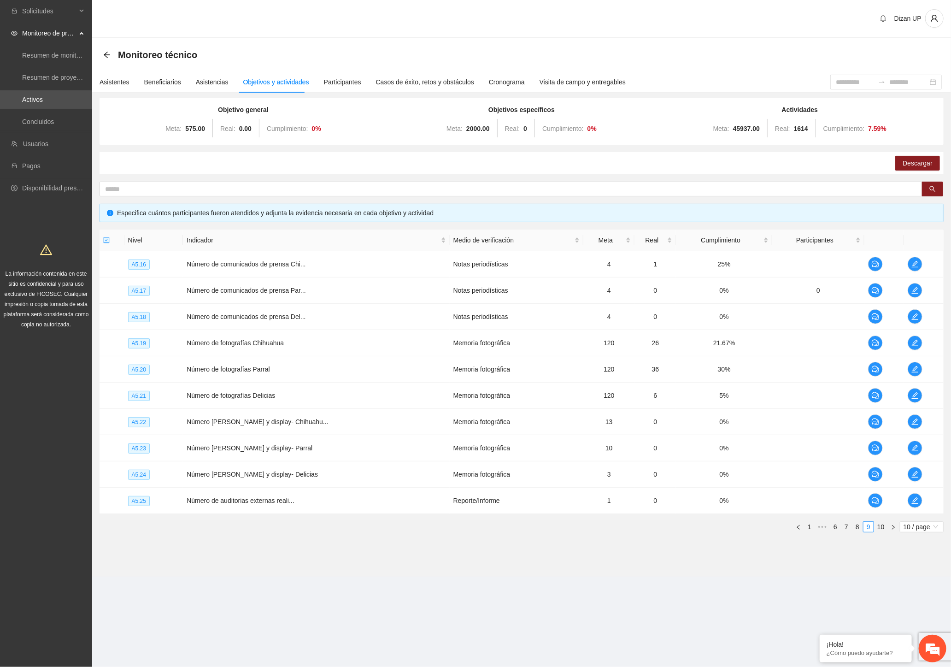
drag, startPoint x: 177, startPoint y: 542, endPoint x: 186, endPoint y: 536, distance: 11.3
click at [177, 542] on div "Objetivo general Meta: 575.00 Real: 0.00 Cumplimiento: 0 % Objetivos específico…" at bounding box center [521, 323] width 859 height 447
click at [859, 526] on link "8" at bounding box center [858, 527] width 10 height 10
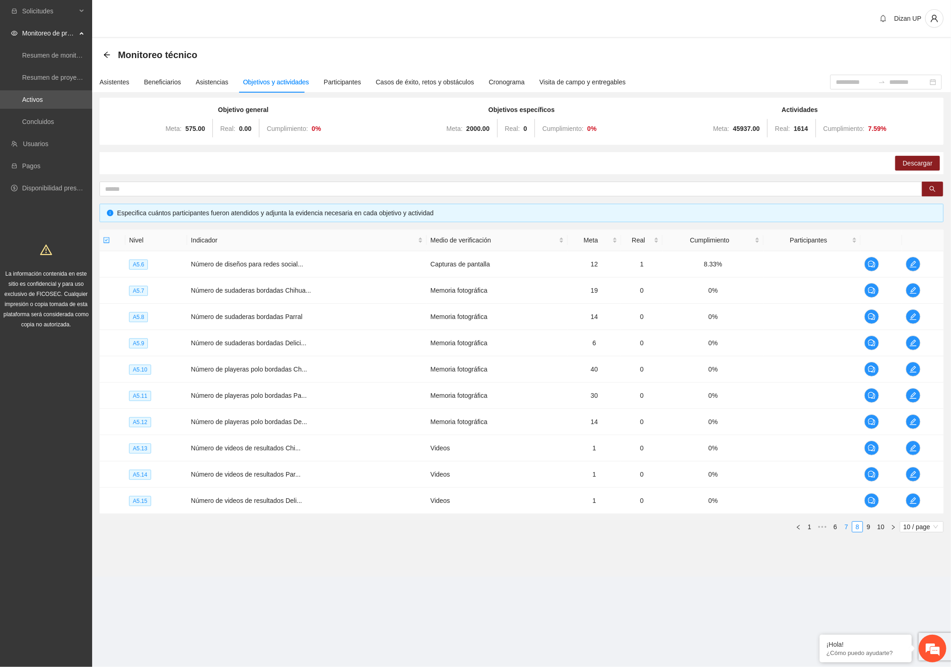
click at [845, 527] on link "7" at bounding box center [847, 527] width 10 height 10
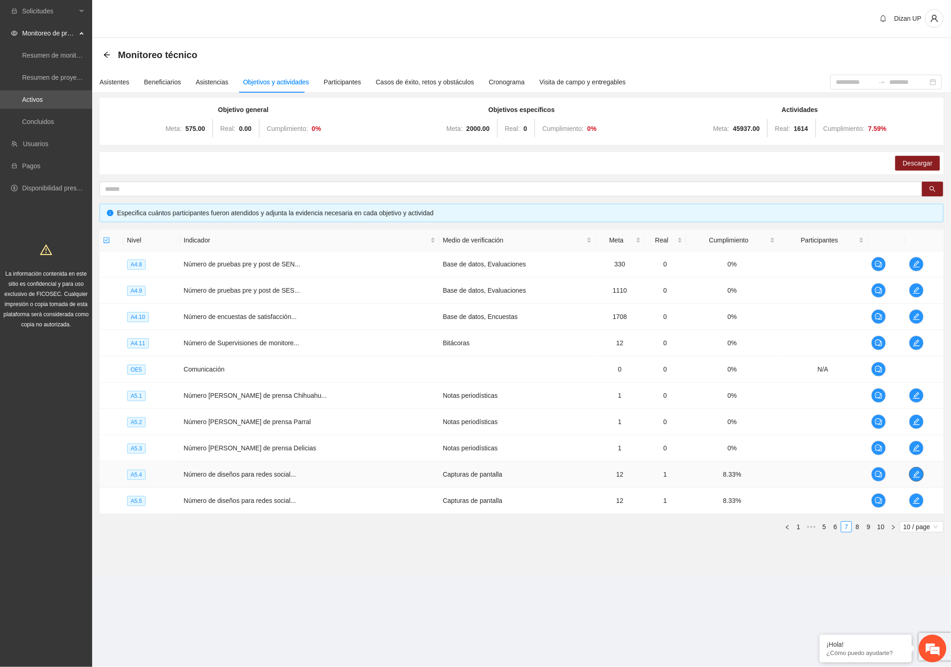
click at [914, 477] on icon "edit" at bounding box center [916, 474] width 7 height 7
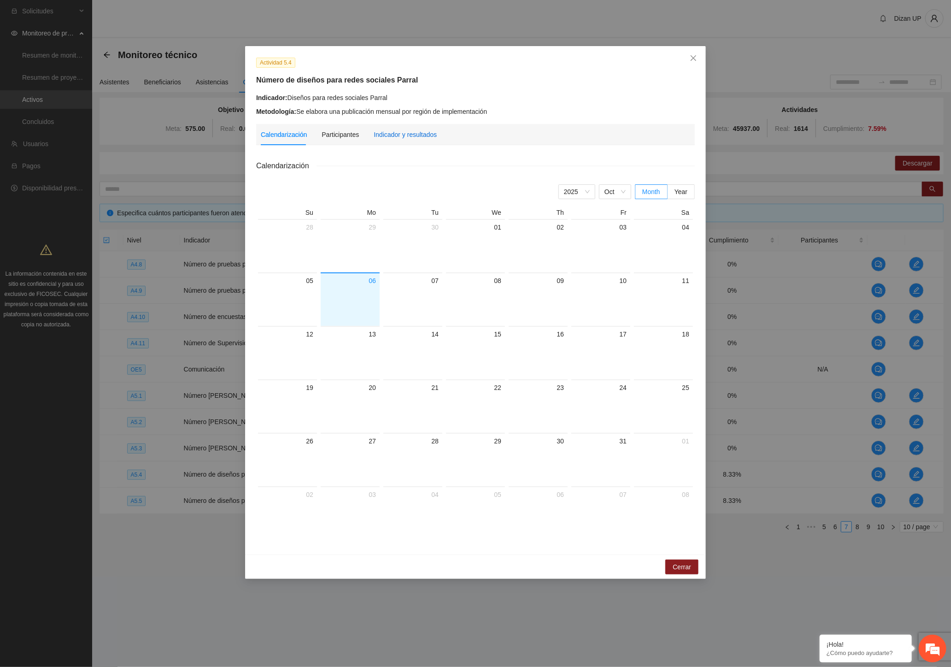
click at [389, 135] on div "Indicador y resultados" at bounding box center [405, 135] width 63 height 10
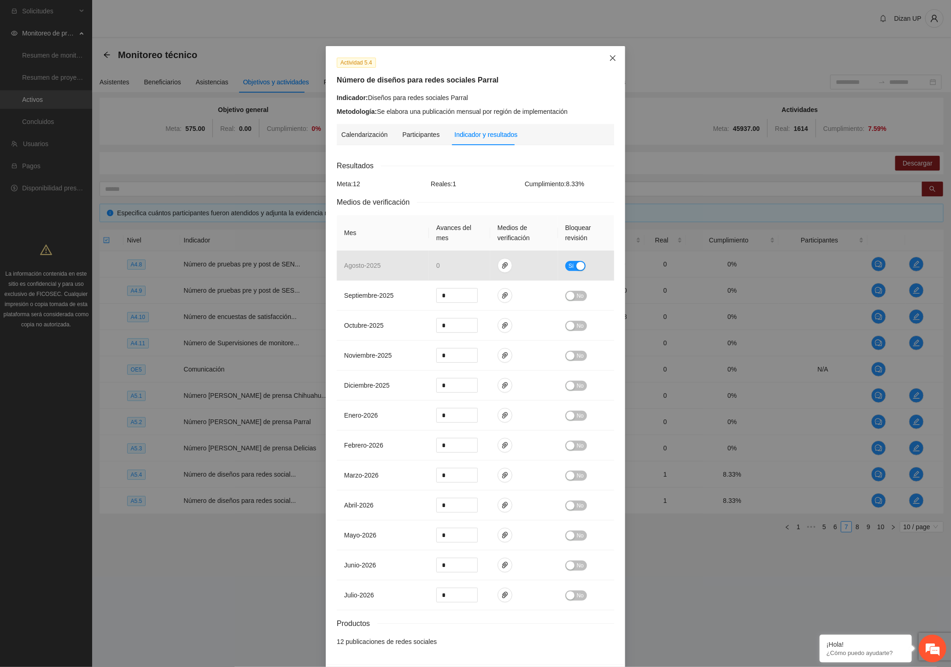
click at [611, 55] on icon "close" at bounding box center [612, 57] width 7 height 7
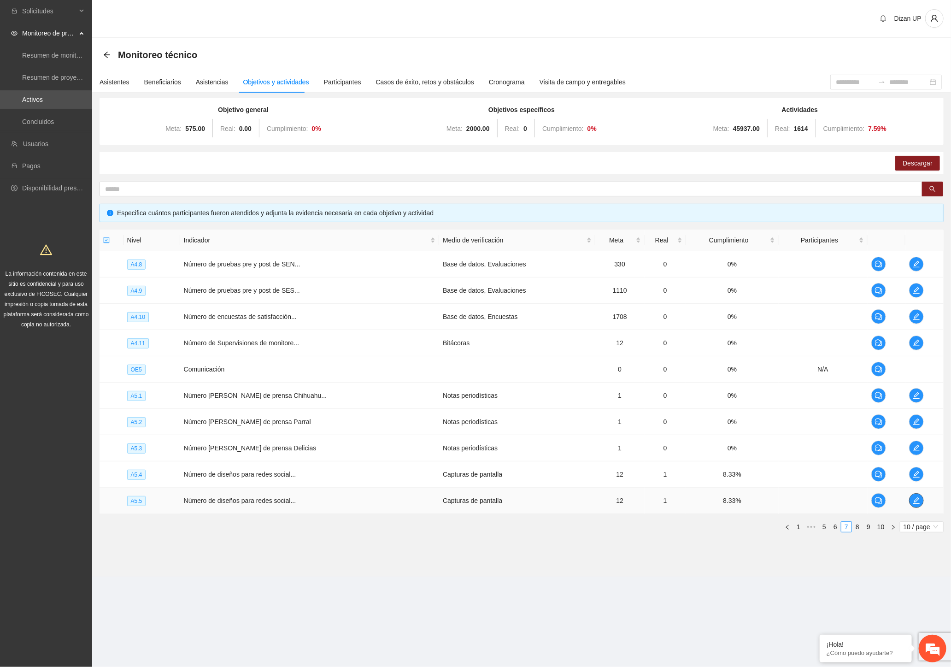
click at [913, 498] on icon "edit" at bounding box center [916, 500] width 7 height 7
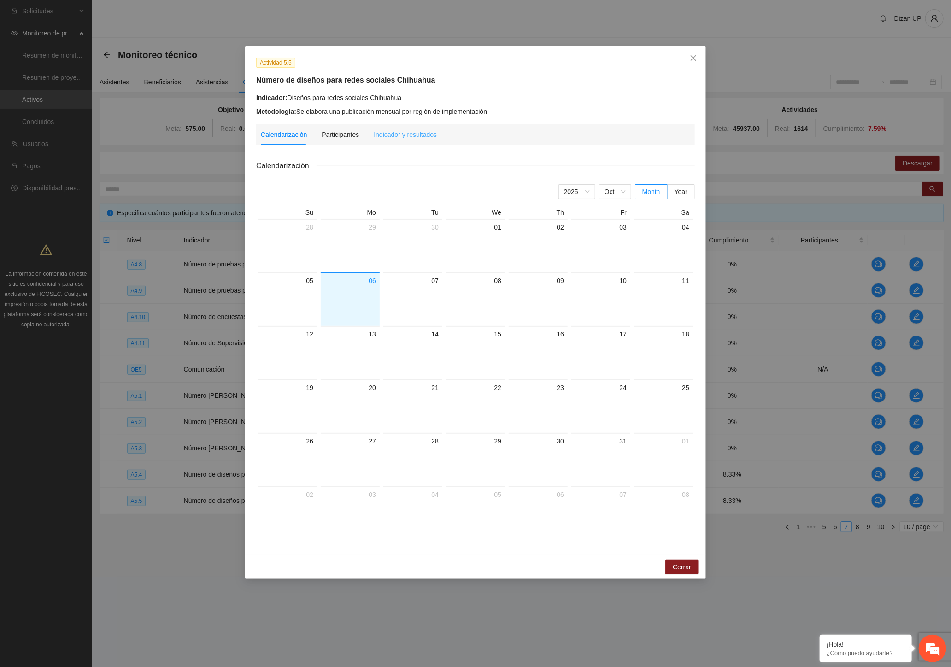
drag, startPoint x: 437, startPoint y: 132, endPoint x: 424, endPoint y: 135, distance: 13.3
click at [436, 133] on div "Calendarización Participantes Indicador y resultados" at bounding box center [476, 134] width 430 height 21
click at [424, 135] on div "Indicador y resultados" at bounding box center [405, 135] width 63 height 10
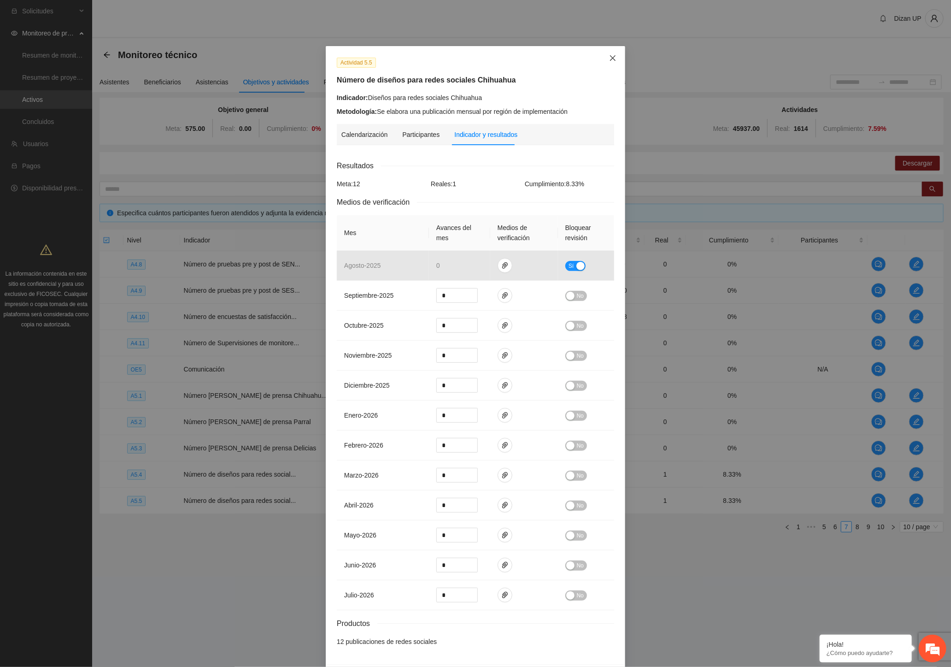
click at [602, 57] on span "Close" at bounding box center [613, 58] width 25 height 25
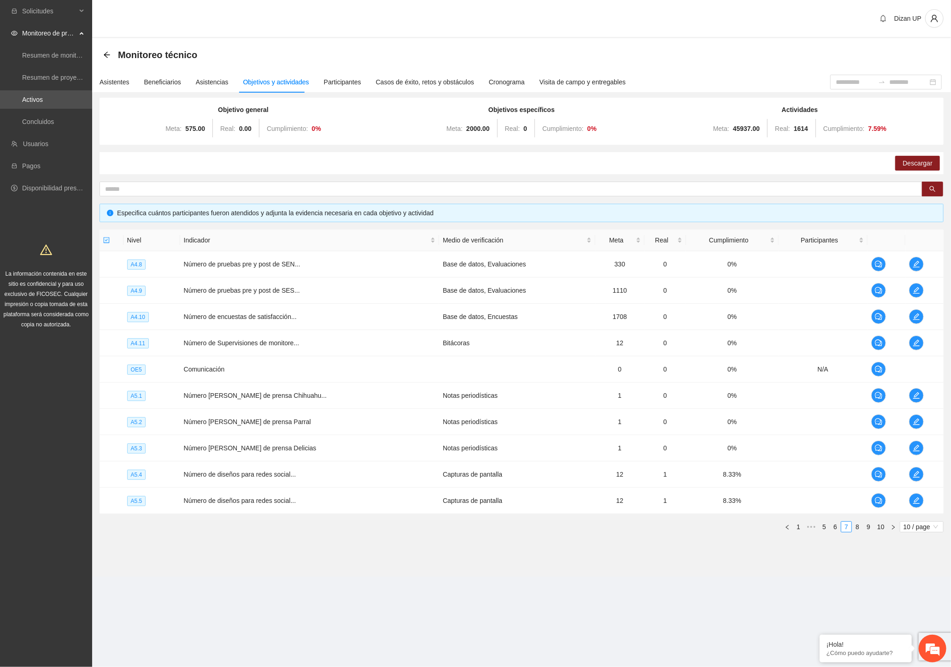
drag, startPoint x: 791, startPoint y: 540, endPoint x: 800, endPoint y: 537, distance: 8.7
click at [791, 540] on div "Nivel Indicador Medio de verificación Meta Real Cumplimiento Participantes A4.8…" at bounding box center [522, 385] width 844 height 310
click at [858, 525] on link "8" at bounding box center [858, 527] width 10 height 10
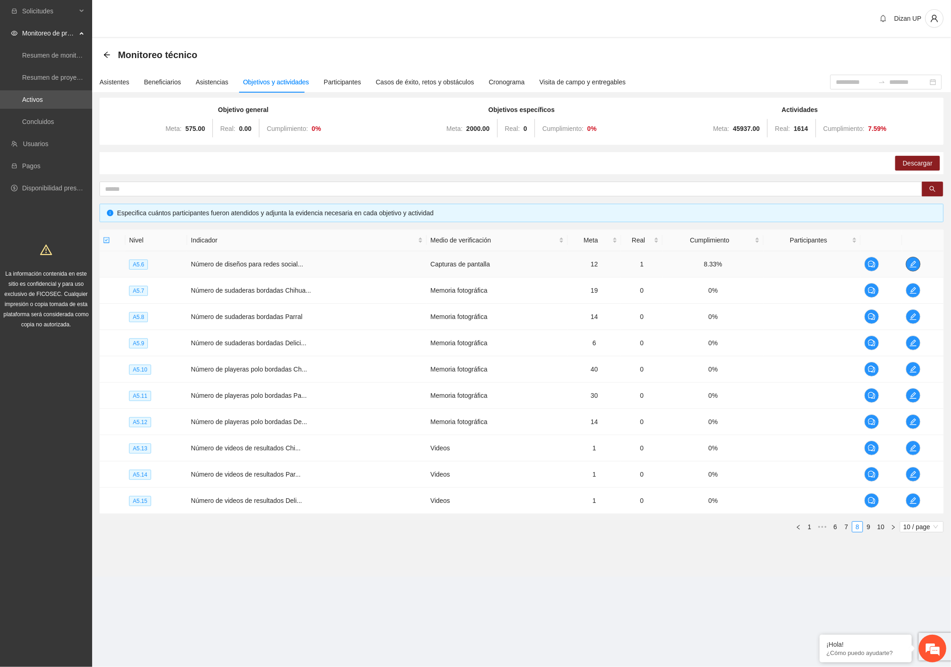
click at [919, 265] on span "edit" at bounding box center [914, 263] width 14 height 7
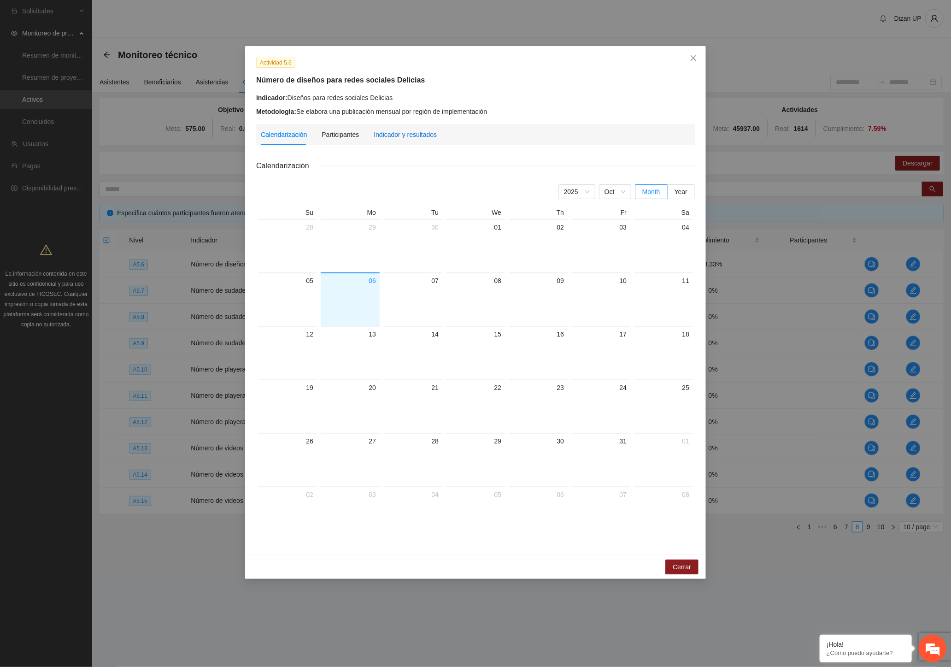
click at [398, 135] on div "Indicador y resultados" at bounding box center [405, 135] width 63 height 10
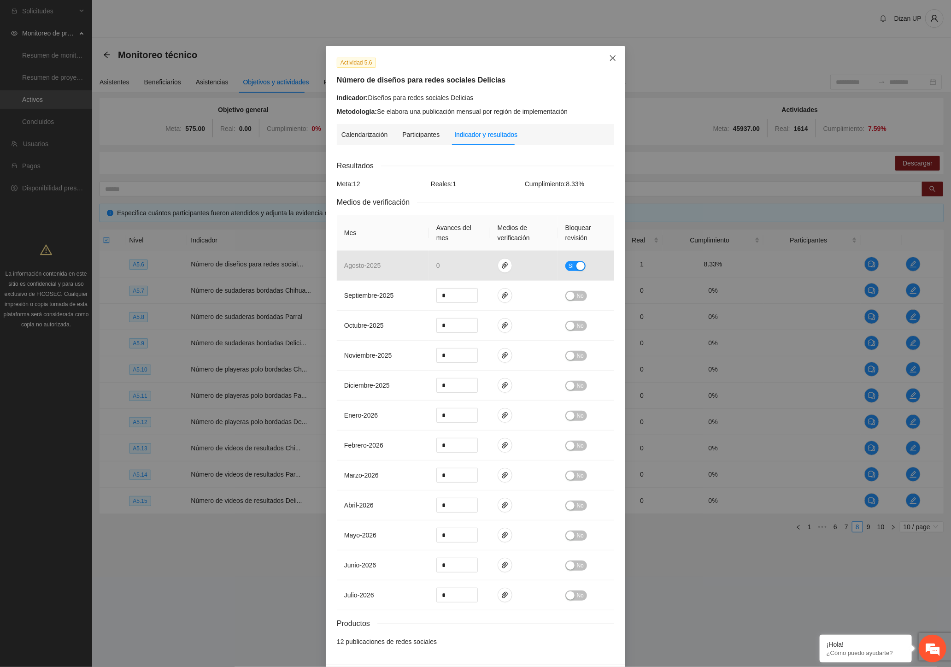
click at [610, 57] on icon "close" at bounding box center [613, 58] width 6 height 6
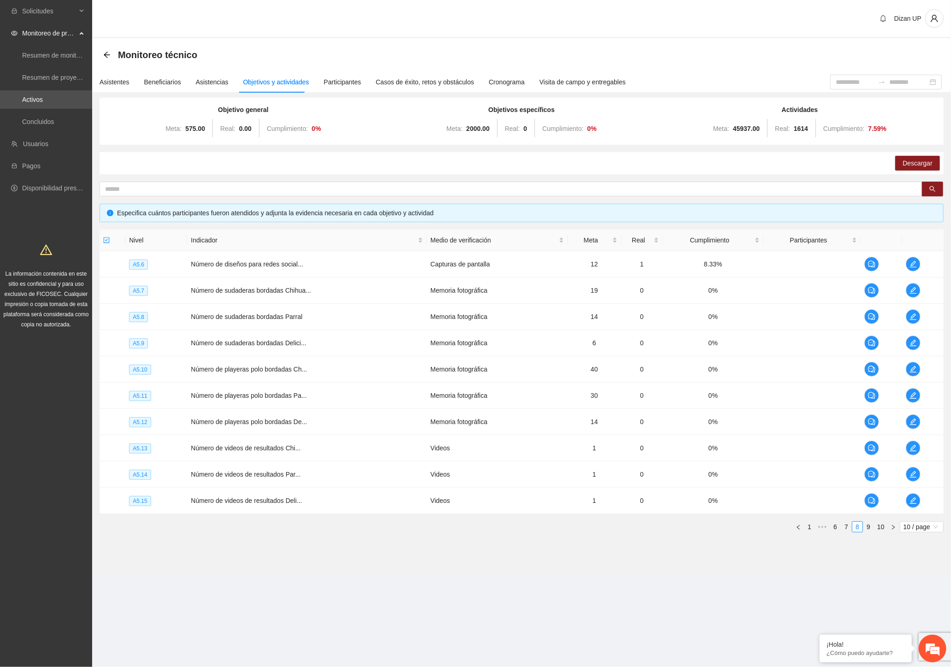
drag, startPoint x: 751, startPoint y: 546, endPoint x: 770, endPoint y: 545, distance: 18.9
click at [752, 546] on div "Objetivo general Meta: 575.00 Real: 0.00 Cumplimiento: 0 % Objetivos específico…" at bounding box center [521, 323] width 859 height 447
click at [870, 527] on link "9" at bounding box center [869, 527] width 10 height 10
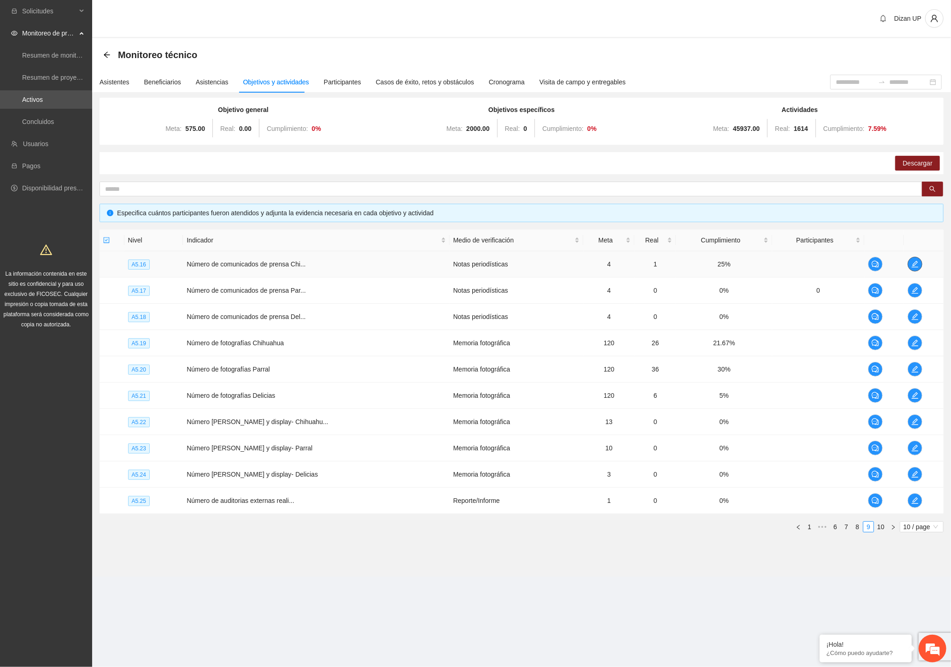
click at [912, 260] on icon "edit" at bounding box center [915, 263] width 7 height 7
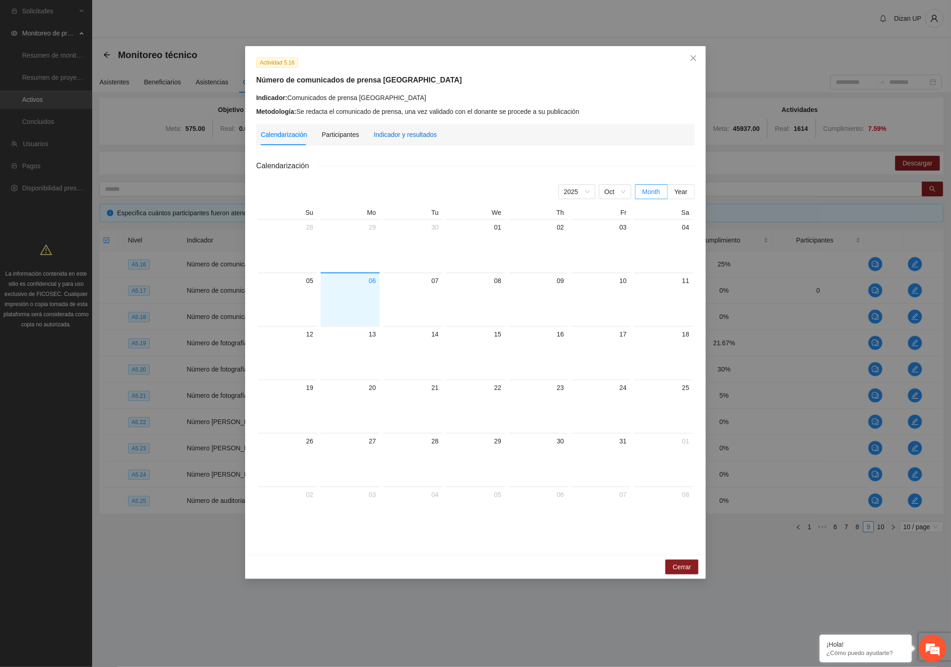
click at [399, 131] on div "Indicador y resultados" at bounding box center [405, 135] width 63 height 10
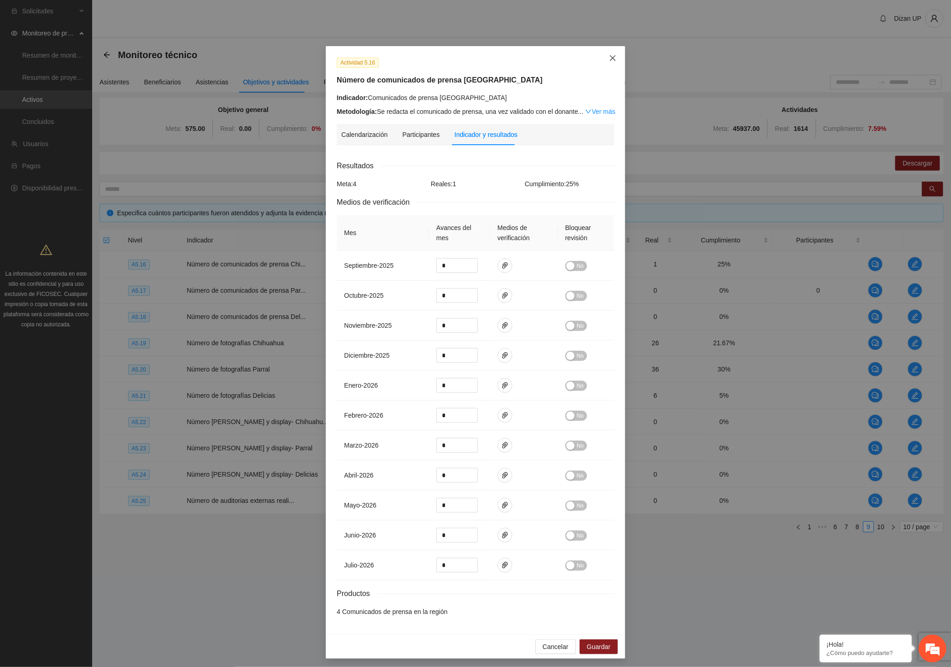
click at [609, 54] on icon "close" at bounding box center [612, 57] width 7 height 7
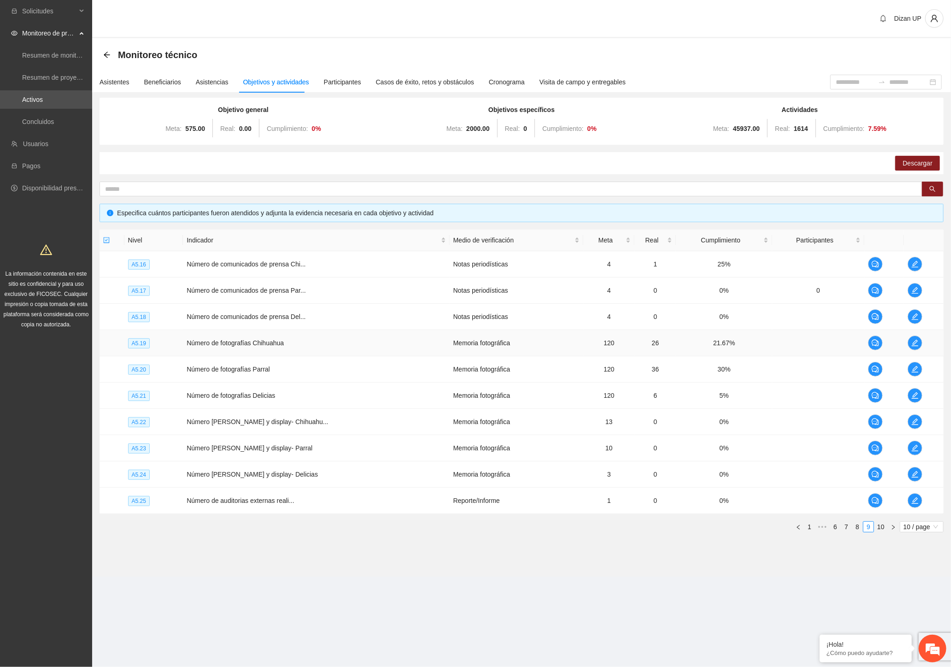
click at [772, 333] on td at bounding box center [818, 343] width 92 height 26
click at [917, 343] on icon "edit" at bounding box center [915, 342] width 7 height 7
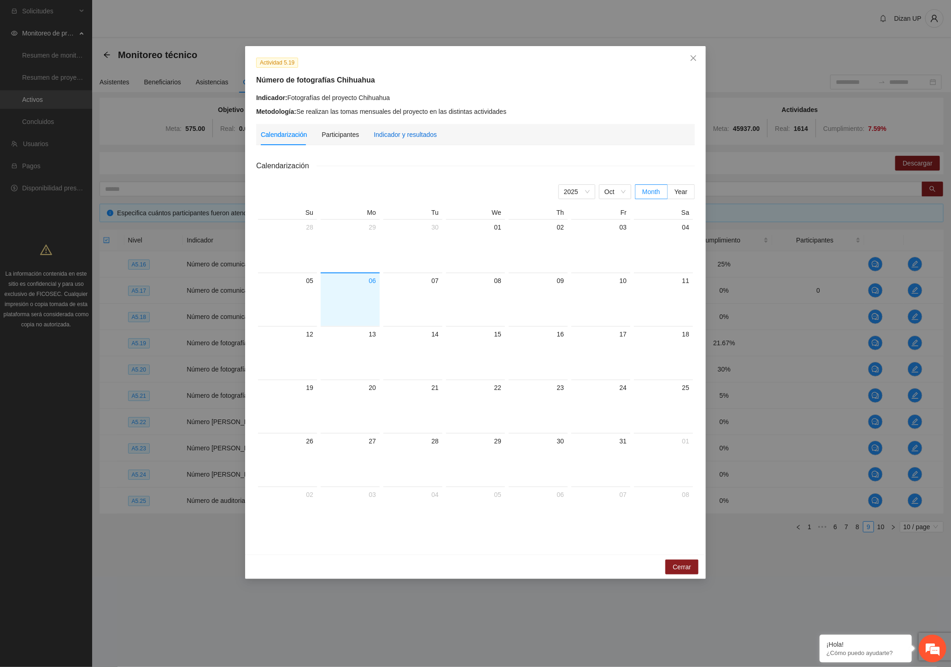
click at [423, 133] on div "Indicador y resultados" at bounding box center [405, 135] width 63 height 10
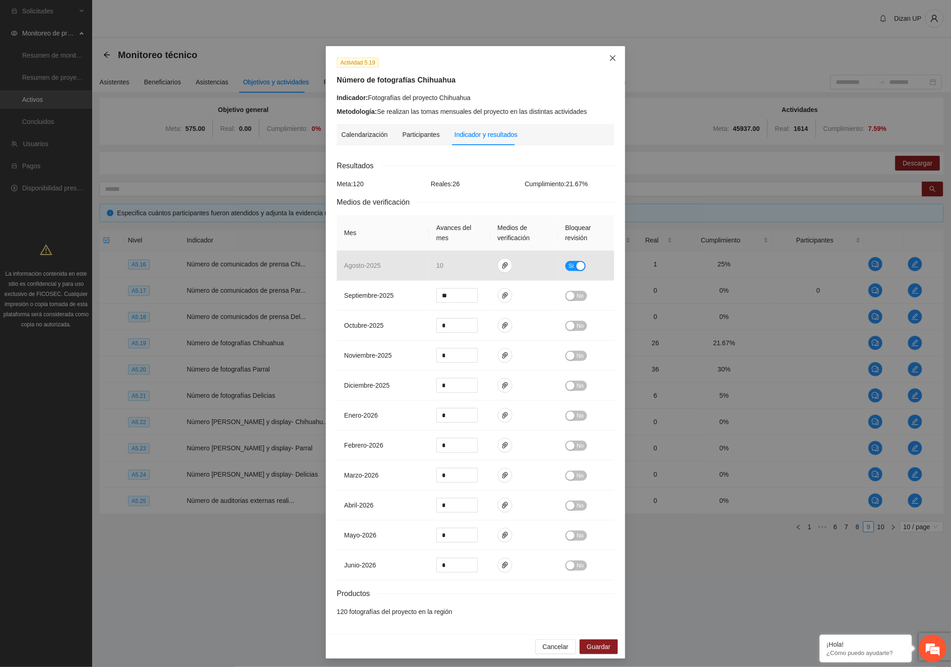
drag, startPoint x: 608, startPoint y: 61, endPoint x: 630, endPoint y: 61, distance: 21.2
click at [612, 60] on icon "close" at bounding box center [612, 57] width 7 height 7
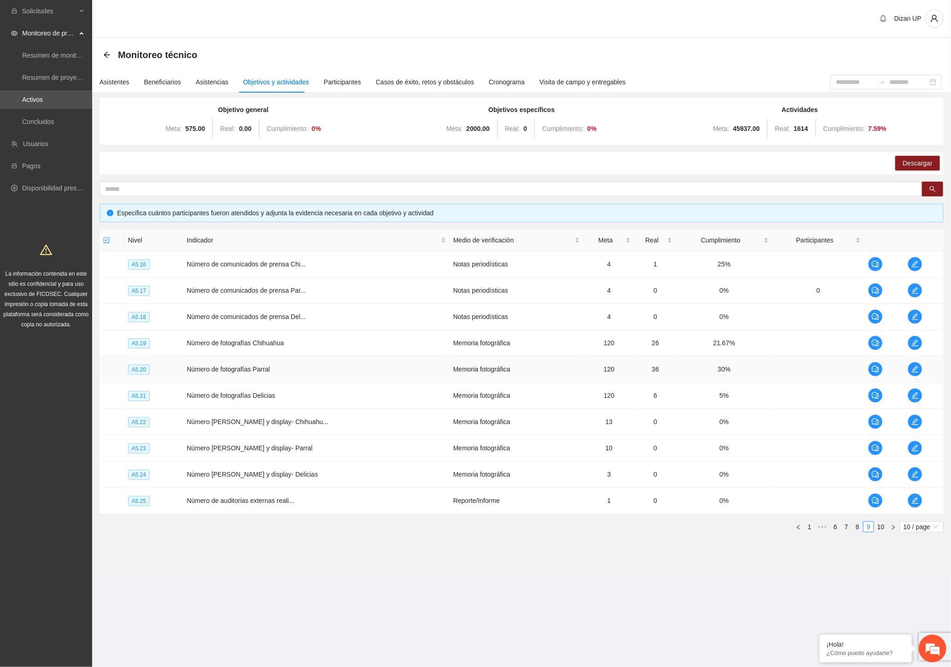
click at [683, 371] on td "30%" at bounding box center [724, 369] width 96 height 26
click at [915, 367] on icon "edit" at bounding box center [915, 368] width 7 height 7
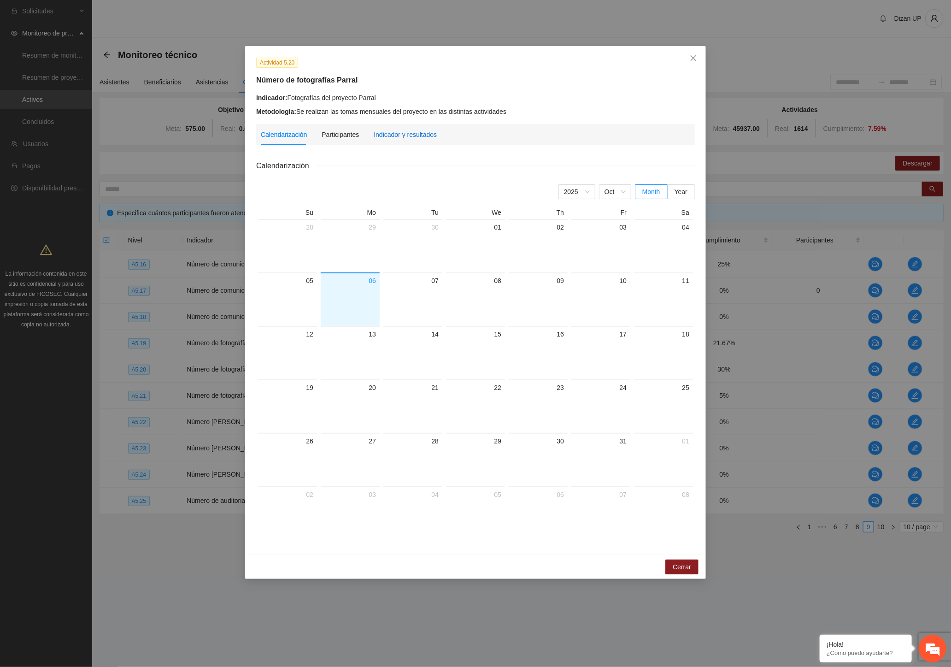
click at [396, 134] on div "Indicador y resultados" at bounding box center [405, 135] width 63 height 10
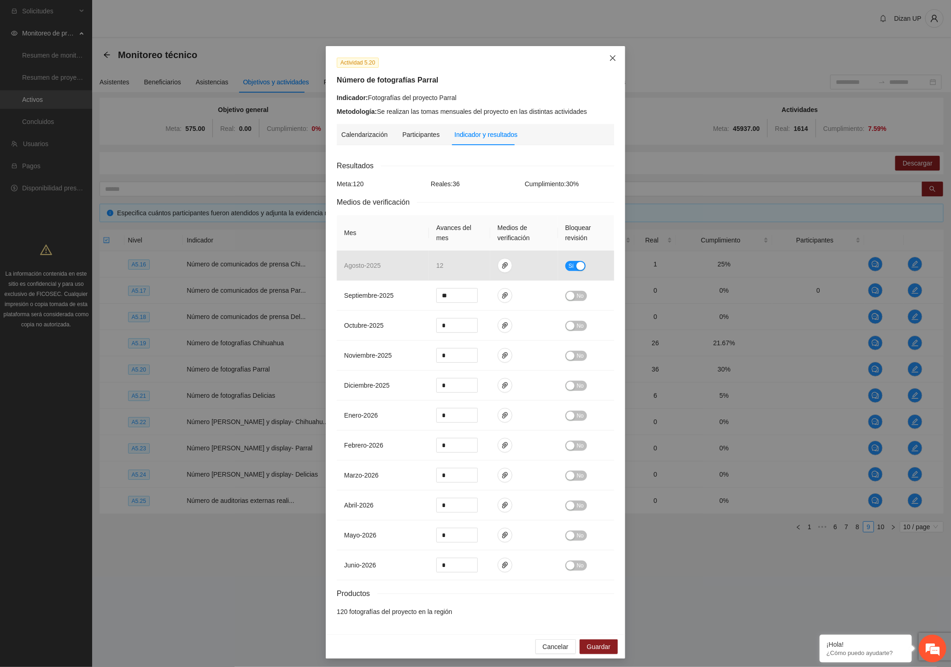
drag, startPoint x: 609, startPoint y: 57, endPoint x: 621, endPoint y: 66, distance: 15.8
click at [609, 57] on icon "close" at bounding box center [612, 57] width 7 height 7
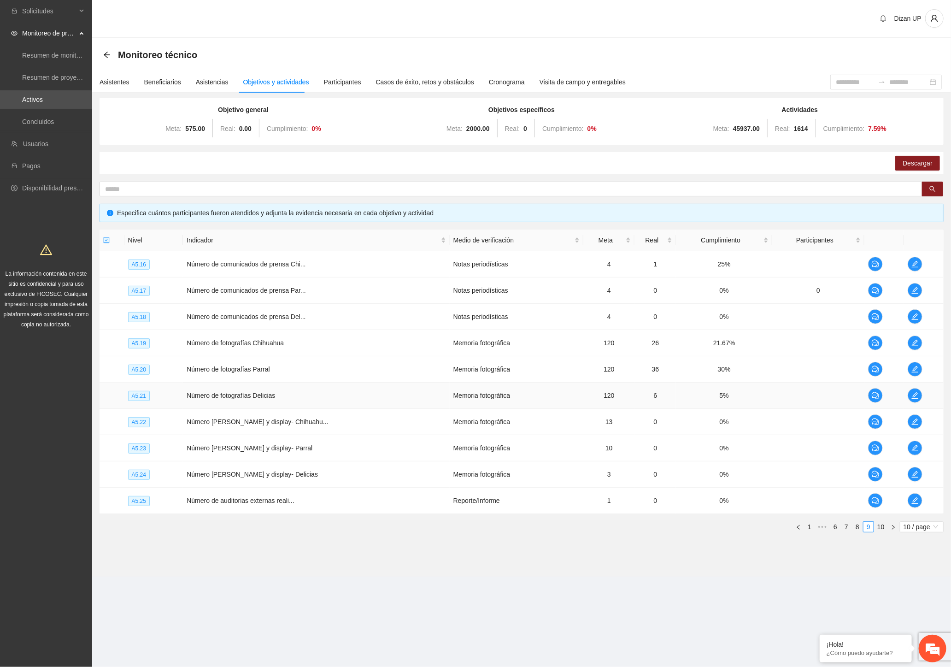
click at [696, 398] on td "5%" at bounding box center [724, 396] width 96 height 26
drag, startPoint x: 916, startPoint y: 397, endPoint x: 911, endPoint y: 396, distance: 5.1
click at [915, 397] on icon "edit" at bounding box center [915, 395] width 7 height 7
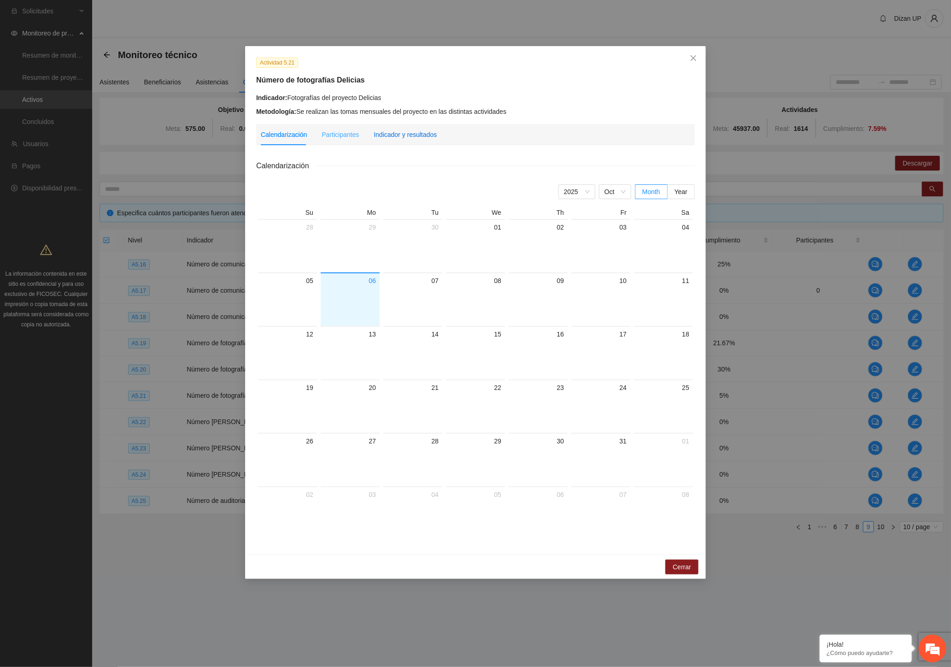
click at [410, 133] on div "Indicador y resultados" at bounding box center [405, 135] width 63 height 10
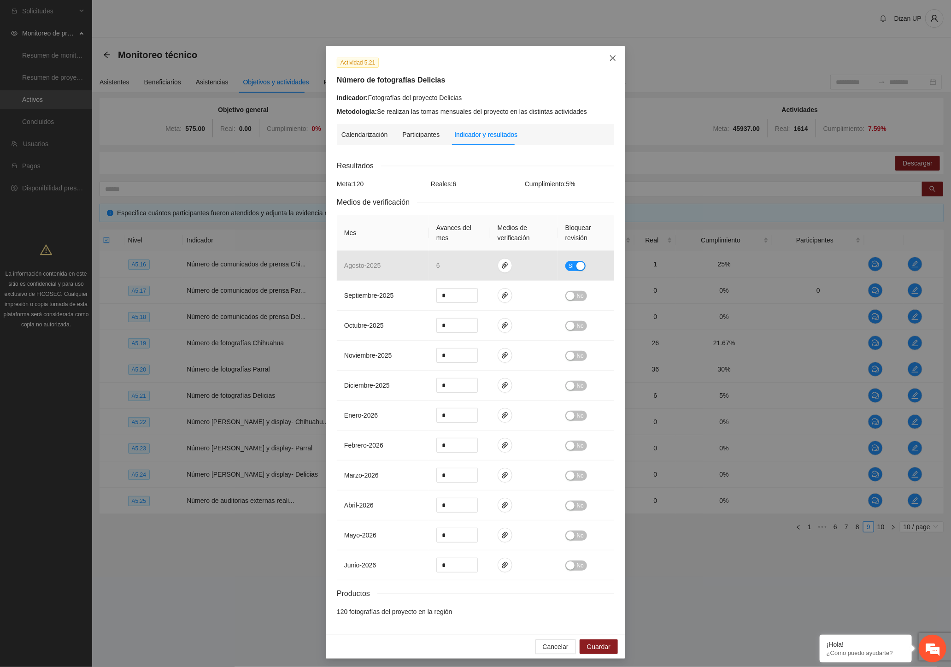
click at [609, 56] on icon "close" at bounding box center [612, 57] width 7 height 7
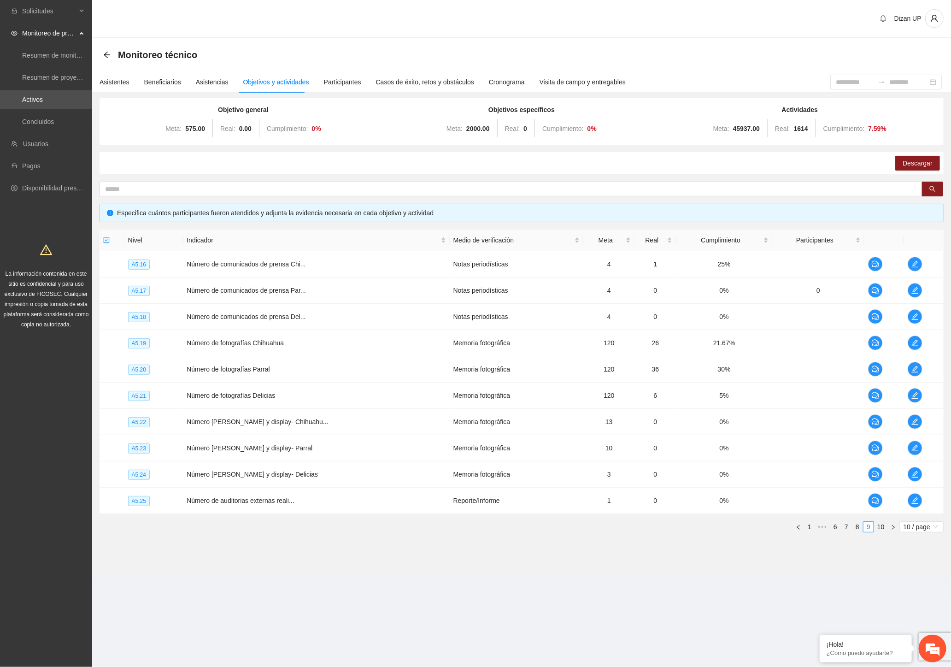
drag, startPoint x: 771, startPoint y: 523, endPoint x: 797, endPoint y: 541, distance: 32.0
click at [771, 523] on ul "1 ••• 6 7 8 9 10 10 / page" at bounding box center [522, 526] width 844 height 11
click at [882, 526] on link "10" at bounding box center [881, 527] width 13 height 10
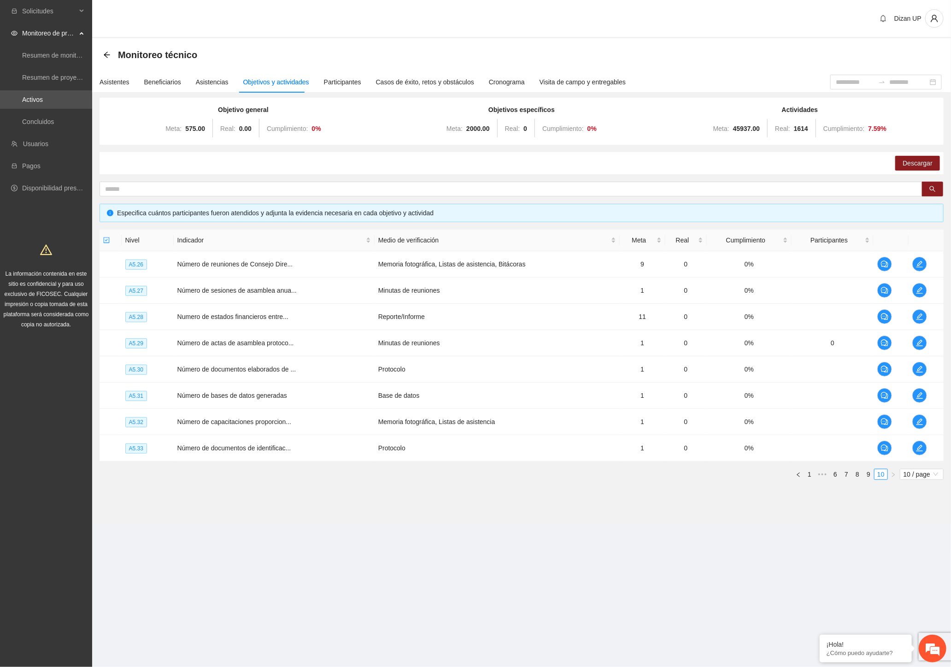
click at [753, 15] on div "Dizan UP" at bounding box center [521, 19] width 859 height 38
click at [105, 53] on icon "arrow-left" at bounding box center [107, 55] width 6 height 6
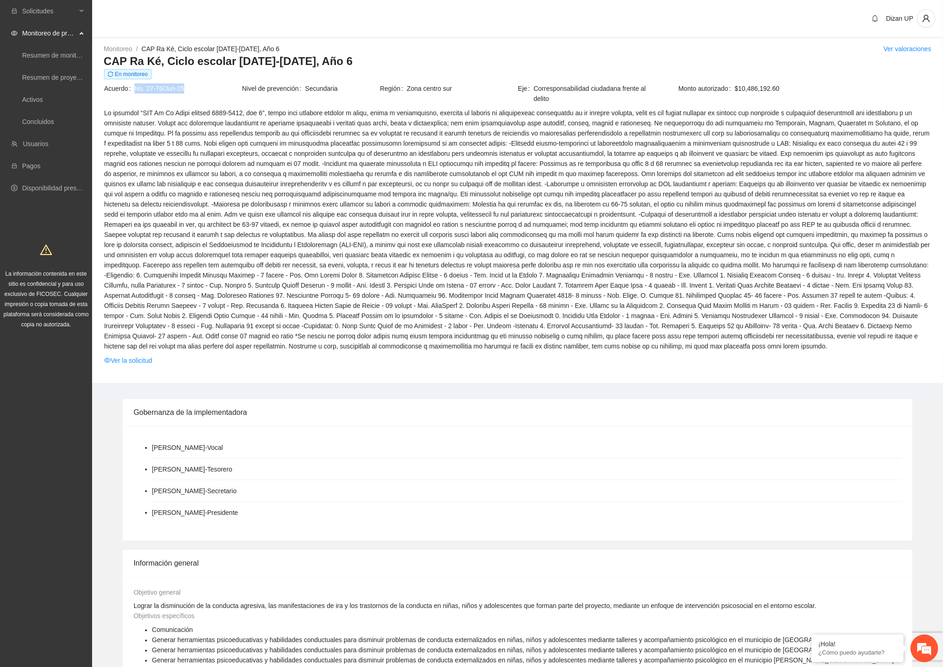
drag, startPoint x: 189, startPoint y: 88, endPoint x: 134, endPoint y: 90, distance: 55.8
click at [135, 90] on span "No. 27-76/Jun-25" at bounding box center [188, 88] width 106 height 10
copy span "No. 27-76/Jun-25"
click at [39, 100] on link "Activos" at bounding box center [32, 99] width 21 height 7
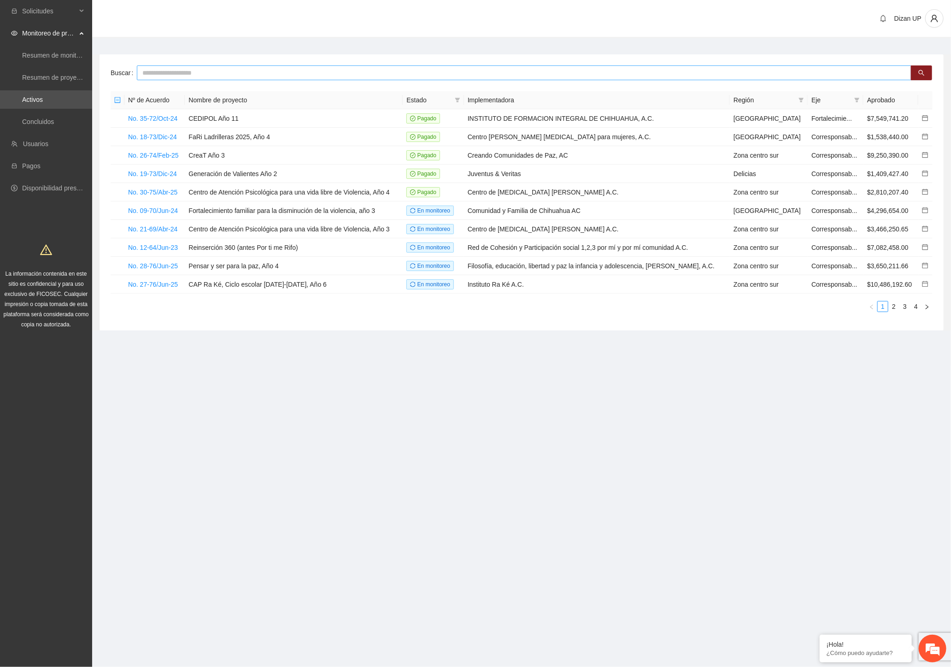
click at [168, 71] on input "text" at bounding box center [524, 72] width 775 height 15
type input "***"
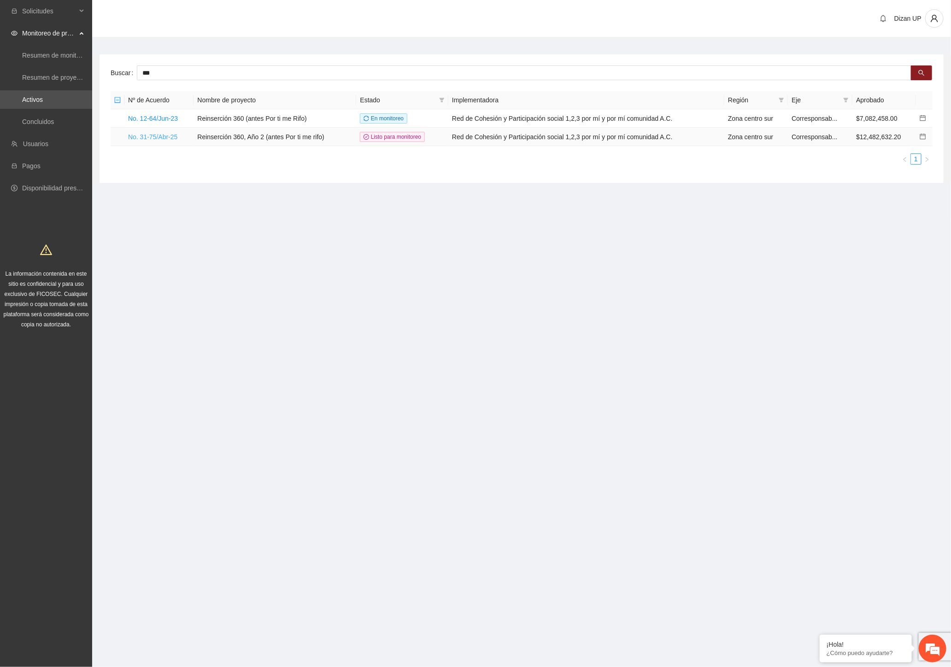
click at [155, 136] on link "No. 31-75/Abr-25" at bounding box center [152, 136] width 49 height 7
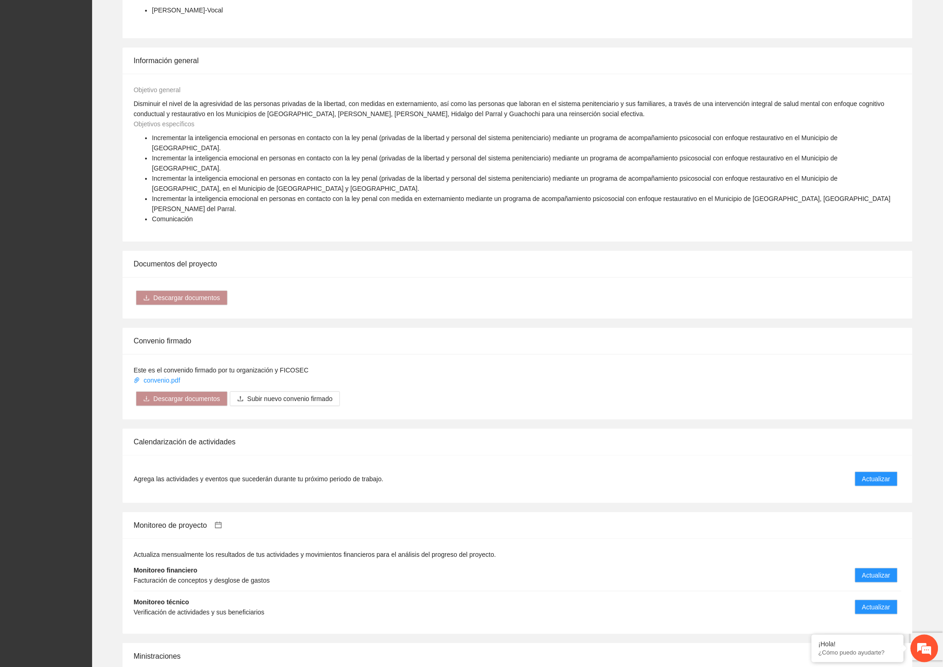
scroll to position [1008, 0]
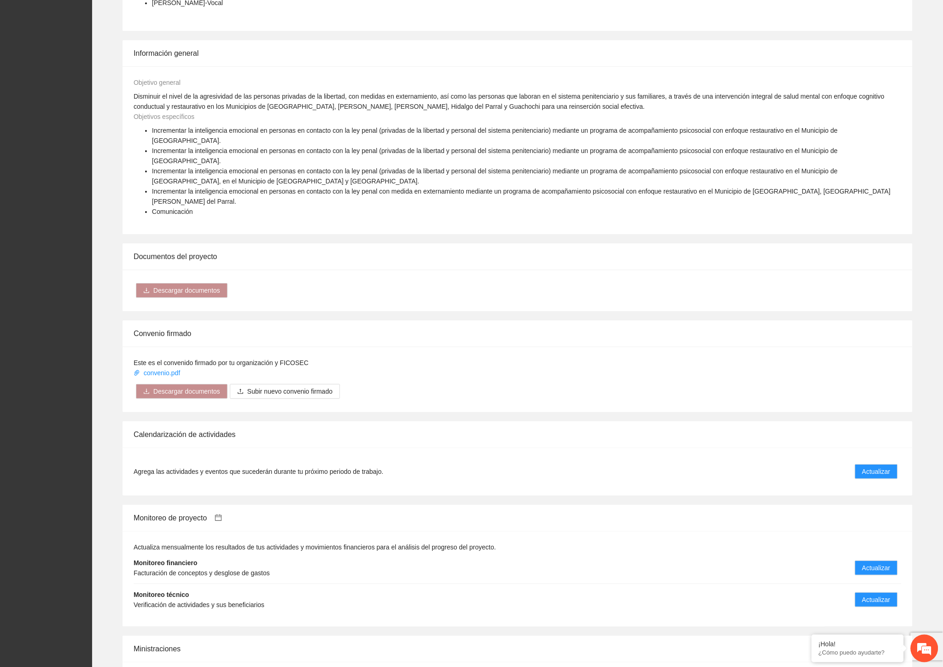
click at [219, 514] on icon "calendar" at bounding box center [218, 517] width 7 height 7
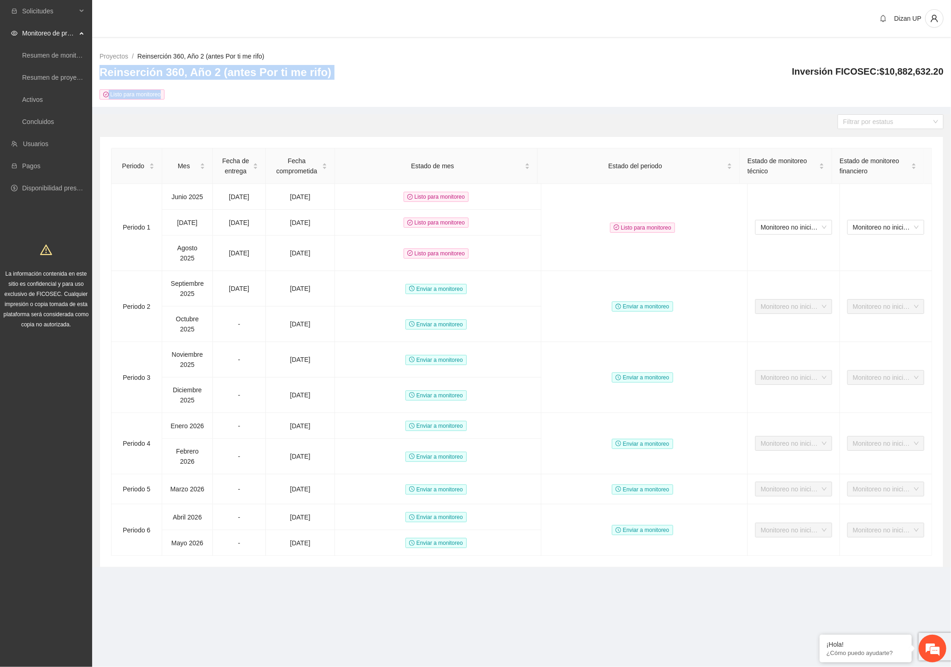
drag, startPoint x: 333, startPoint y: 75, endPoint x: 97, endPoint y: 72, distance: 236.0
click at [97, 72] on div "Proyectos / Reinserción 360, Año 2 (antes Por ti me rifo) / Reinserción 360, Añ…" at bounding box center [521, 75] width 859 height 63
copy div "Reinserción 360, Año 2 (antes Por ti me rifo) Listo para monitoreo"
drag, startPoint x: 200, startPoint y: 76, endPoint x: 205, endPoint y: 75, distance: 5.6
click at [201, 76] on h3 "Reinserción 360, Año 2 (antes Por ti me rifo)" at bounding box center [216, 72] width 232 height 15
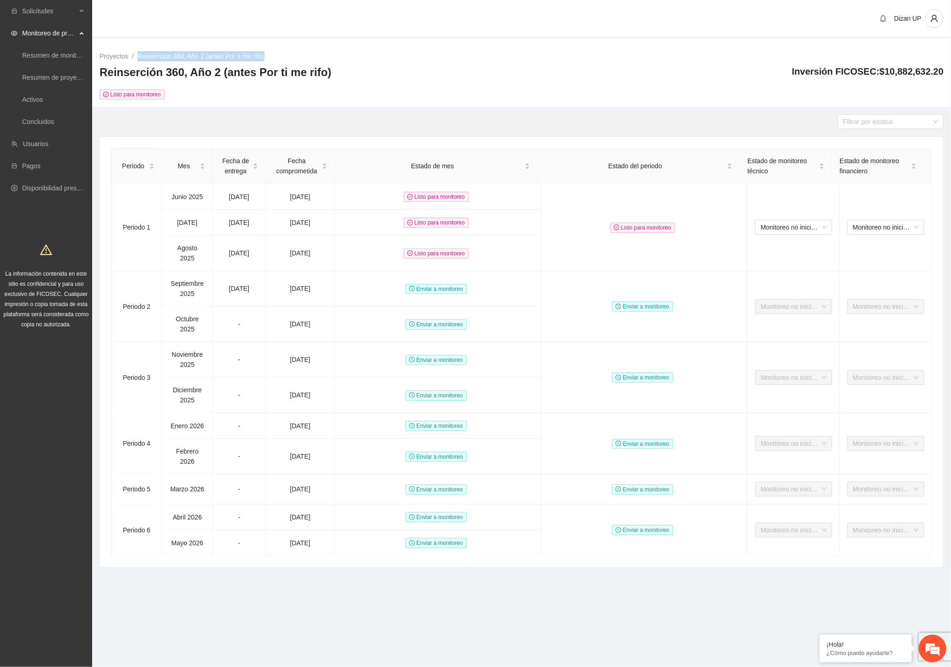
drag, startPoint x: 265, startPoint y: 54, endPoint x: 135, endPoint y: 56, distance: 129.5
click at [135, 56] on ol "Proyectos / Reinserción 360, Año 2 (antes Por ti me rifo) /" at bounding box center [522, 56] width 844 height 10
copy ol "Reinserción 360, Año 2 (antes Por ti me rifo)"
click at [33, 99] on link "Activos" at bounding box center [32, 99] width 21 height 7
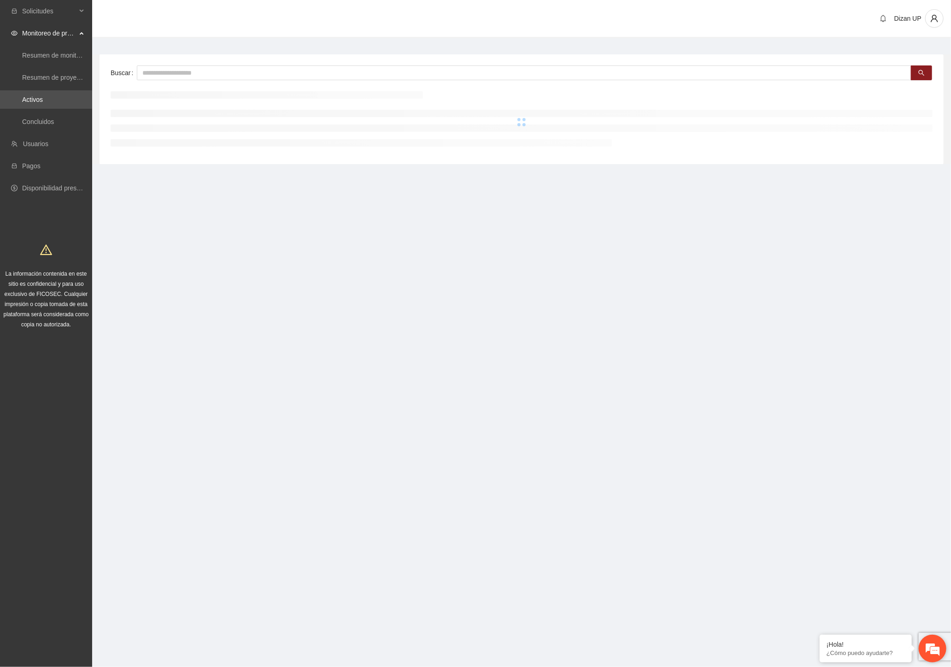
click at [939, 650] on em at bounding box center [932, 648] width 25 height 25
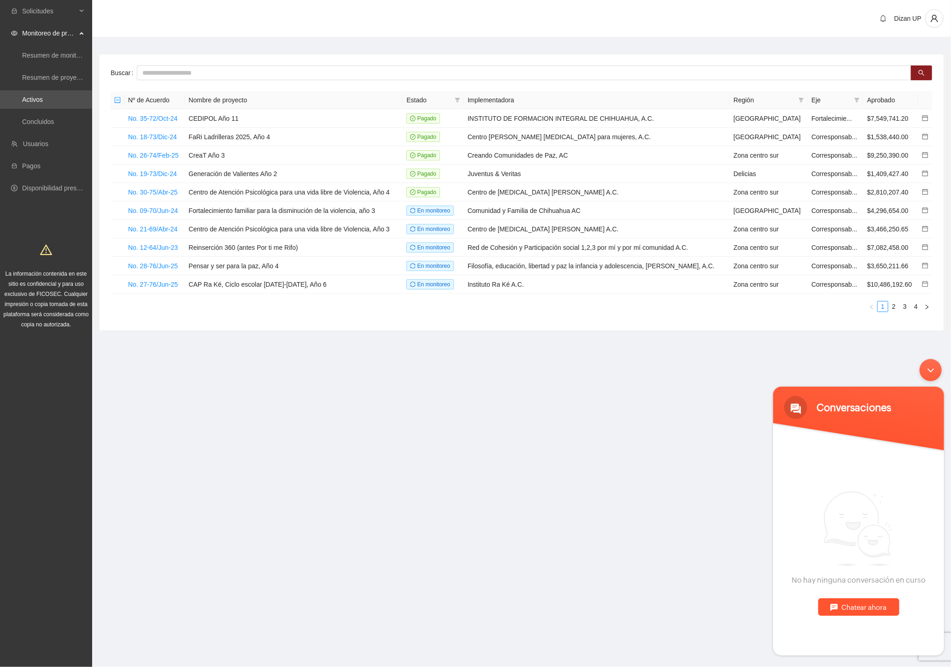
click at [866, 610] on div "Chatear ahora" at bounding box center [858, 607] width 81 height 18
click at [839, 619] on textarea "Escriba su mensaje y pulse “Intro”" at bounding box center [858, 622] width 171 height 32
type textarea "*****"
type textarea "*"
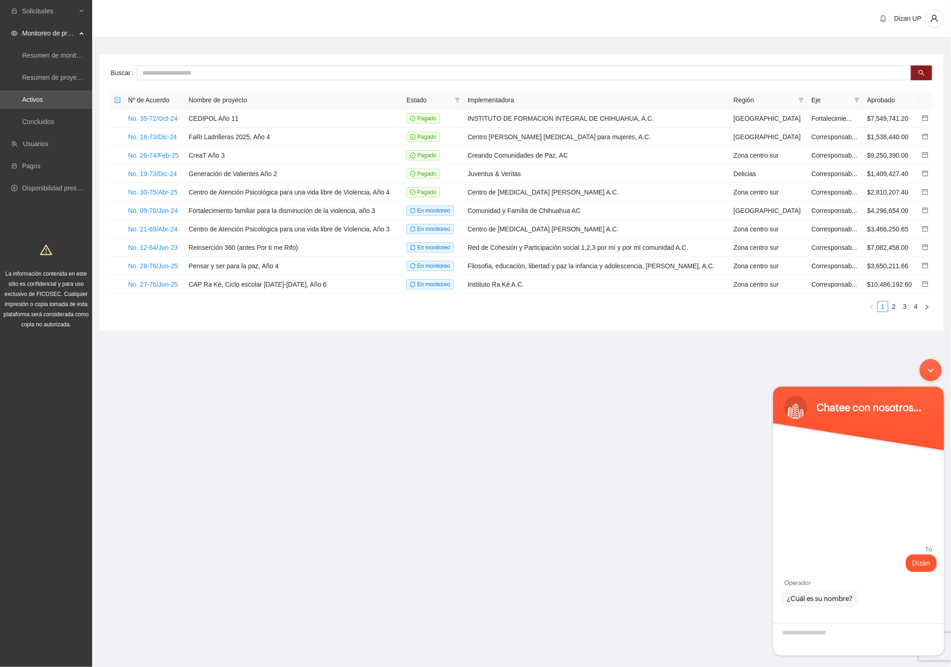
drag, startPoint x: 917, startPoint y: 559, endPoint x: 898, endPoint y: 580, distance: 28.7
click at [907, 575] on div "Operador" at bounding box center [858, 580] width 171 height 14
click at [827, 630] on textarea "¿Cuál es su nombre?" at bounding box center [858, 639] width 171 height 32
type textarea "*****"
type textarea "**********"
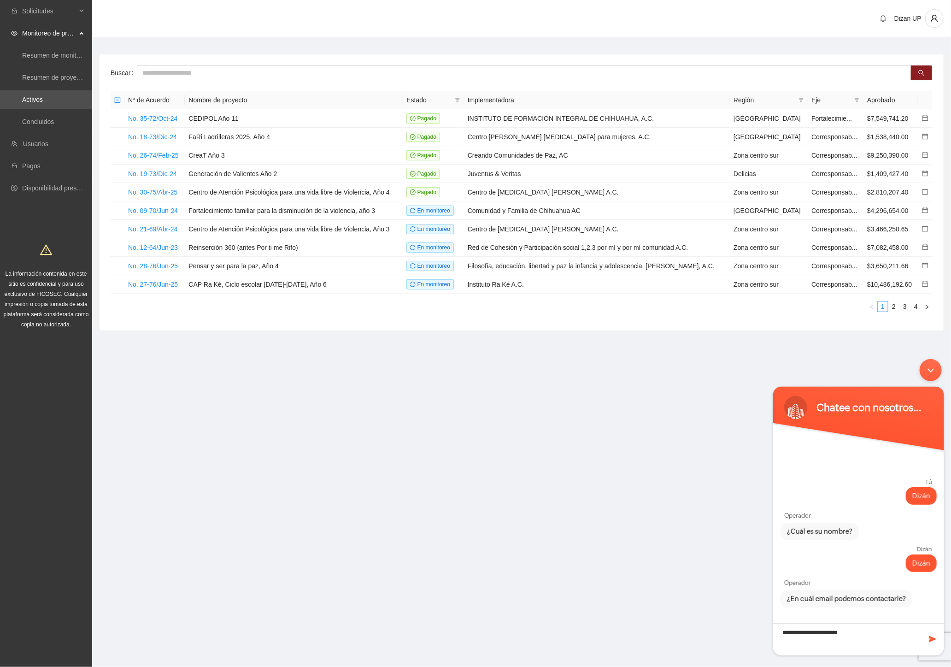
click at [932, 638] on span at bounding box center [932, 638] width 9 height 9
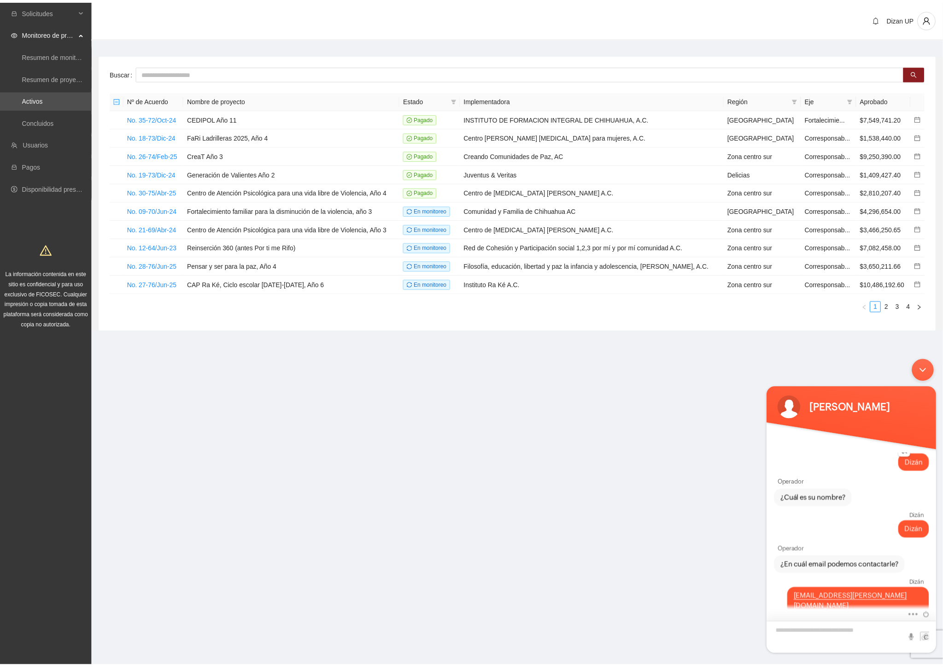
scroll to position [13, 0]
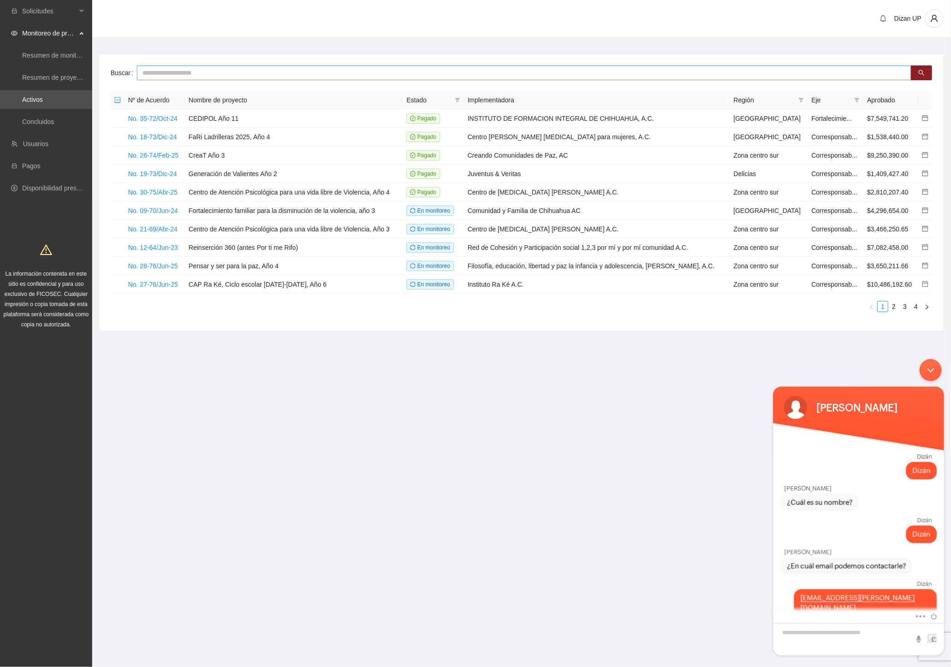
click at [181, 72] on input "text" at bounding box center [524, 72] width 775 height 15
type input "****"
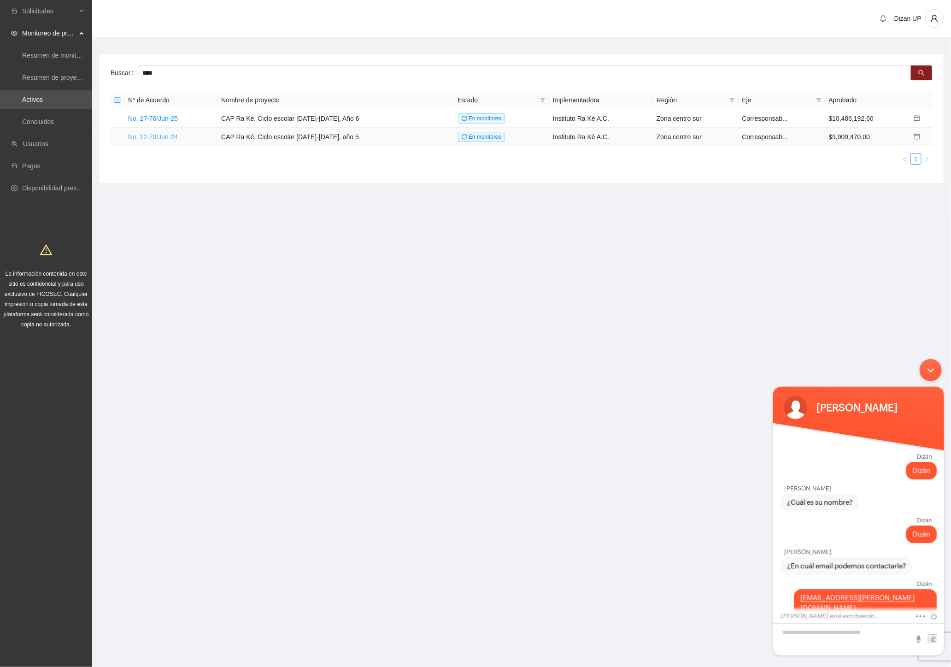
click at [153, 139] on link "No. 12-70/Jun-24" at bounding box center [153, 136] width 50 height 7
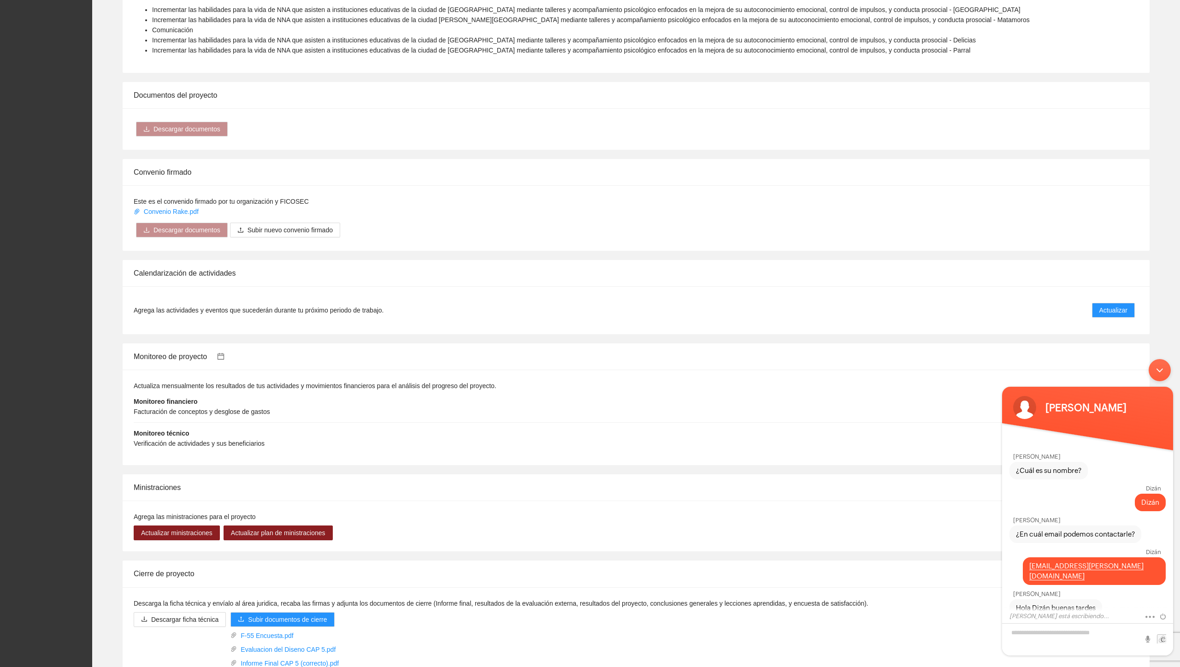
scroll to position [596, 0]
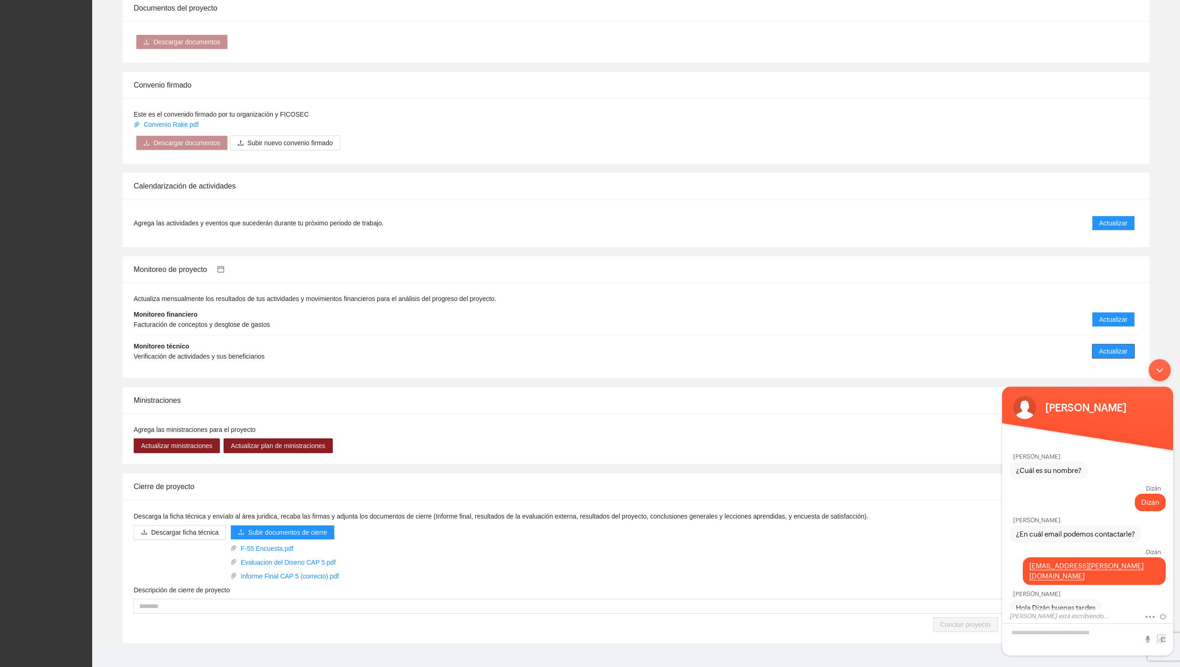
click at [951, 346] on span "Actualizar" at bounding box center [1113, 351] width 28 height 10
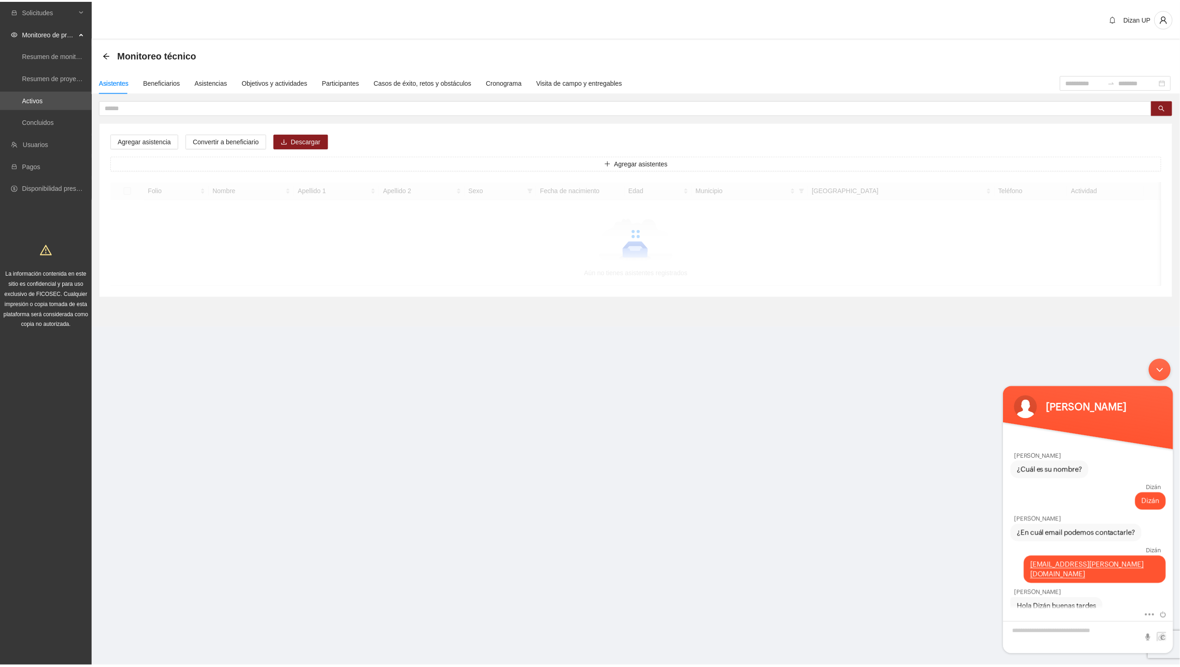
scroll to position [65, 0]
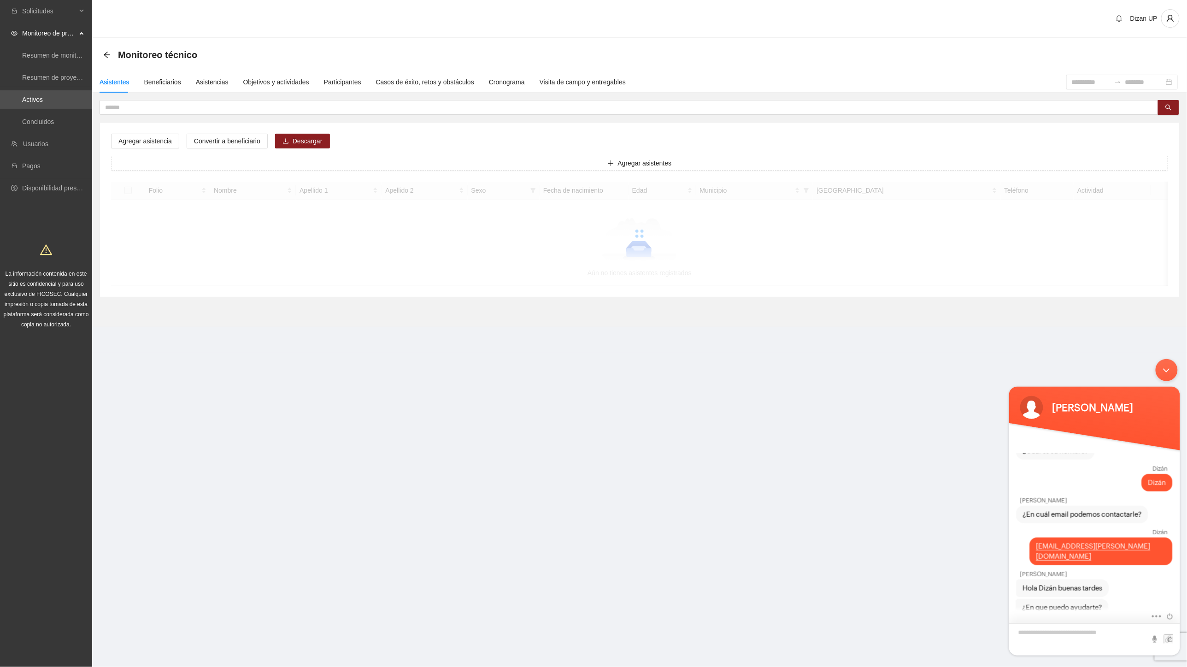
click at [951, 629] on textarea "Escriba su mensaje y pulse “Intro”" at bounding box center [1094, 639] width 171 height 32
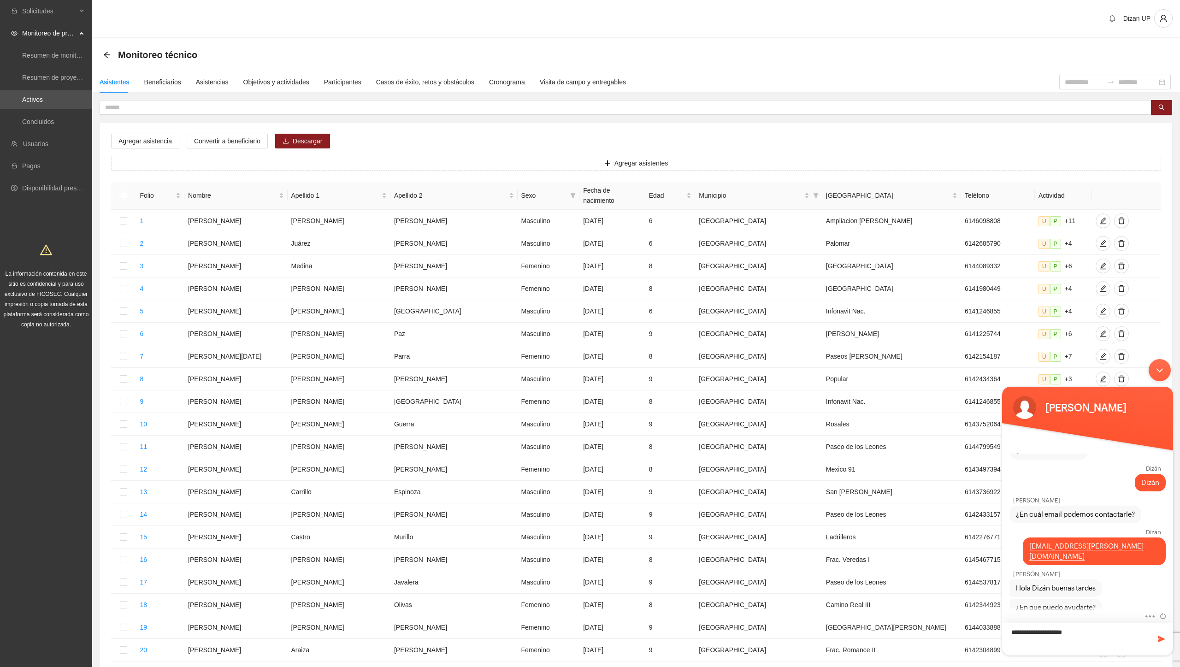
type textarea "**********"
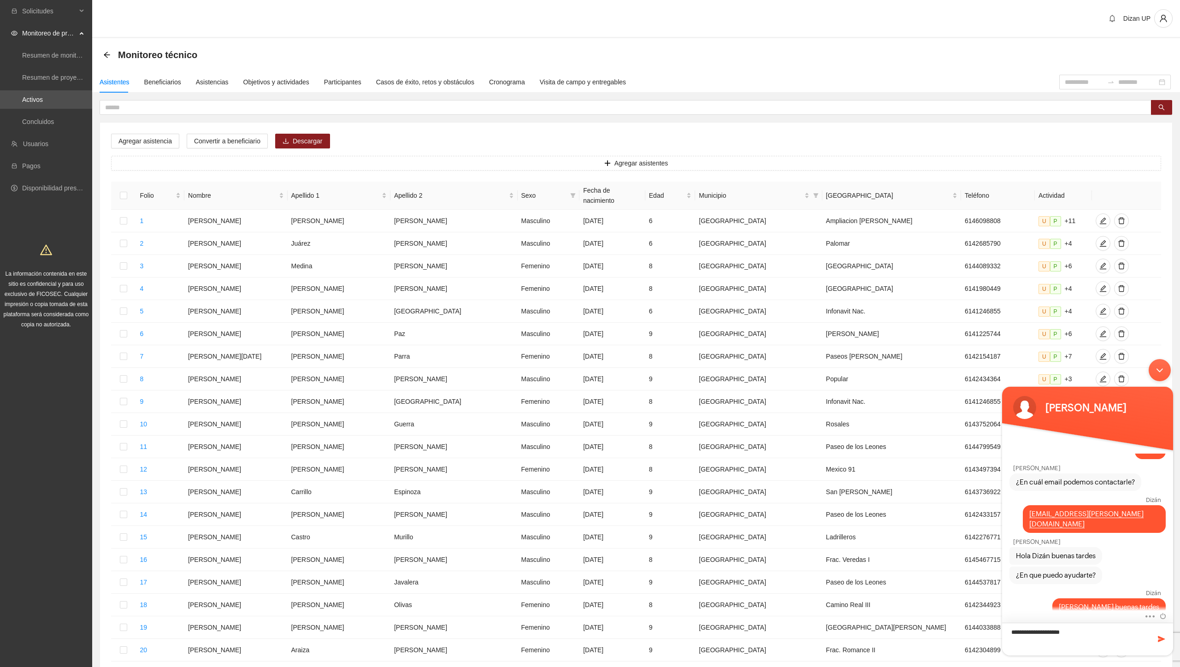
type textarea "**********"
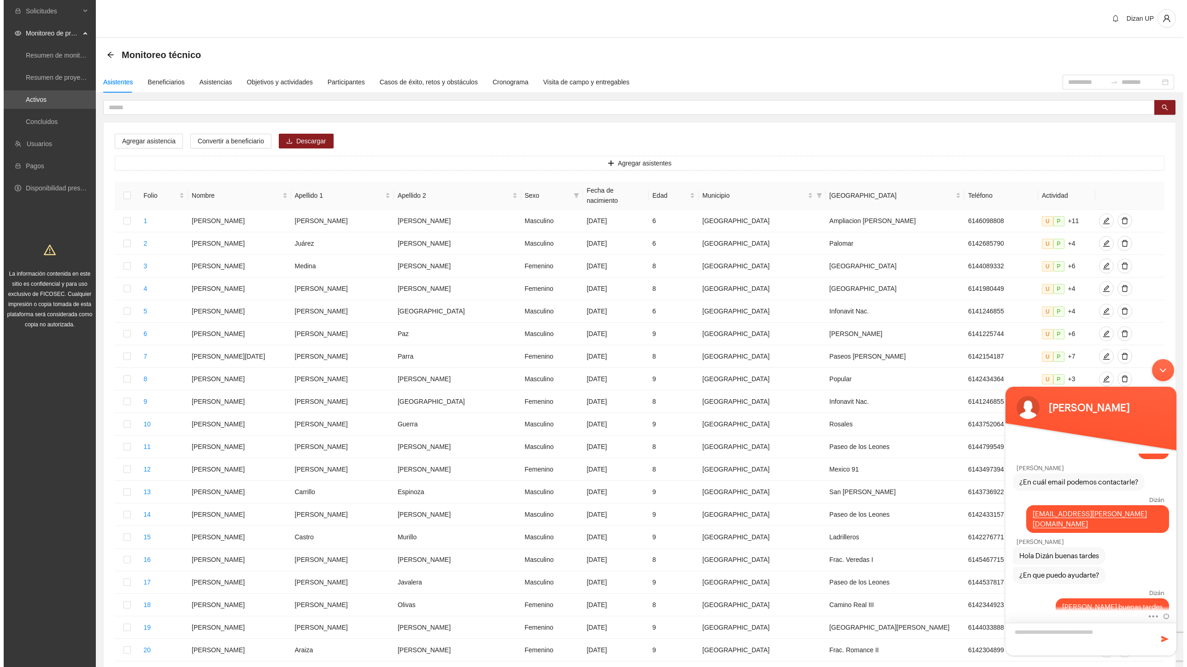
scroll to position [116, 0]
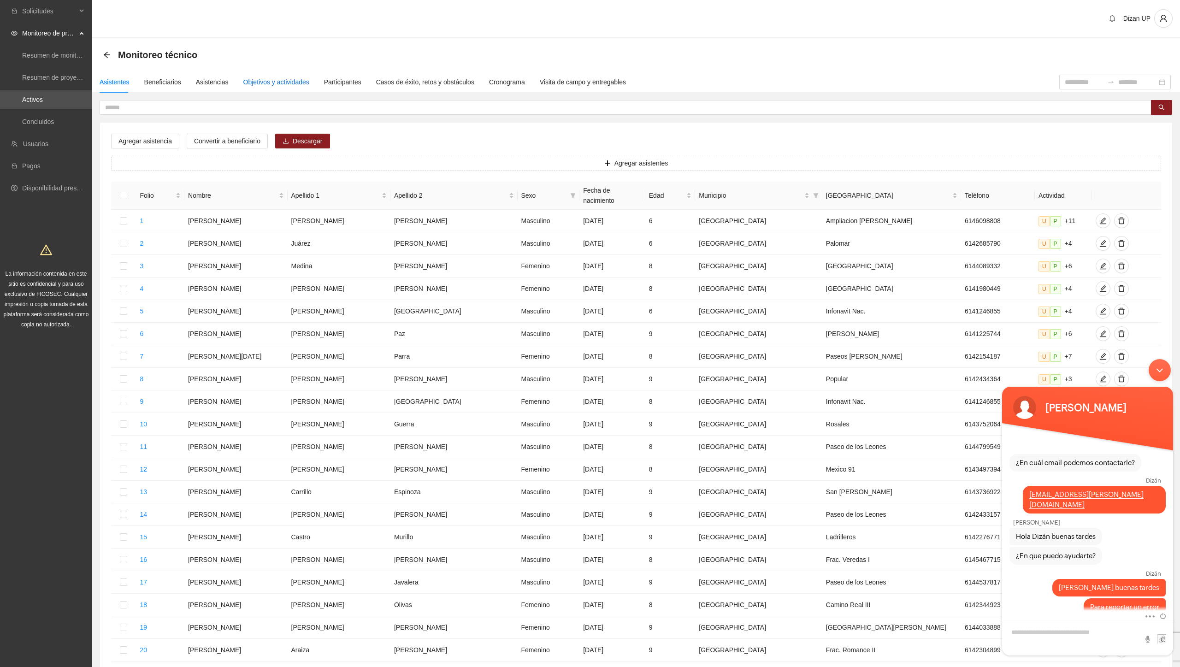
click at [277, 81] on div "Objetivos y actividades" at bounding box center [276, 82] width 66 height 10
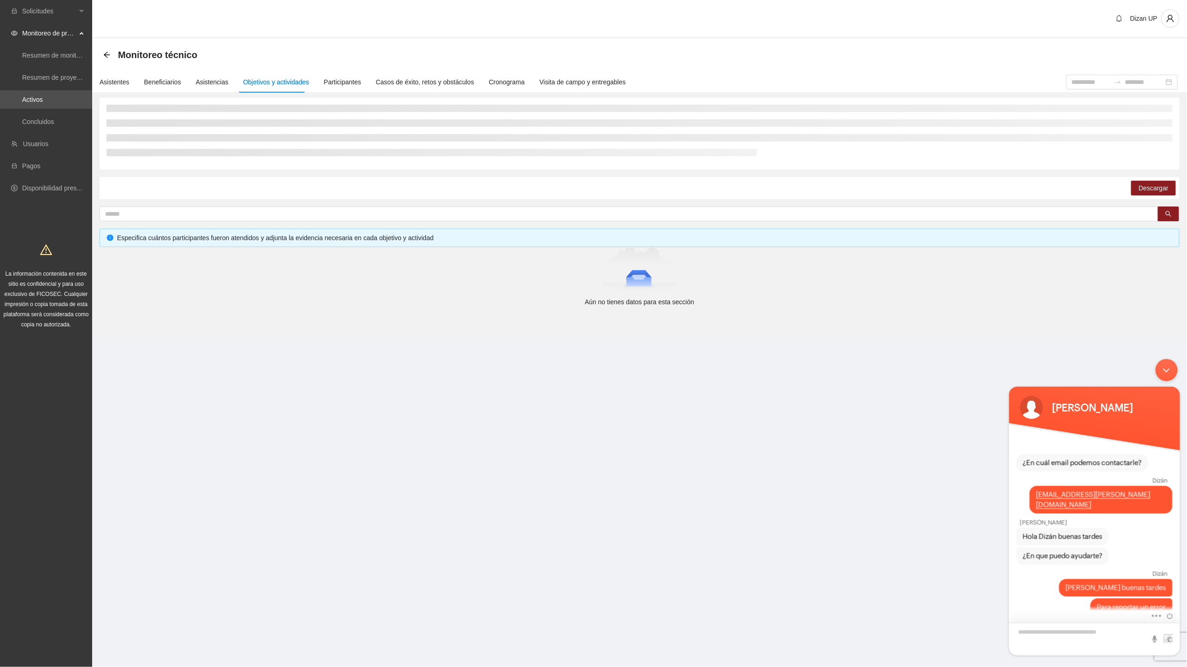
click at [951, 635] on textarea "Escriba su mensaje y pulse “Intro”" at bounding box center [1094, 638] width 171 height 33
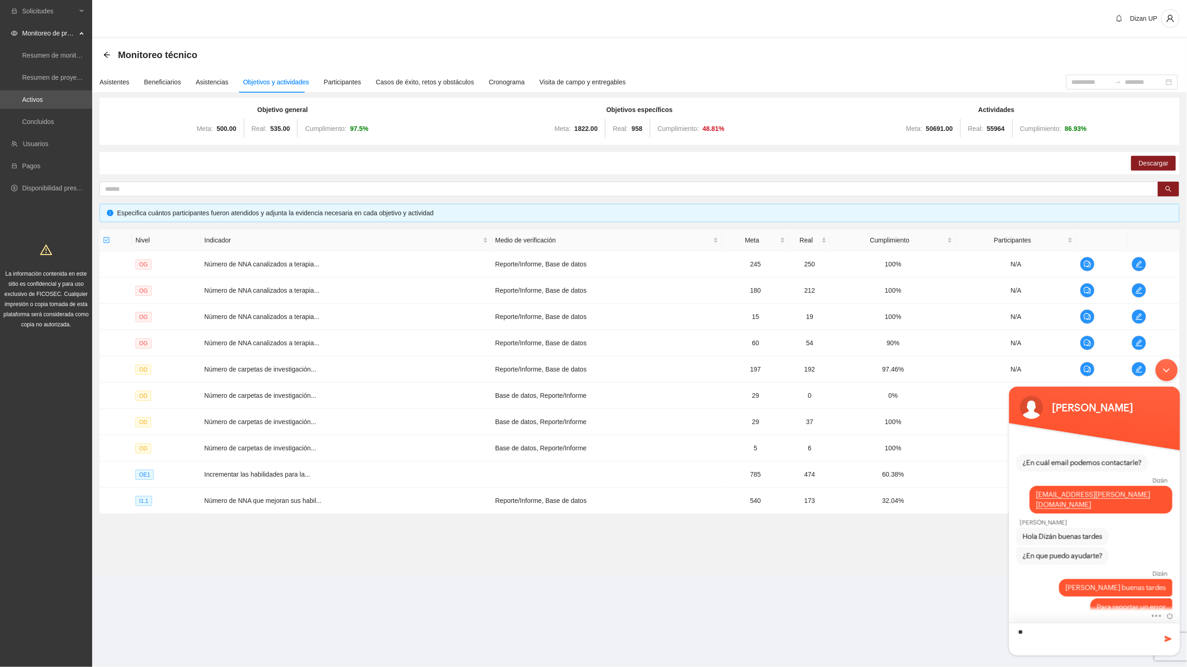
type textarea "*"
click at [951, 630] on textarea "Escriba su mensaje y pulse “Intro”" at bounding box center [1094, 638] width 171 height 33
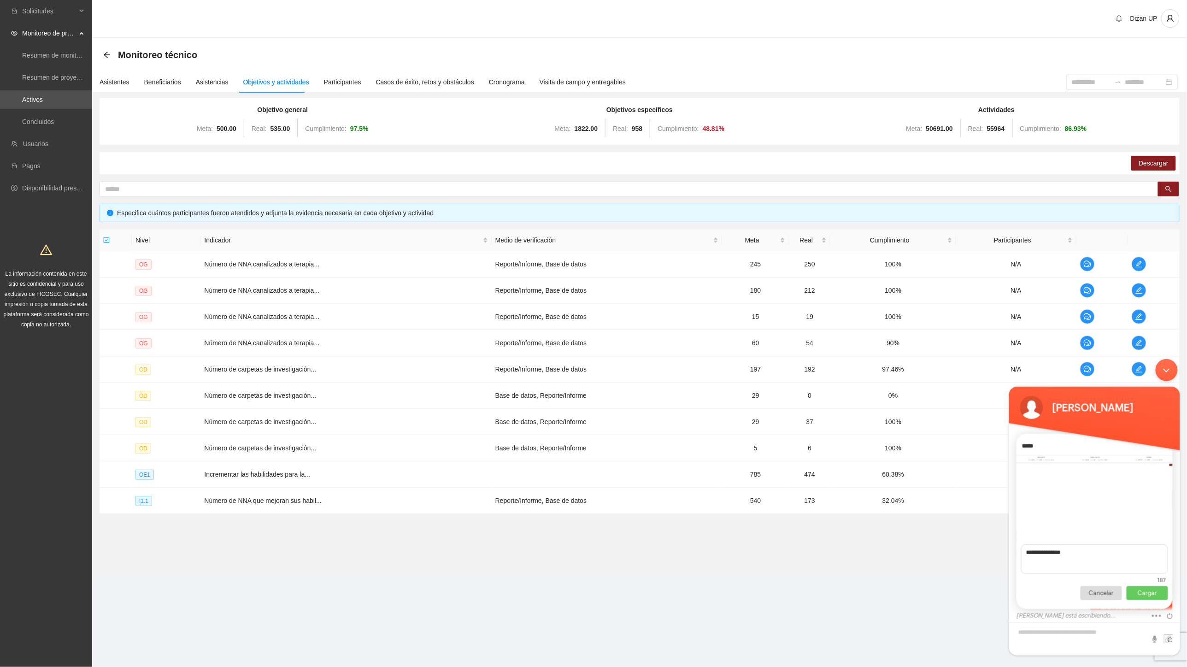
scroll to position [148, 0]
click at [951, 560] on textarea "**********" at bounding box center [1094, 558] width 147 height 29
click at [951, 559] on textarea "**********" at bounding box center [1094, 558] width 147 height 29
type textarea "**********"
click at [951, 596] on p "Cargar" at bounding box center [1146, 593] width 41 height 14
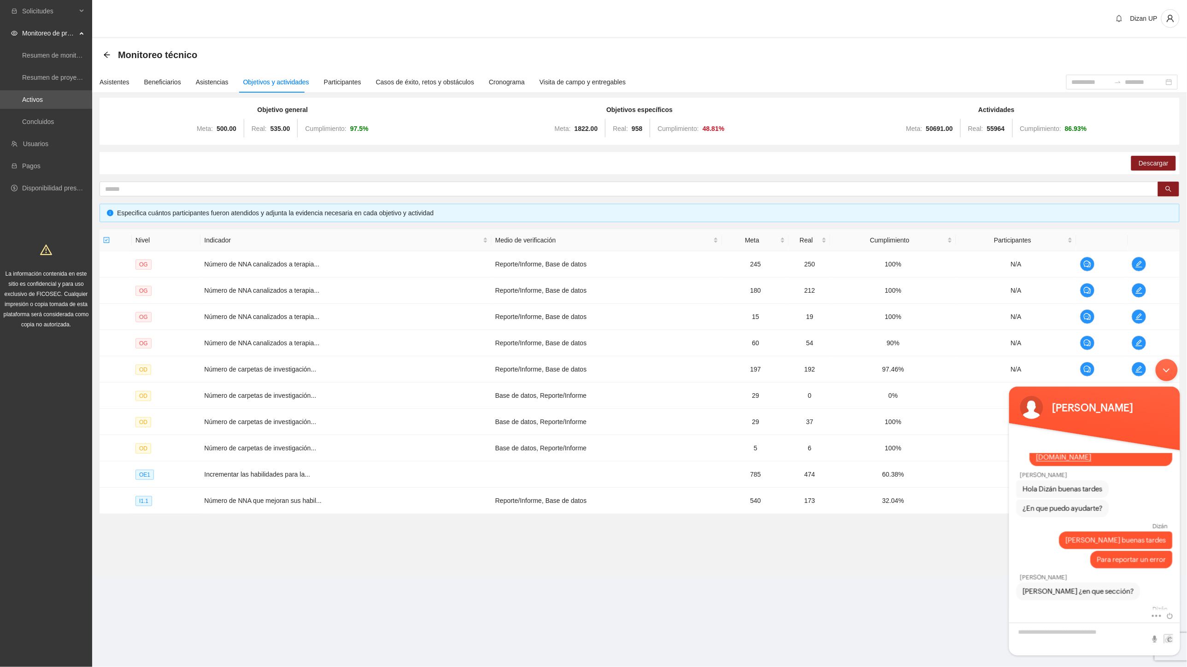
scroll to position [173, 0]
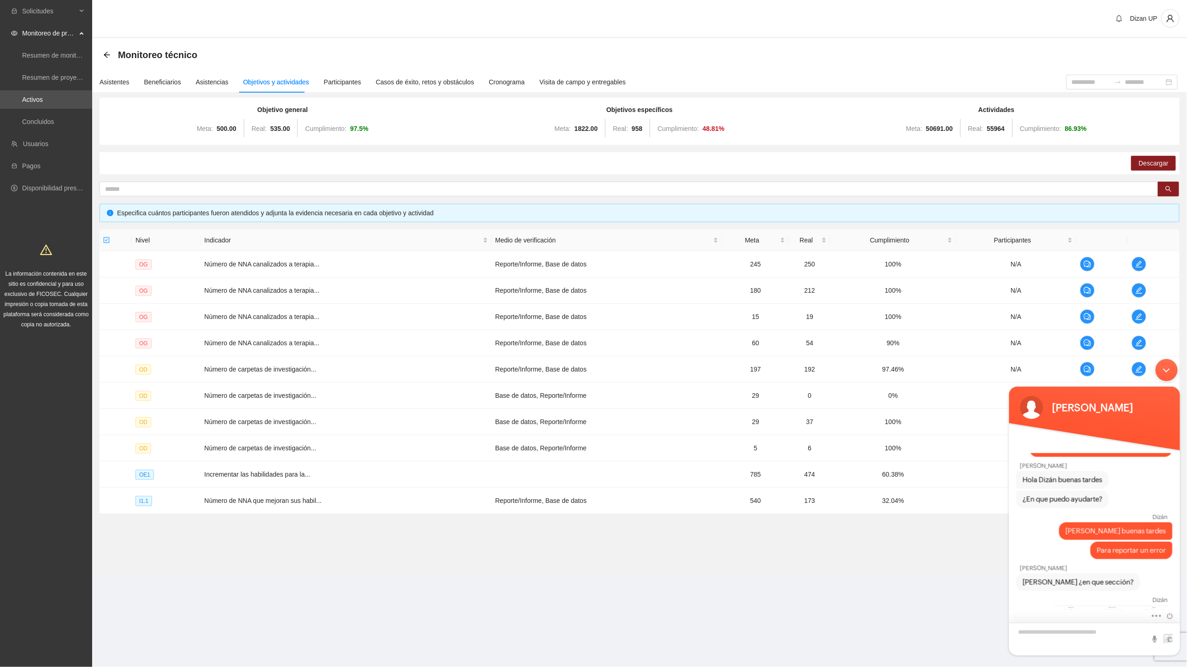
click at [951, 636] on textarea "Escriba su mensaje y pulse “Intro”" at bounding box center [1094, 638] width 171 height 33
type textarea "*"
click at [951, 606] on img at bounding box center [1112, 610] width 120 height 9
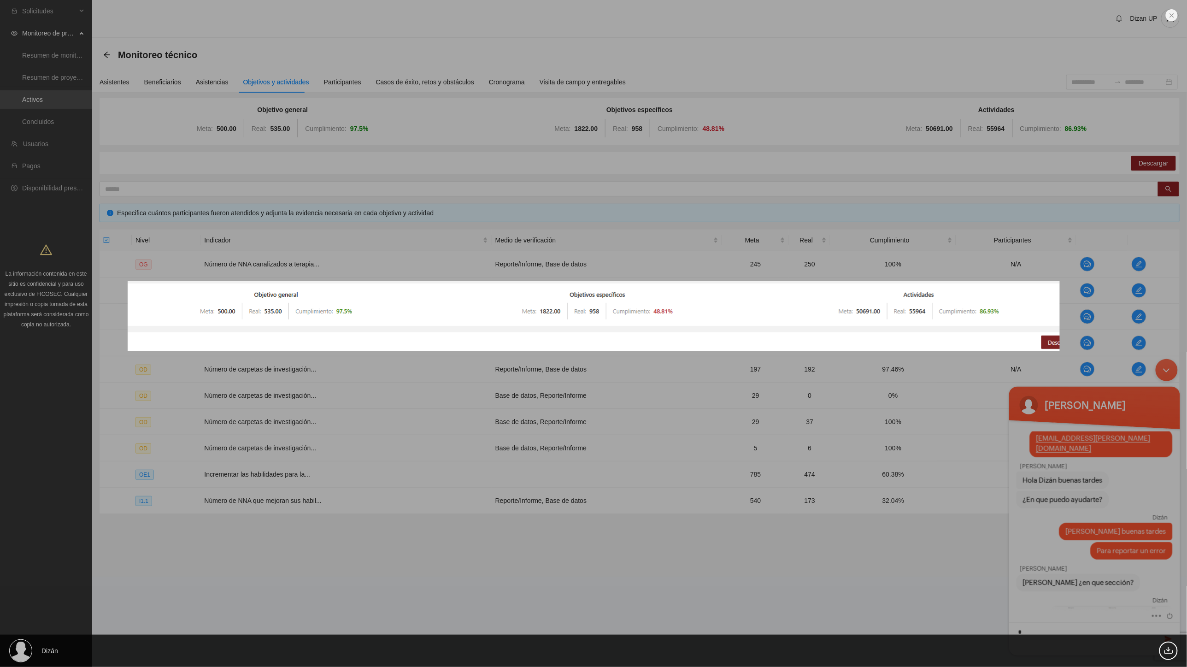
click at [919, 558] on div "Dizán 13.57 KB" at bounding box center [593, 333] width 1187 height 667
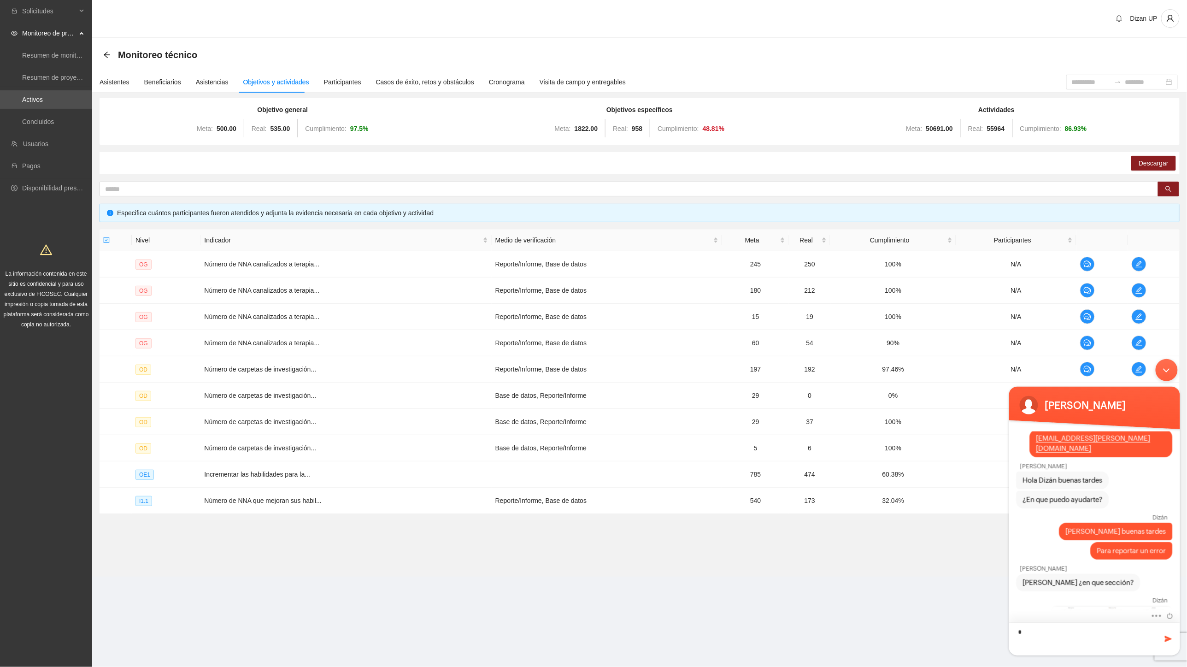
click at [951, 635] on textarea "*" at bounding box center [1094, 638] width 171 height 33
click at [951, 606] on img at bounding box center [1112, 610] width 120 height 9
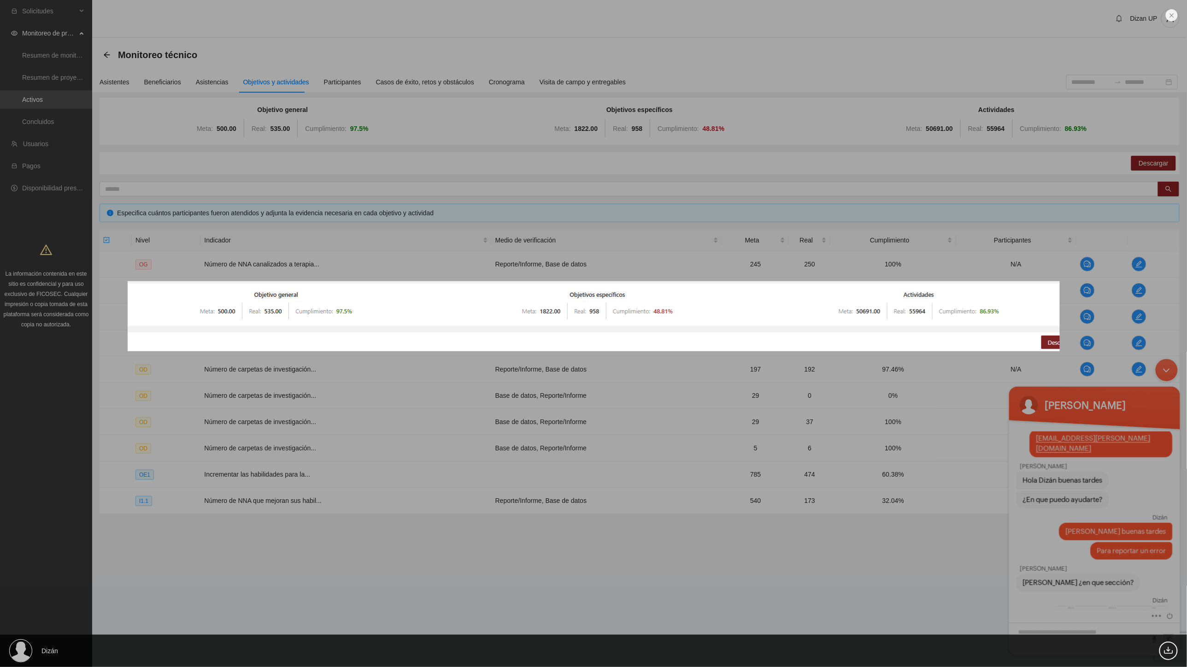
click at [951, 606] on div "Dizán 13.57 KB" at bounding box center [593, 333] width 1187 height 667
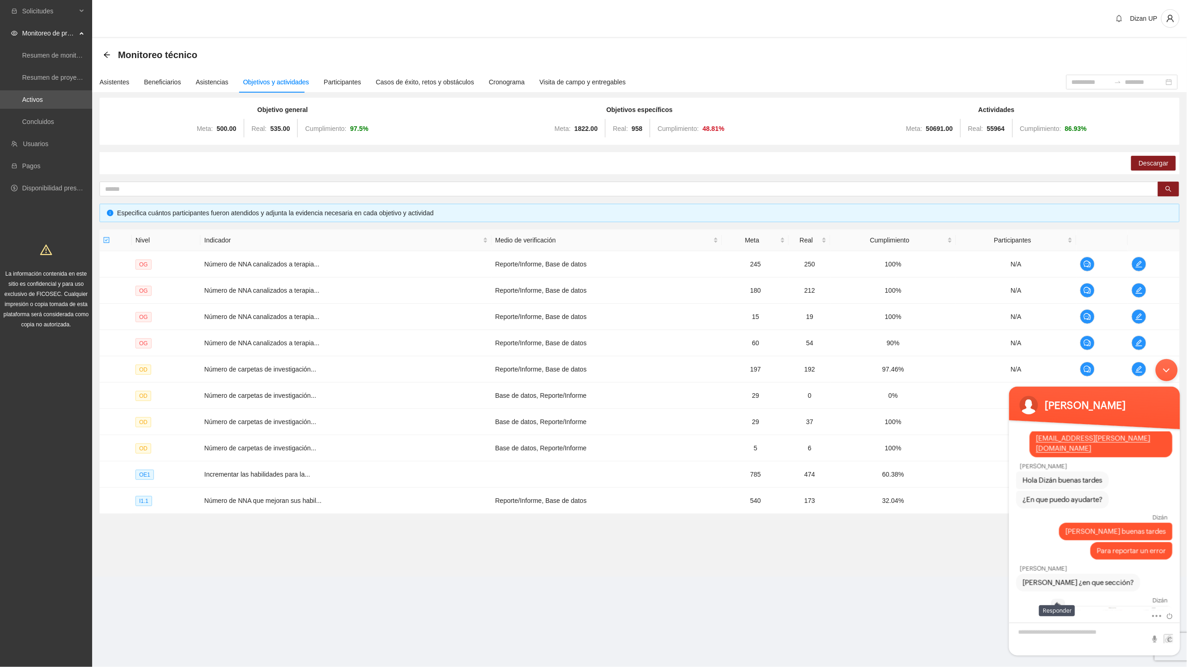
click at [951, 599] on em at bounding box center [1058, 604] width 12 height 10
click at [951, 578] on em at bounding box center [1168, 580] width 9 height 4
click at [951, 598] on em at bounding box center [1171, 600] width 6 height 4
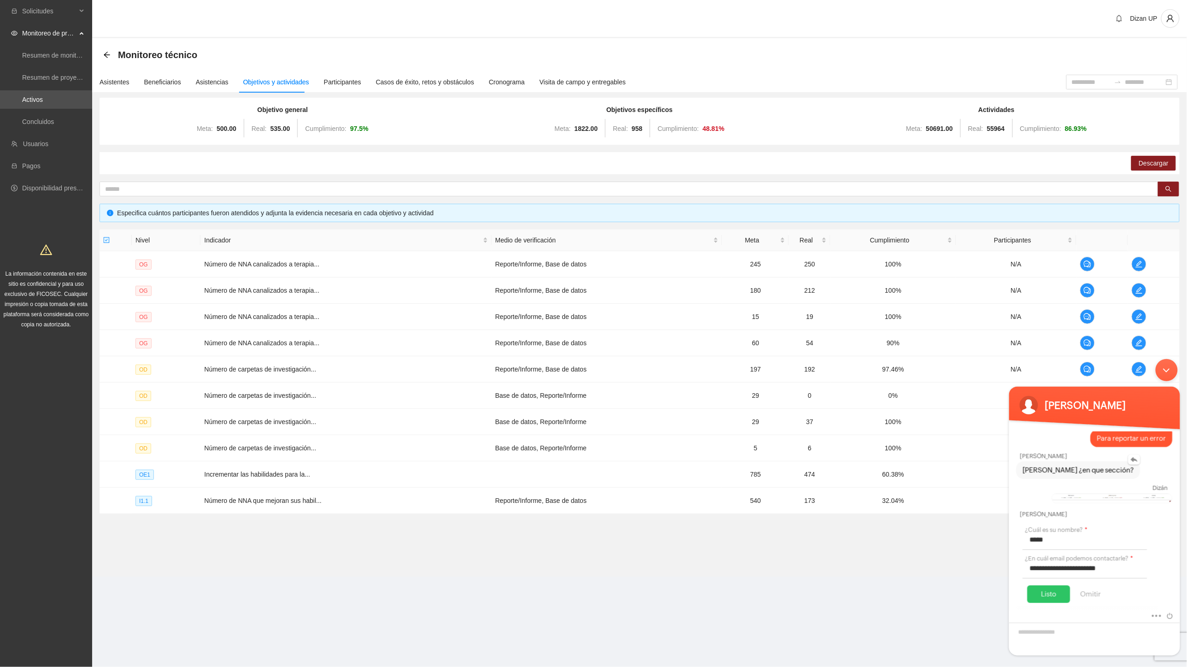
click at [951, 461] on div "Claro Dizán ¿en que sección?" at bounding box center [1078, 470] width 124 height 18
click at [951, 484] on div "Dizán" at bounding box center [1094, 487] width 148 height 7
click at [951, 585] on div "Listo" at bounding box center [1048, 594] width 43 height 18
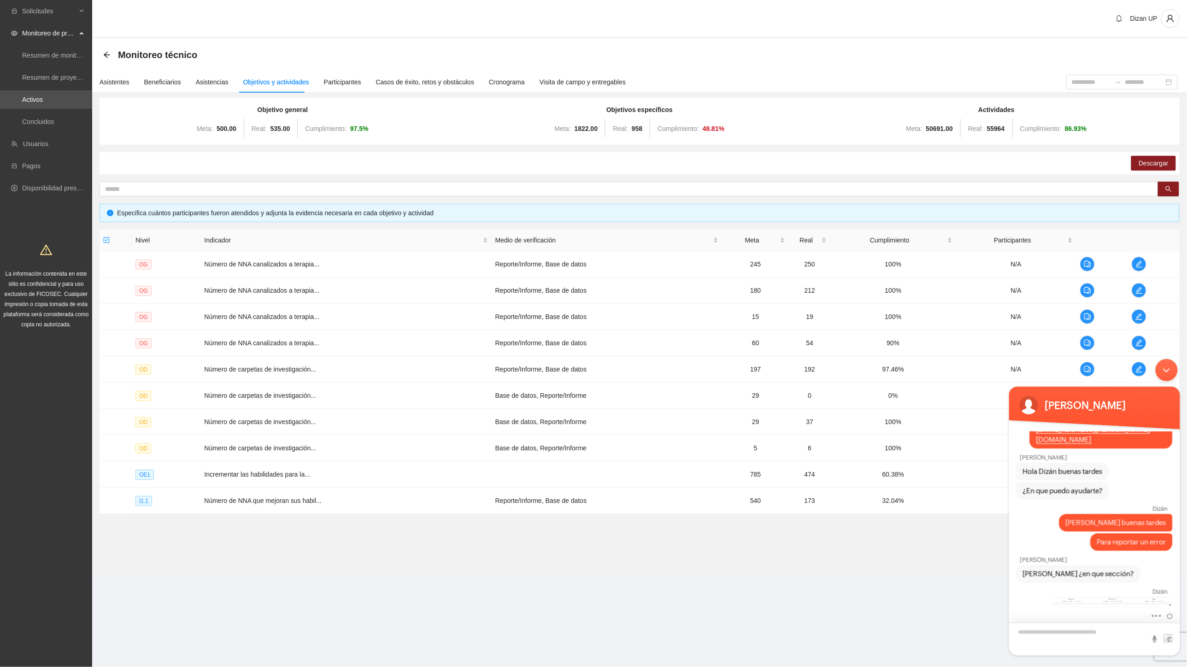
scroll to position [151, 0]
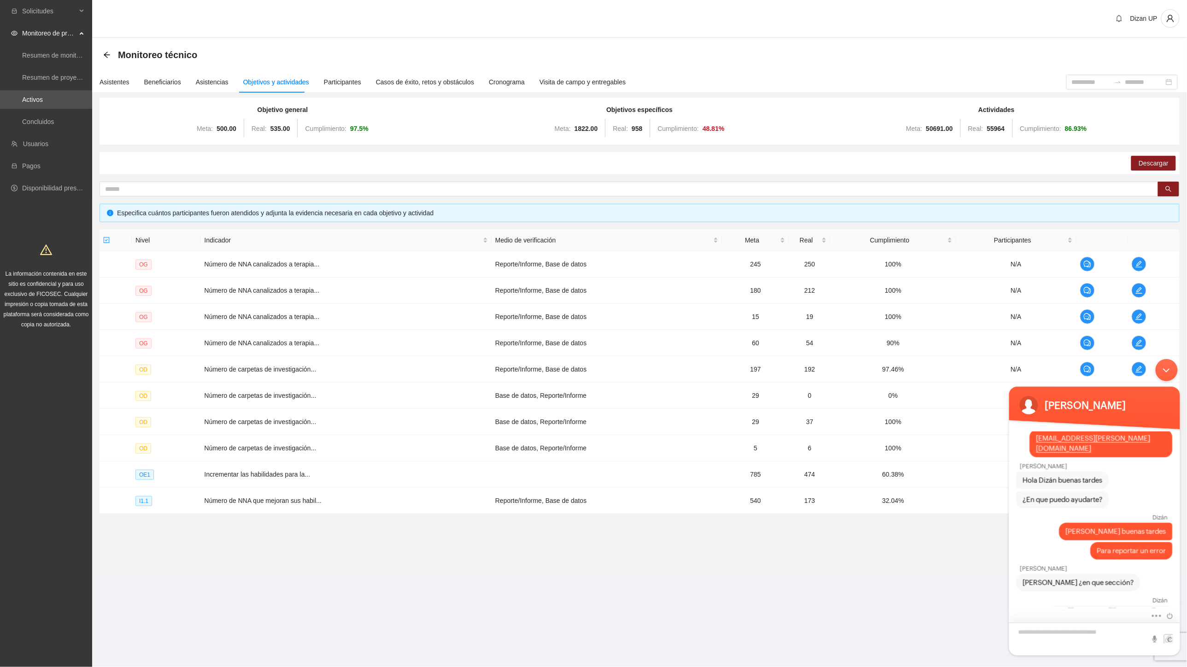
click at [951, 634] on textarea "Escriba su mensaje y pulse “Intro”" at bounding box center [1094, 638] width 171 height 33
drag, startPoint x: 1054, startPoint y: 633, endPoint x: 1066, endPoint y: 633, distance: 12.0
click at [951, 633] on textarea "**********" at bounding box center [1094, 638] width 171 height 33
type textarea "**********"
click at [951, 638] on span at bounding box center [1168, 638] width 9 height 9
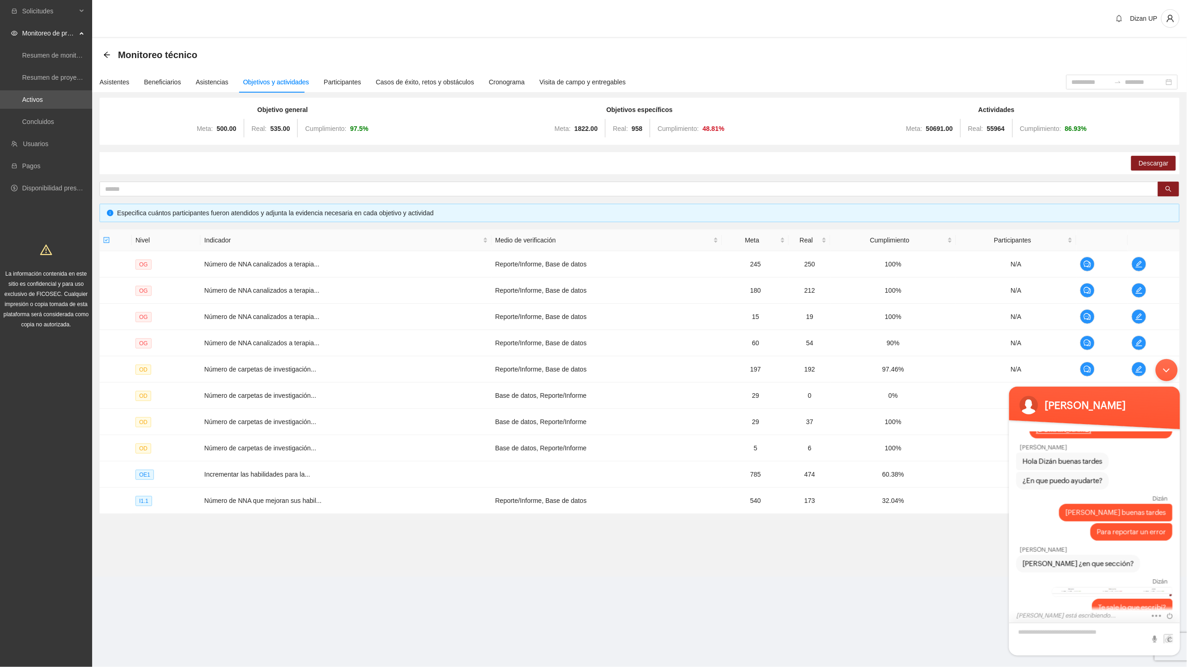
scroll to position [202, 0]
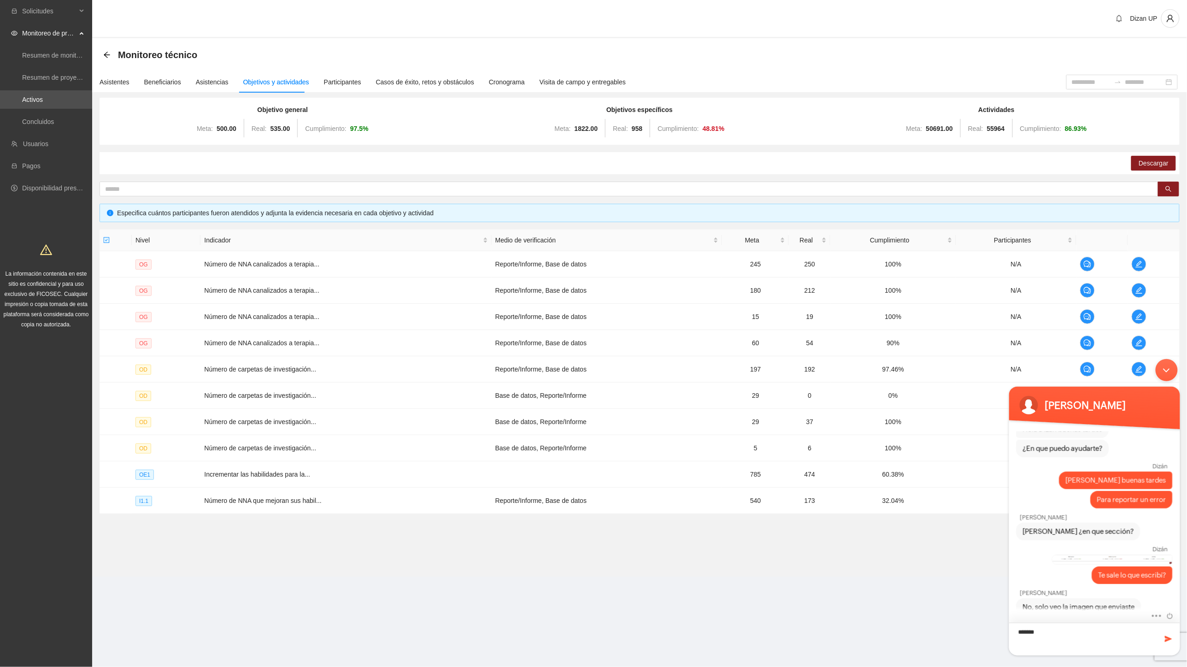
type textarea "********"
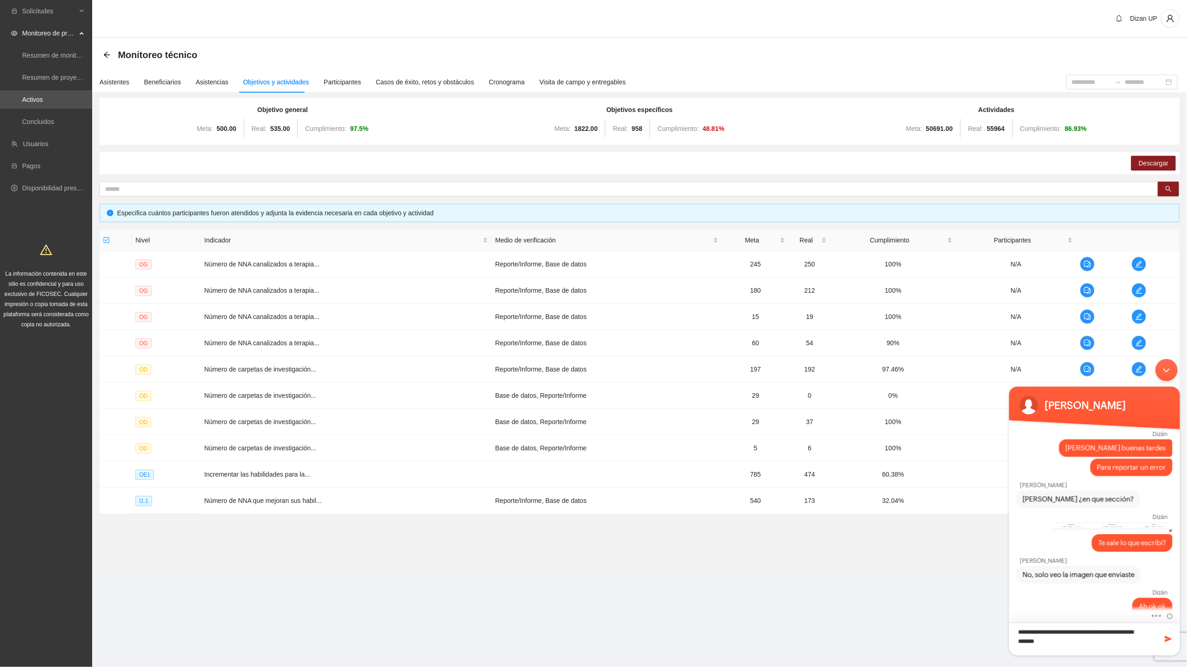
type textarea "**********"
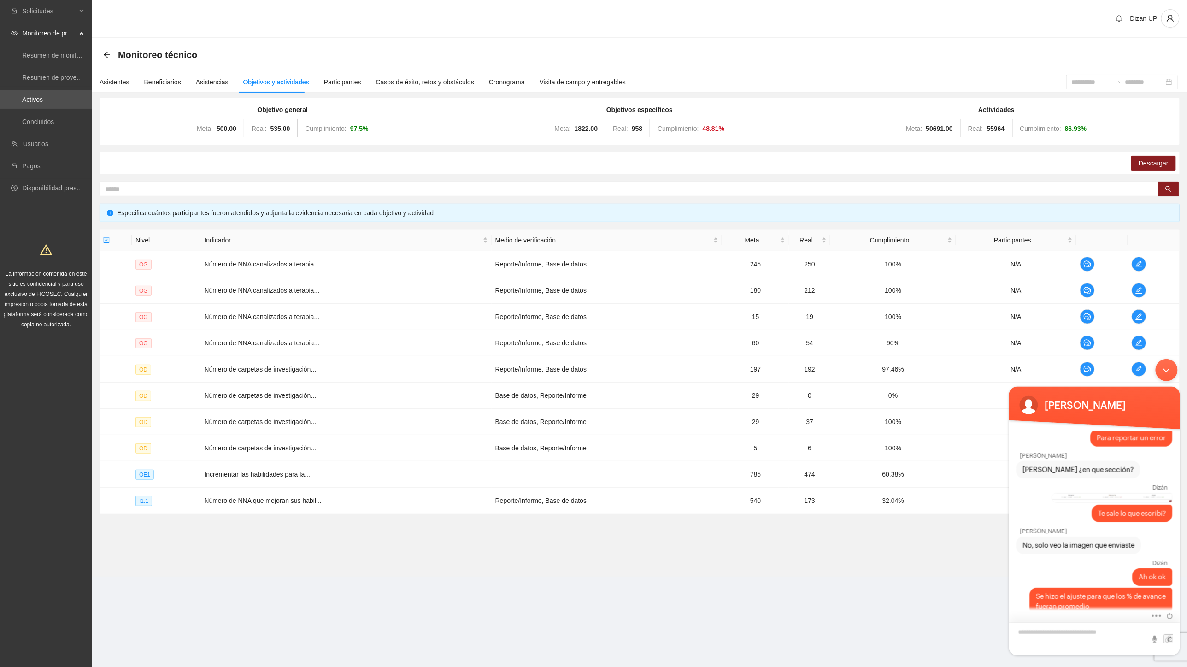
type textarea "*"
drag, startPoint x: 334, startPoint y: 125, endPoint x: 475, endPoint y: 135, distance: 141.4
click at [470, 135] on div "Objetivo general Meta: 500.00 Real: 535.00 Cumplimiento: 97.5 % Objetivos espec…" at bounding box center [639, 121] width 1071 height 33
drag, startPoint x: 634, startPoint y: 141, endPoint x: 653, endPoint y: 139, distance: 19.5
click at [635, 141] on div "Objetivo general Meta: 500.00 Real: 535.00 Cumplimiento: 97.5 % Objetivos espec…" at bounding box center [640, 121] width 1080 height 47
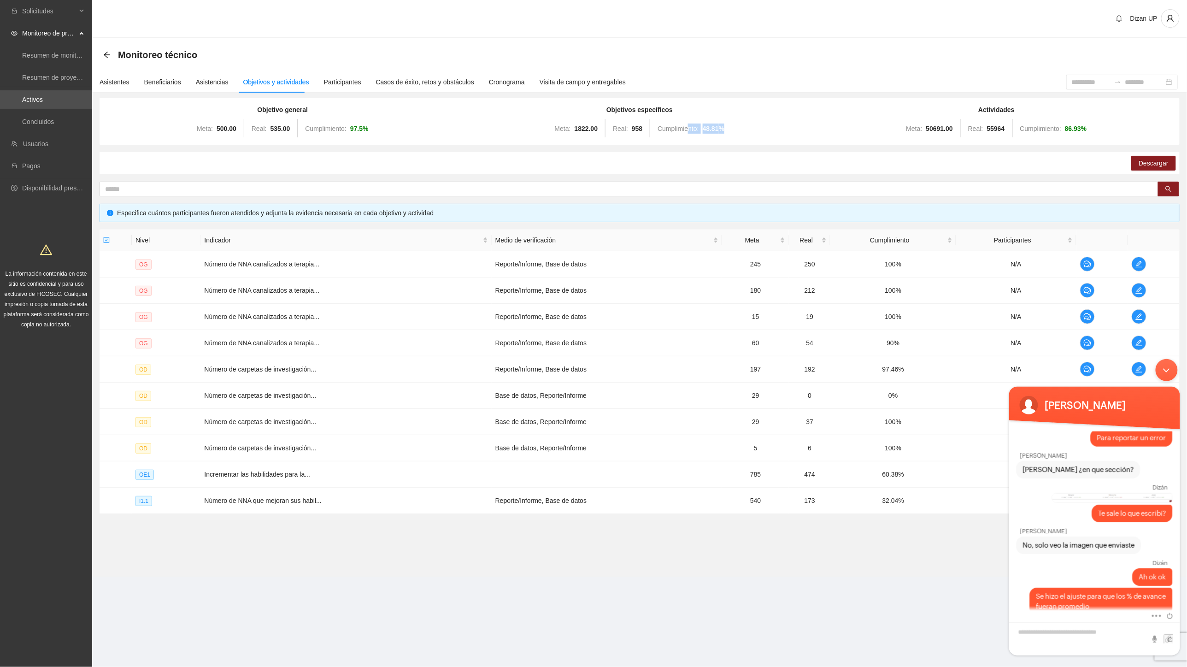
drag, startPoint x: 688, startPoint y: 131, endPoint x: 759, endPoint y: 125, distance: 71.2
click at [757, 125] on div "Meta: 1822.00 Real: 958 Cumplimiento: 48.81 %" at bounding box center [640, 128] width 353 height 18
drag, startPoint x: 741, startPoint y: 131, endPoint x: 710, endPoint y: 141, distance: 32.5
click at [740, 131] on div "Meta: 1822.00 Real: 958 Cumplimiento: 48.81 %" at bounding box center [640, 128] width 353 height 18
click at [666, 125] on span "Cumplimiento:" at bounding box center [678, 128] width 41 height 7
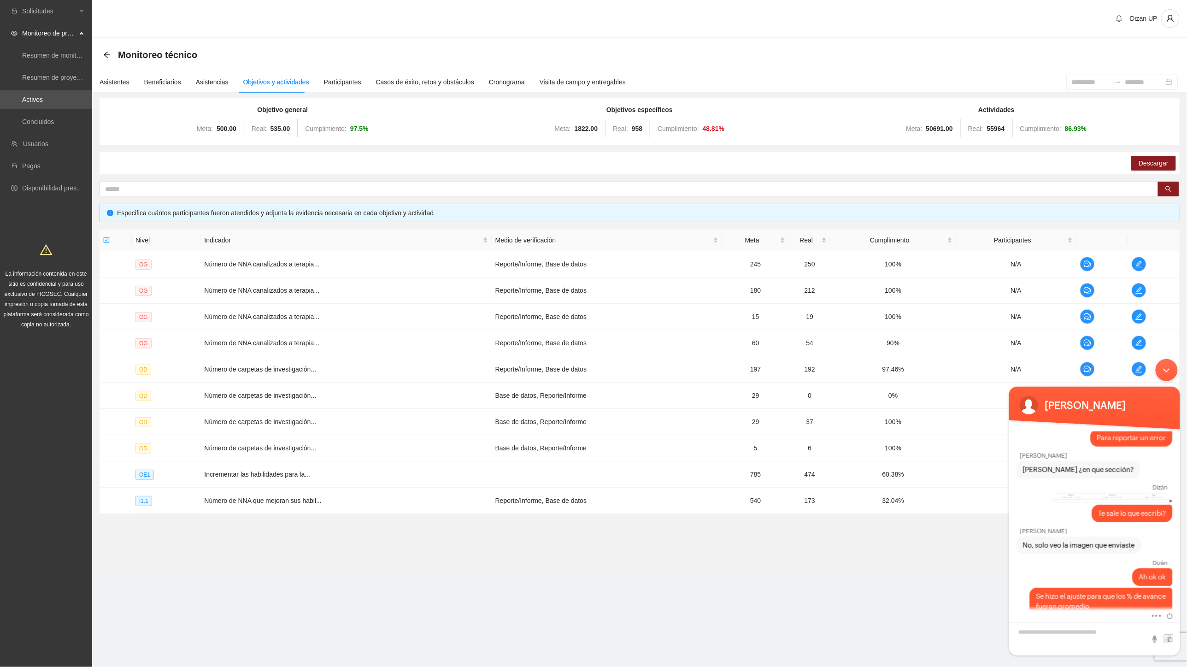
click at [729, 120] on div "Meta: 1822.00 Real: 958 Cumplimiento: 48.81 %" at bounding box center [640, 128] width 353 height 18
click at [626, 174] on div "Objetivo general Meta: 500.00 Real: 535.00 Cumplimiento: 97.5 % Objetivos espec…" at bounding box center [640, 319] width 1080 height 442
click at [624, 155] on div "Descargar" at bounding box center [640, 163] width 1080 height 22
drag, startPoint x: 1169, startPoint y: 372, endPoint x: 1167, endPoint y: 364, distance: 8.6
click at [951, 372] on div "Minimizar ventana de chat en vivo" at bounding box center [1166, 370] width 22 height 22
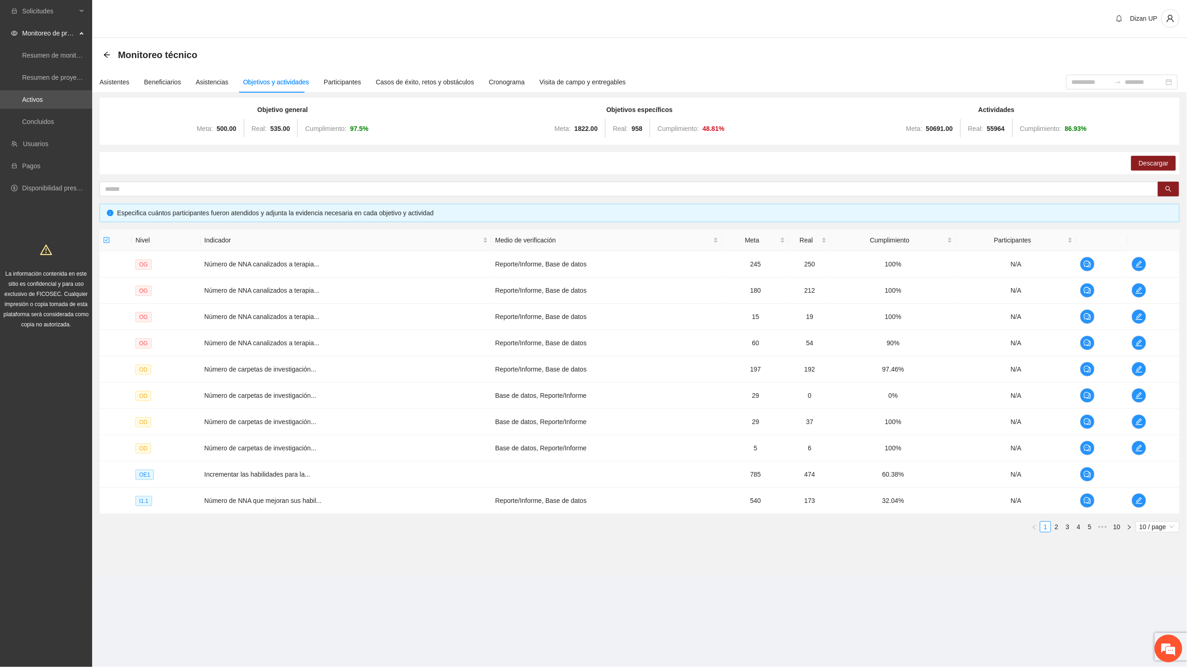
click at [659, 144] on div "Objetivo general Meta: 500.00 Real: 535.00 Cumplimiento: 97.5 % Objetivos espec…" at bounding box center [640, 319] width 1080 height 442
click at [951, 164] on span "Descargar" at bounding box center [1154, 163] width 30 height 10
click at [951, 644] on em at bounding box center [1168, 648] width 25 height 25
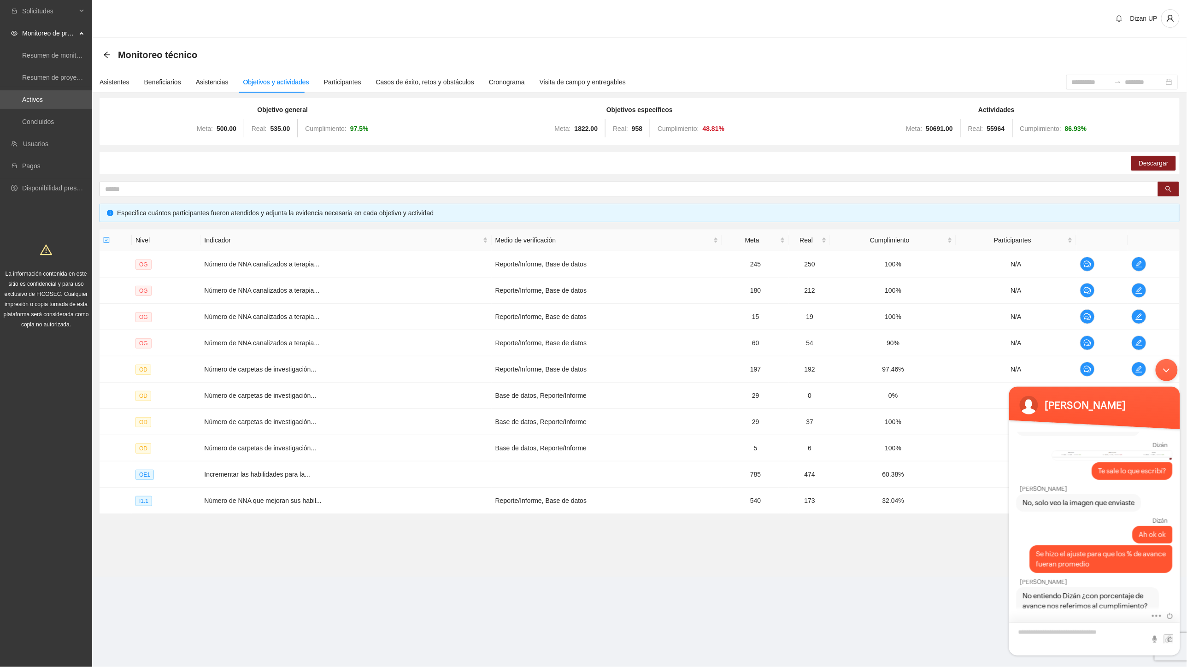
click at [951, 630] on textarea "Escriba su mensaje y pulse “Intro”" at bounding box center [1094, 638] width 171 height 33
type textarea "**********"
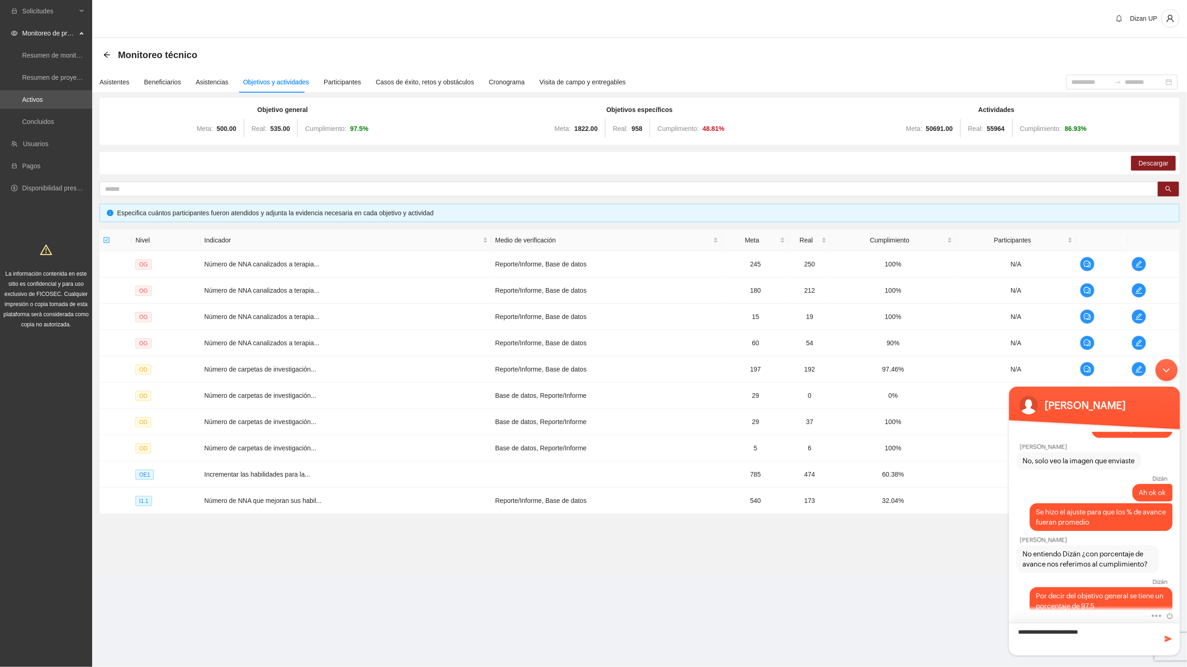
type textarea "**********"
drag, startPoint x: 1070, startPoint y: 630, endPoint x: 991, endPoint y: 631, distance: 78.8
click at [951, 631] on html "**********" at bounding box center [1094, 507] width 180 height 306
click at [951, 632] on textarea "Escriba su mensaje y pulse “Intro”" at bounding box center [1094, 638] width 171 height 33
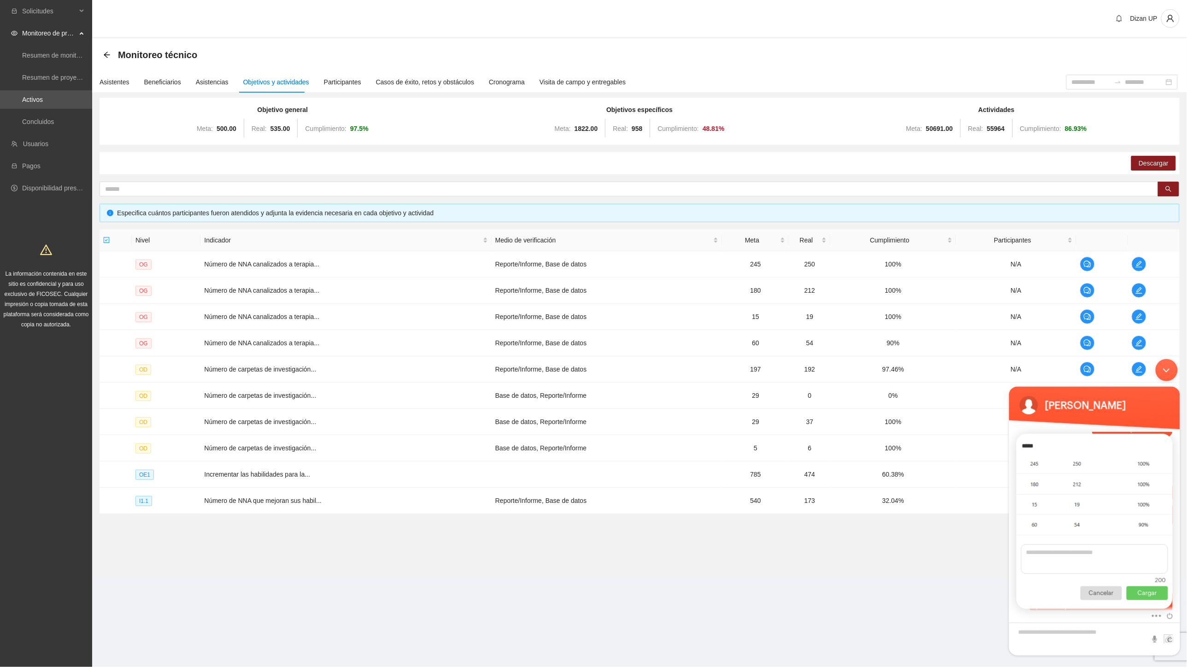
type textarea "*"
type textarea "**********"
click at [951, 590] on p "Cargar" at bounding box center [1146, 593] width 41 height 14
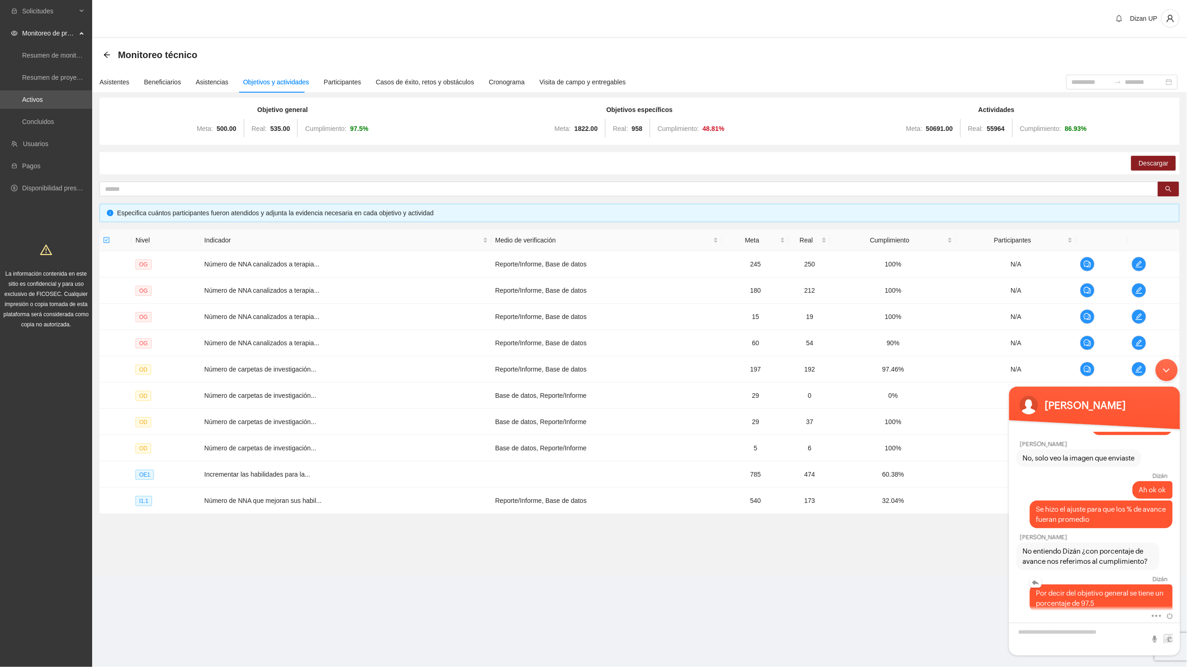
scroll to position [413, 0]
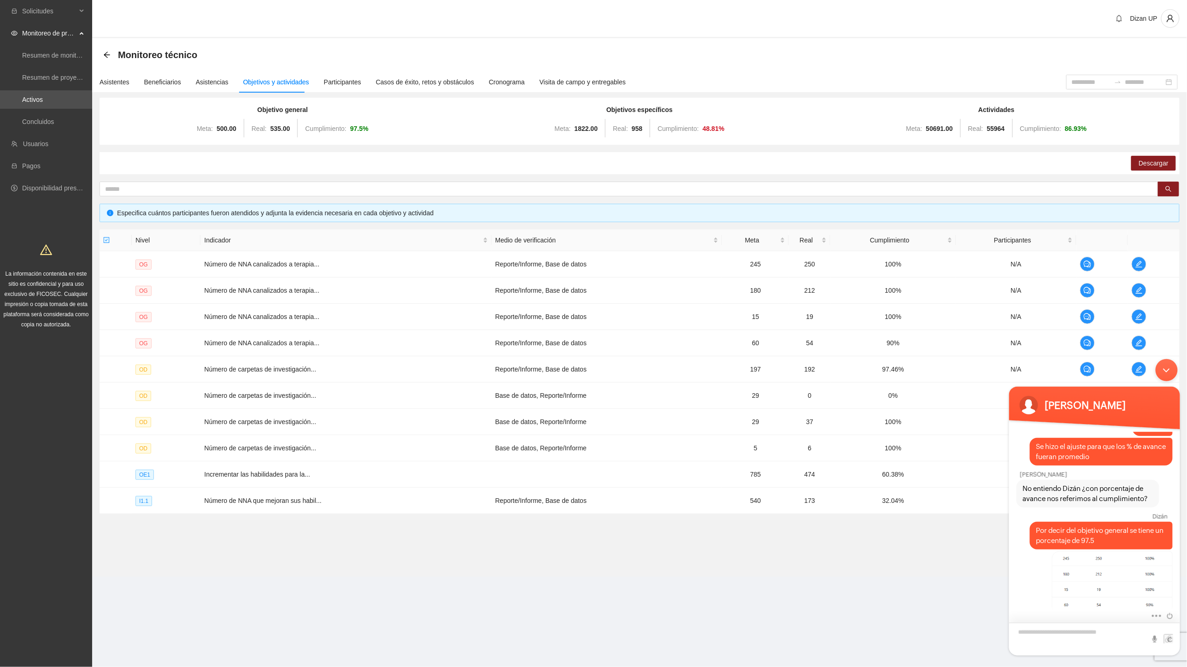
click at [951, 633] on textarea "Escriba su mensaje y pulse “Intro”" at bounding box center [1094, 638] width 171 height 33
click at [951, 586] on img at bounding box center [1112, 582] width 120 height 63
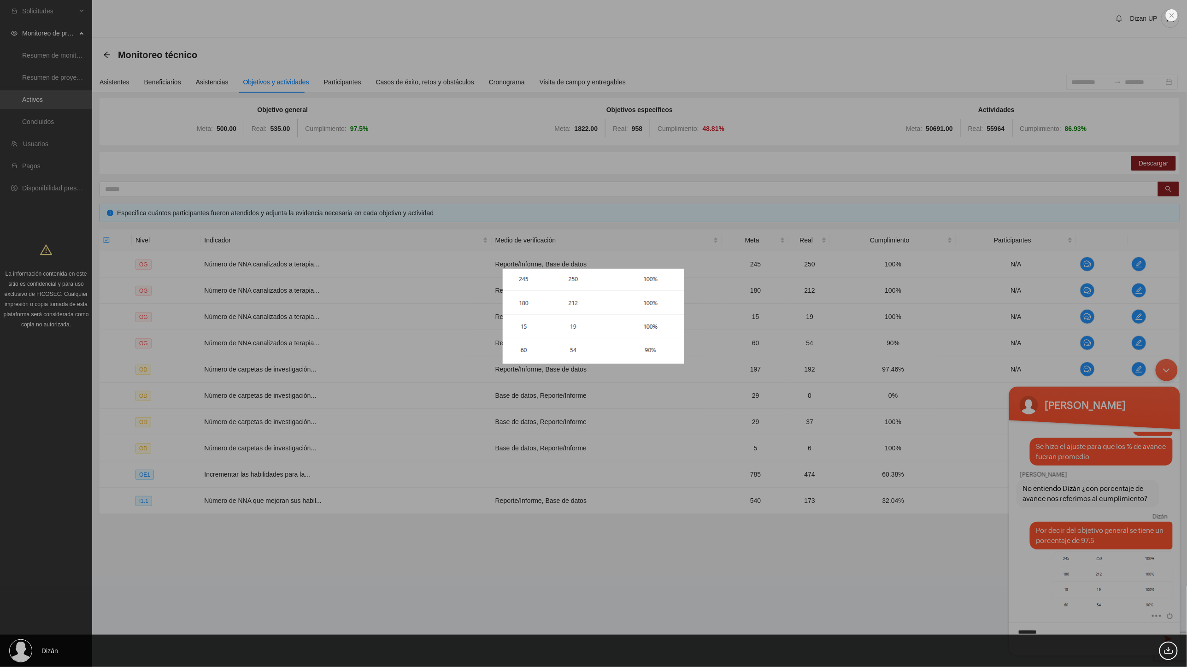
click at [951, 589] on div "Dizán 4.20 KB" at bounding box center [593, 333] width 1187 height 667
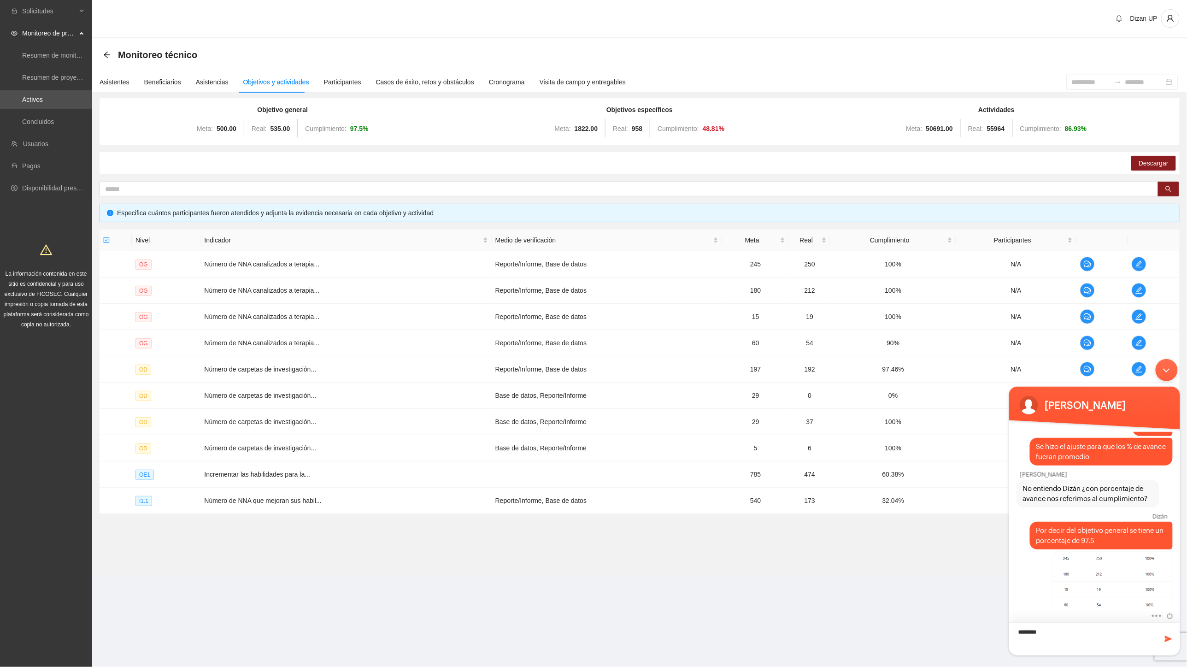
click at [951, 631] on textarea "********" at bounding box center [1094, 638] width 171 height 33
type textarea "**********"
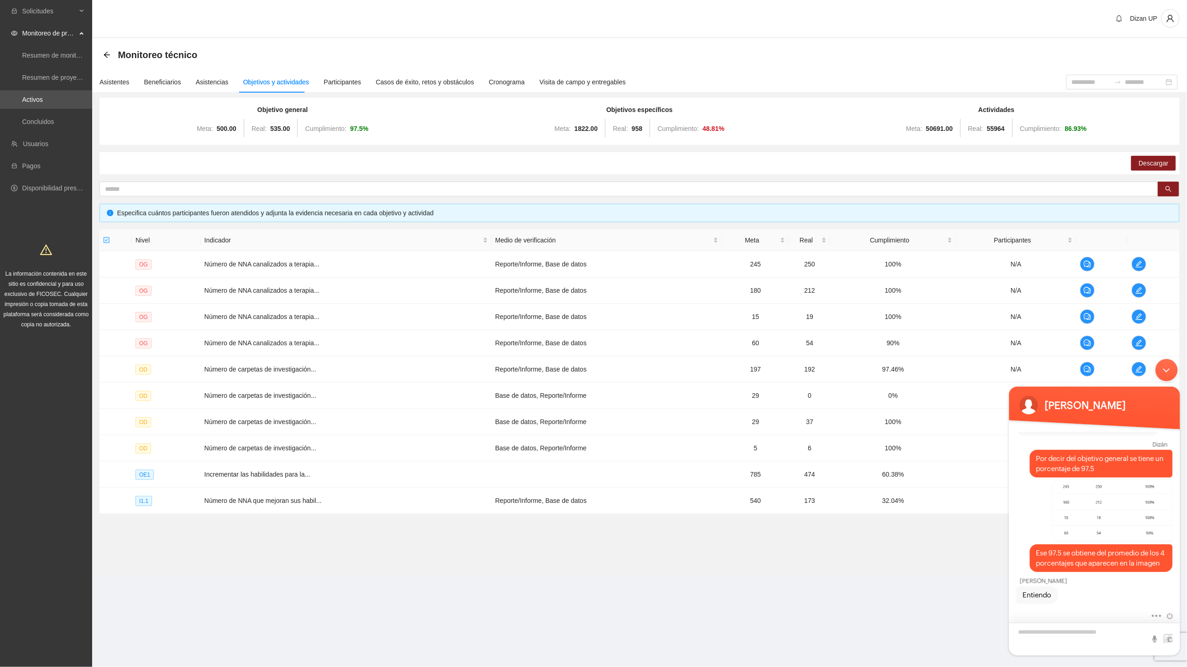
scroll to position [504, 0]
